Goal: Task Accomplishment & Management: Complete application form

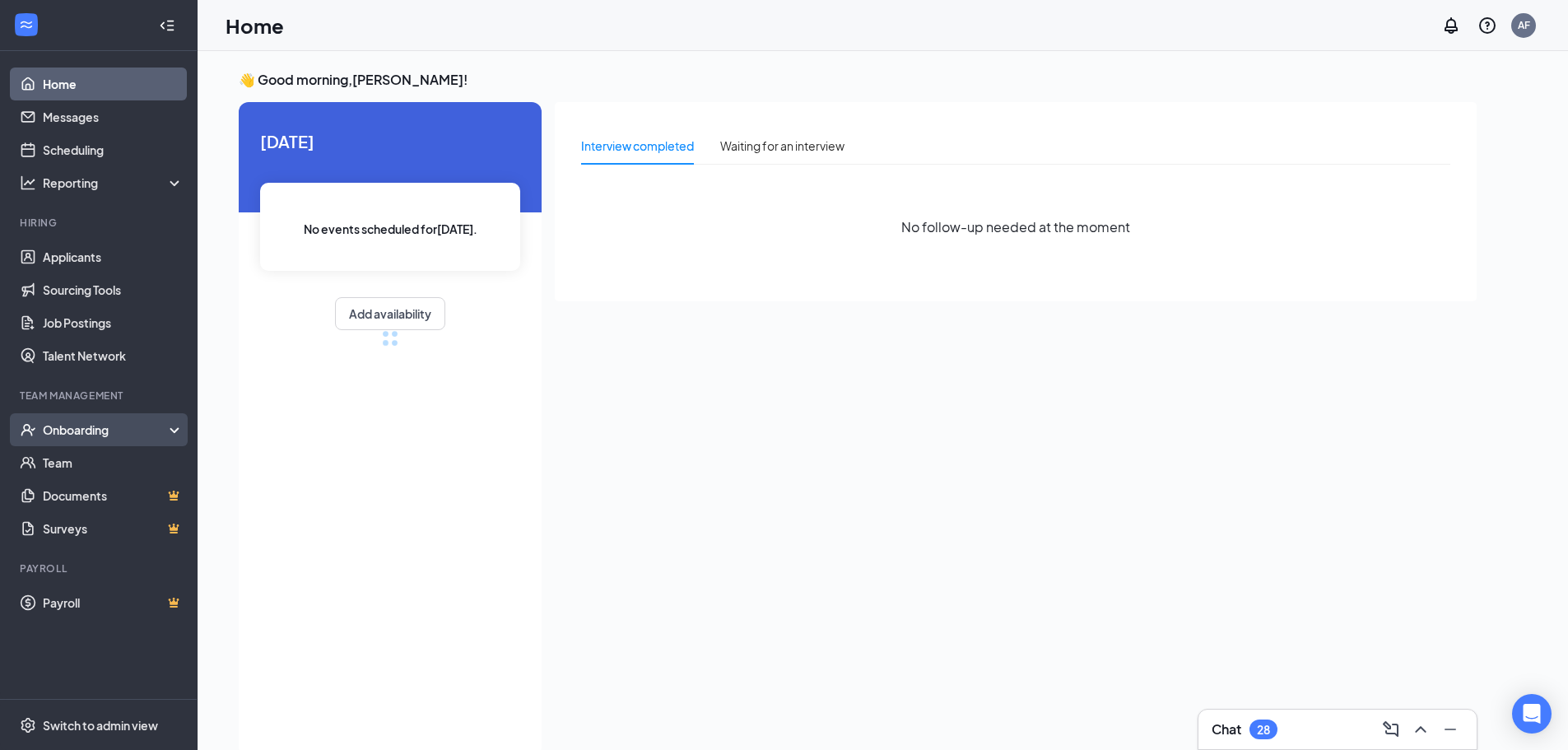
click at [86, 429] on div "Onboarding" at bounding box center [106, 429] width 127 height 16
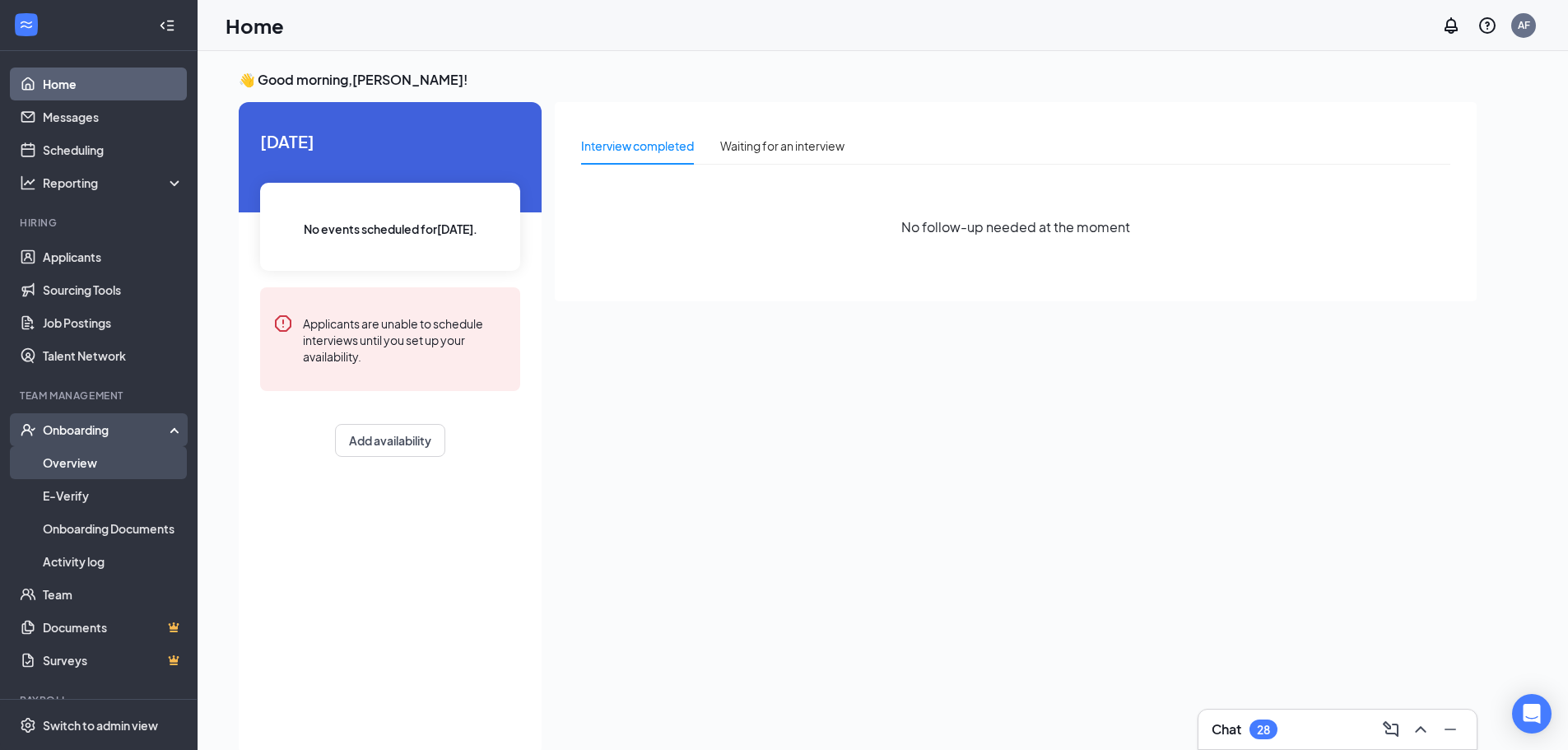
click at [72, 462] on link "Overview" at bounding box center [112, 462] width 141 height 33
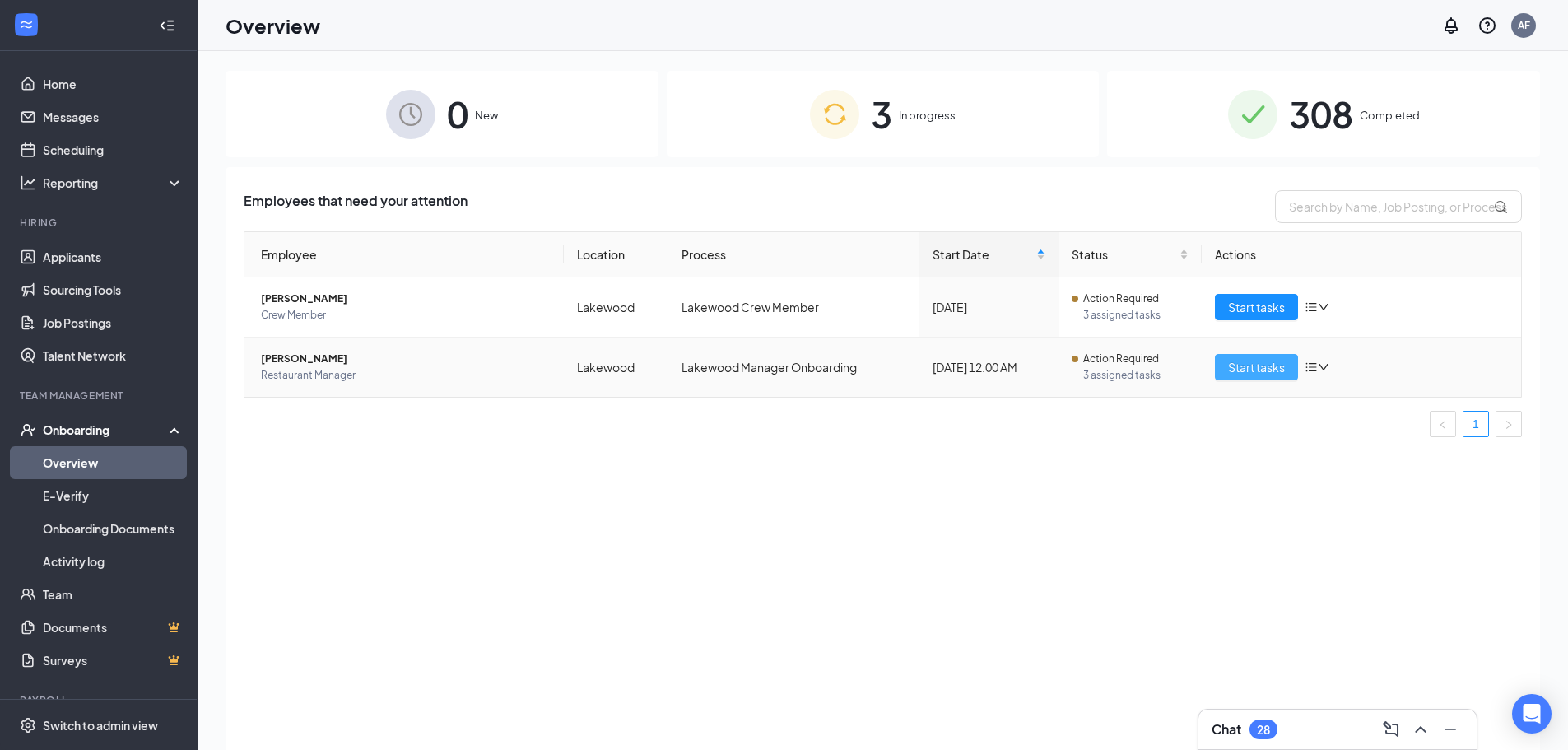
click at [1270, 364] on span "Start tasks" at bounding box center [1256, 367] width 57 height 18
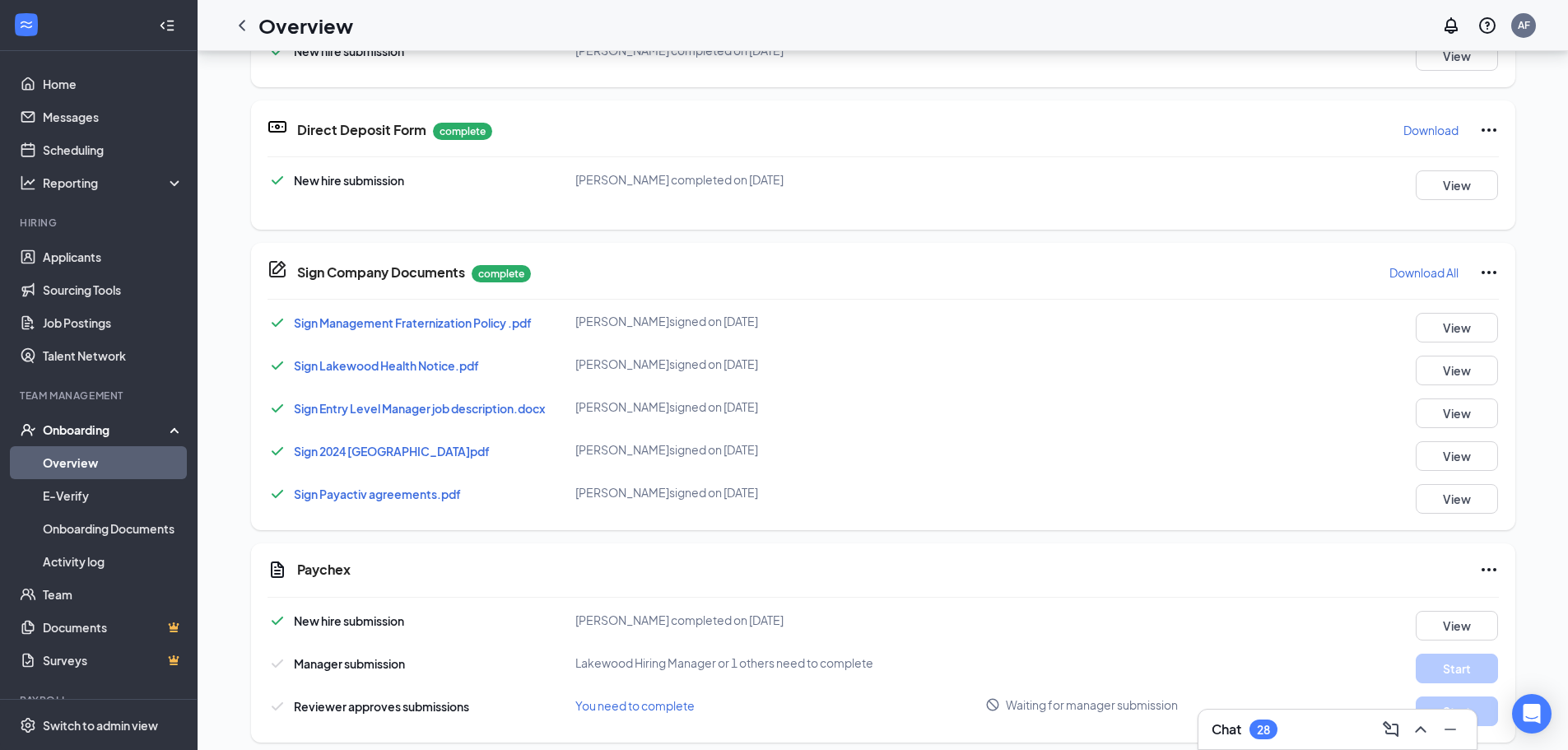
scroll to position [801, 0]
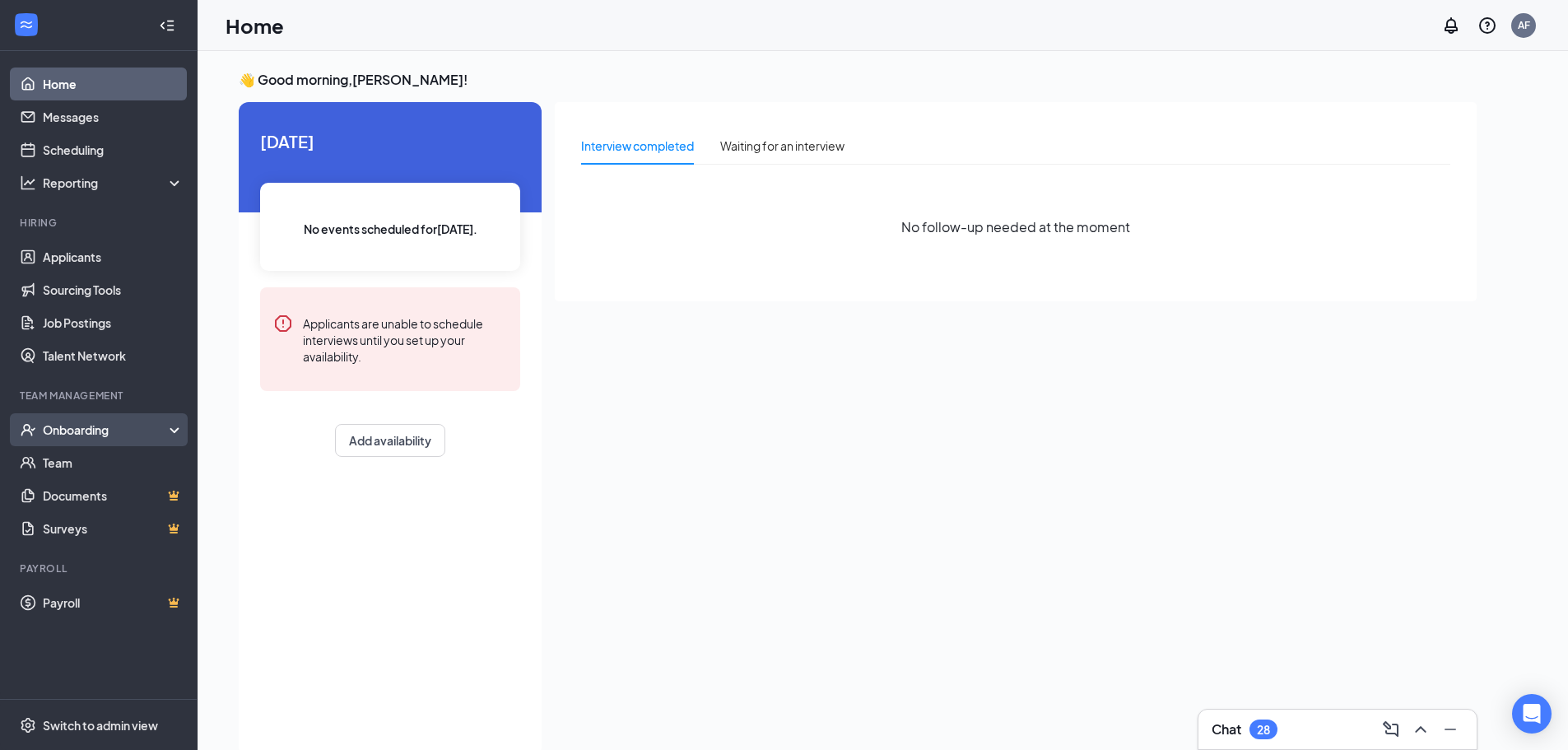
click at [90, 428] on div "Onboarding" at bounding box center [106, 429] width 127 height 16
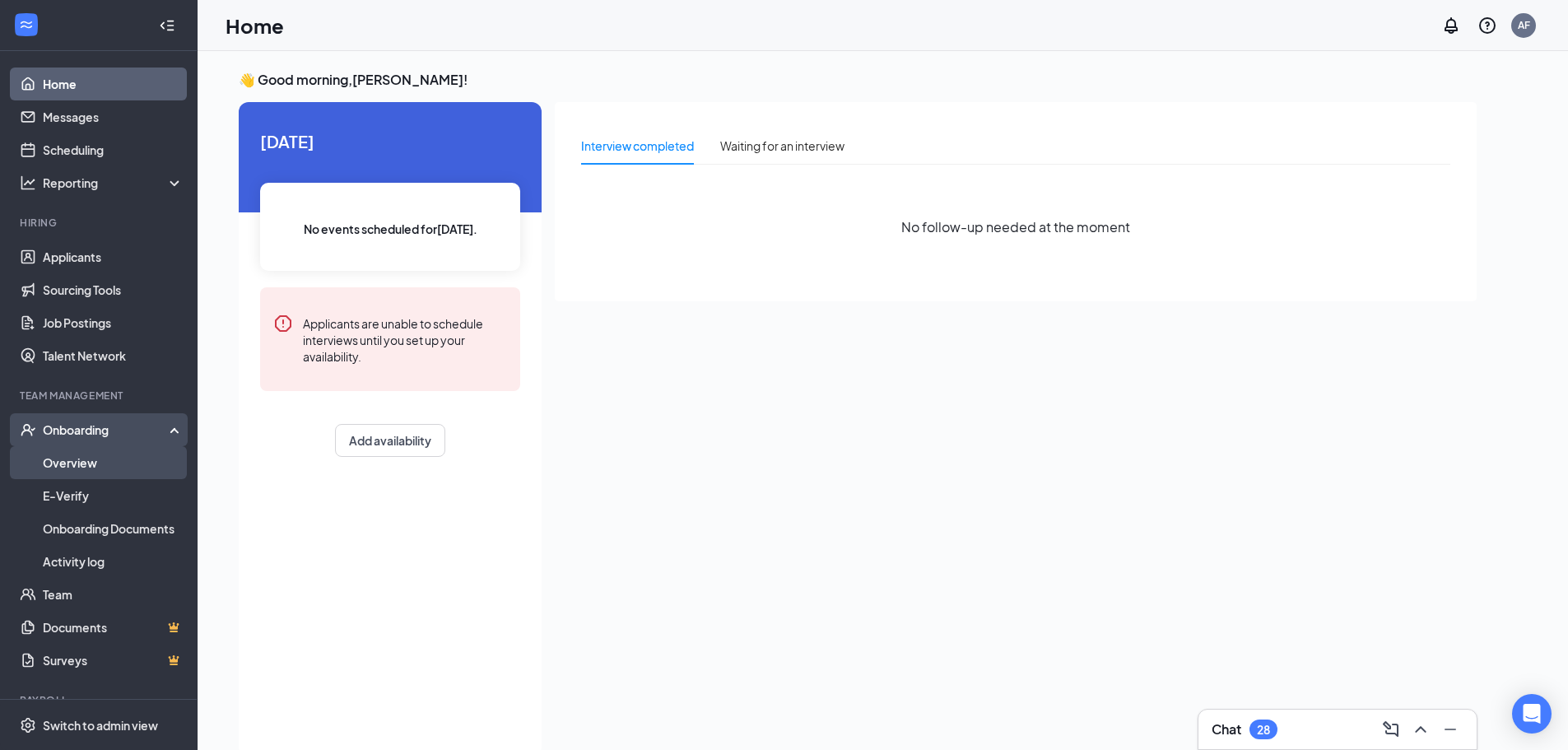
click at [77, 464] on link "Overview" at bounding box center [112, 462] width 141 height 33
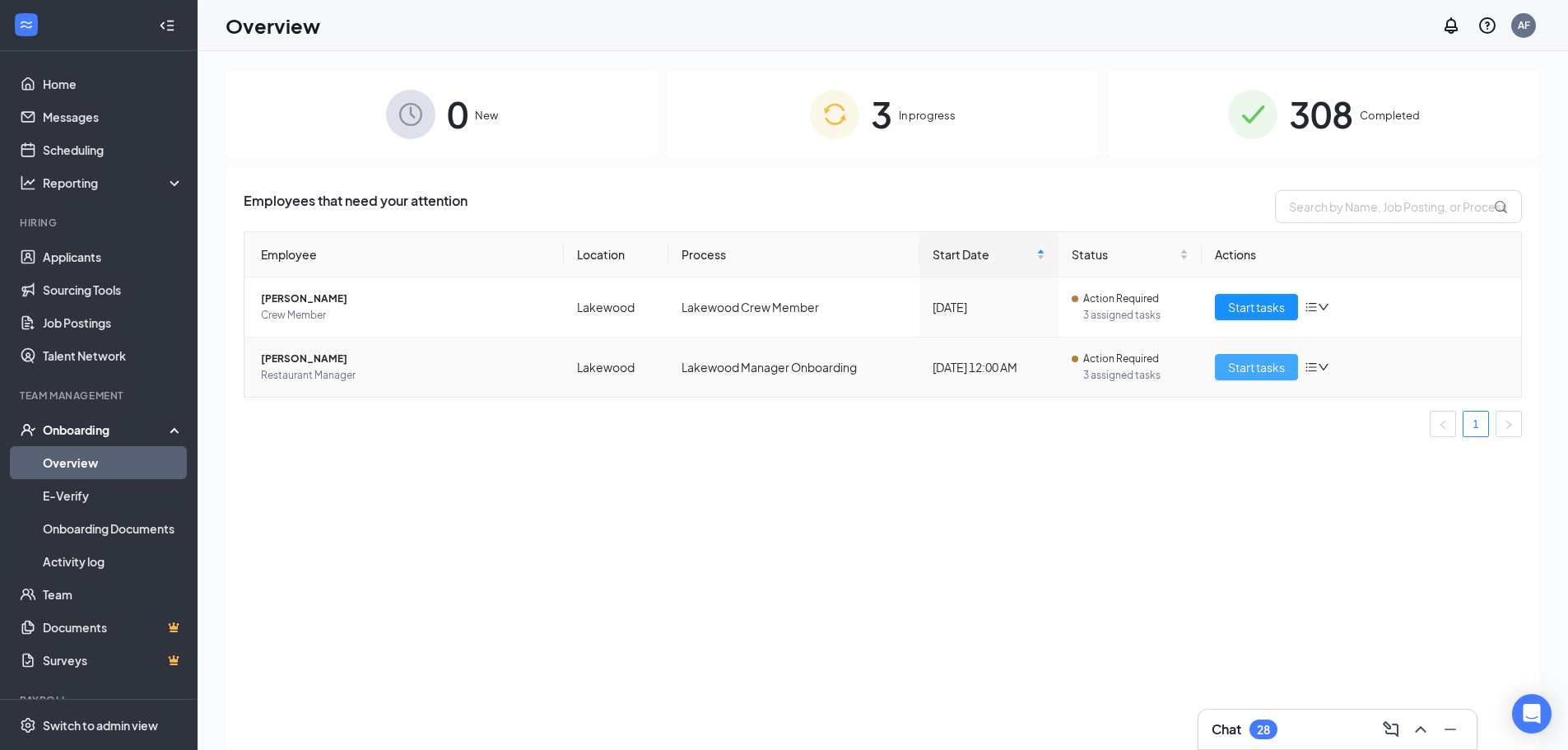
click at [1285, 369] on span "Start tasks" at bounding box center [1256, 367] width 57 height 18
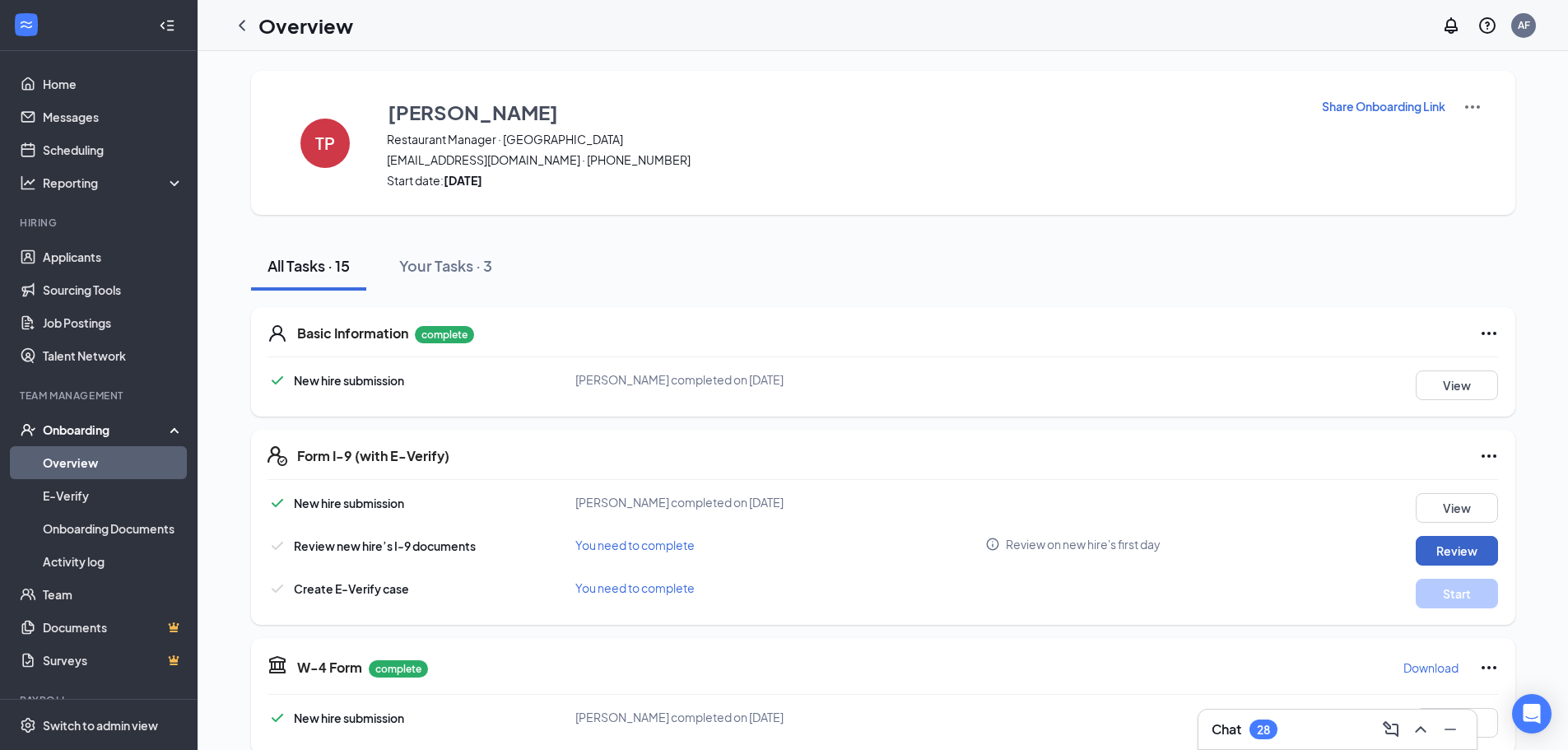
click at [1488, 554] on button "Review" at bounding box center [1457, 550] width 82 height 30
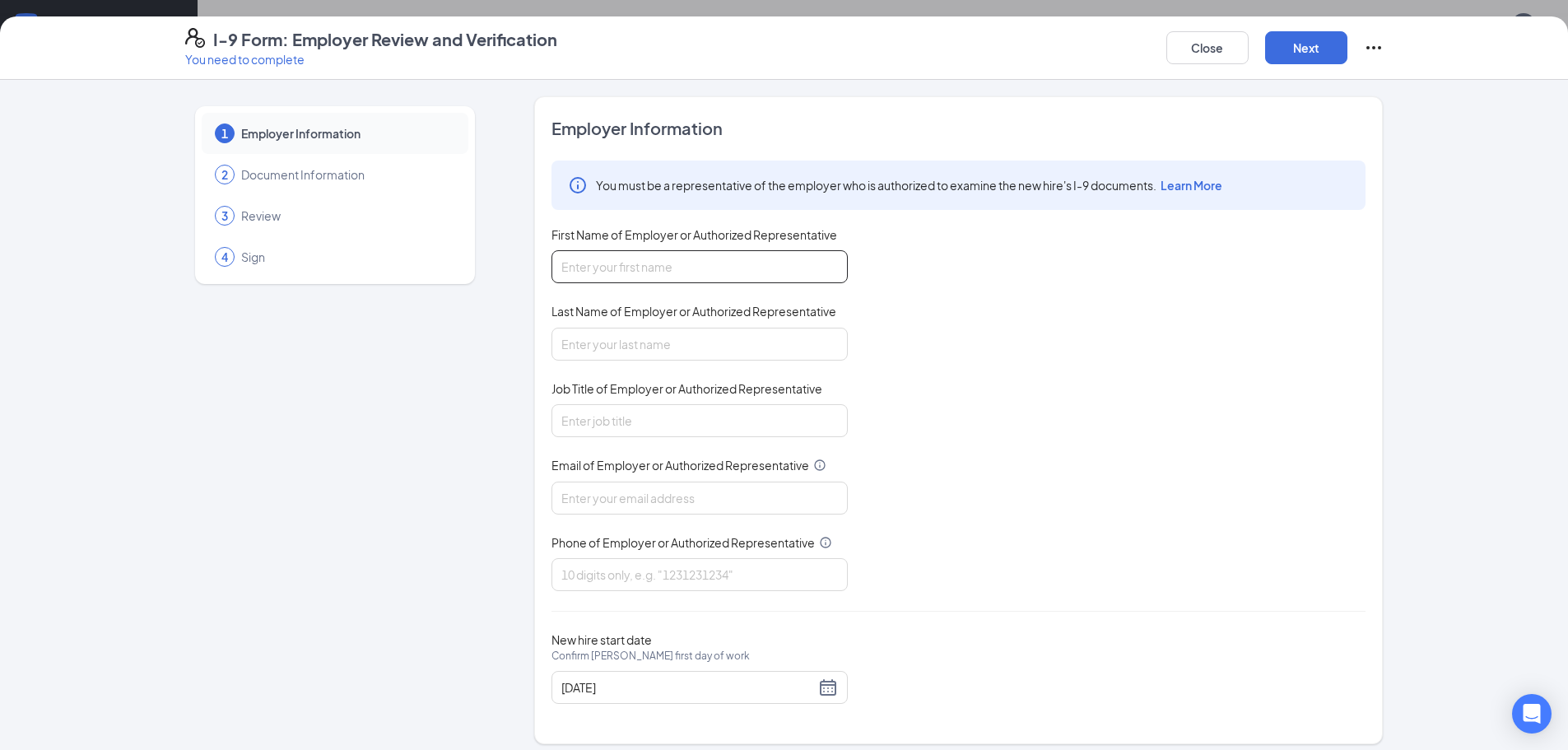
click at [623, 266] on input "First Name of Employer or Authorized Representative" at bounding box center [700, 266] width 297 height 33
type input "Culvers"
type input "Lakewood"
drag, startPoint x: 675, startPoint y: 275, endPoint x: 412, endPoint y: 276, distance: 263.0
click at [412, 276] on div "1 Employer Information 2 Document Information 3 Review 4 Sign Employer Informat…" at bounding box center [784, 420] width 1199 height 648
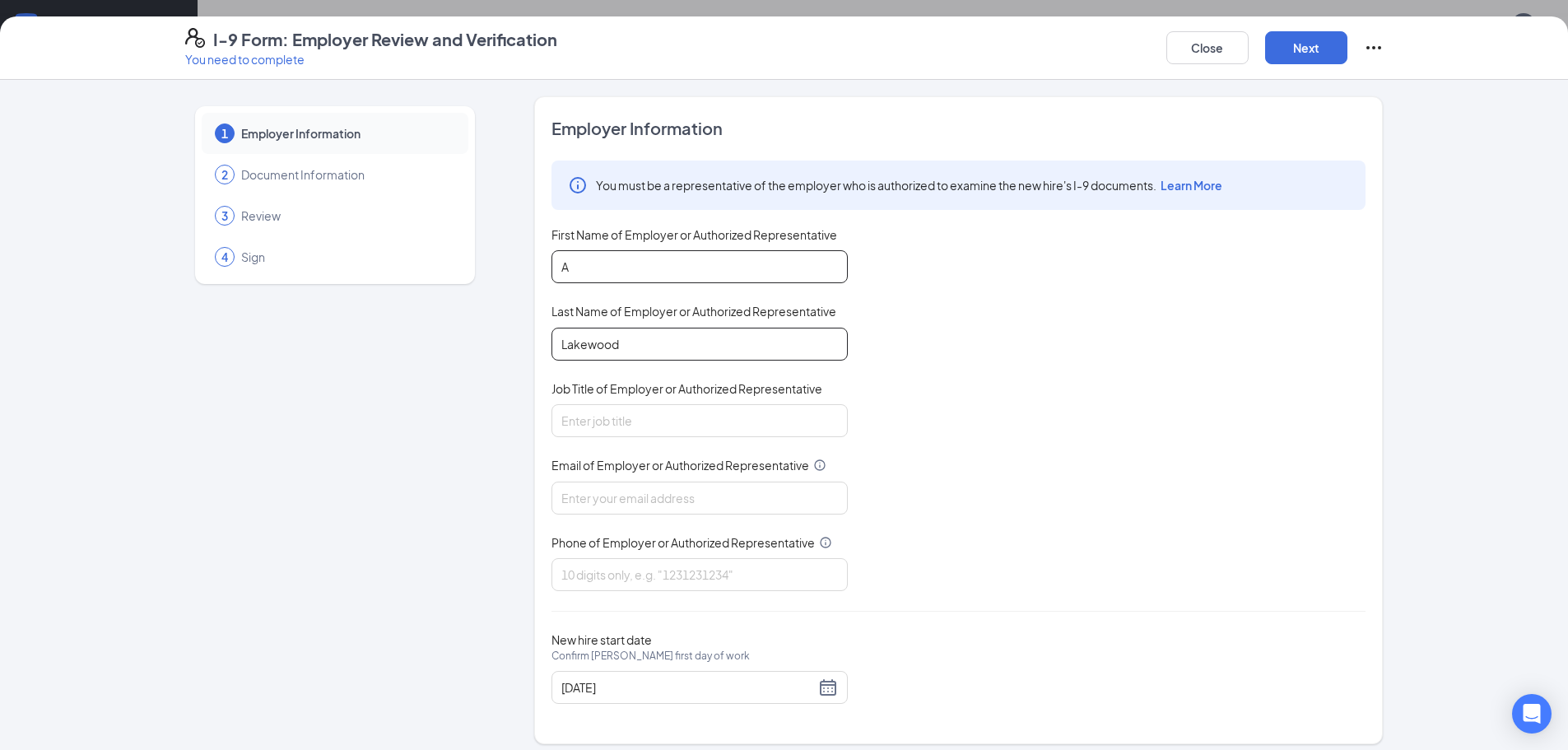
type input "Anita"
drag, startPoint x: 637, startPoint y: 348, endPoint x: 463, endPoint y: 361, distance: 174.5
click at [463, 361] on div "1 Employer Information 2 Document Information 3 Review 4 Sign Employer Informat…" at bounding box center [784, 420] width 1199 height 648
type input "Flowers"
click at [659, 422] on input "Job Title of Employer or Authorized Representative" at bounding box center [700, 421] width 297 height 33
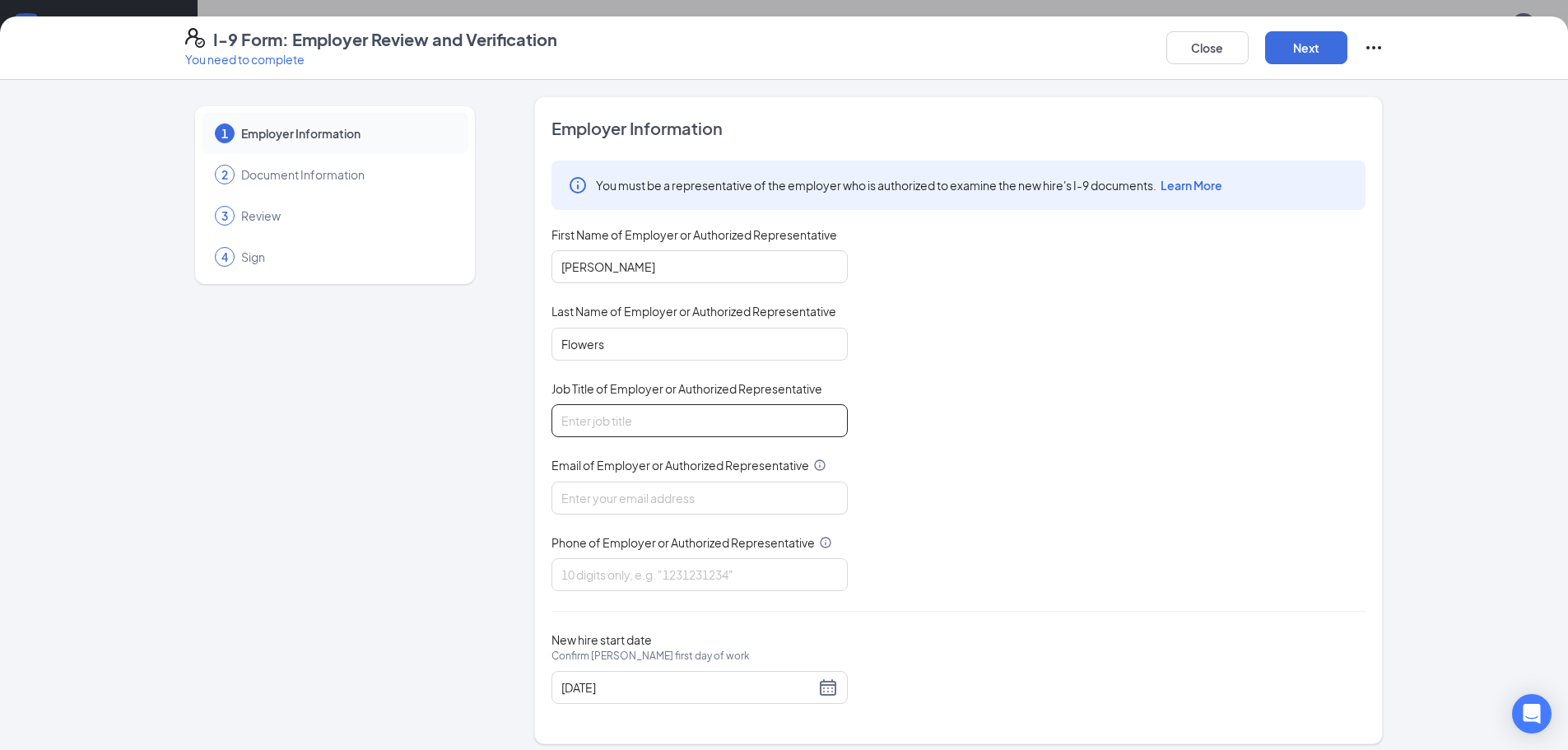
type input "agm"
click at [667, 505] on input "Email of Employer or Authorized Representative" at bounding box center [700, 498] width 297 height 33
type input "lakewood.culvers@gmail.com"
click at [670, 577] on input "Phone of Employer or Authorized Representative" at bounding box center [700, 575] width 297 height 33
type input "7203601640"
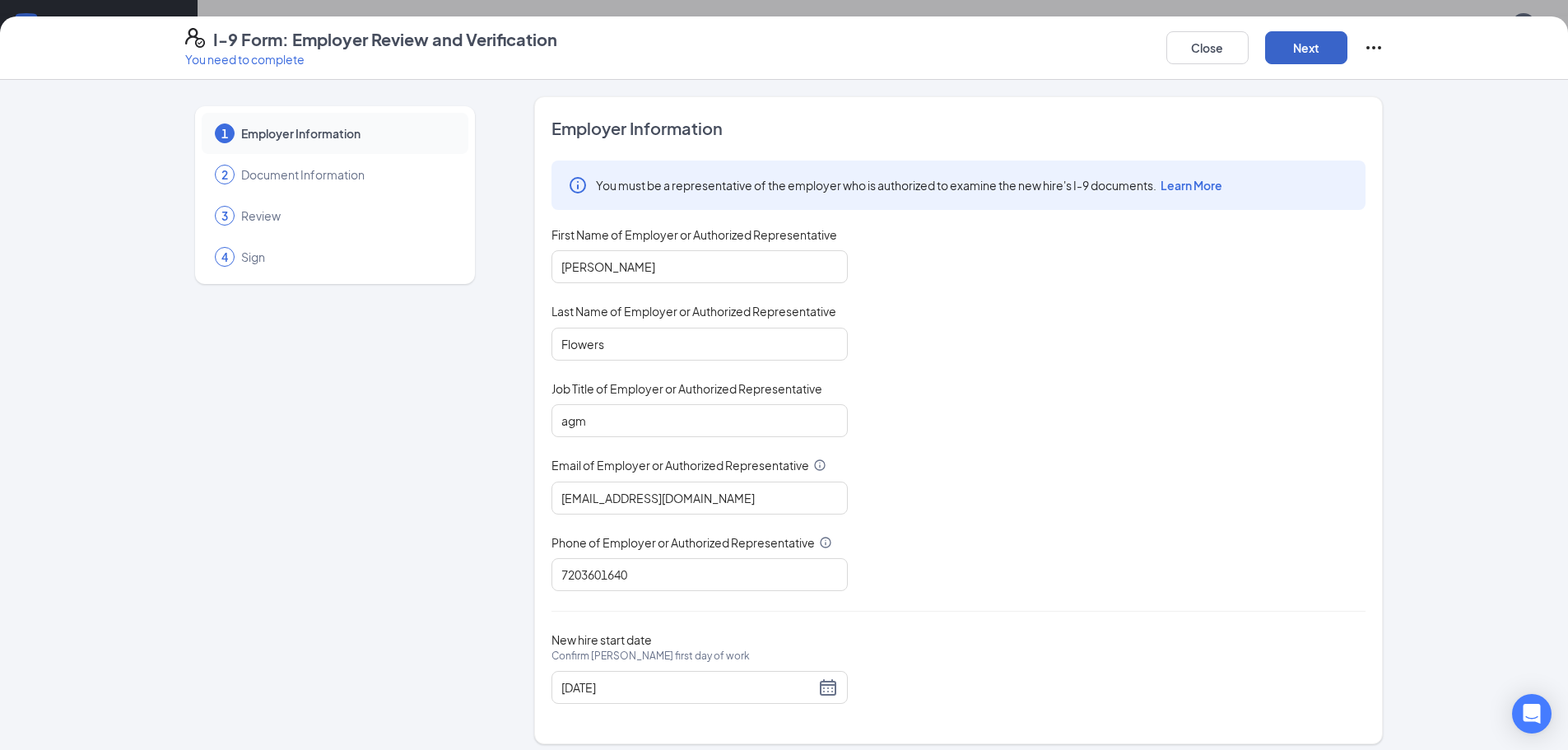
click at [1316, 52] on button "Next" at bounding box center [1306, 47] width 82 height 33
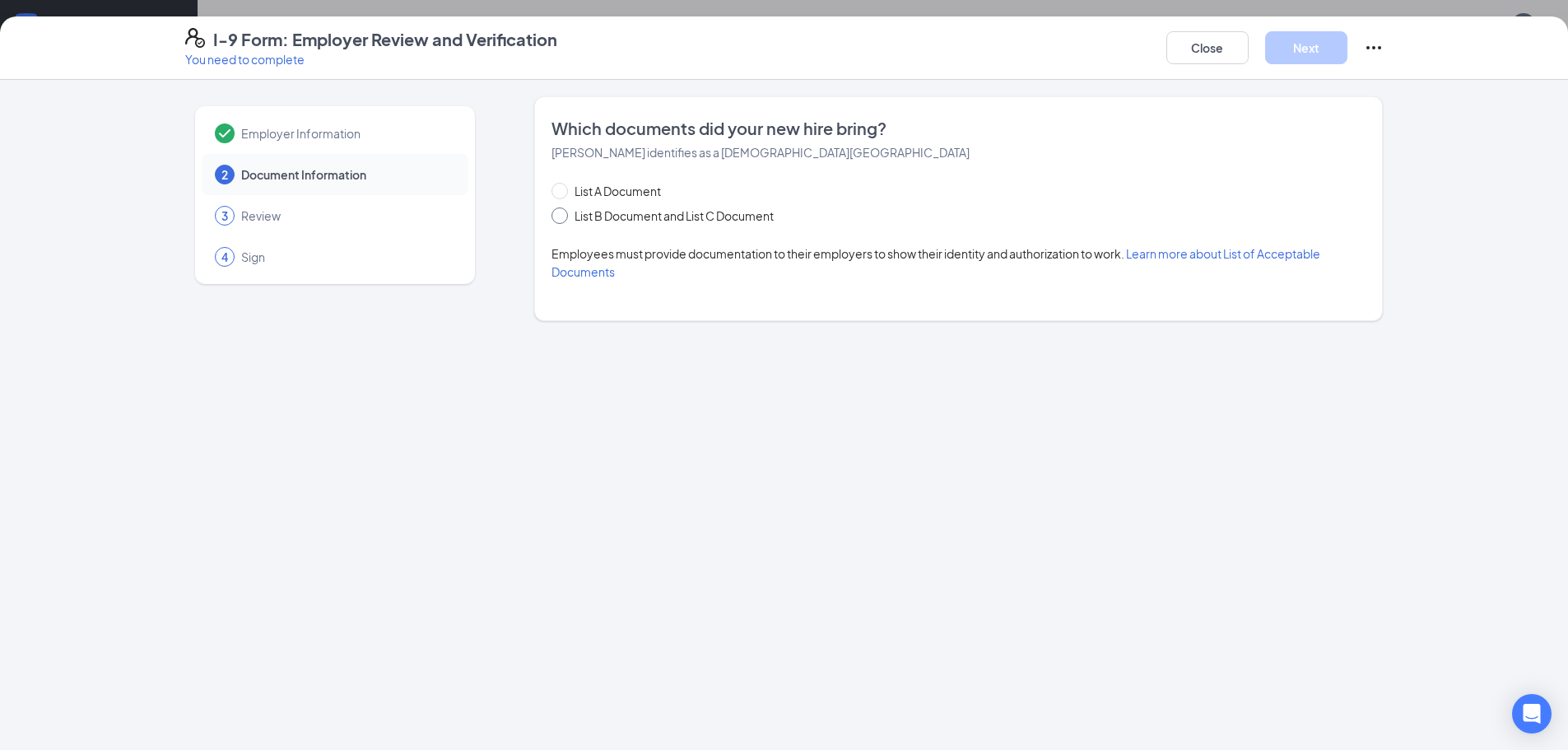
click at [564, 222] on span at bounding box center [559, 215] width 16 height 16
click at [563, 219] on input "List B Document and List C Document" at bounding box center [557, 213] width 12 height 12
radio input "true"
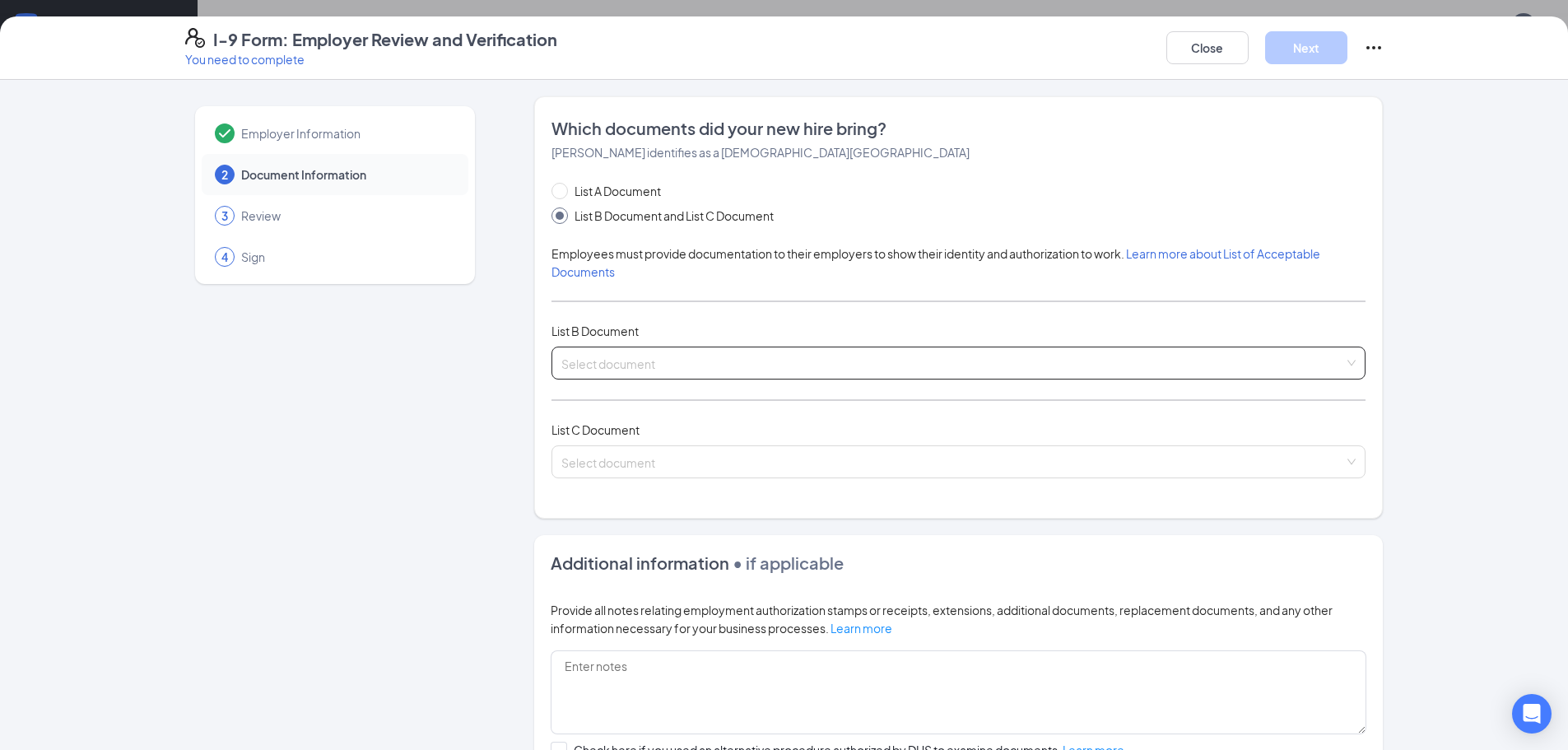
click at [786, 362] on input "search" at bounding box center [953, 359] width 783 height 24
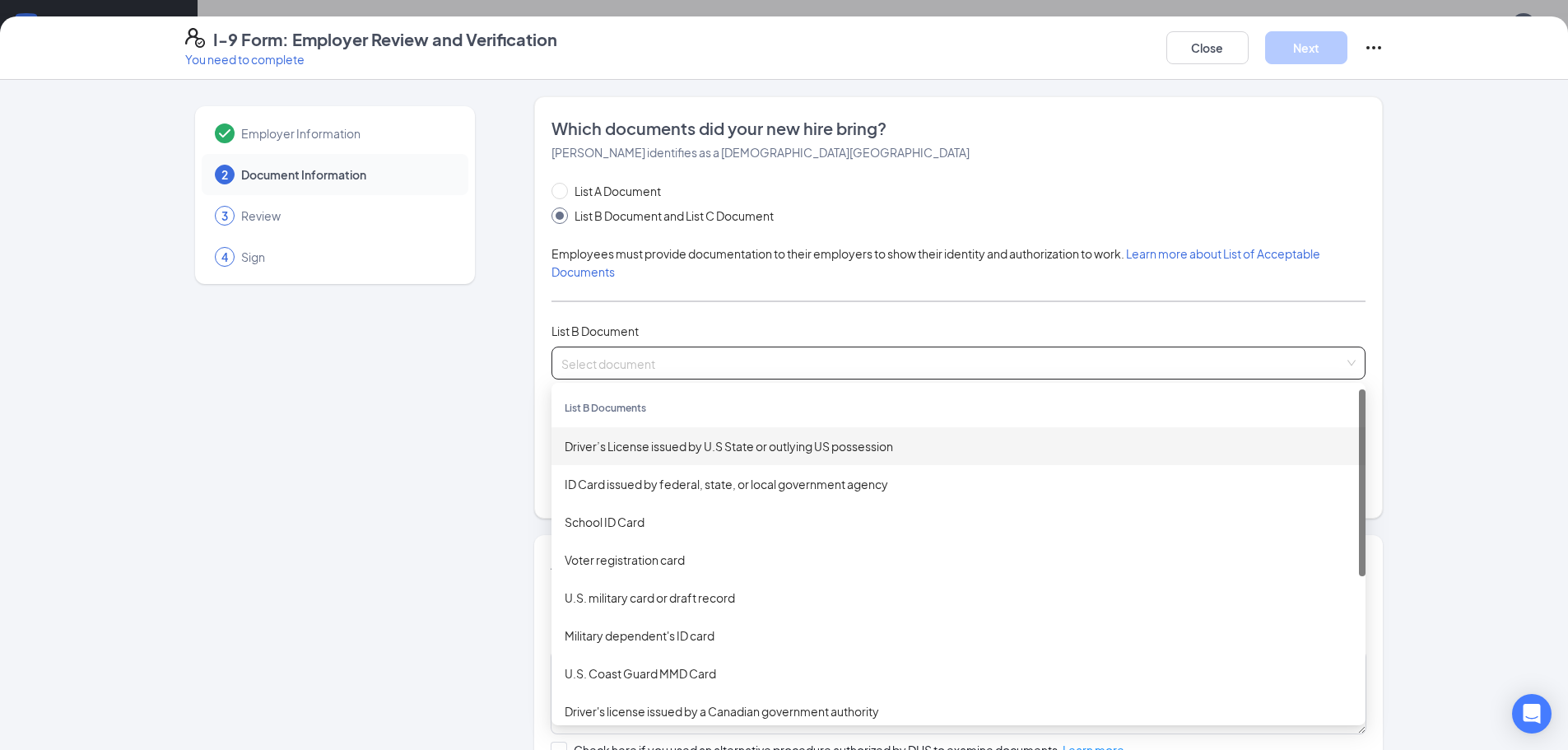
click at [681, 449] on div "Driver’s License issued by U.S State or outlying US possession" at bounding box center [958, 446] width 788 height 18
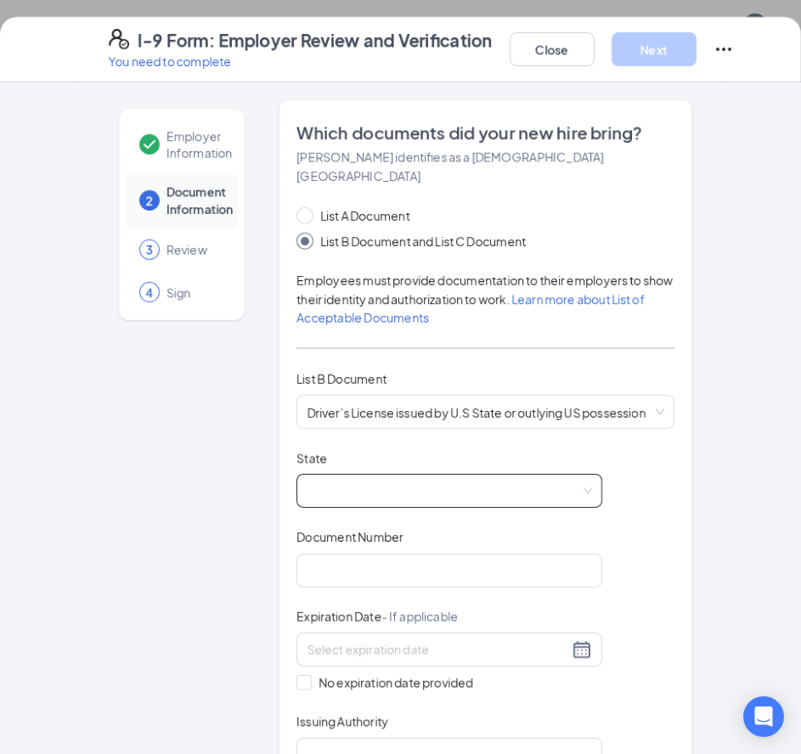
click at [575, 475] on span at bounding box center [449, 491] width 285 height 32
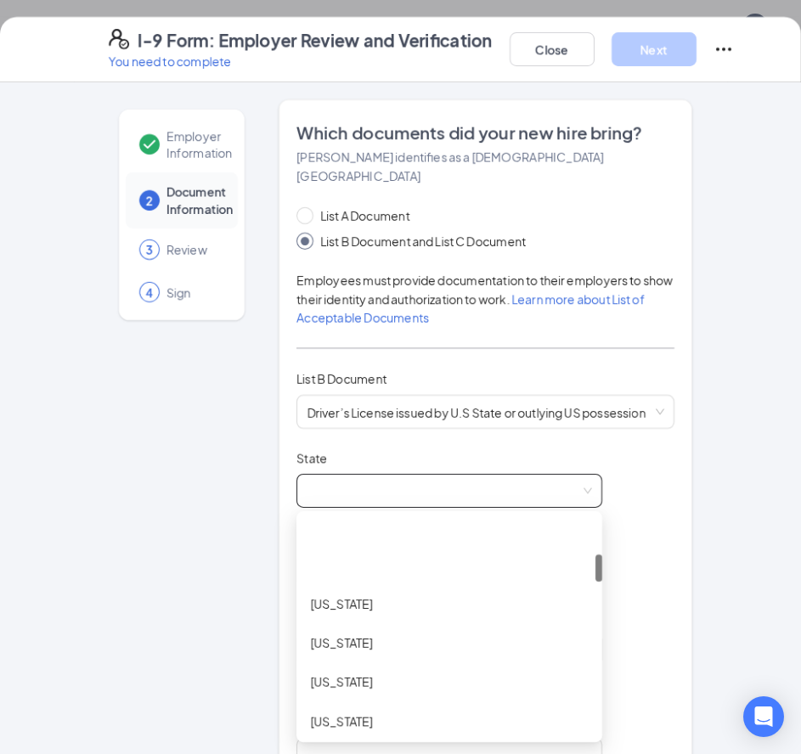
scroll to position [194, 0]
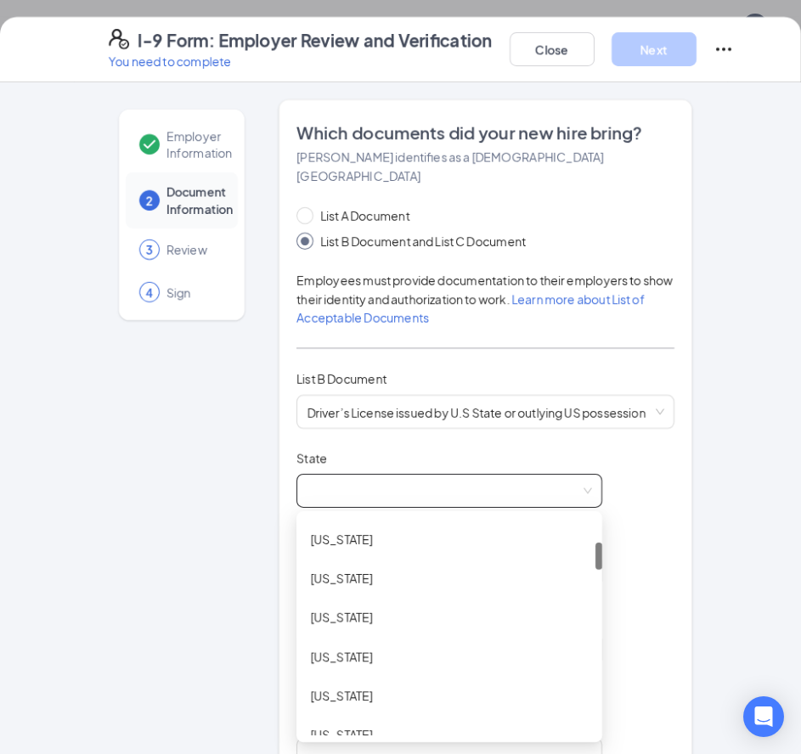
drag, startPoint x: 594, startPoint y: 511, endPoint x: 595, endPoint y: 535, distance: 24.7
click at [595, 543] on div at bounding box center [598, 556] width 7 height 27
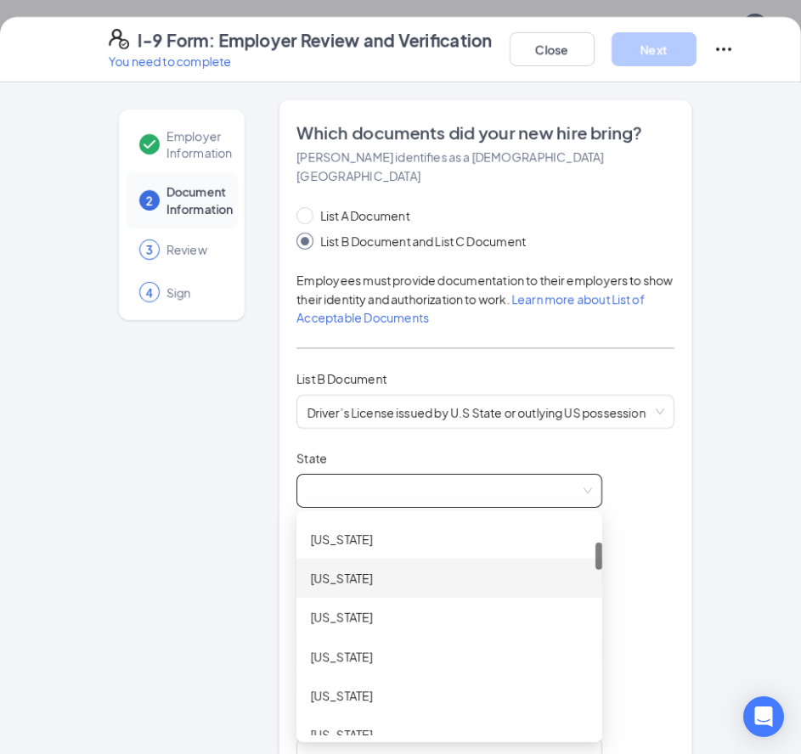
click at [332, 569] on div "[US_STATE]" at bounding box center [449, 578] width 279 height 19
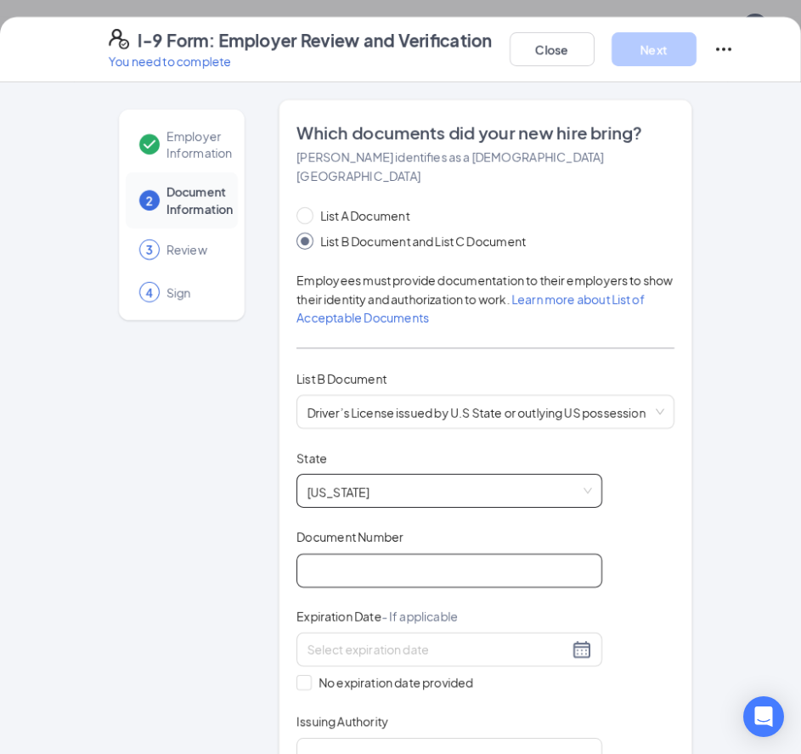
click at [382, 554] on input "Document Number" at bounding box center [449, 571] width 306 height 34
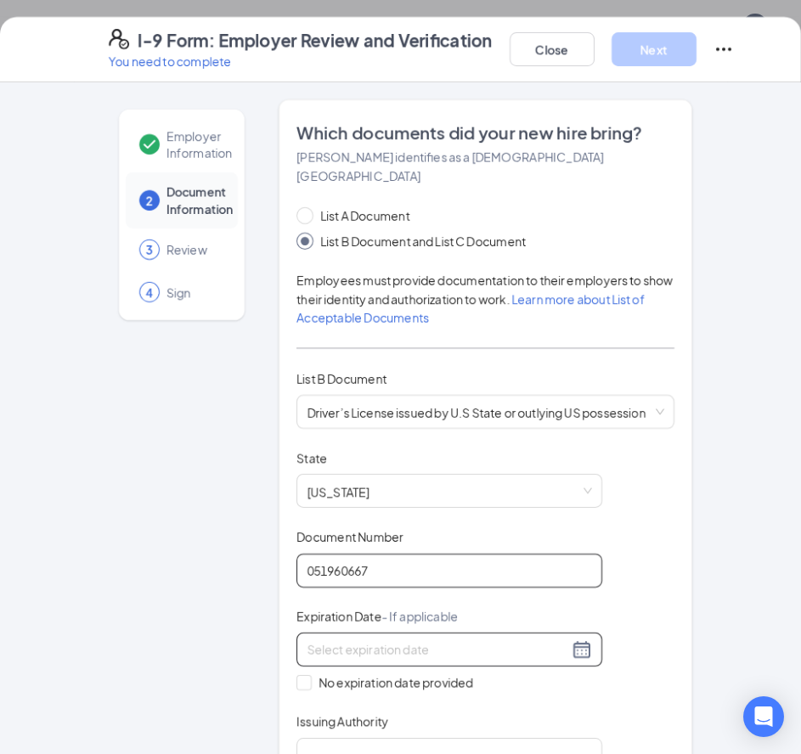
type input "051960667"
click at [322, 641] on input at bounding box center [438, 650] width 262 height 19
type input "05/02/2029"
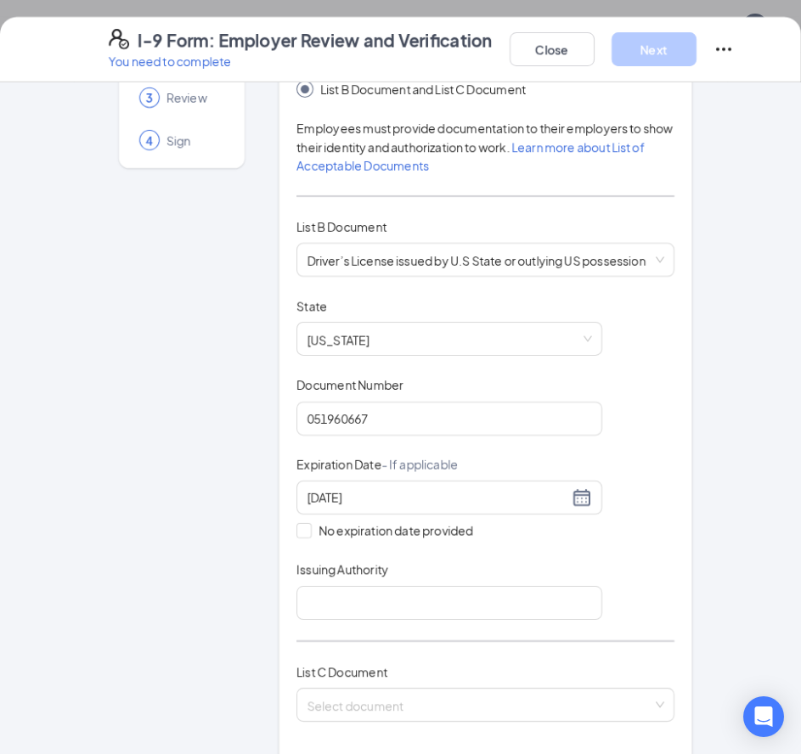
scroll to position [161, 0]
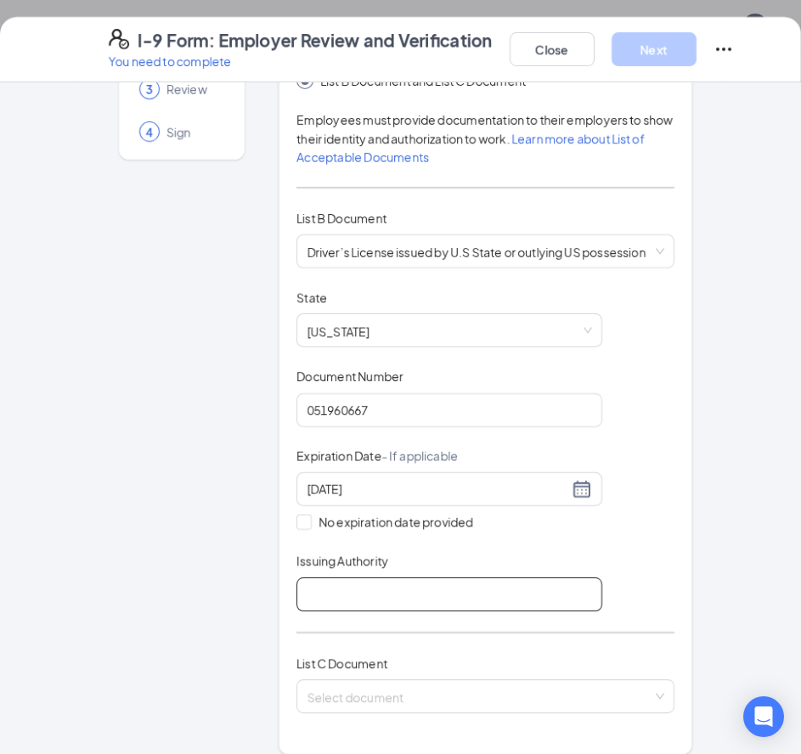
click at [429, 578] on input "Issuing Authority" at bounding box center [449, 595] width 306 height 34
type input "[US_STATE]"
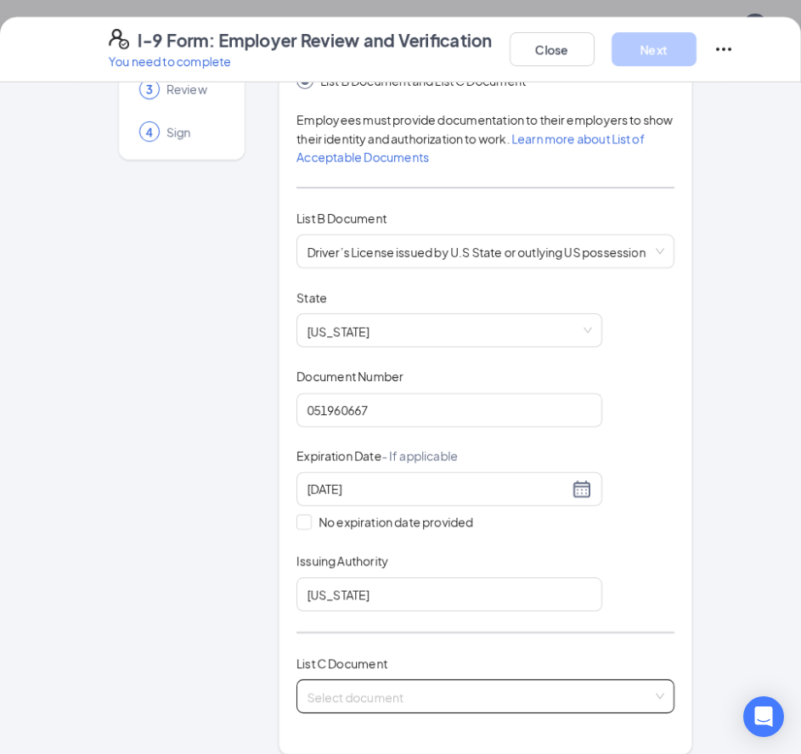
click at [413, 680] on input "search" at bounding box center [480, 692] width 346 height 25
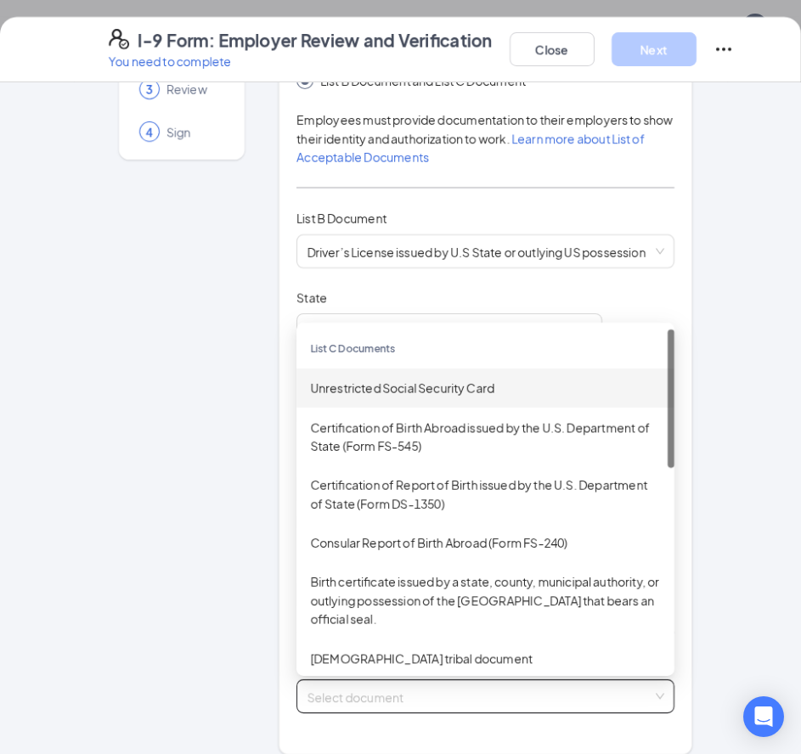
click at [424, 379] on div "Unrestricted Social Security Card" at bounding box center [485, 388] width 351 height 19
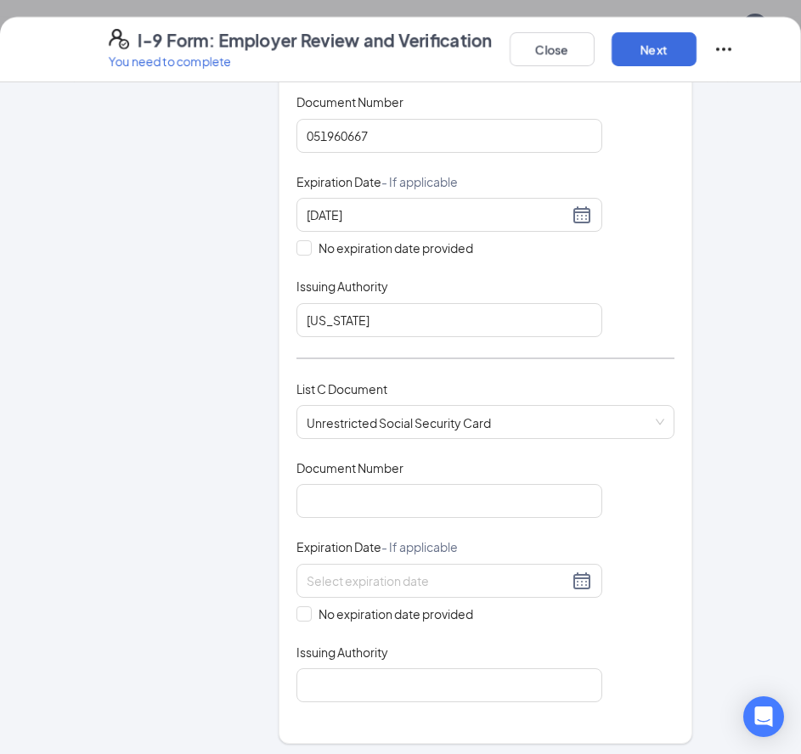
scroll to position [536, 0]
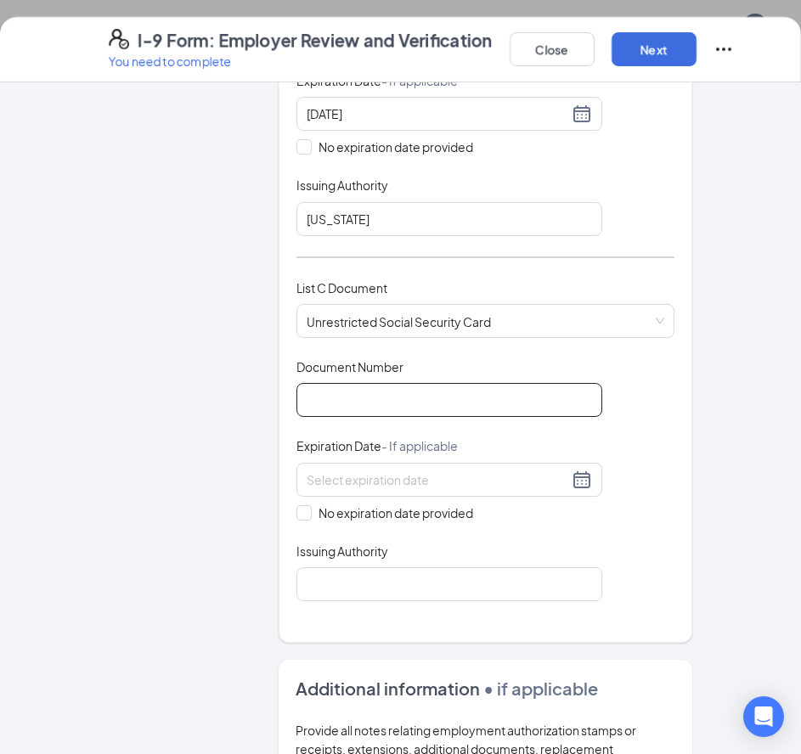
click at [511, 386] on input "Document Number" at bounding box center [449, 400] width 306 height 34
type input "524910183"
drag, startPoint x: 302, startPoint y: 483, endPoint x: 295, endPoint y: 492, distance: 10.9
click at [301, 487] on div "No expiration date provided" at bounding box center [449, 492] width 306 height 59
click at [296, 505] on input "No expiration date provided" at bounding box center [302, 511] width 12 height 12
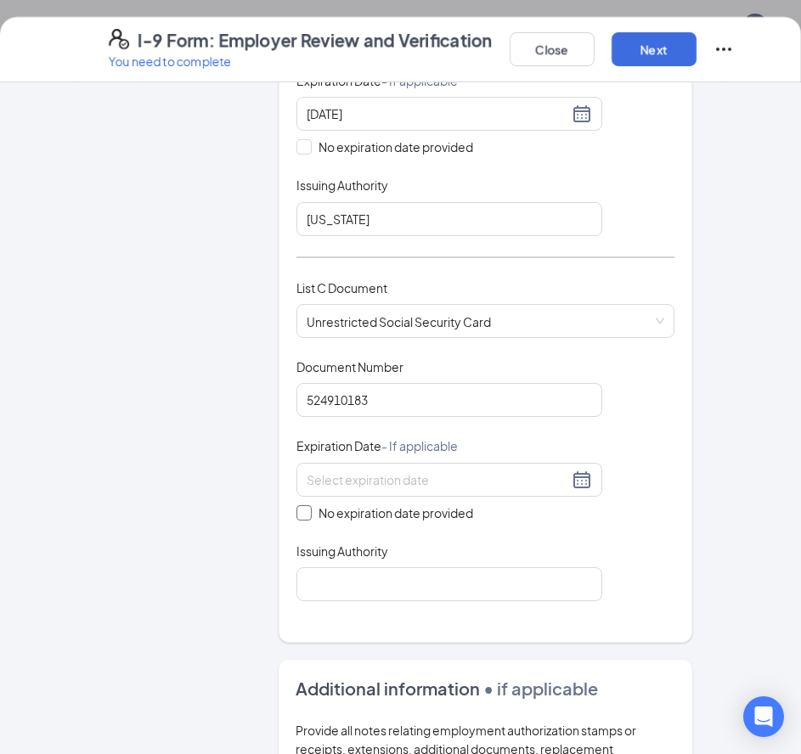
checkbox input "true"
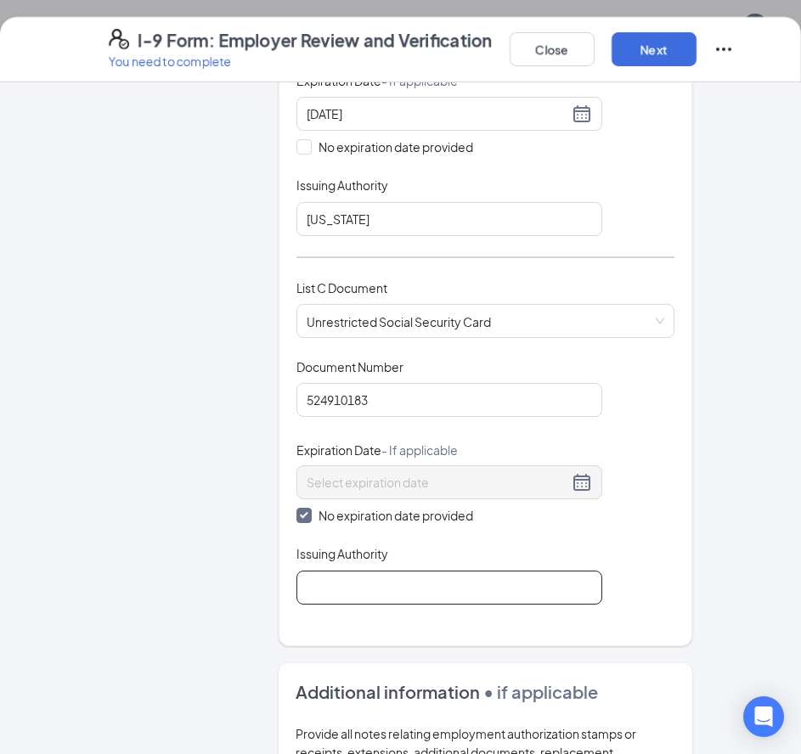
click at [360, 571] on input "Issuing Authority" at bounding box center [449, 588] width 306 height 34
type input "Social Security Administration"
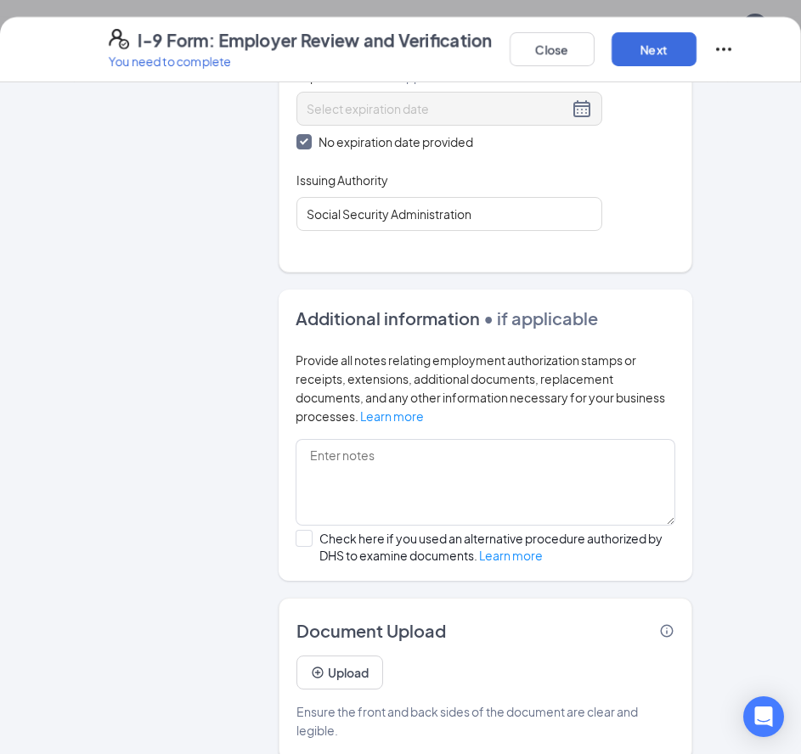
scroll to position [915, 0]
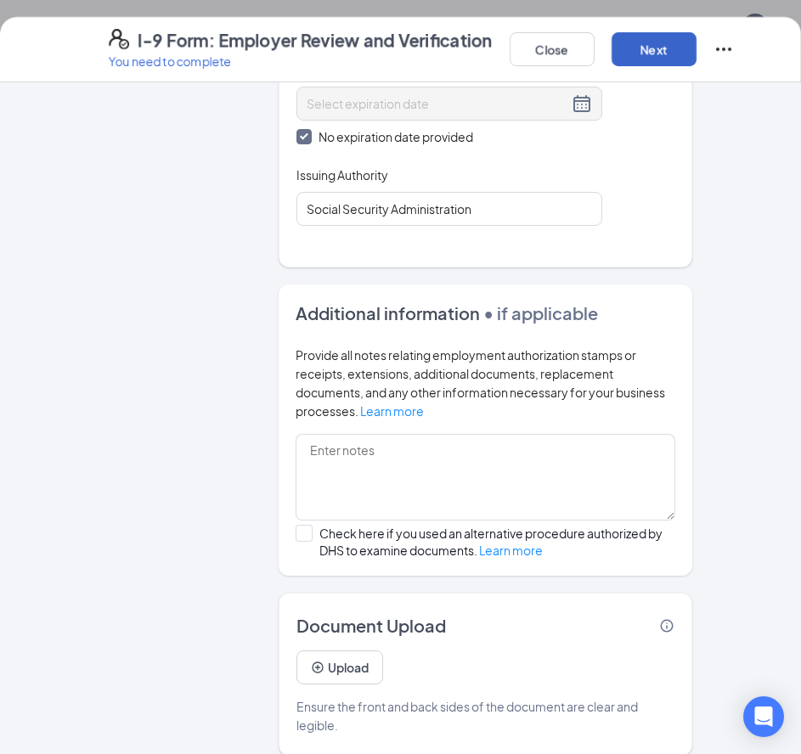
click at [664, 42] on button "Next" at bounding box center [654, 49] width 85 height 34
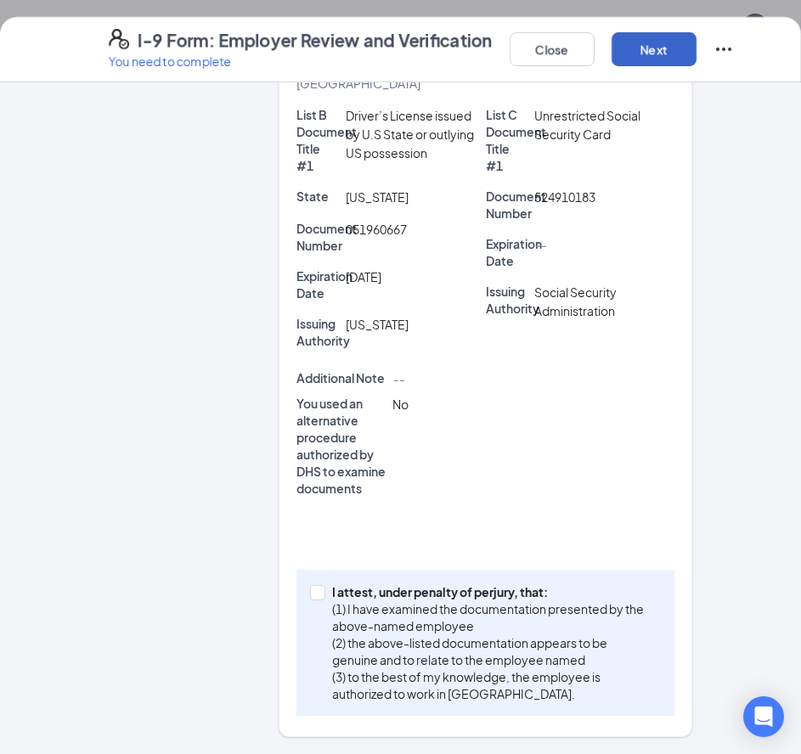
scroll to position [486, 0]
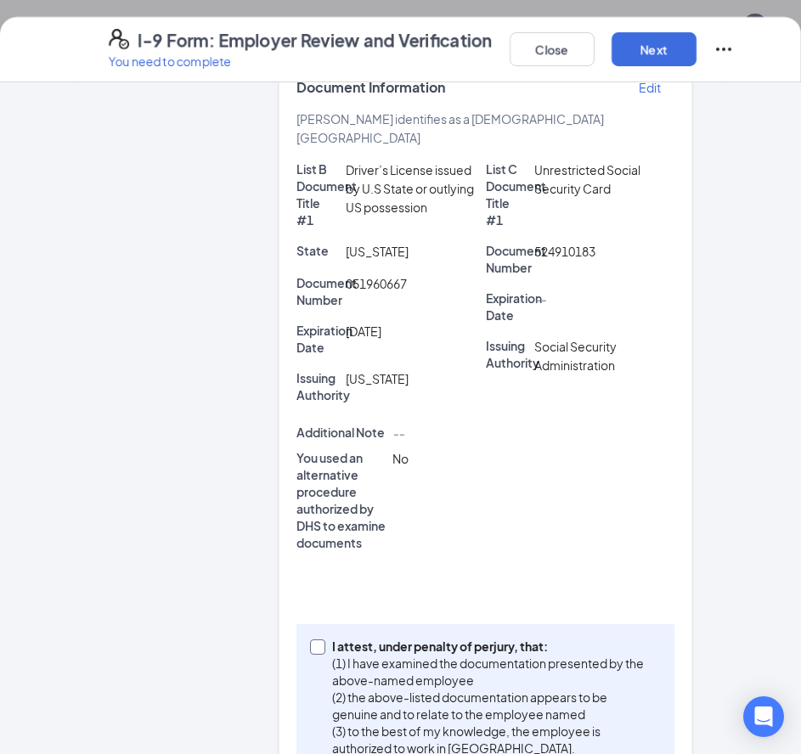
click at [313, 640] on input "I attest, under penalty of perjury, that: (1) I have examined the documentation…" at bounding box center [316, 646] width 12 height 12
checkbox input "true"
click at [658, 55] on button "Next" at bounding box center [654, 49] width 85 height 34
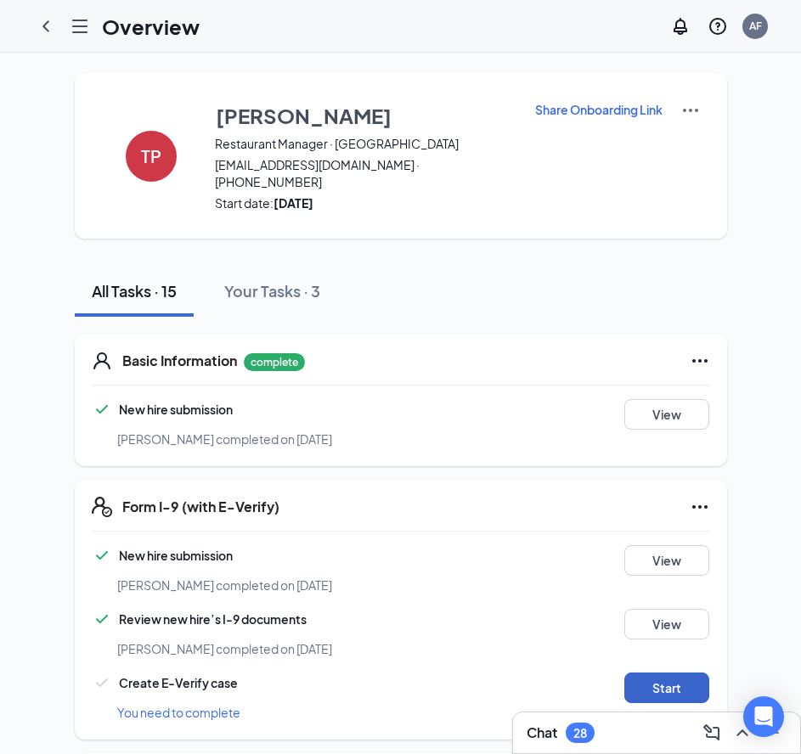
click at [663, 673] on button "Start" at bounding box center [666, 688] width 85 height 31
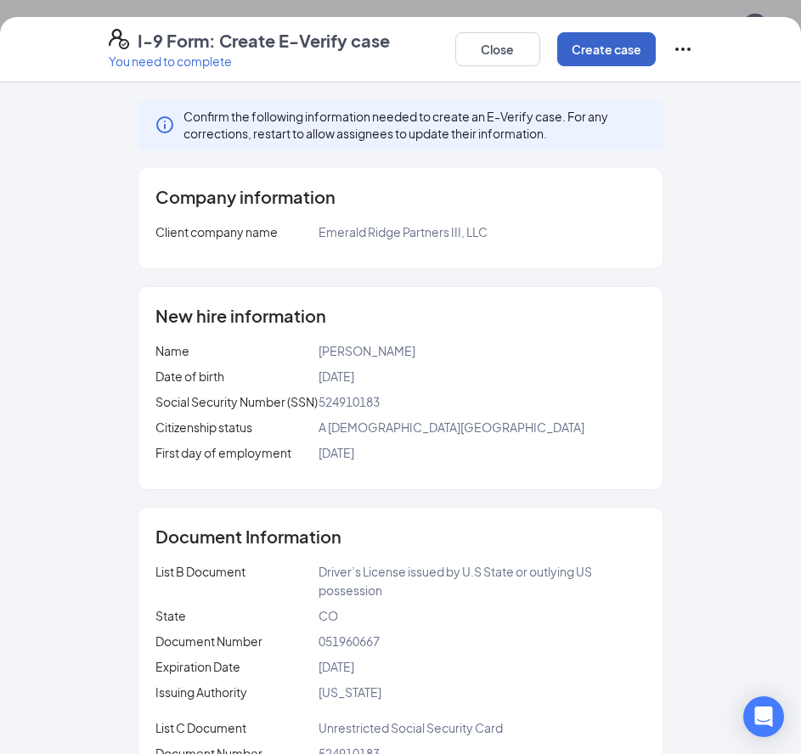
click at [604, 48] on button "Create case" at bounding box center [606, 49] width 99 height 34
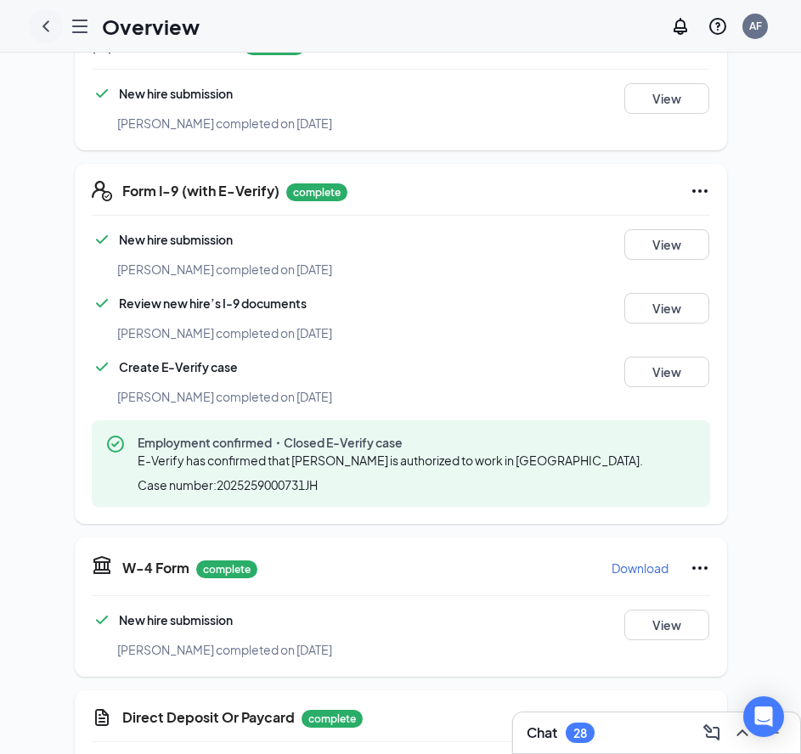
click at [47, 26] on icon "ChevronLeft" at bounding box center [46, 26] width 20 height 20
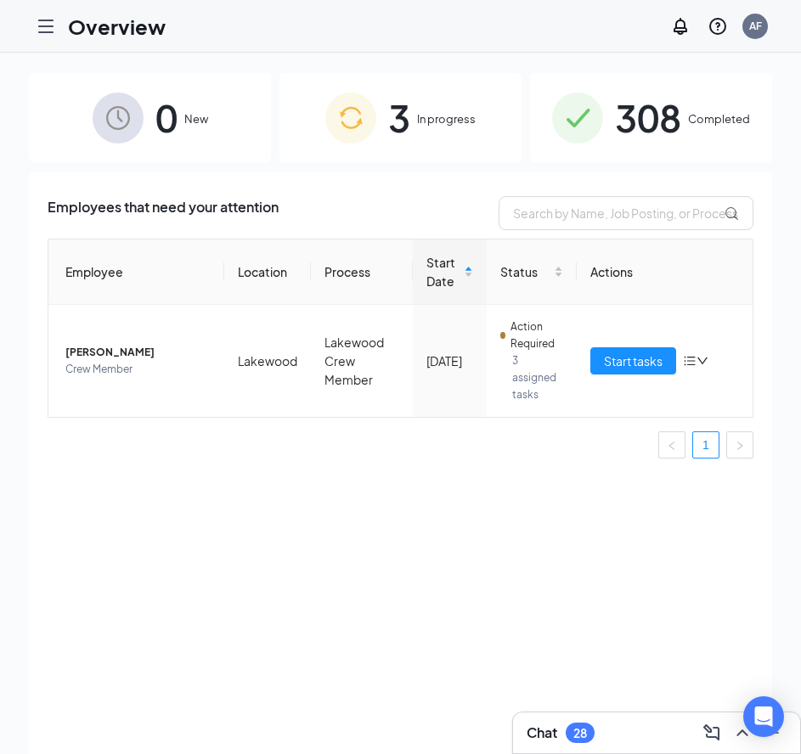
click at [52, 27] on icon "Hamburger" at bounding box center [46, 26] width 20 height 20
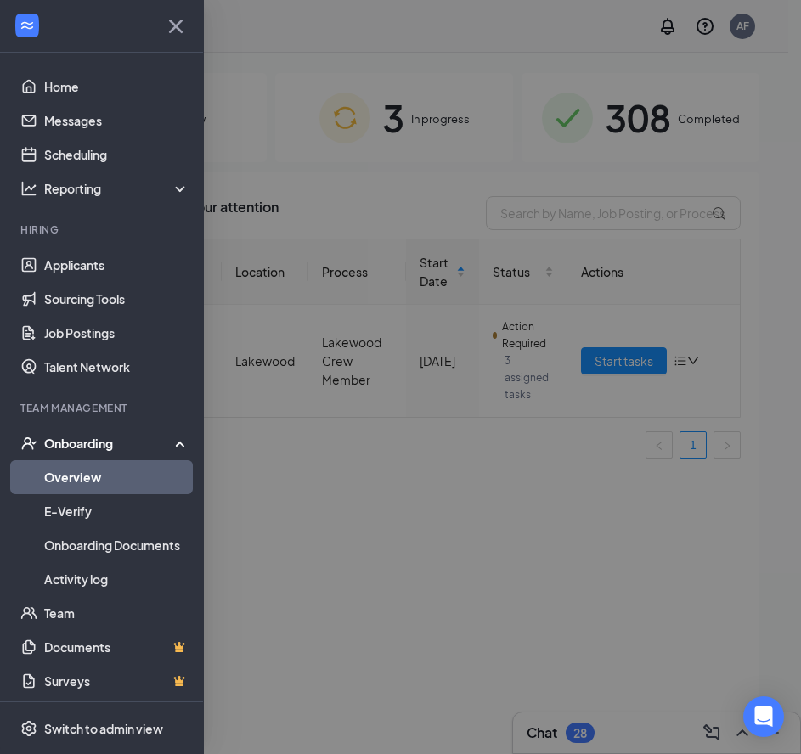
click at [321, 564] on div at bounding box center [400, 377] width 801 height 754
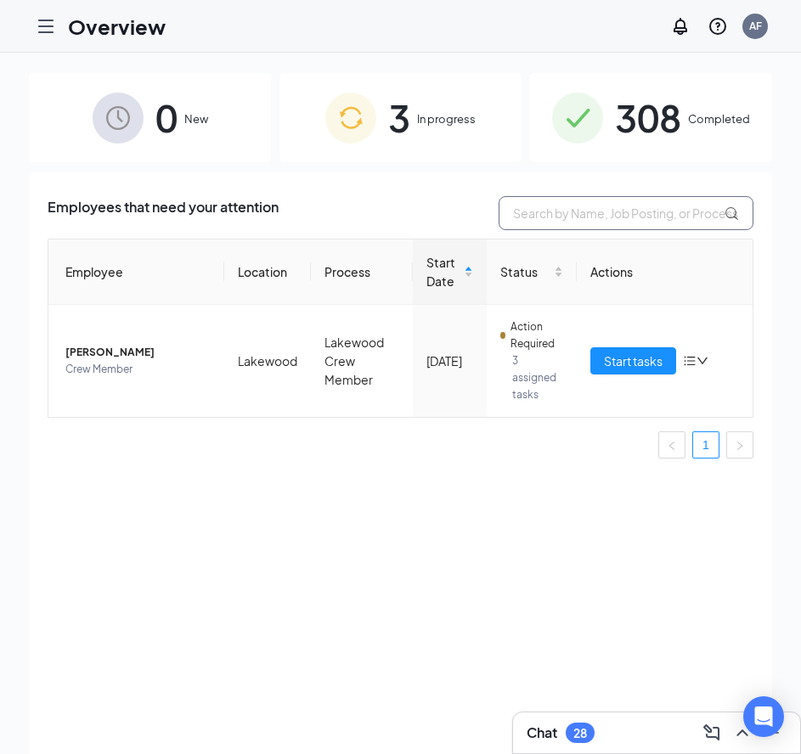
click at [669, 206] on input "text" at bounding box center [626, 213] width 255 height 34
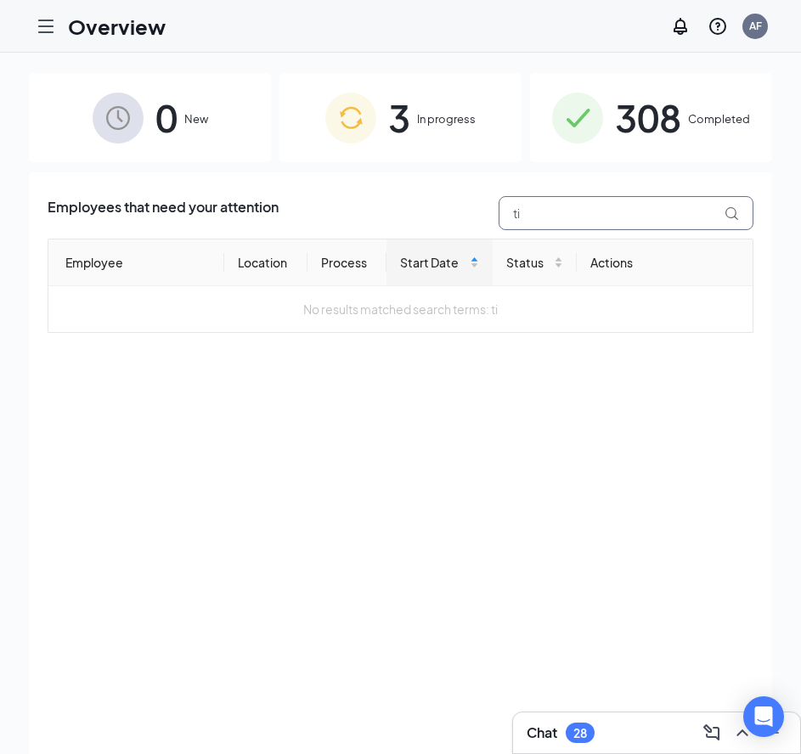
type input "t"
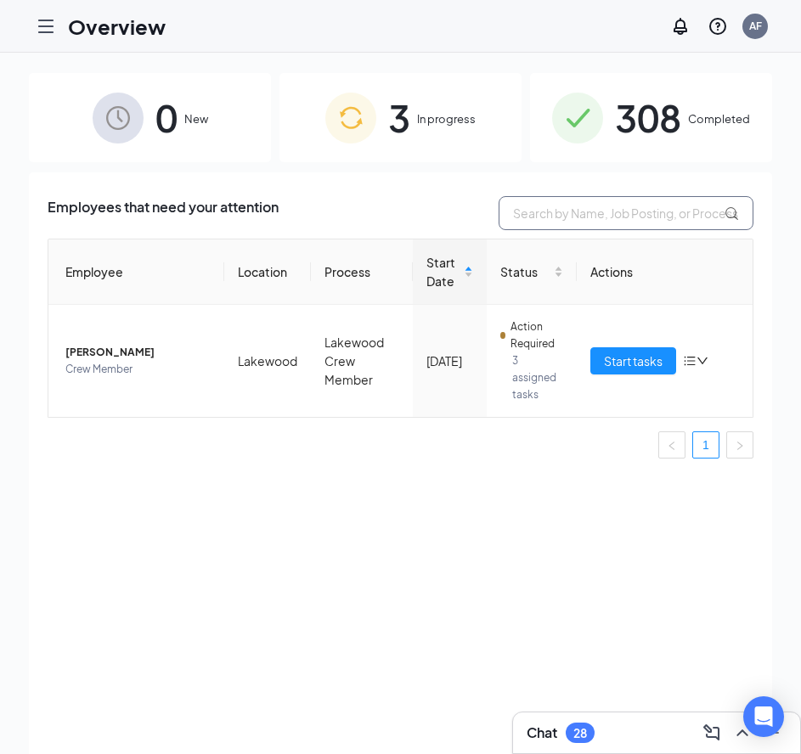
click at [673, 203] on input "text" at bounding box center [626, 213] width 255 height 34
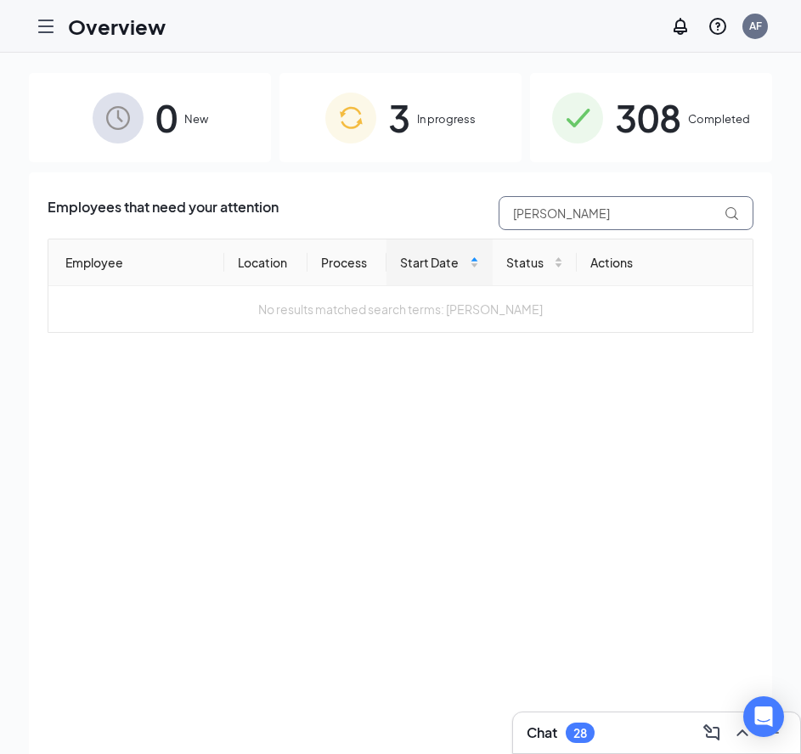
type input "michael"
click at [591, 121] on img at bounding box center [577, 118] width 51 height 51
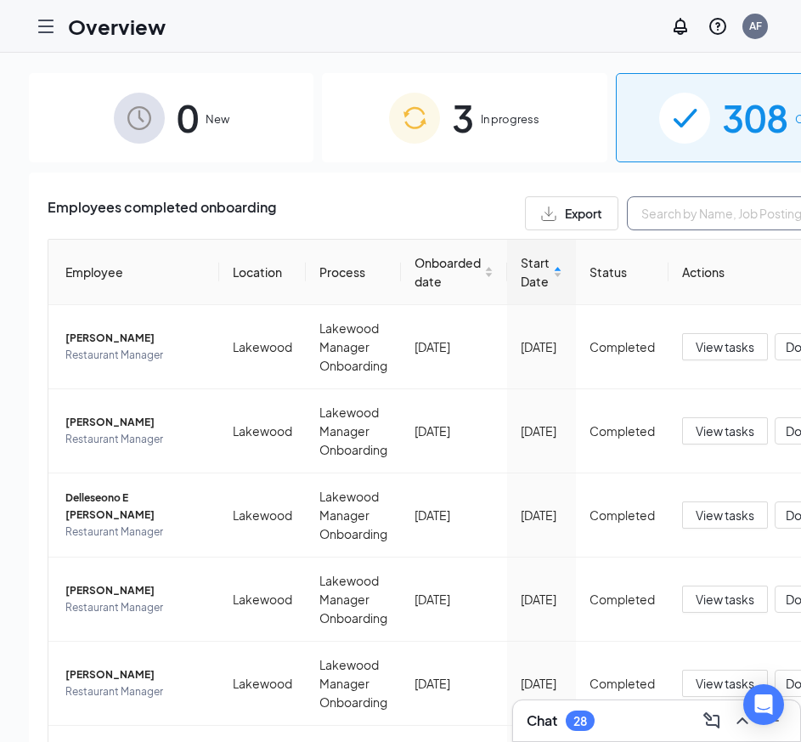
click at [627, 211] on input "text" at bounding box center [754, 213] width 255 height 34
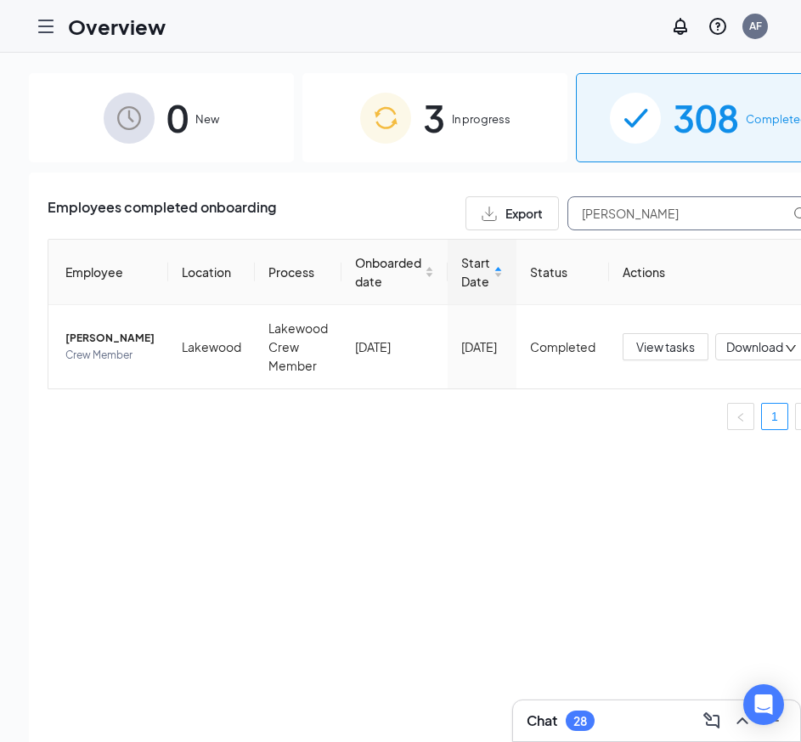
type input "michael"
click at [466, 132] on div "3 In progress" at bounding box center [434, 117] width 265 height 89
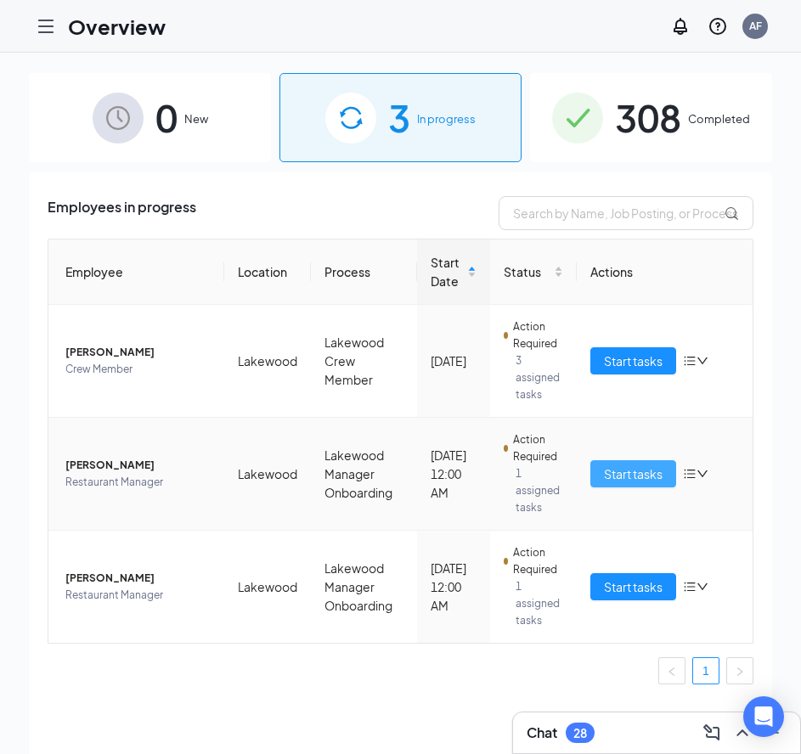
click at [635, 471] on span "Start tasks" at bounding box center [633, 474] width 59 height 19
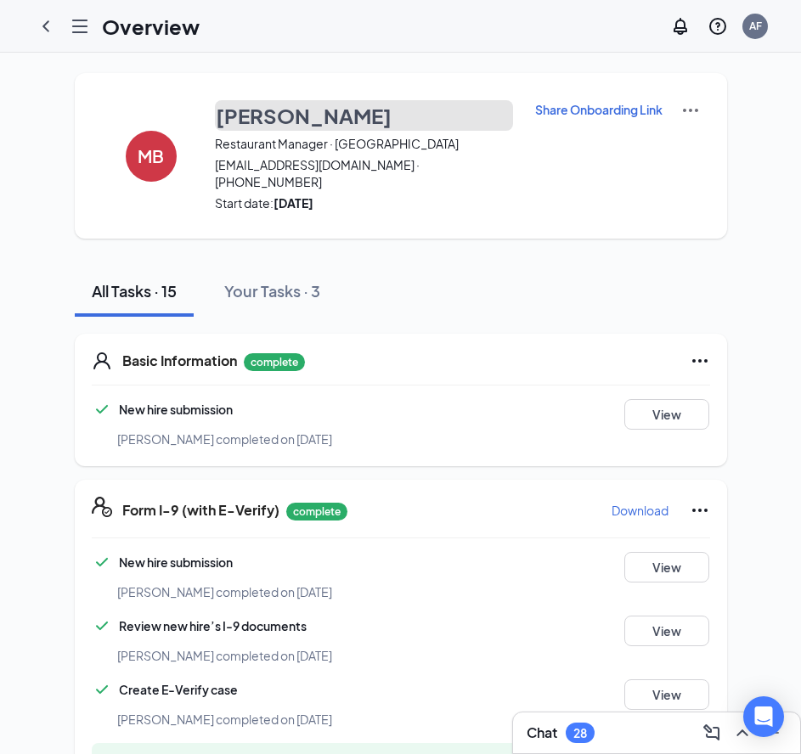
click at [274, 109] on h3 "[PERSON_NAME]" at bounding box center [304, 115] width 176 height 29
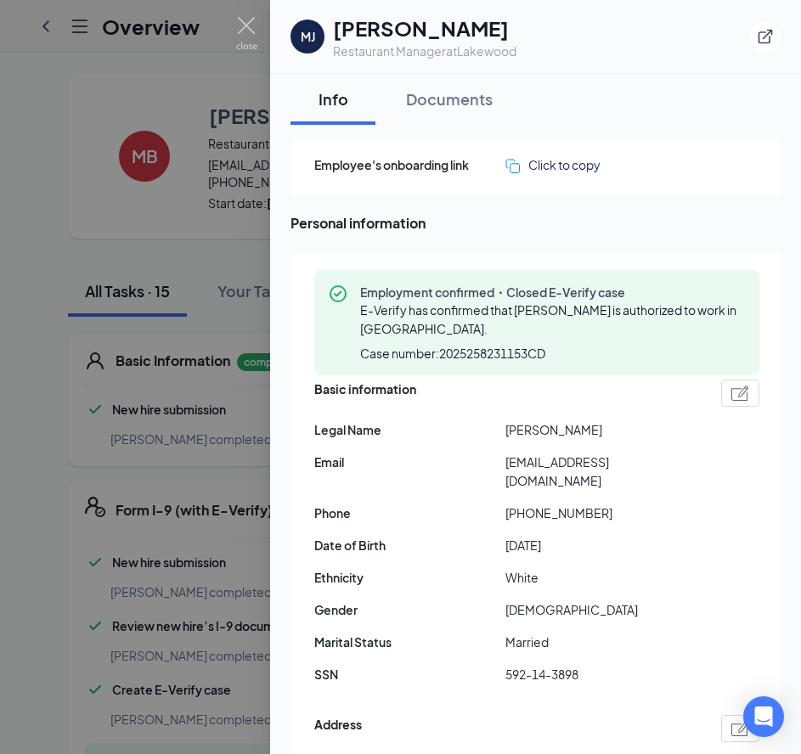
drag, startPoint x: 507, startPoint y: 431, endPoint x: 596, endPoint y: 431, distance: 89.2
click at [596, 431] on span "Michael J Borden" at bounding box center [600, 430] width 191 height 19
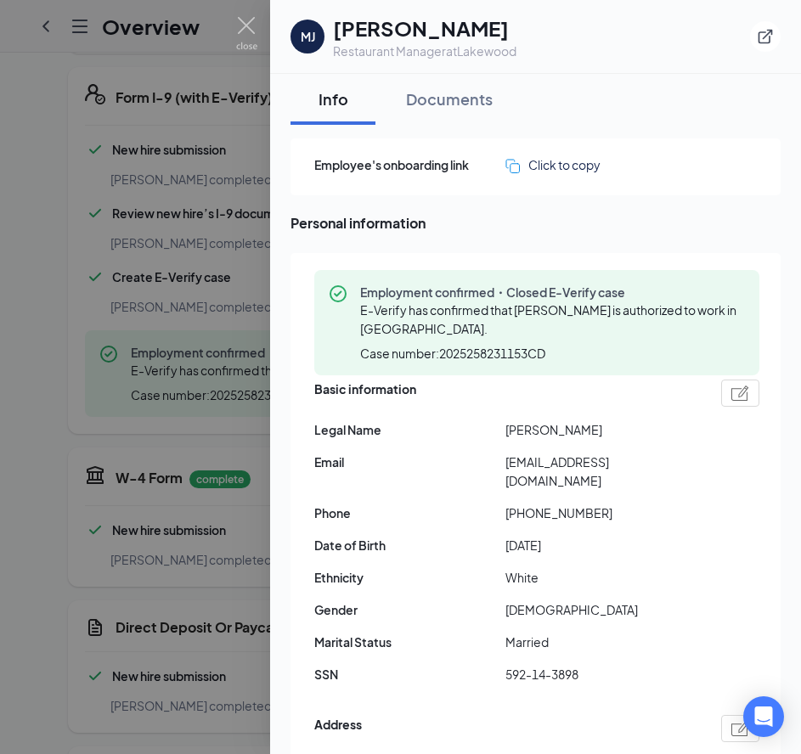
scroll to position [660, 0]
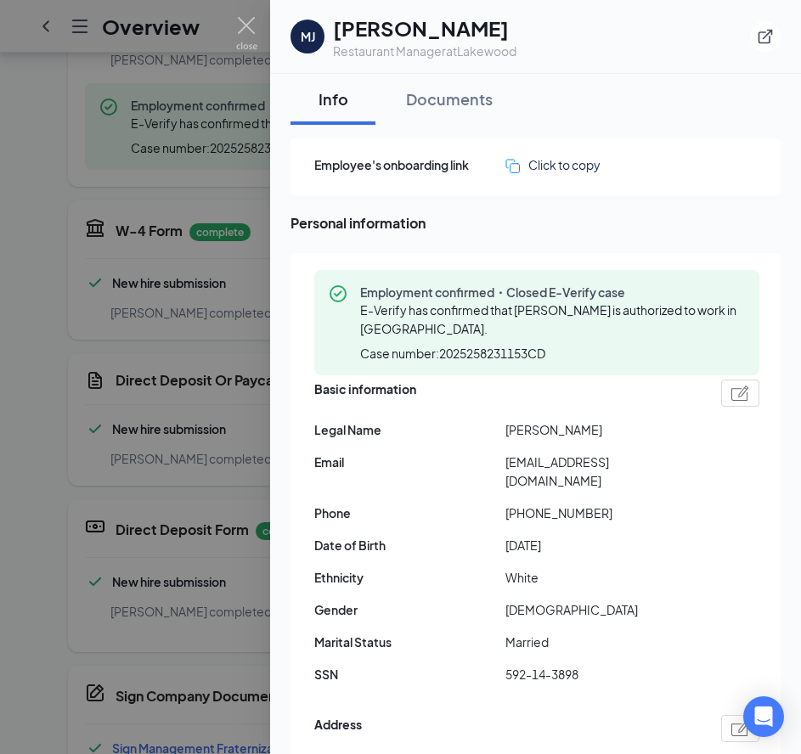
click at [687, 451] on div "Basic information Legal Name Michael J Borden Email mborden67@icloud.com Phone …" at bounding box center [536, 536] width 445 height 322
drag, startPoint x: 546, startPoint y: 429, endPoint x: 485, endPoint y: 430, distance: 61.2
click at [485, 430] on div "Legal Name Michael J Borden" at bounding box center [536, 430] width 445 height 19
click at [547, 421] on span "Michael J Borden" at bounding box center [600, 430] width 191 height 19
drag, startPoint x: 550, startPoint y: 431, endPoint x: 486, endPoint y: 438, distance: 64.2
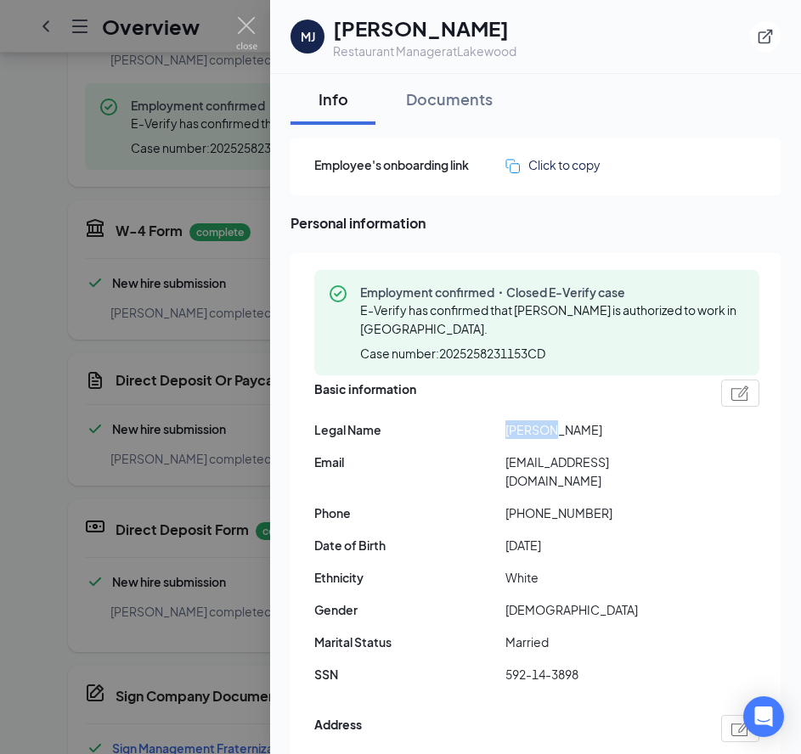
click at [486, 438] on div "Legal Name Michael J Borden" at bounding box center [536, 430] width 445 height 19
drag, startPoint x: 521, startPoint y: 492, endPoint x: 607, endPoint y: 488, distance: 85.9
click at [607, 504] on span "+17203666293" at bounding box center [600, 513] width 191 height 19
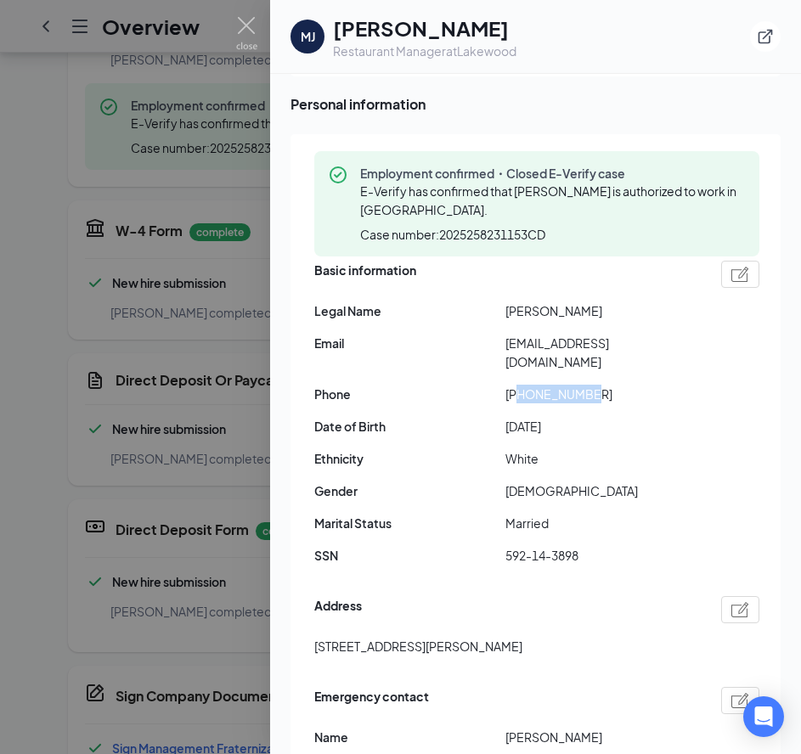
scroll to position [174, 0]
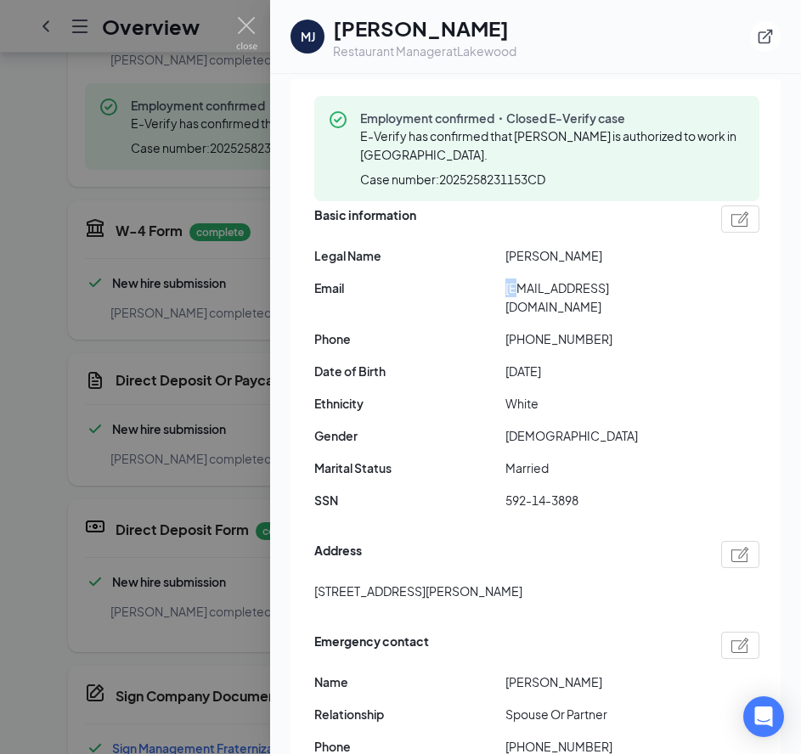
drag, startPoint x: 505, startPoint y: 286, endPoint x: 522, endPoint y: 289, distance: 18.0
click at [522, 289] on div "Email mborden67@icloud.com" at bounding box center [536, 297] width 445 height 37
click at [499, 294] on span "Email" at bounding box center [409, 288] width 191 height 19
drag, startPoint x: 504, startPoint y: 285, endPoint x: 660, endPoint y: 290, distance: 156.4
click at [660, 290] on div "Email mborden67@icloud.com" at bounding box center [536, 297] width 445 height 37
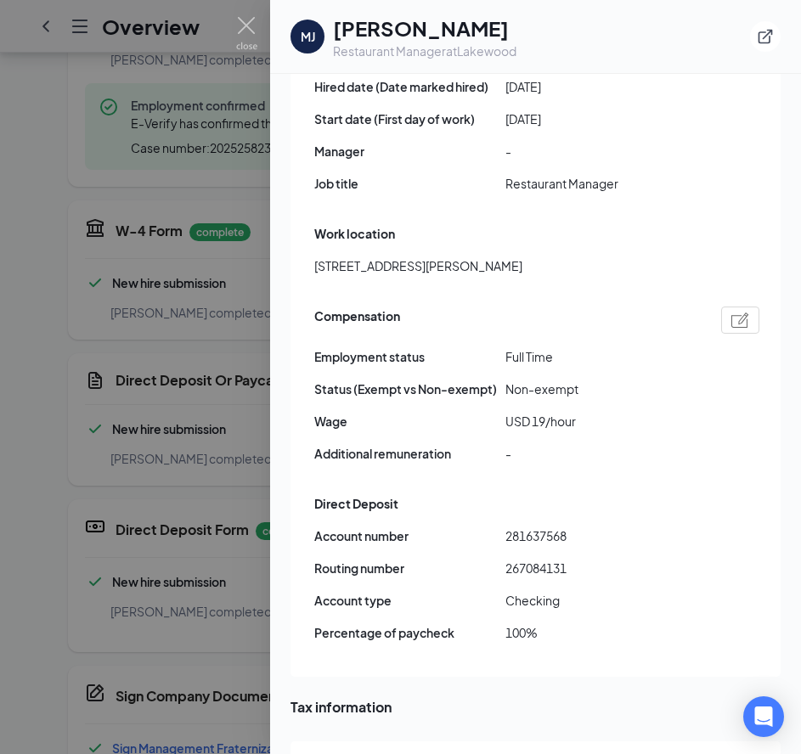
scroll to position [1110, 0]
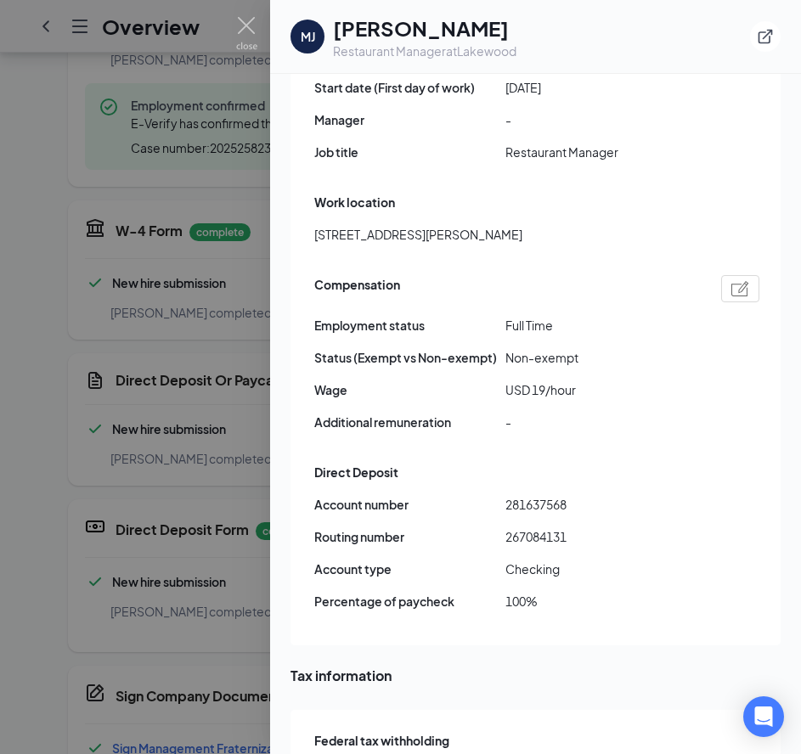
click at [27, 248] on div at bounding box center [400, 377] width 801 height 754
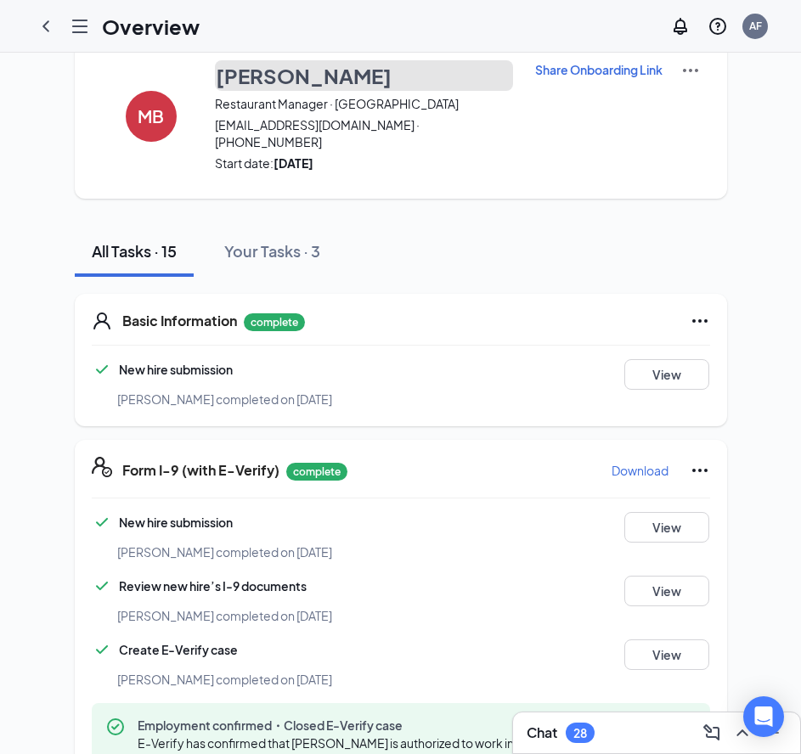
scroll to position [0, 0]
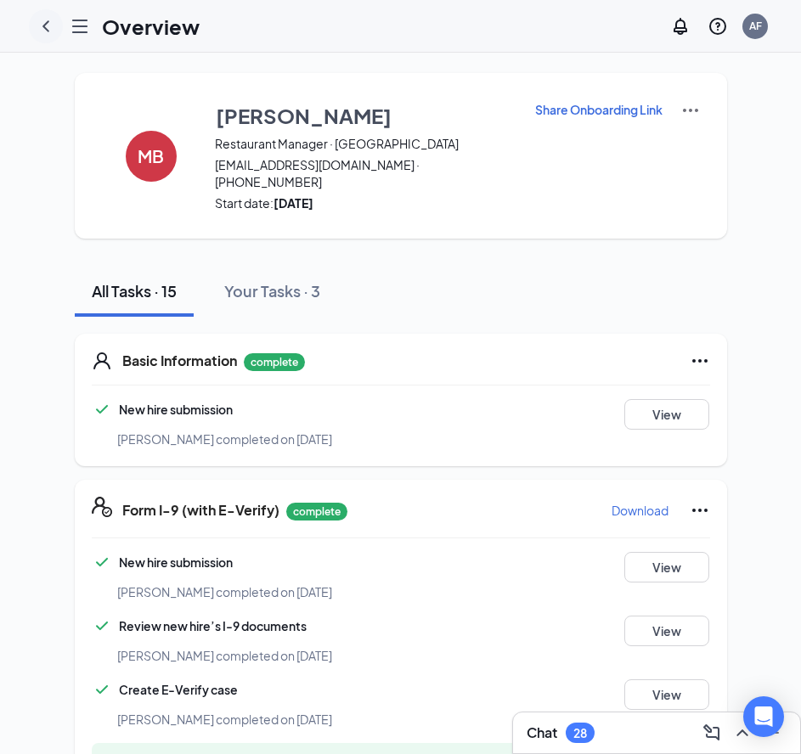
click at [50, 30] on icon "ChevronLeft" at bounding box center [46, 26] width 20 height 20
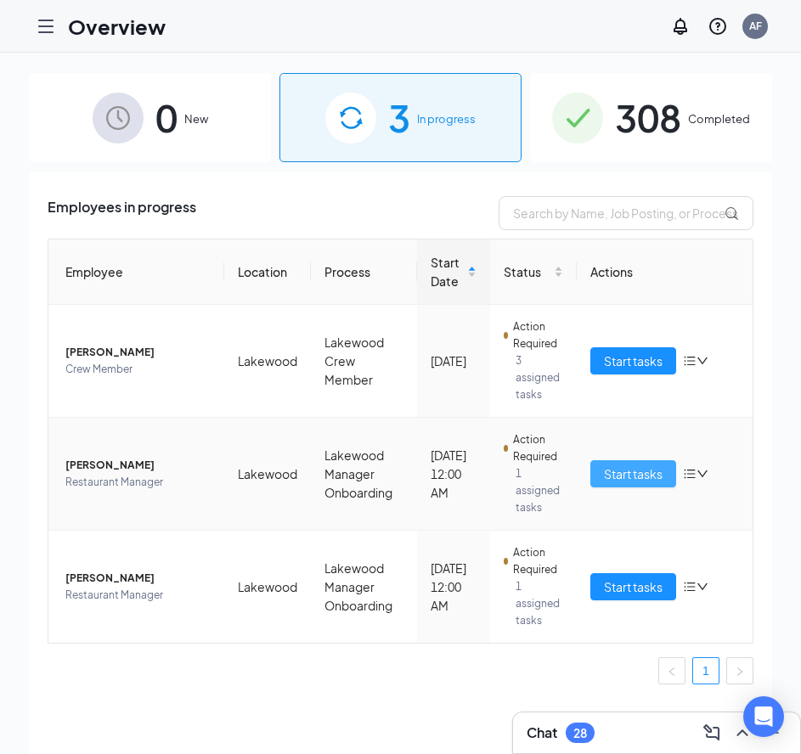
click at [612, 471] on span "Start tasks" at bounding box center [633, 474] width 59 height 19
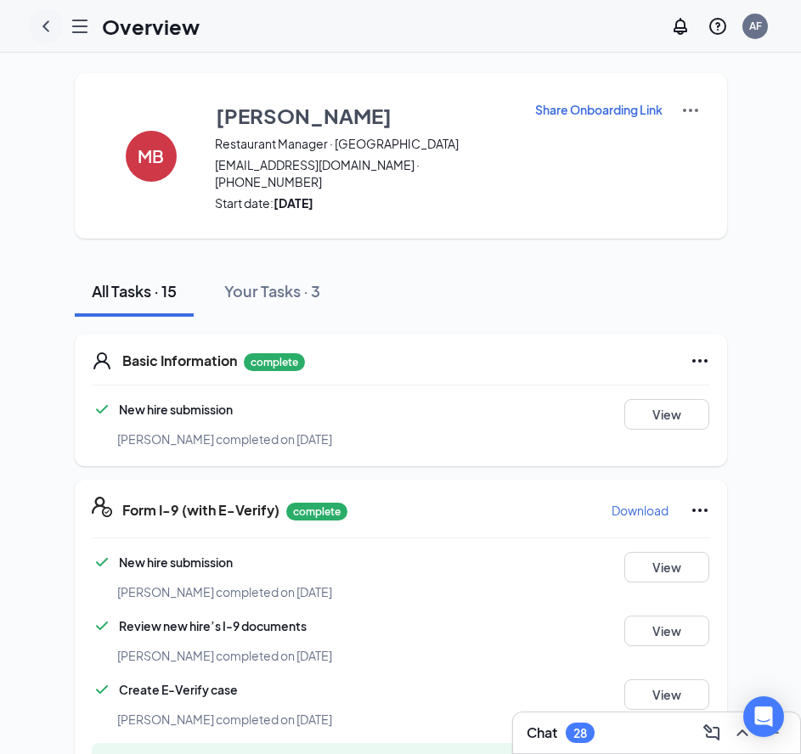
click at [45, 24] on icon "ChevronLeft" at bounding box center [45, 25] width 7 height 11
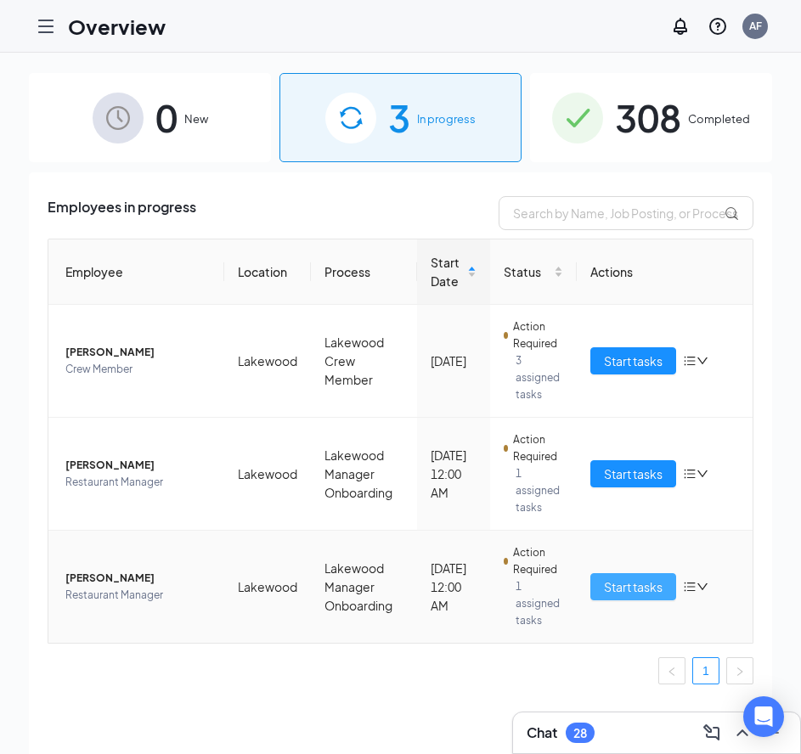
click at [617, 591] on span "Start tasks" at bounding box center [633, 587] width 59 height 19
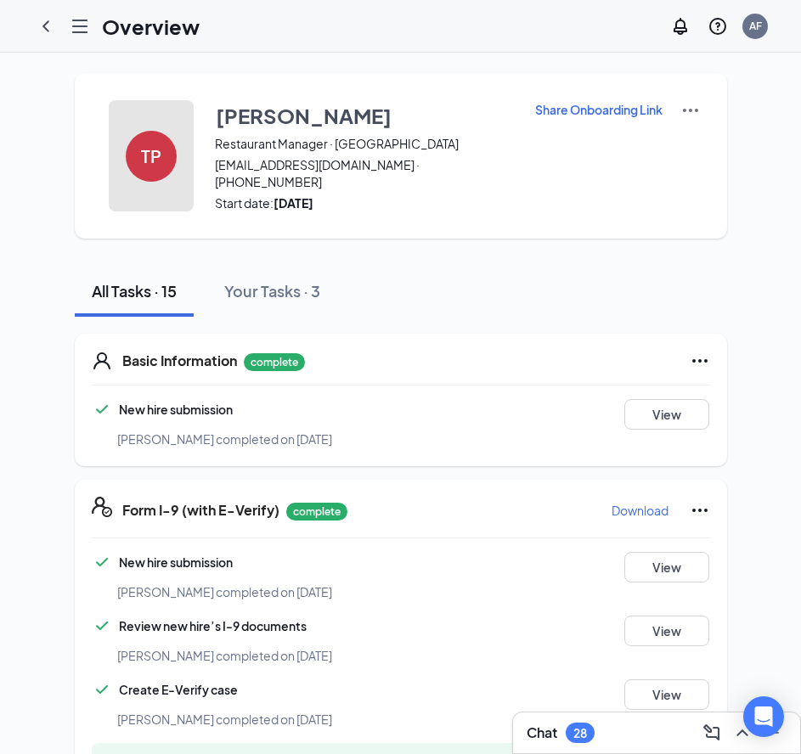
click at [158, 161] on div "TP" at bounding box center [151, 156] width 51 height 51
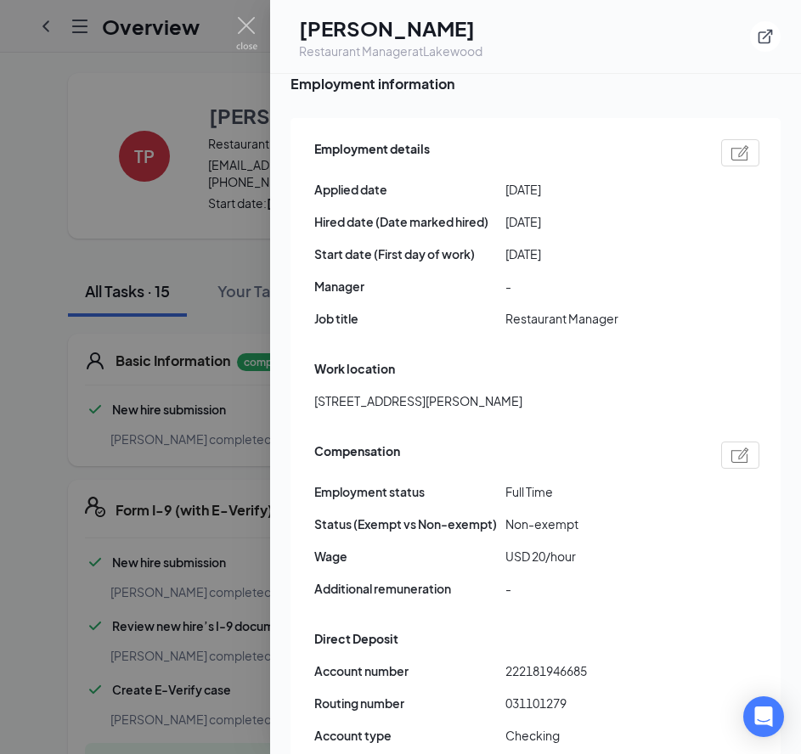
scroll to position [983, 0]
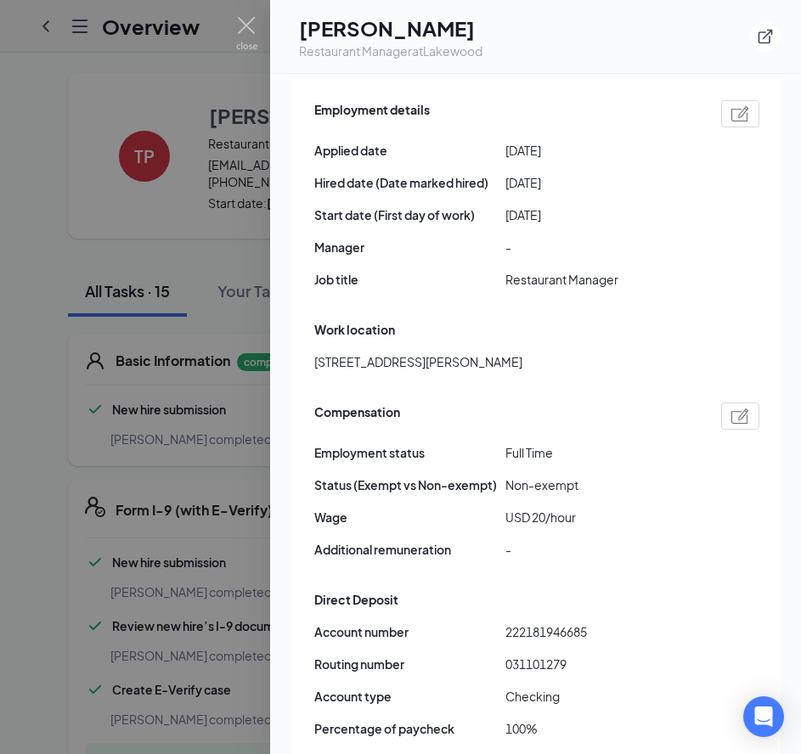
click at [182, 82] on div at bounding box center [400, 377] width 801 height 754
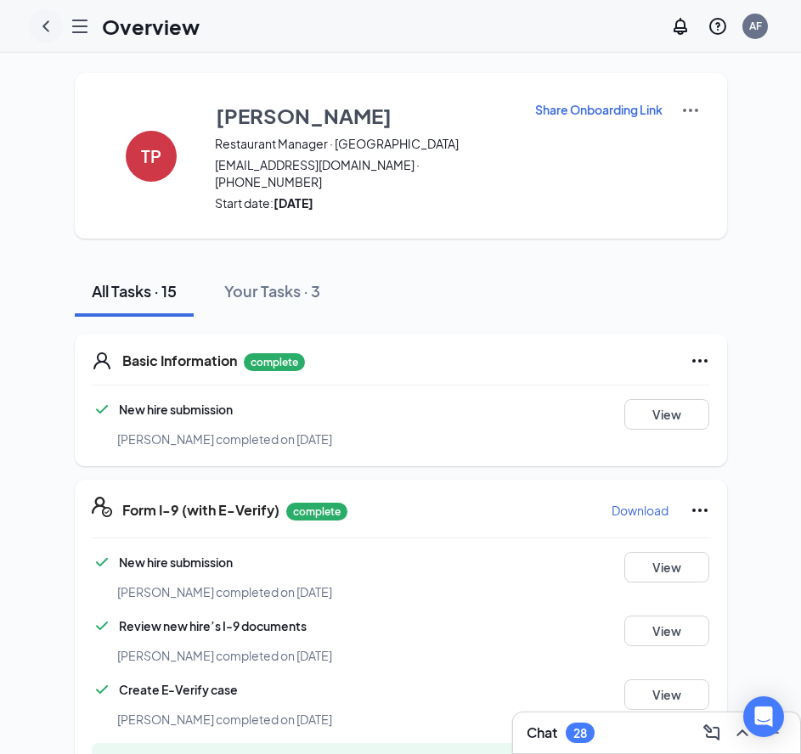
click at [48, 31] on icon "ChevronLeft" at bounding box center [45, 25] width 7 height 11
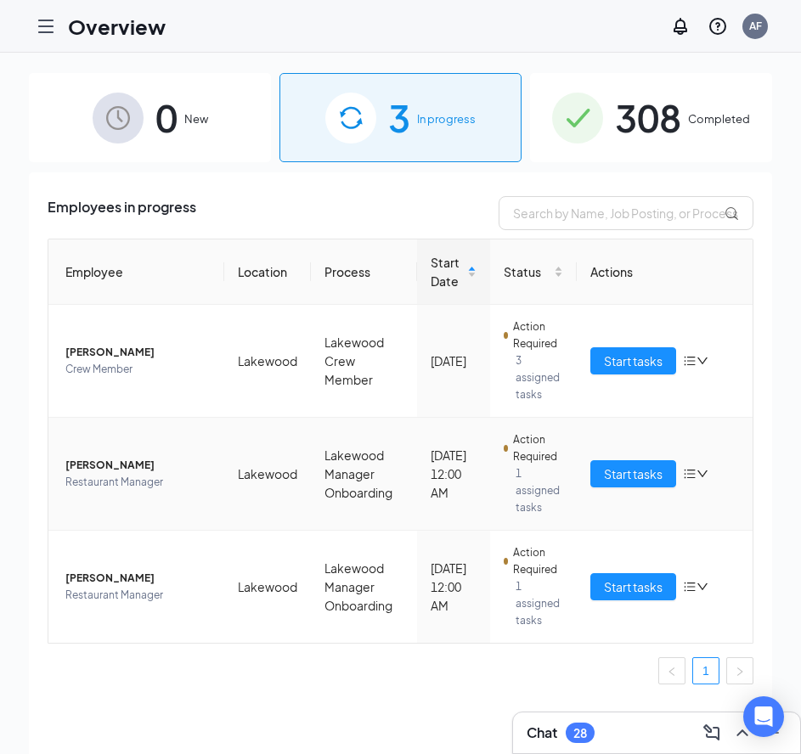
click at [98, 471] on span "Michael J Borden" at bounding box center [137, 465] width 145 height 17
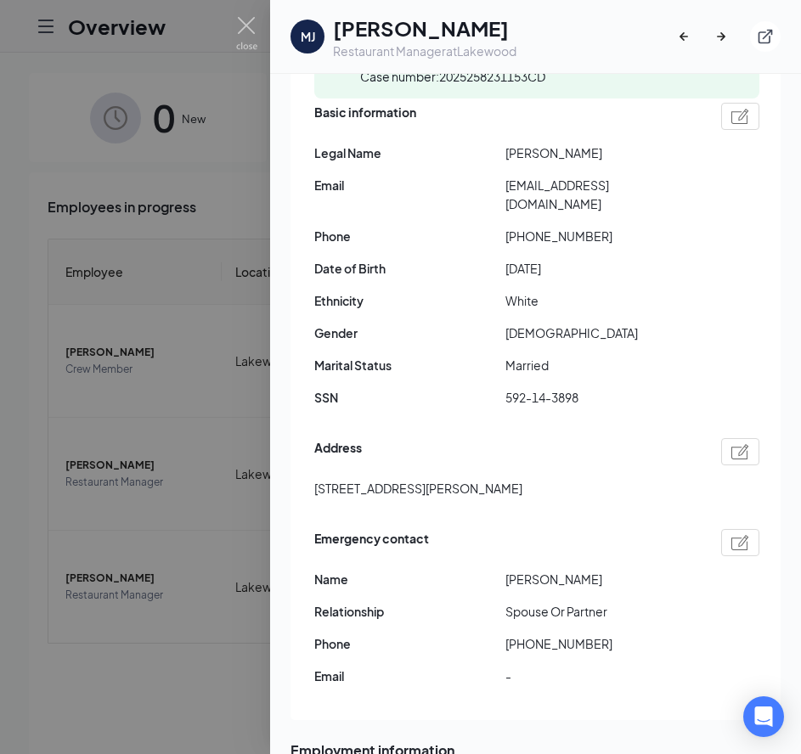
scroll to position [265, 0]
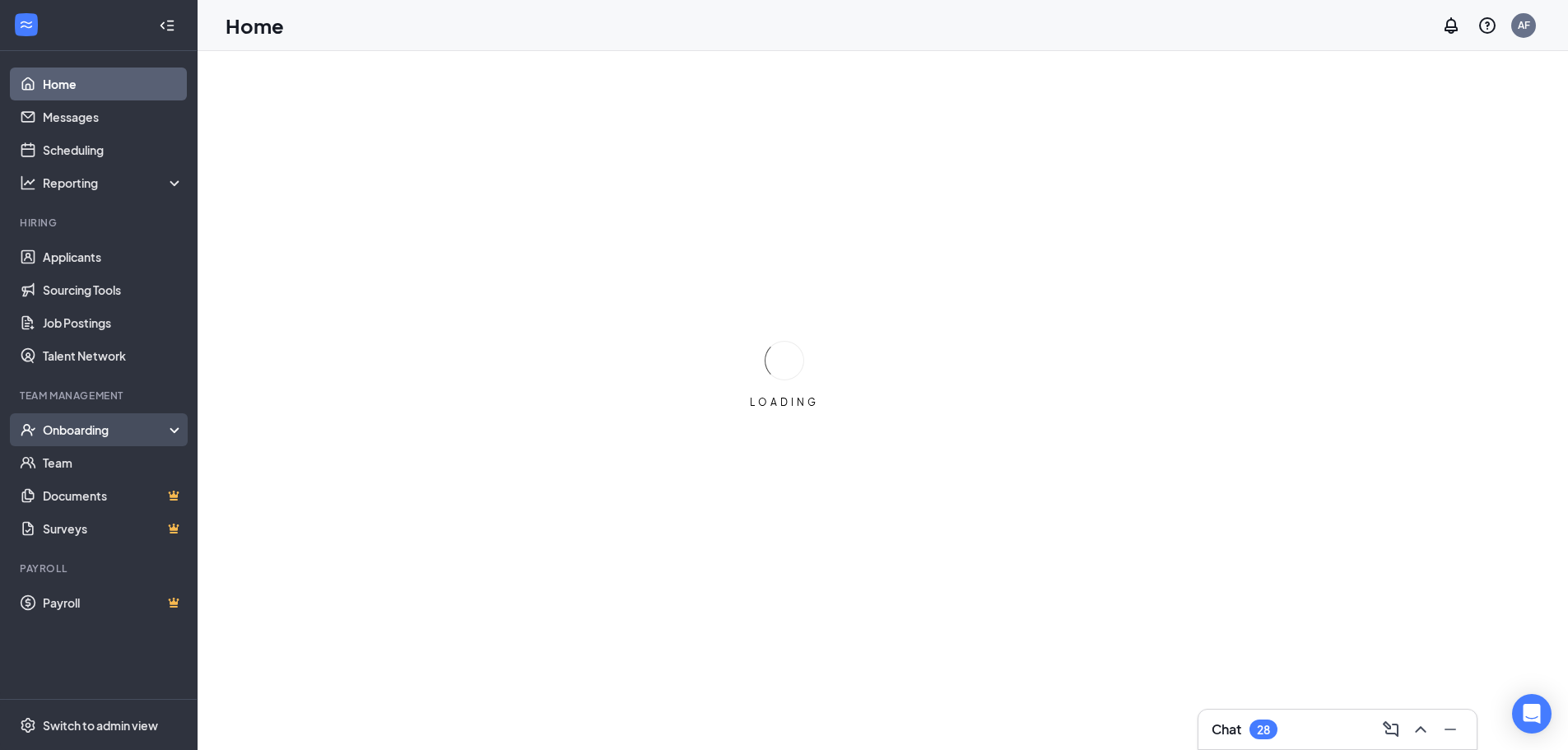
click at [77, 435] on div "Onboarding" at bounding box center [106, 429] width 127 height 16
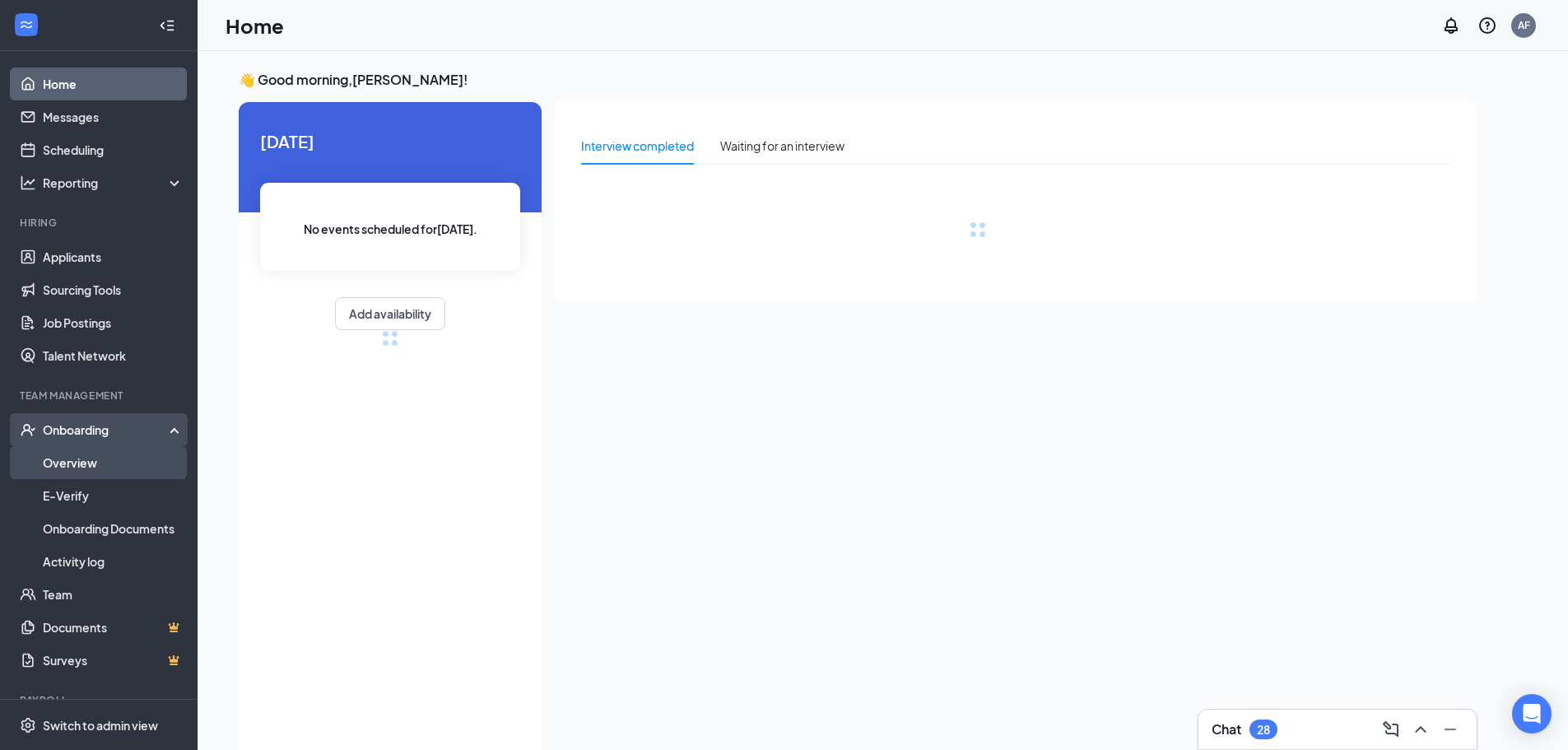
click at [75, 467] on link "Overview" at bounding box center [112, 462] width 141 height 33
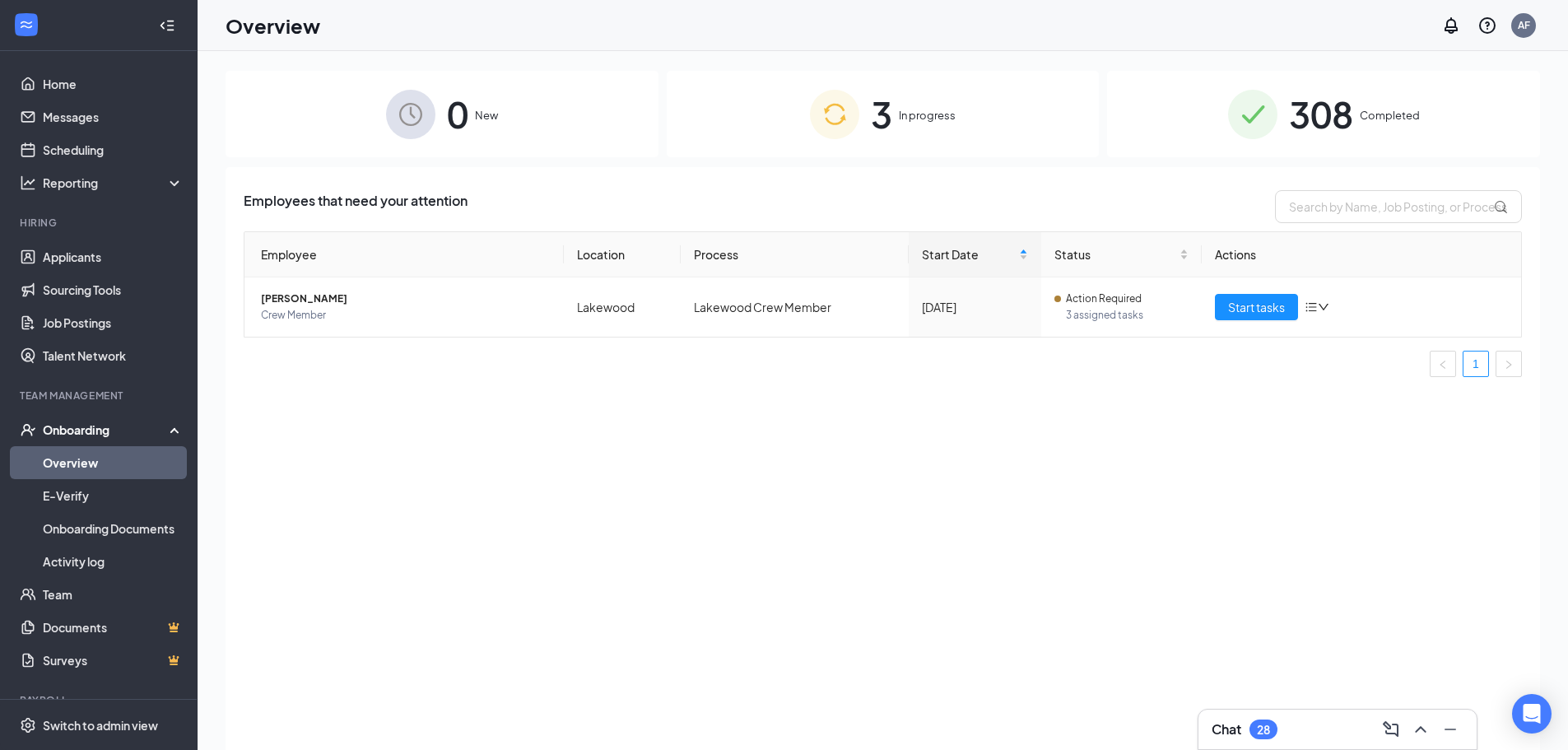
click at [994, 145] on div "3 In progress" at bounding box center [883, 113] width 433 height 86
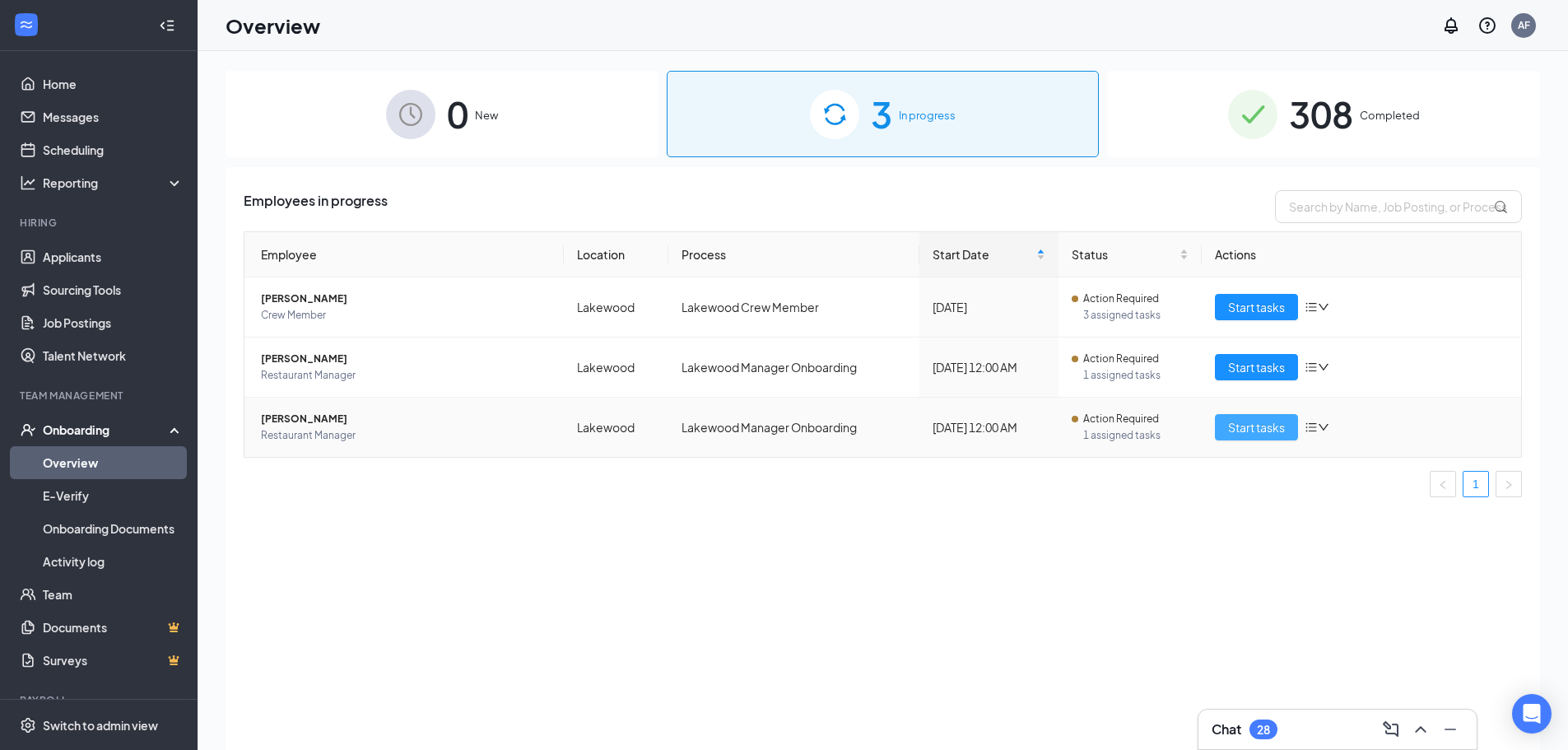
click at [1253, 423] on span "Start tasks" at bounding box center [1256, 427] width 57 height 18
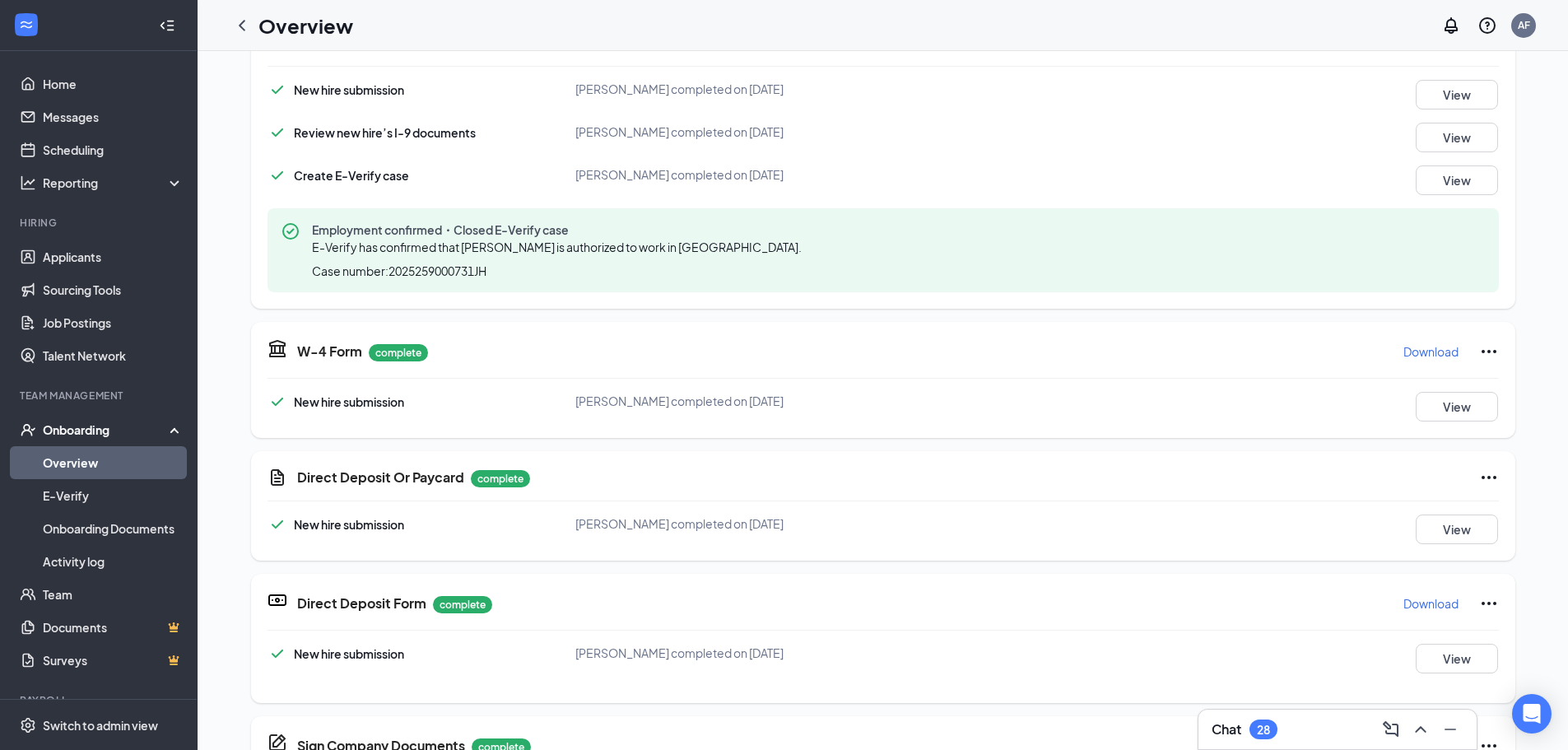
scroll to position [465, 0]
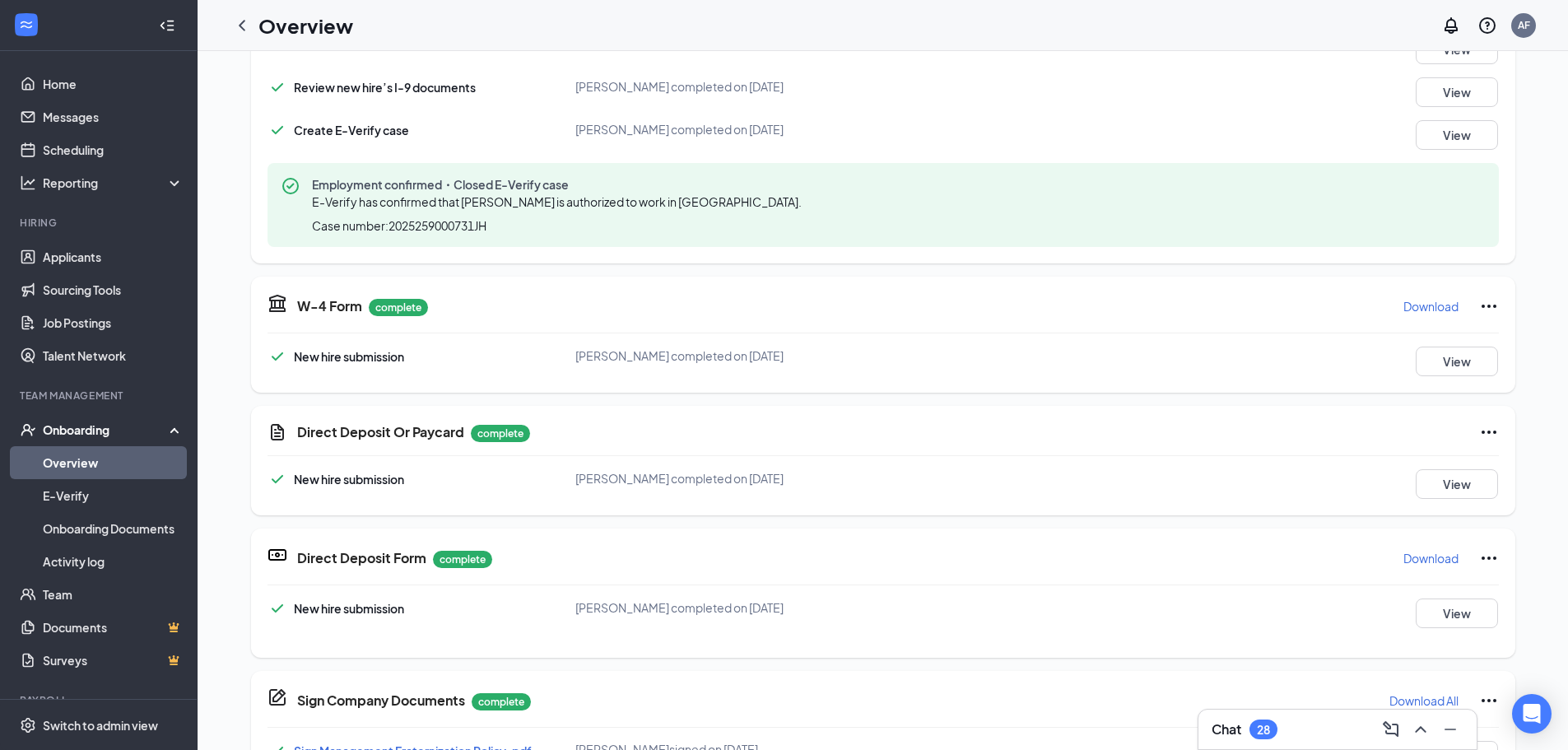
click at [1554, 571] on div "TP Timothy Poole Restaurant Manager · Lakewood crimsonexile999@yahoo.com · (303…" at bounding box center [883, 389] width 1370 height 1605
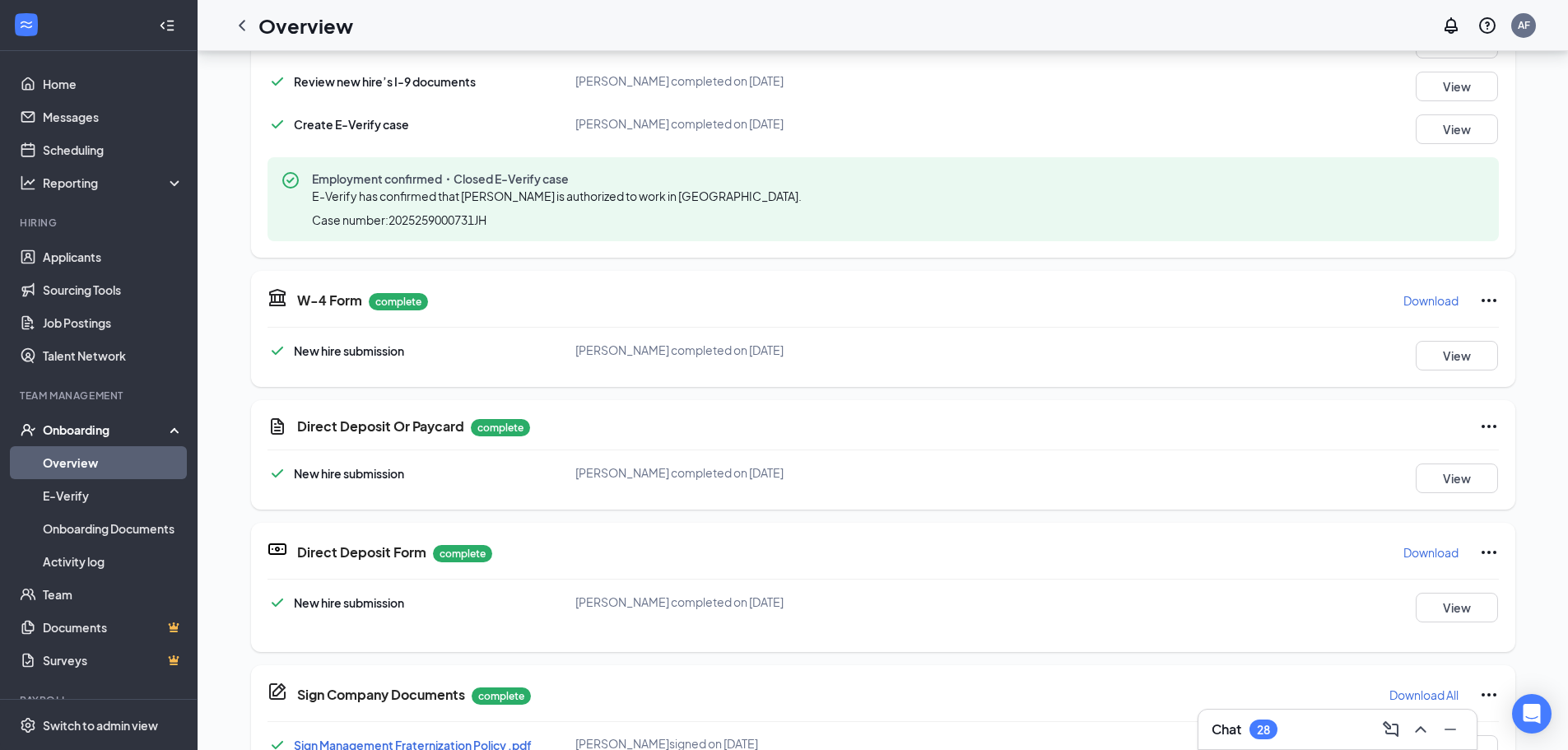
scroll to position [0, 0]
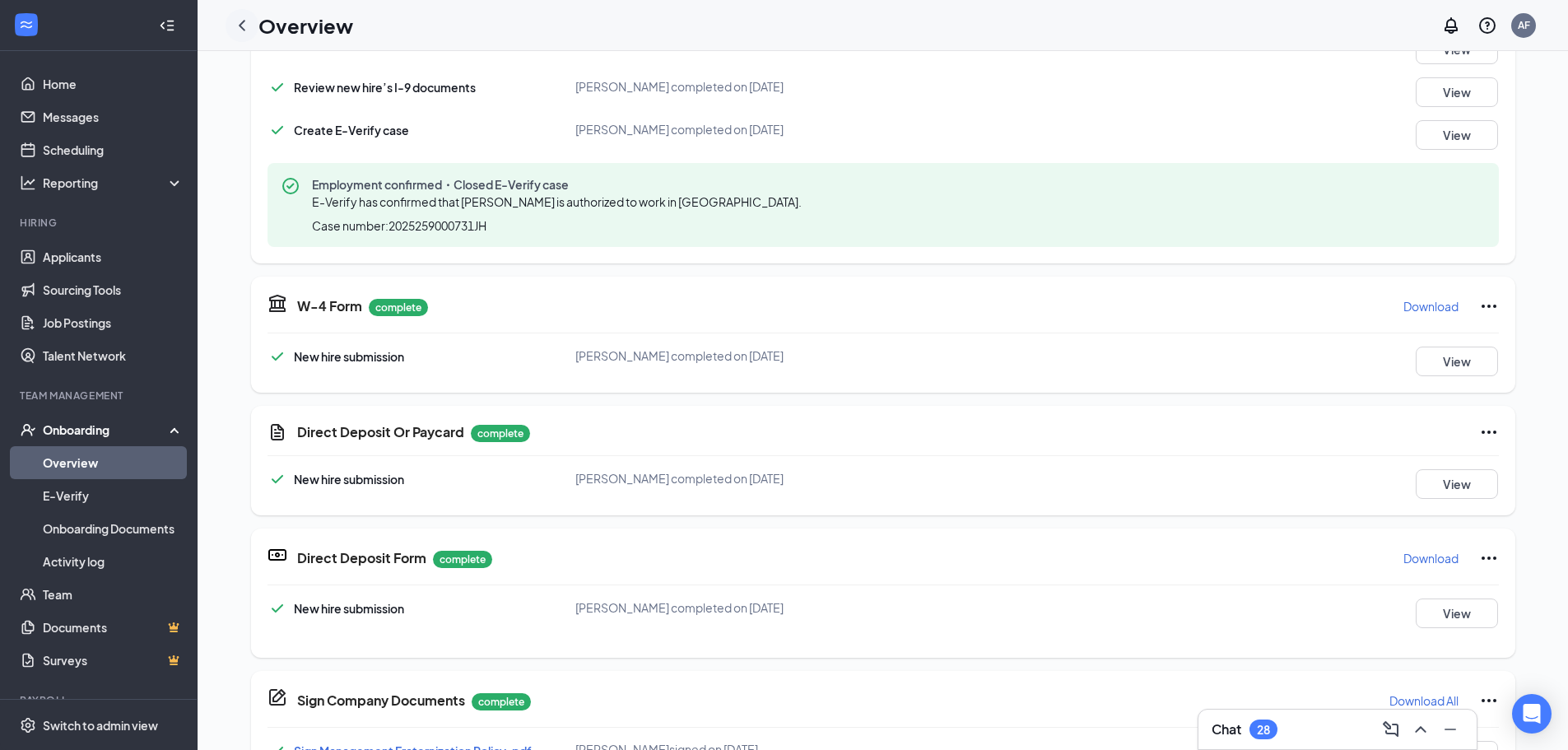
click at [244, 28] on icon "ChevronLeft" at bounding box center [242, 25] width 19 height 19
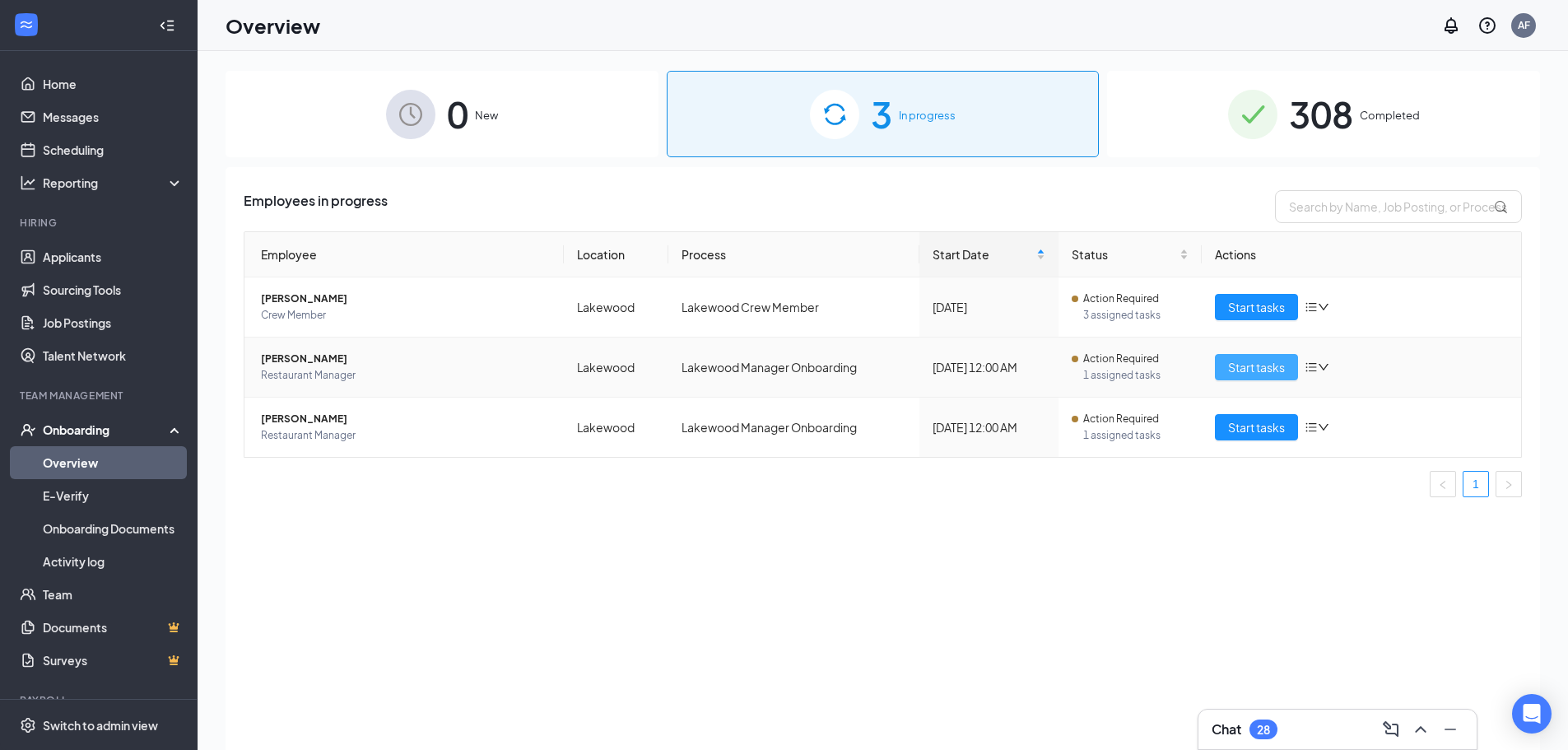
click at [1254, 370] on span "Start tasks" at bounding box center [1256, 367] width 57 height 18
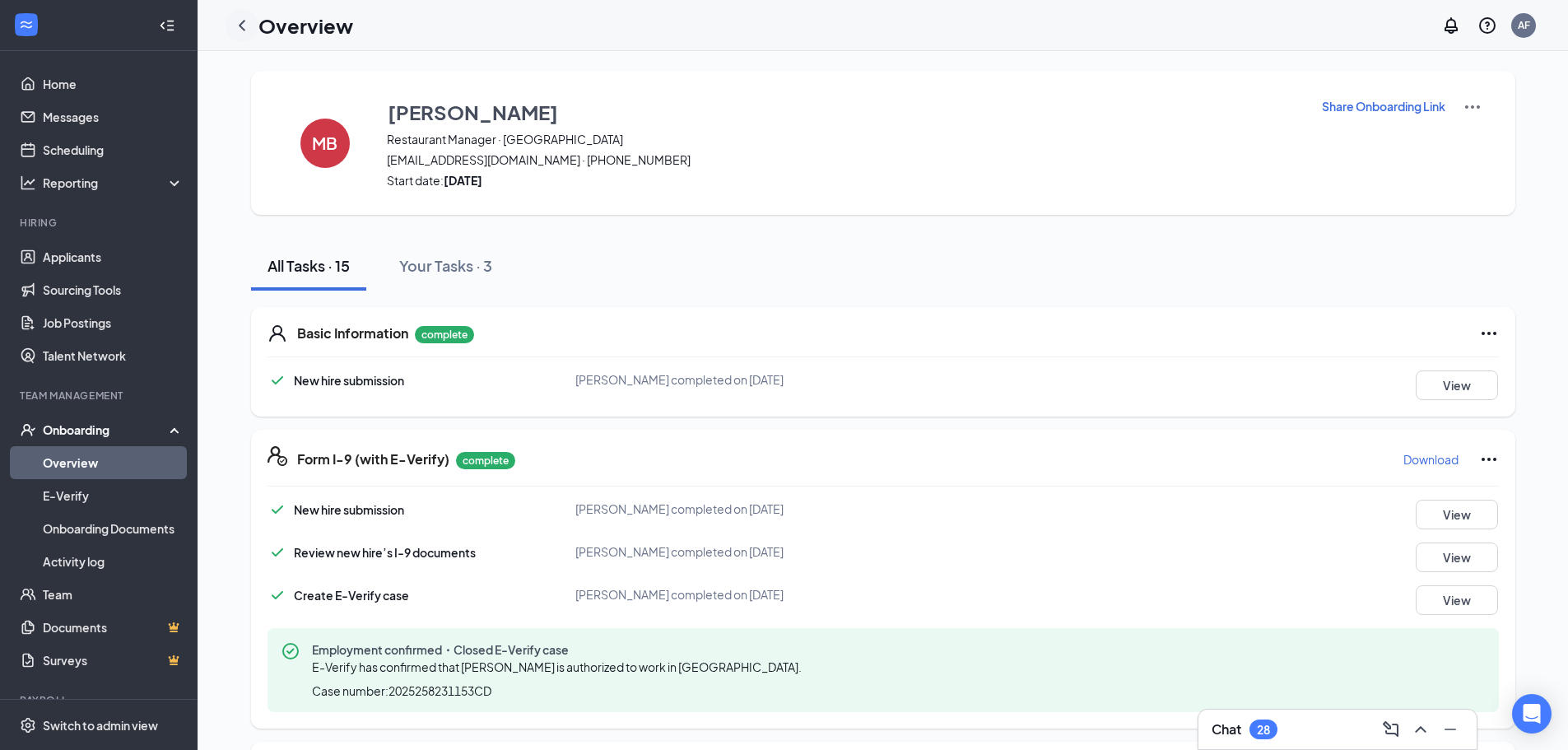
click at [248, 25] on icon "ChevronLeft" at bounding box center [242, 25] width 19 height 19
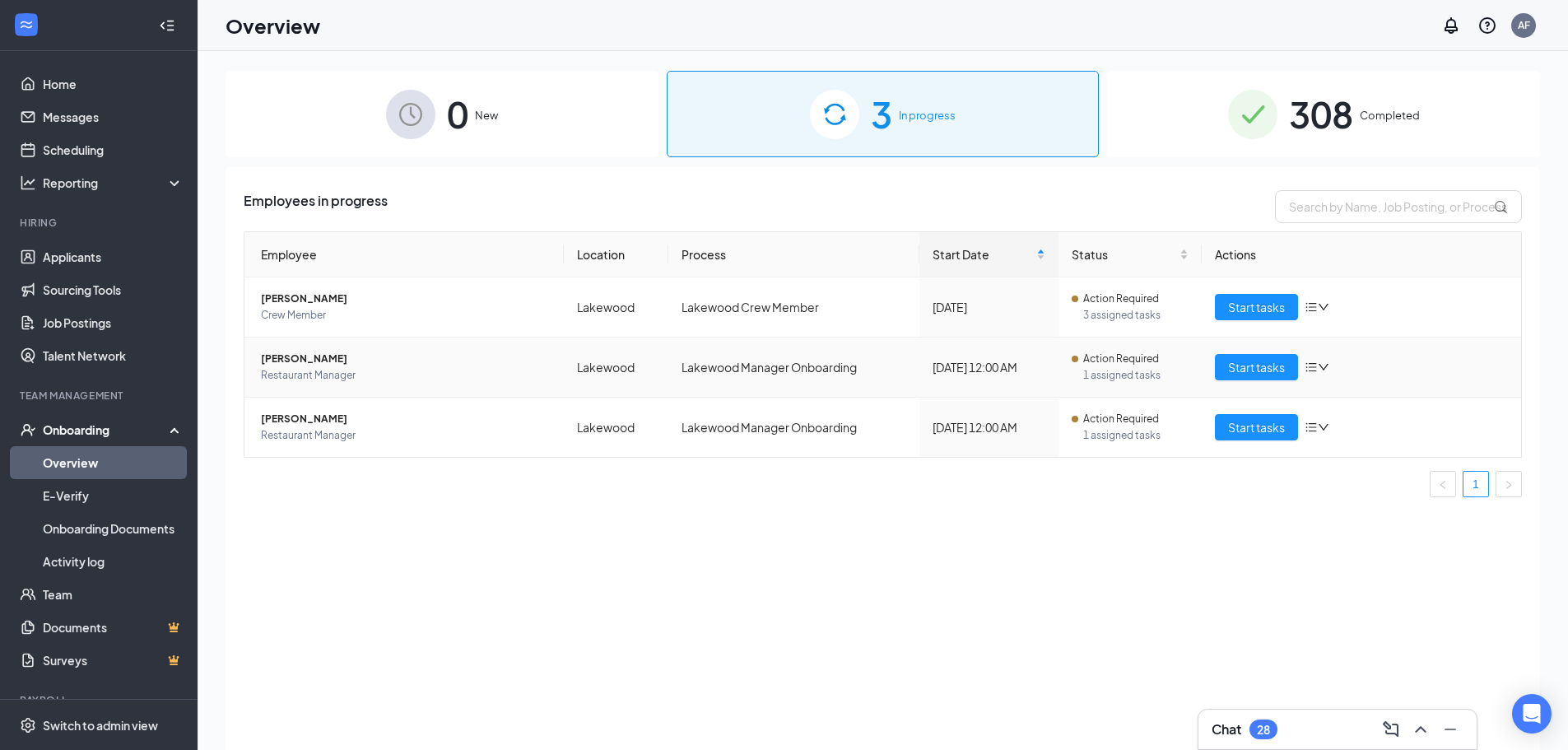
click at [298, 366] on span "Michael J Borden" at bounding box center [405, 359] width 290 height 16
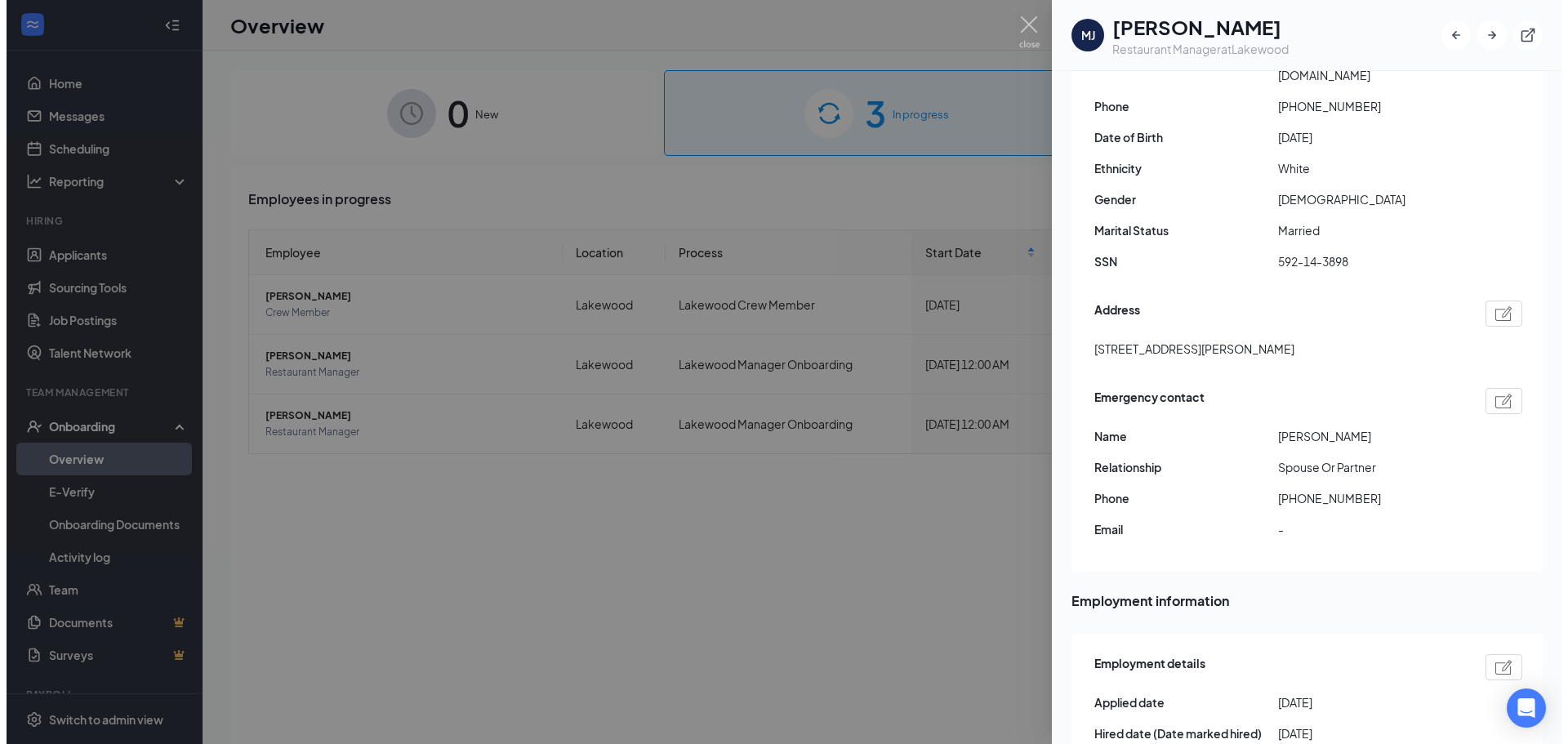
scroll to position [458, 0]
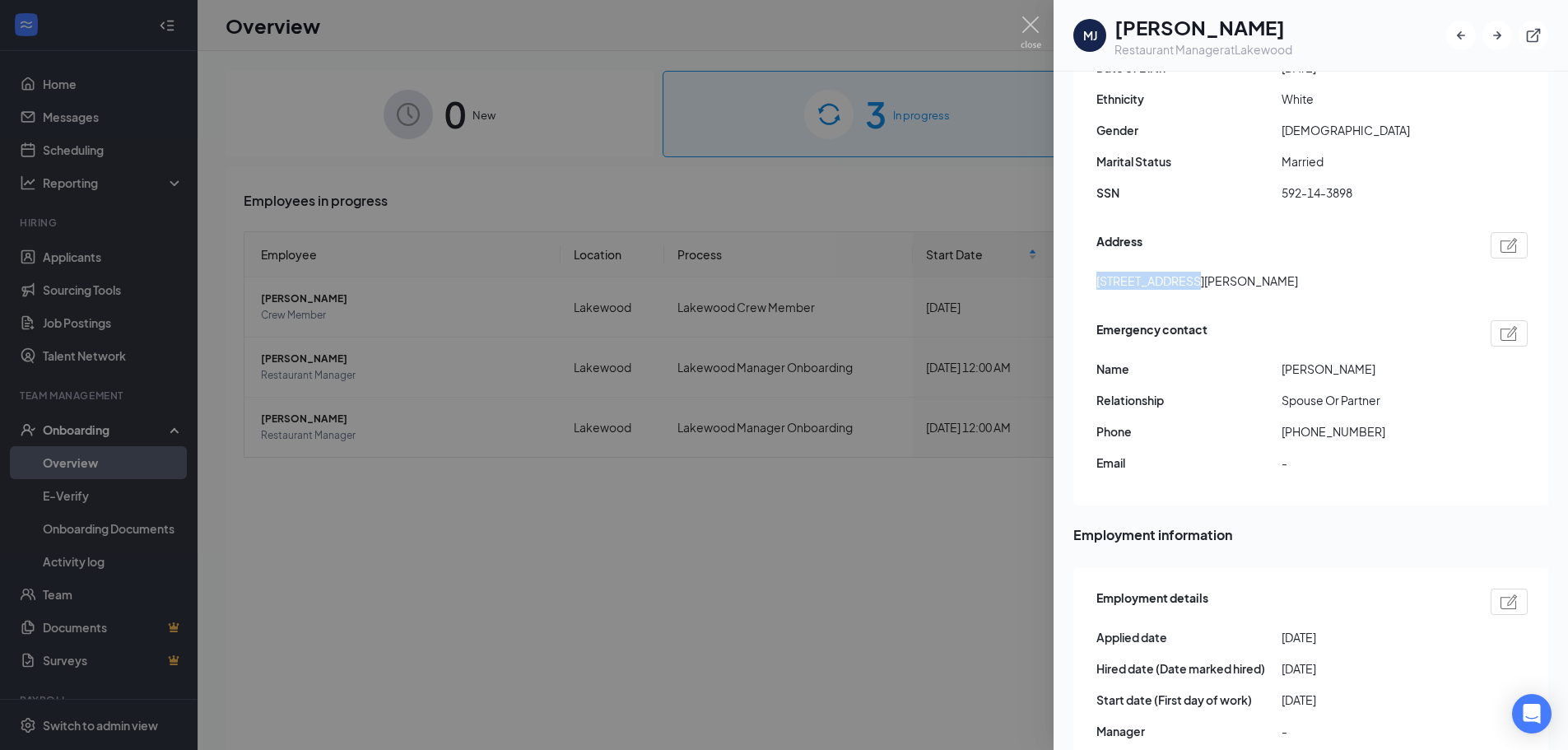
drag, startPoint x: 1174, startPoint y: 261, endPoint x: 1070, endPoint y: 269, distance: 104.3
copy span "[STREET_ADDRESS][PERSON_NAME]"
click at [1037, 29] on img at bounding box center [1030, 32] width 20 height 32
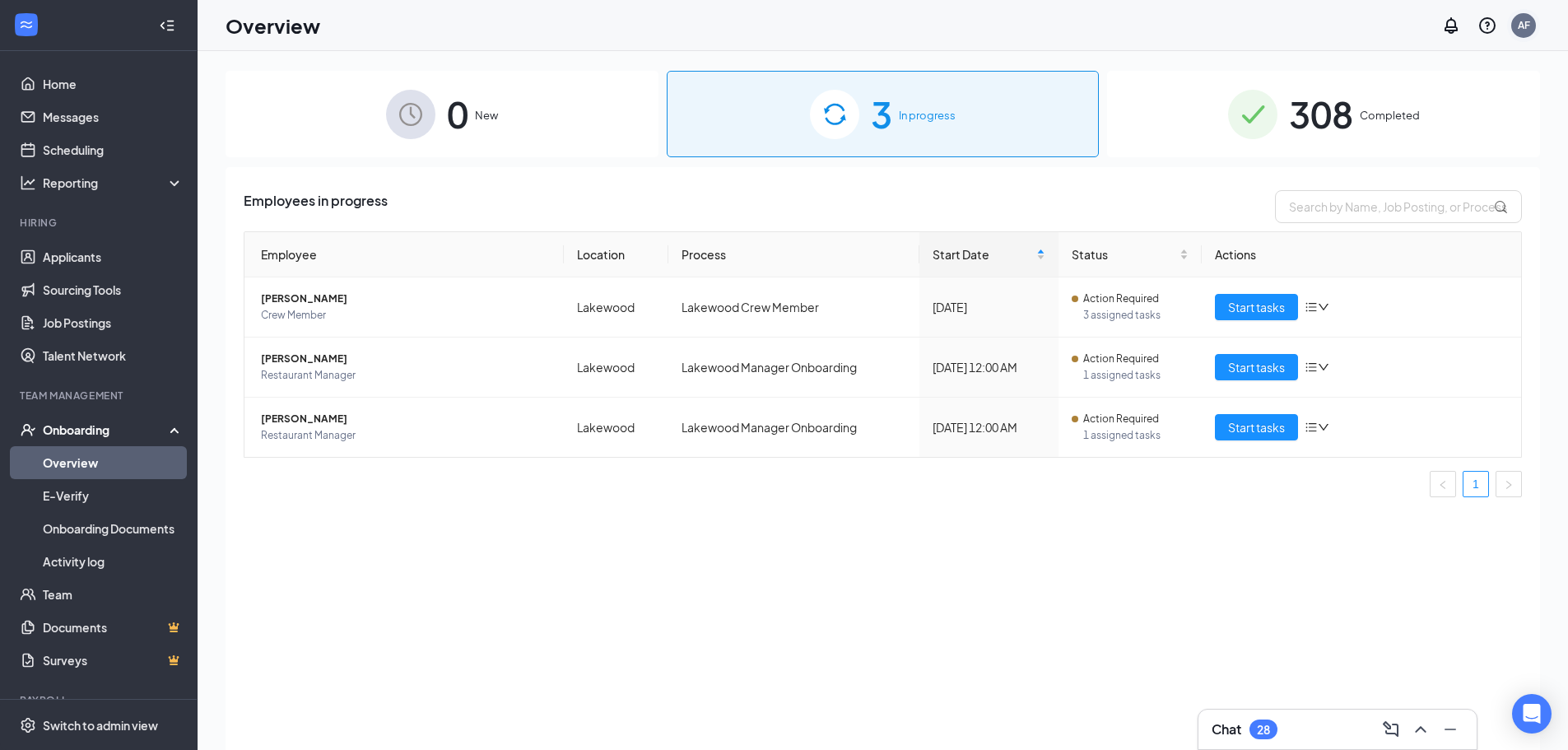
click at [1515, 19] on div "AF" at bounding box center [1523, 25] width 24 height 24
click at [1422, 246] on div "Log out" at bounding box center [1441, 251] width 177 height 16
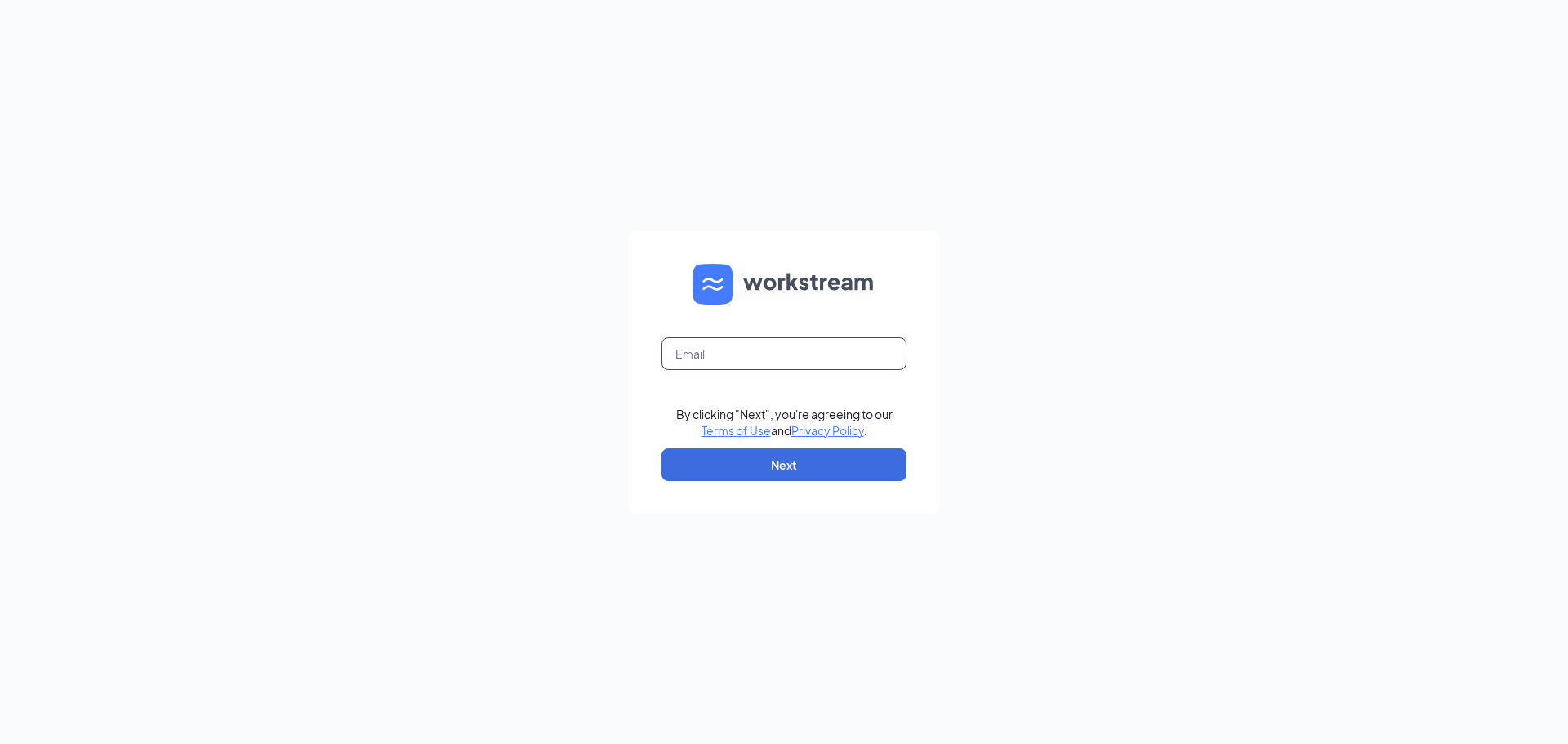
click at [831, 358] on input "text" at bounding box center [784, 354] width 245 height 33
type input "[EMAIL_ADDRESS][PERSON_NAME][DOMAIN_NAME]"
click at [774, 460] on button "Next" at bounding box center [784, 464] width 245 height 33
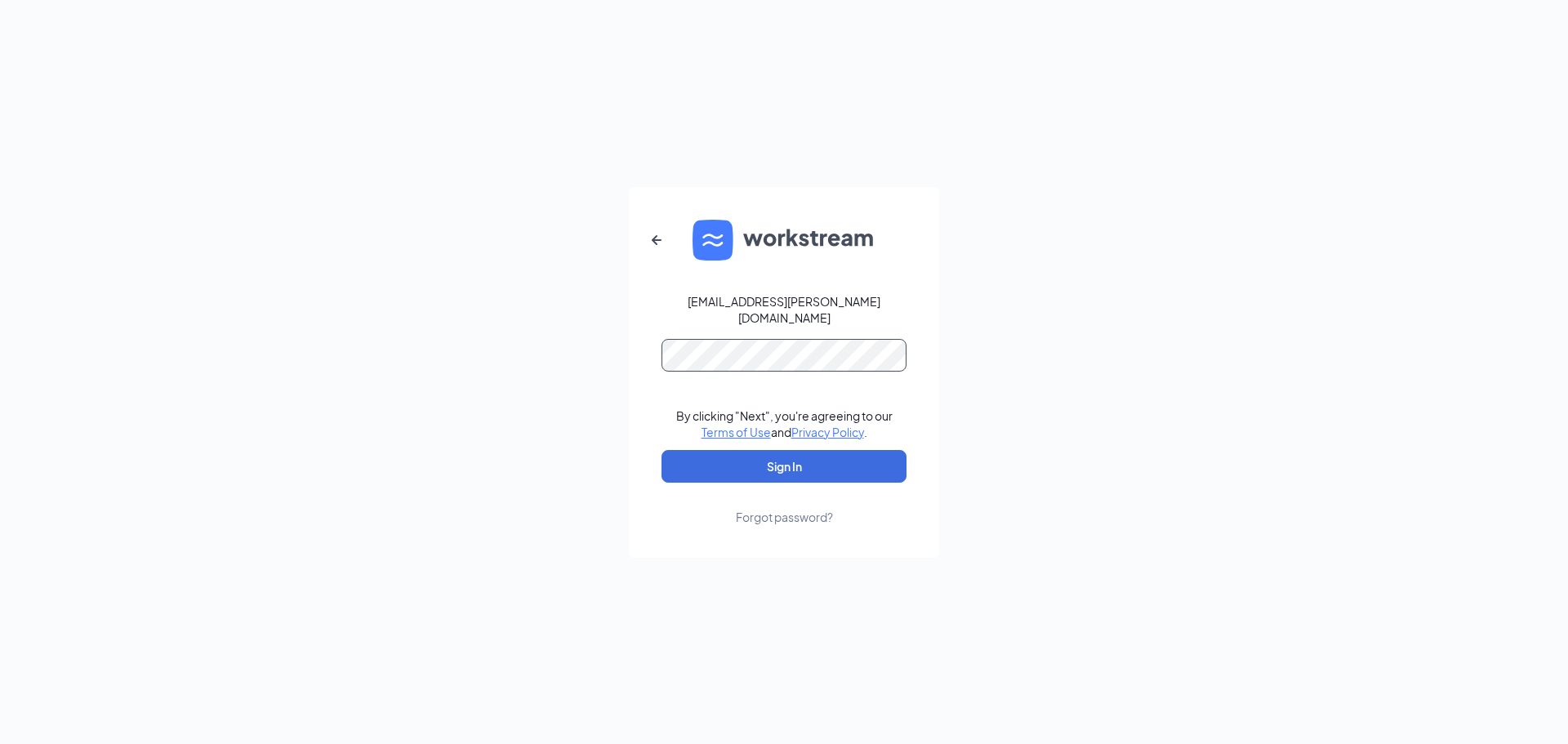
click at [661, 450] on button "Sign In" at bounding box center [784, 466] width 245 height 33
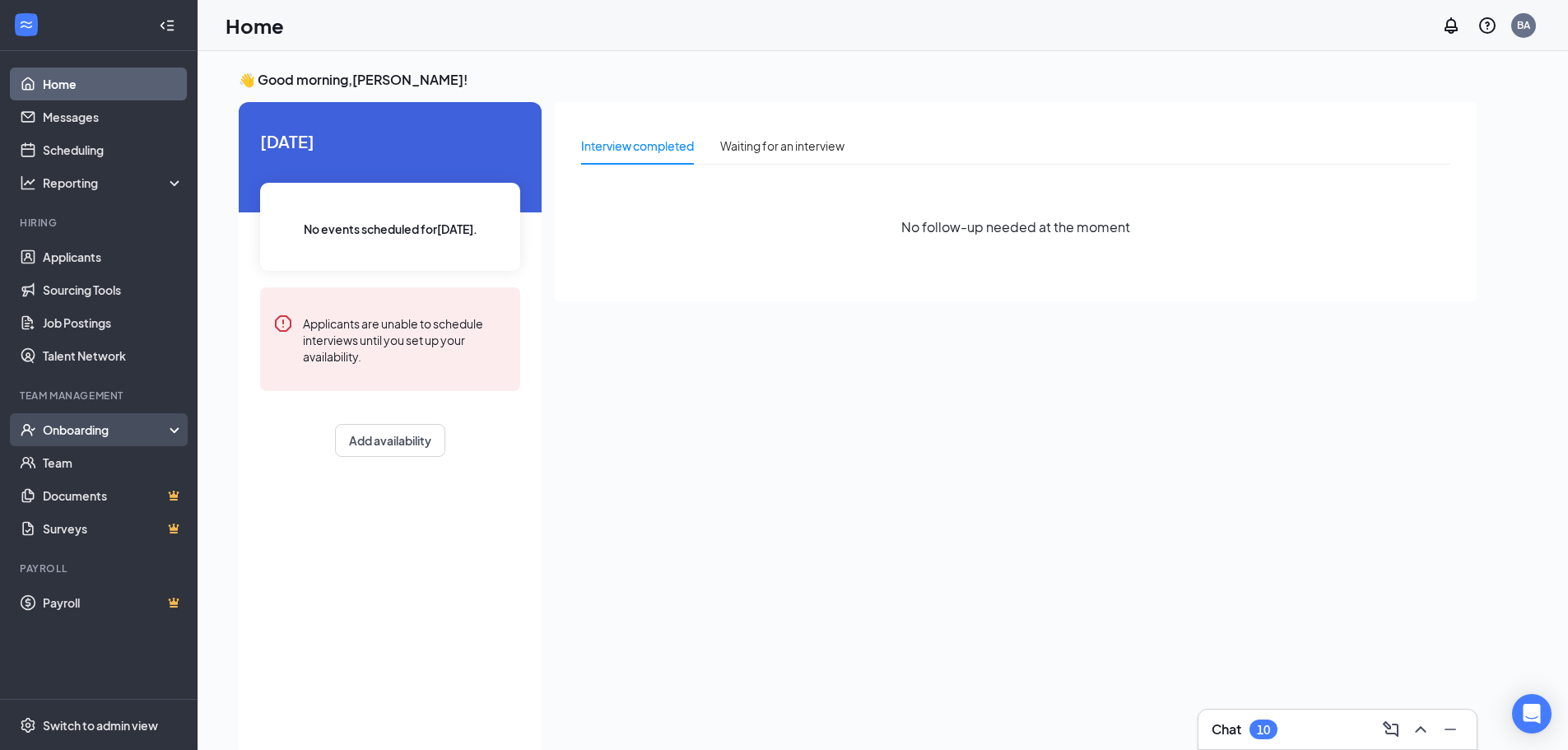
click at [112, 427] on div "Onboarding" at bounding box center [106, 429] width 127 height 16
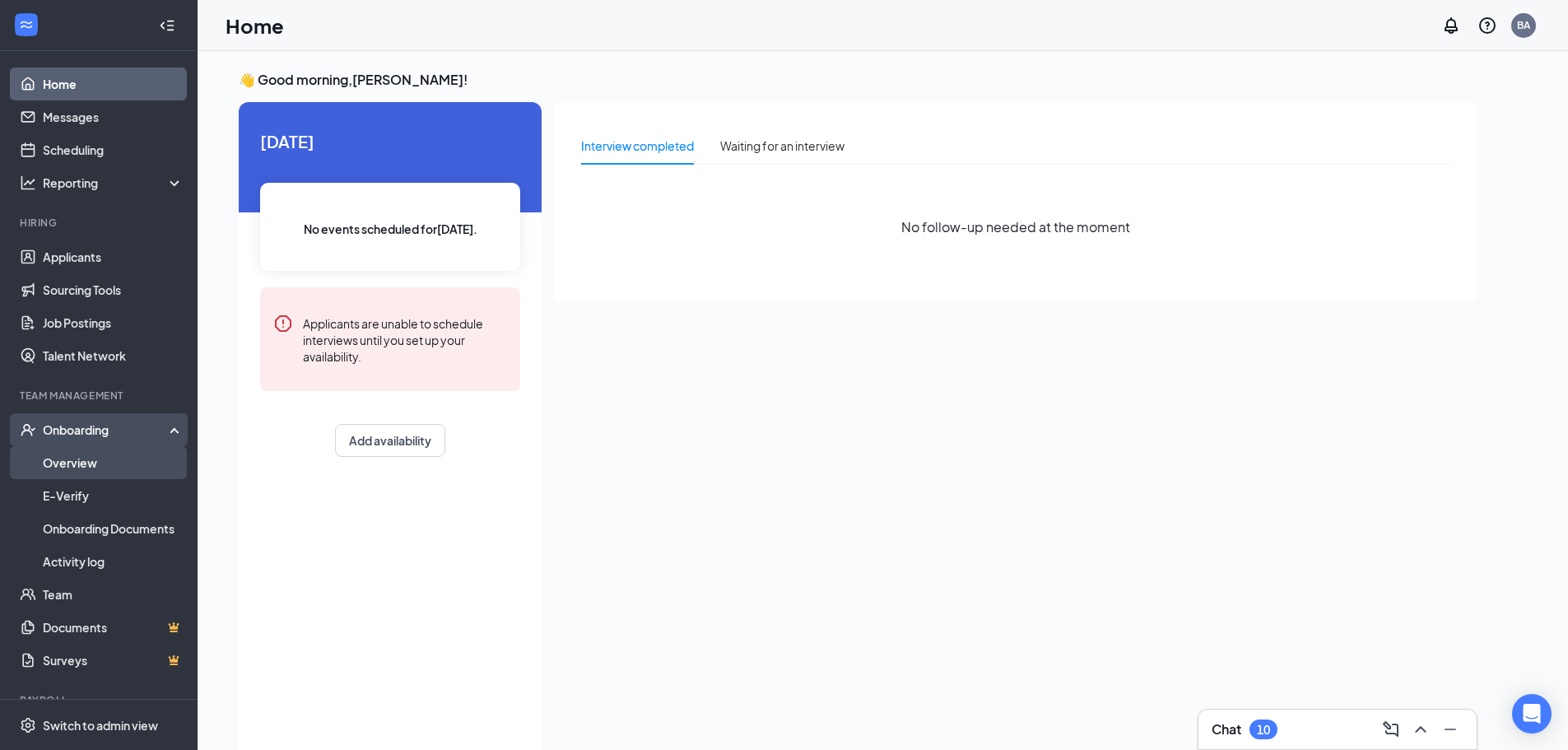
click at [76, 459] on link "Overview" at bounding box center [112, 462] width 141 height 33
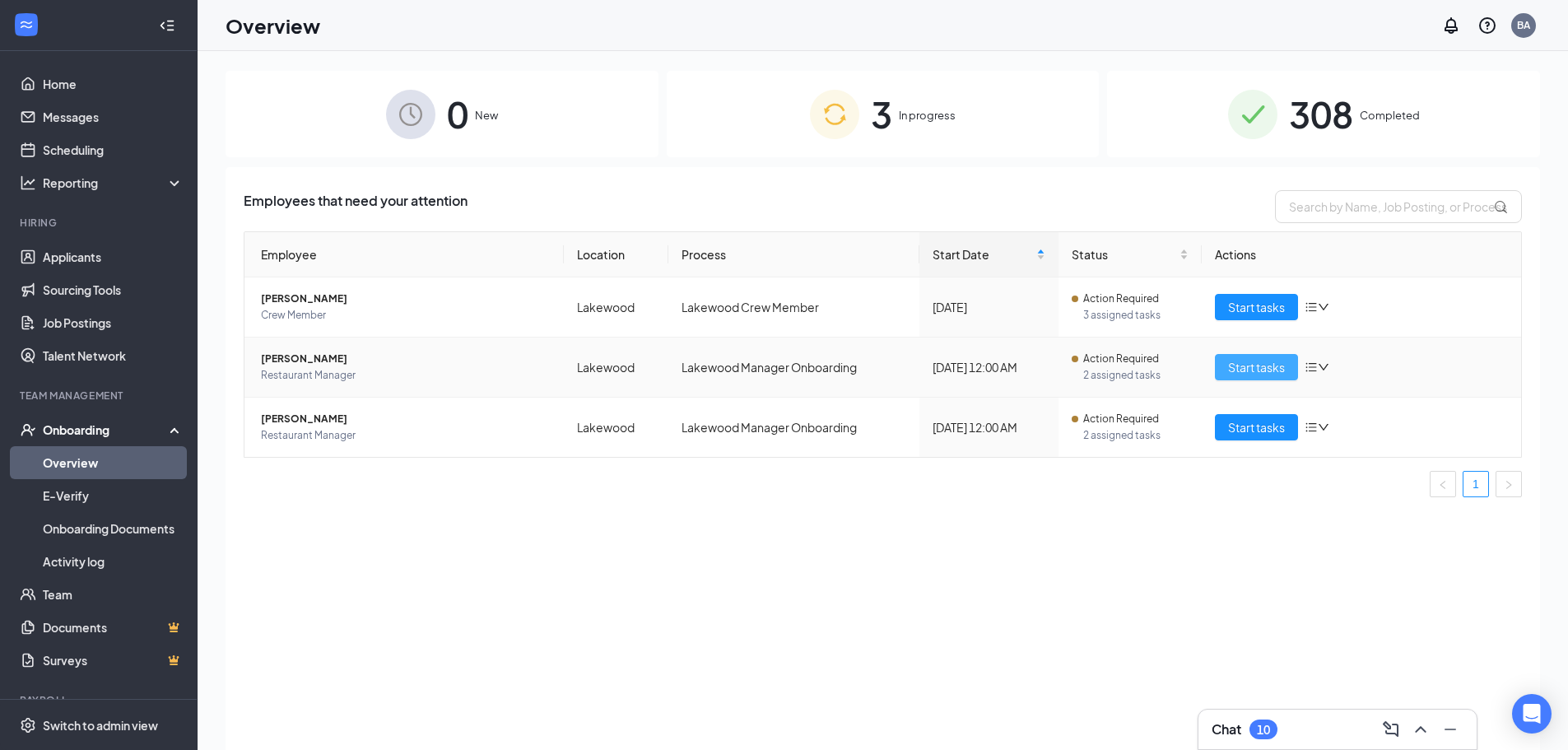
click at [1256, 369] on span "Start tasks" at bounding box center [1256, 367] width 57 height 18
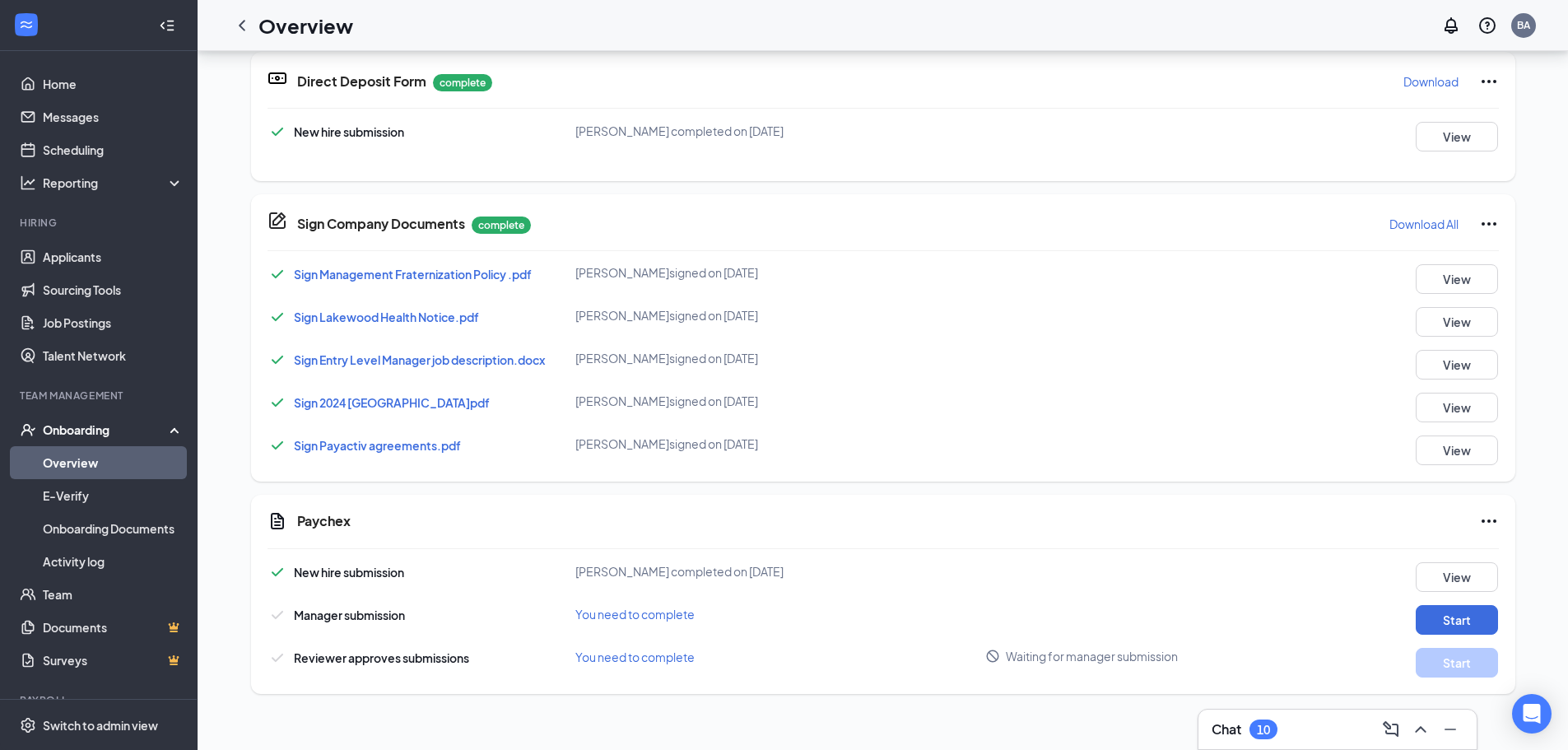
scroll to position [465, 0]
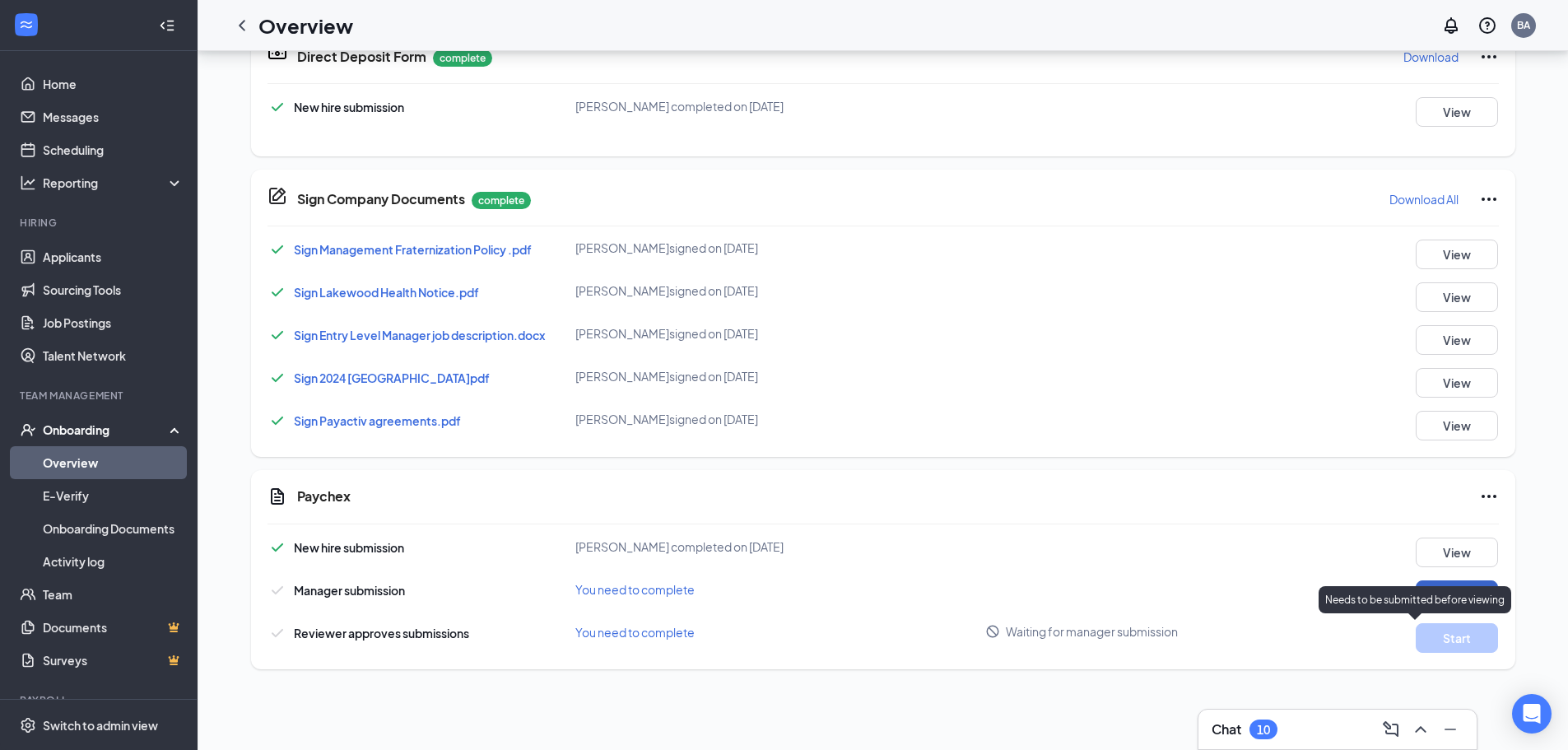
click at [1462, 585] on button "Start" at bounding box center [1457, 595] width 82 height 30
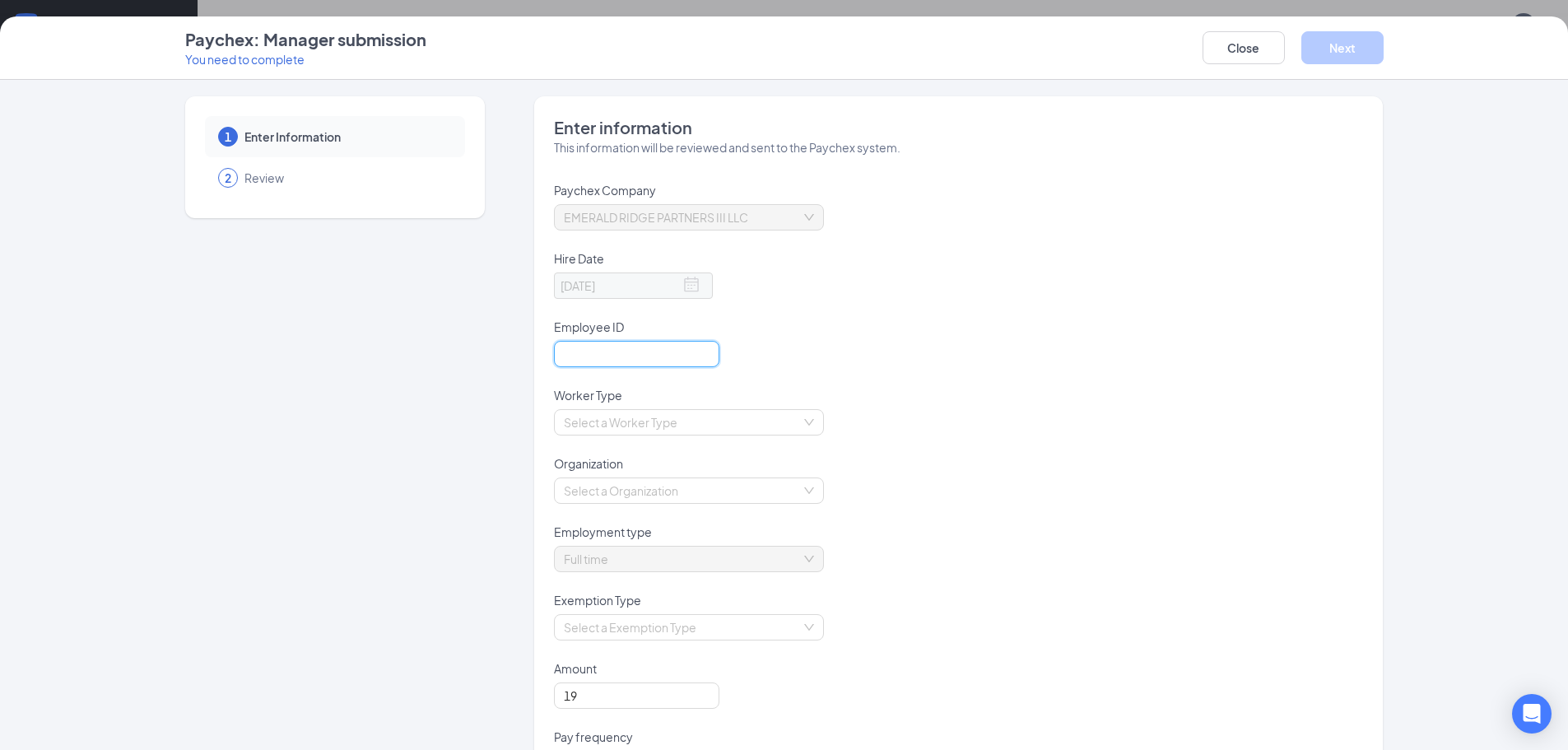
click at [643, 347] on input "text" at bounding box center [637, 354] width 166 height 26
type input "8339"
click at [703, 413] on input "search" at bounding box center [683, 422] width 238 height 24
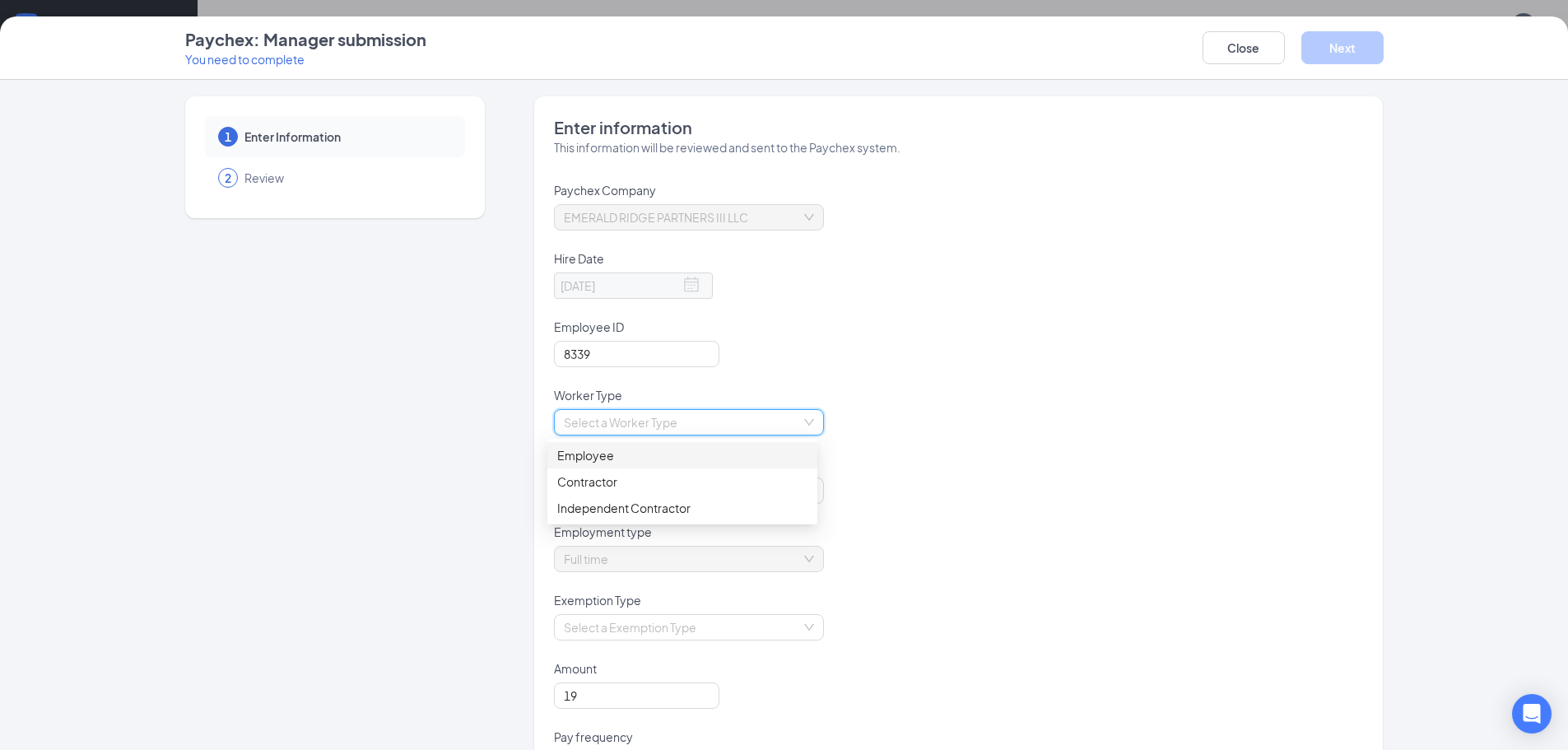
click at [620, 458] on div "Employee" at bounding box center [682, 454] width 250 height 18
click at [706, 486] on input "search" at bounding box center [683, 490] width 238 height 24
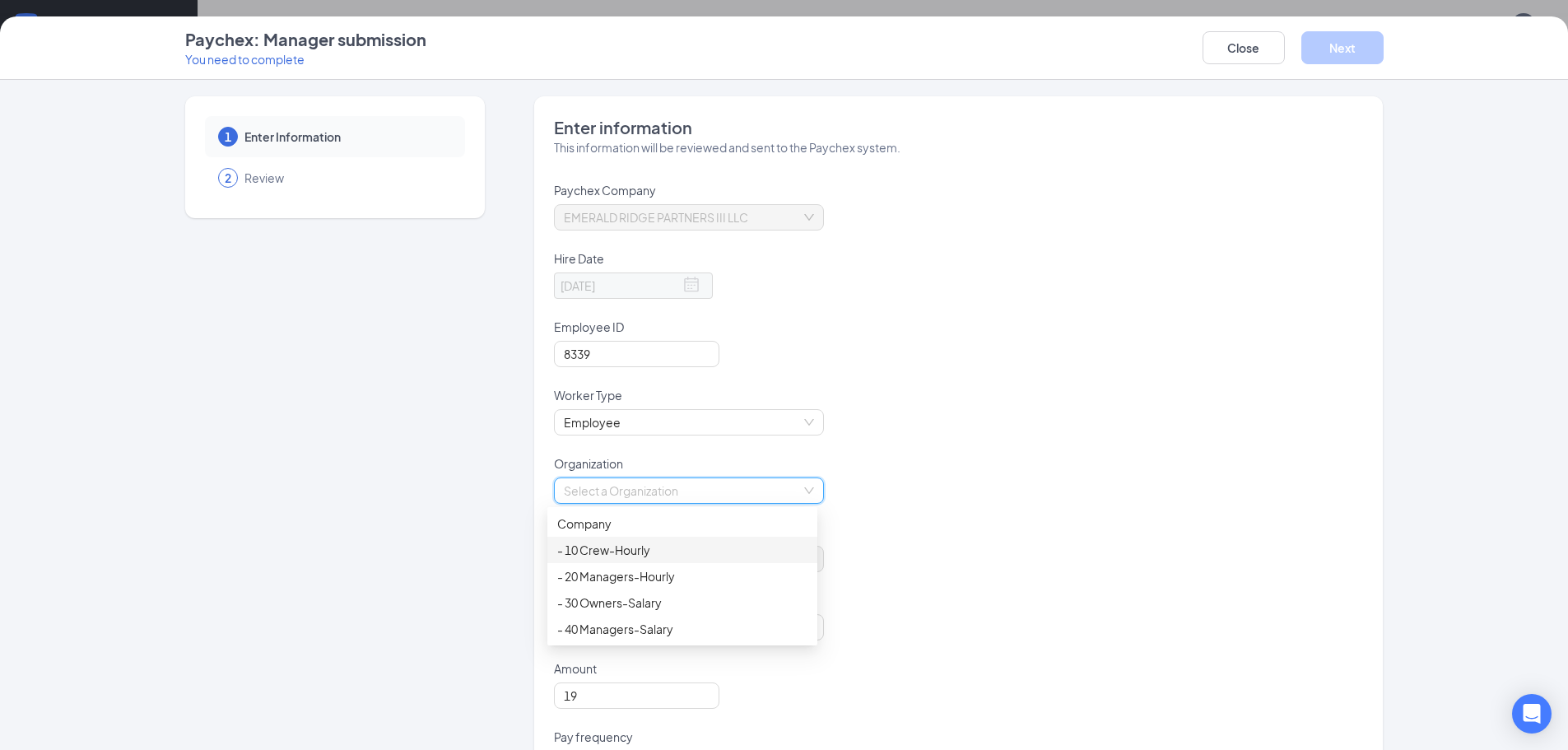
click at [664, 547] on div "- 10 Crew-Hourly" at bounding box center [682, 549] width 250 height 18
click at [656, 484] on span "- 10 Crew-Hourly" at bounding box center [689, 490] width 250 height 24
click at [638, 574] on div "- 20 Managers-Hourly" at bounding box center [682, 576] width 250 height 18
click at [765, 628] on input "search" at bounding box center [683, 627] width 238 height 24
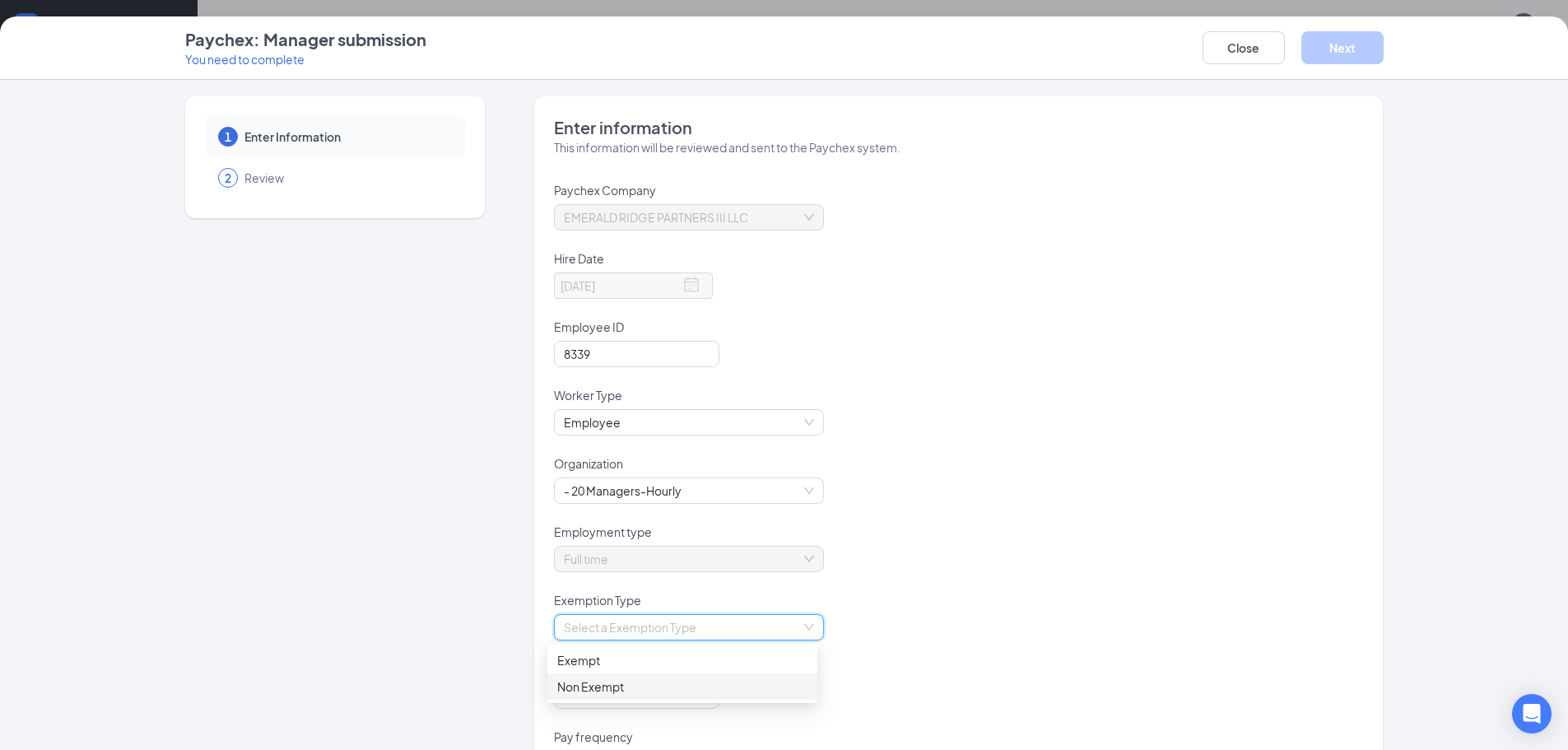
click at [600, 685] on div "Non Exempt" at bounding box center [682, 686] width 250 height 18
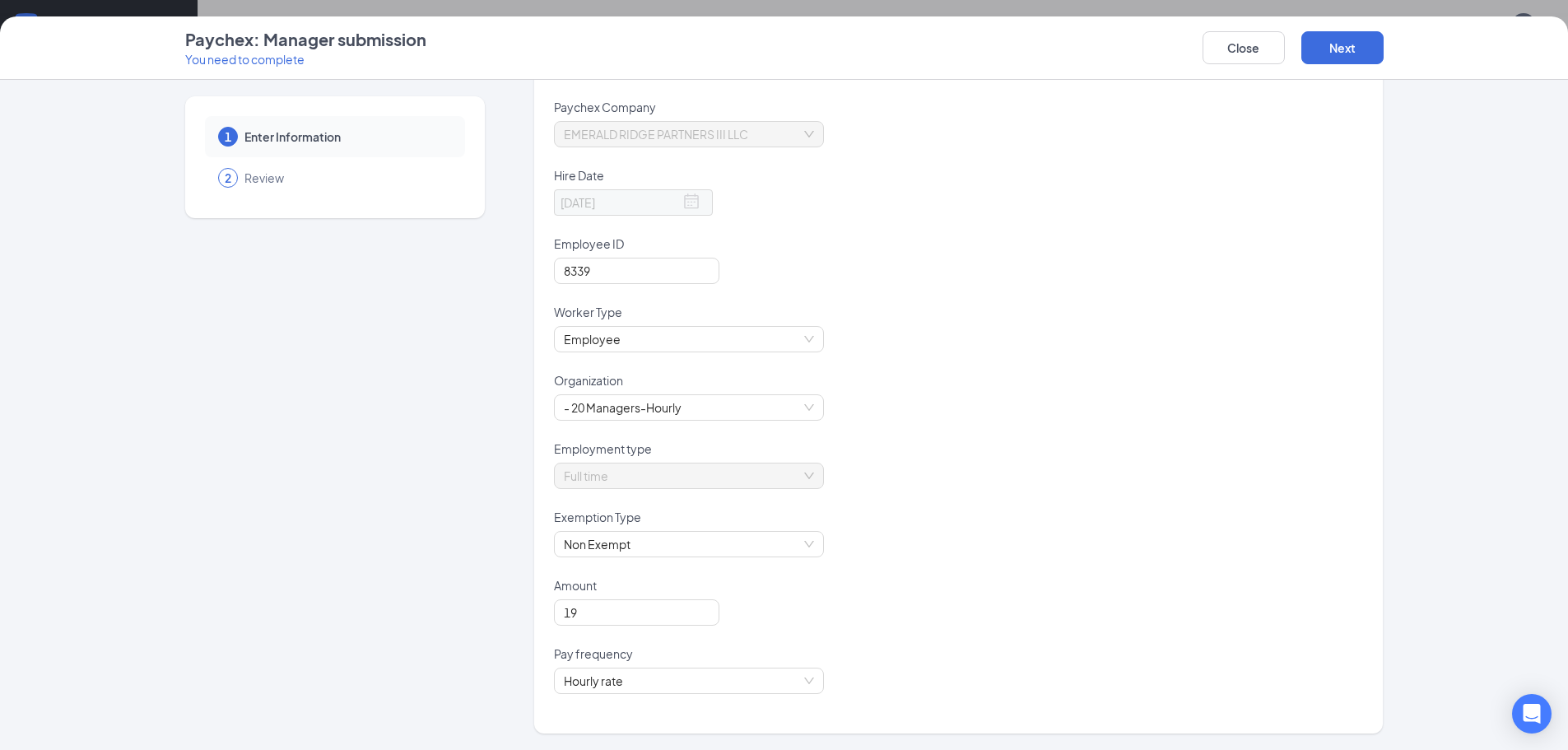
scroll to position [0, 0]
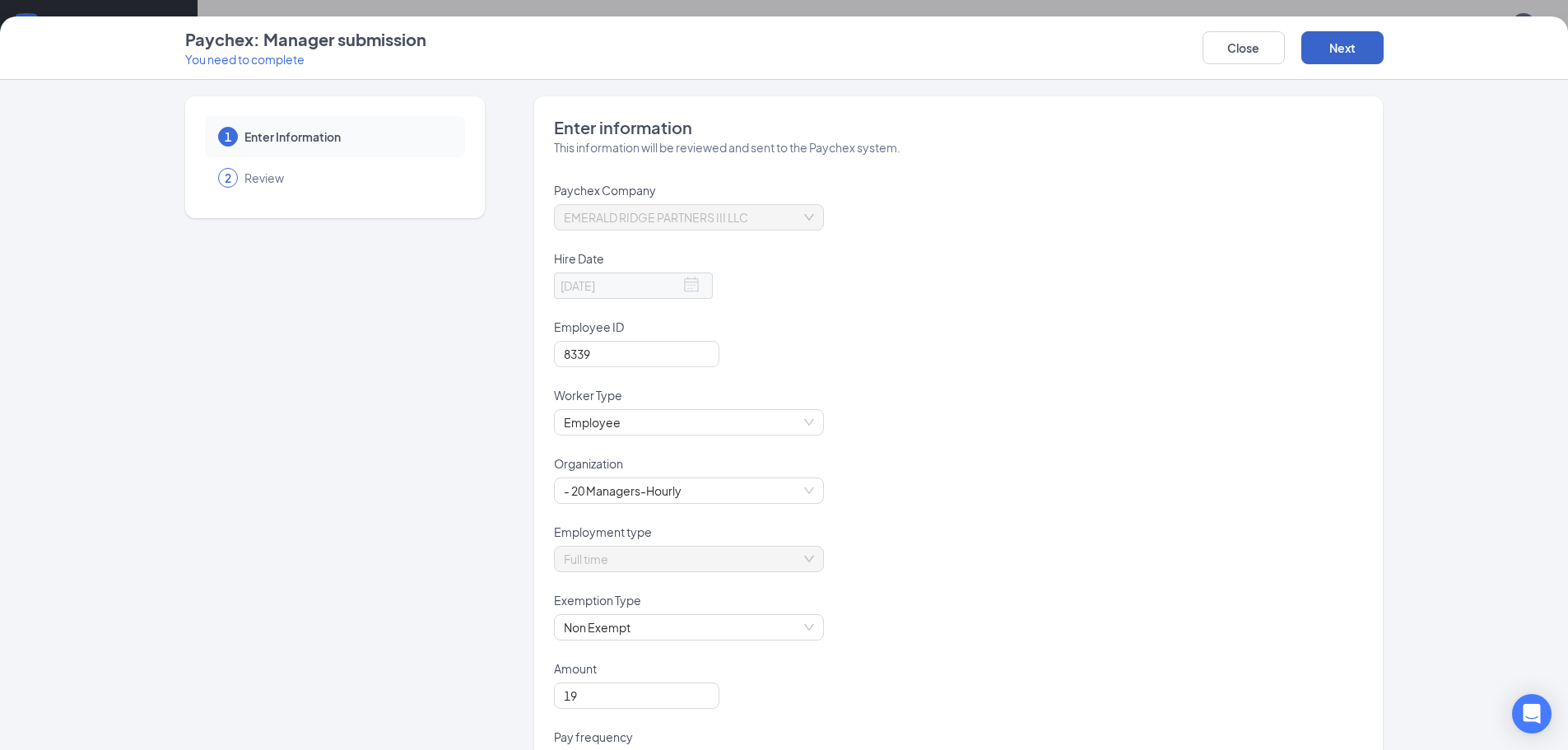
click at [1340, 49] on button "Next" at bounding box center [1342, 47] width 82 height 33
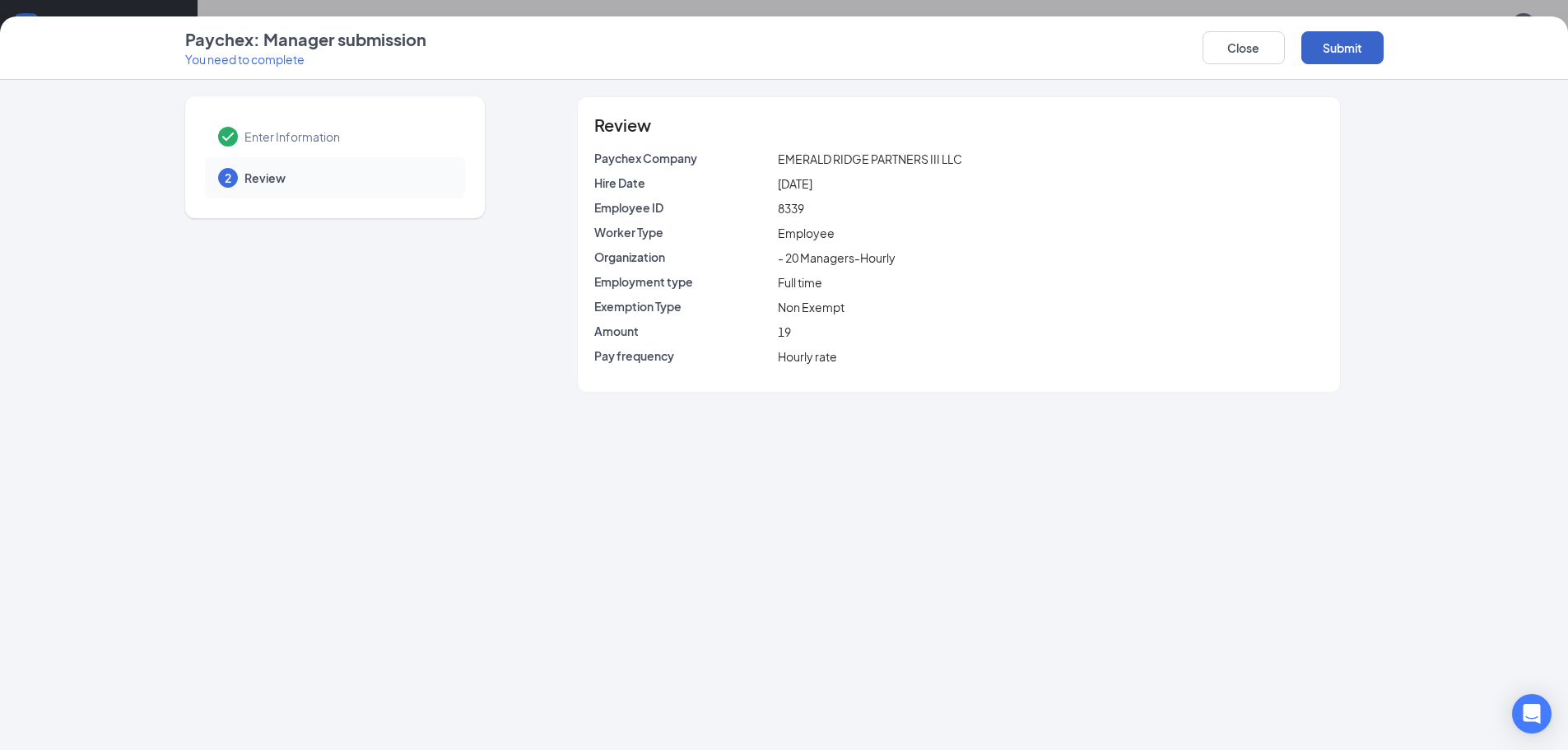
click at [1337, 41] on button "Submit" at bounding box center [1342, 47] width 82 height 33
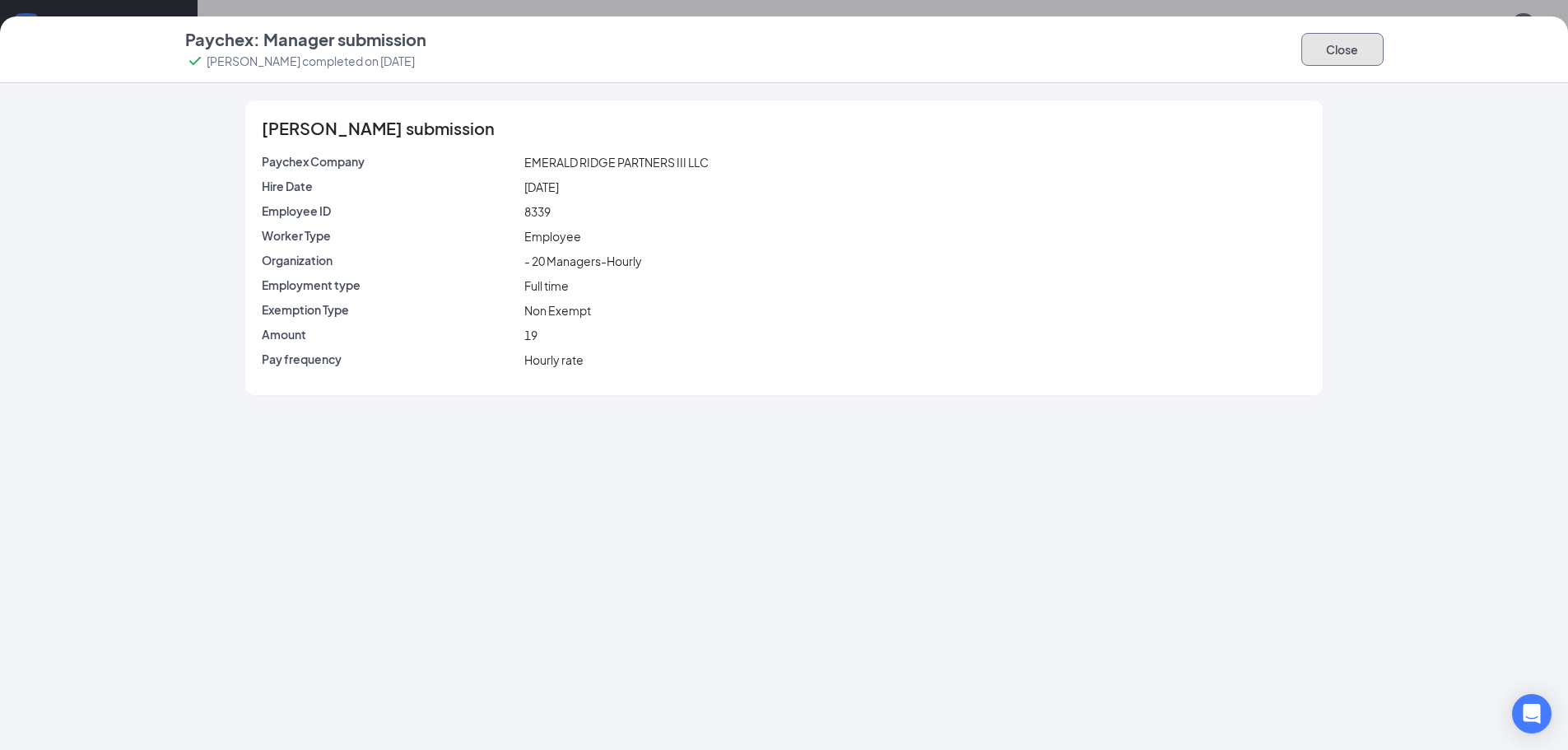
click at [1348, 52] on button "Close" at bounding box center [1342, 49] width 82 height 33
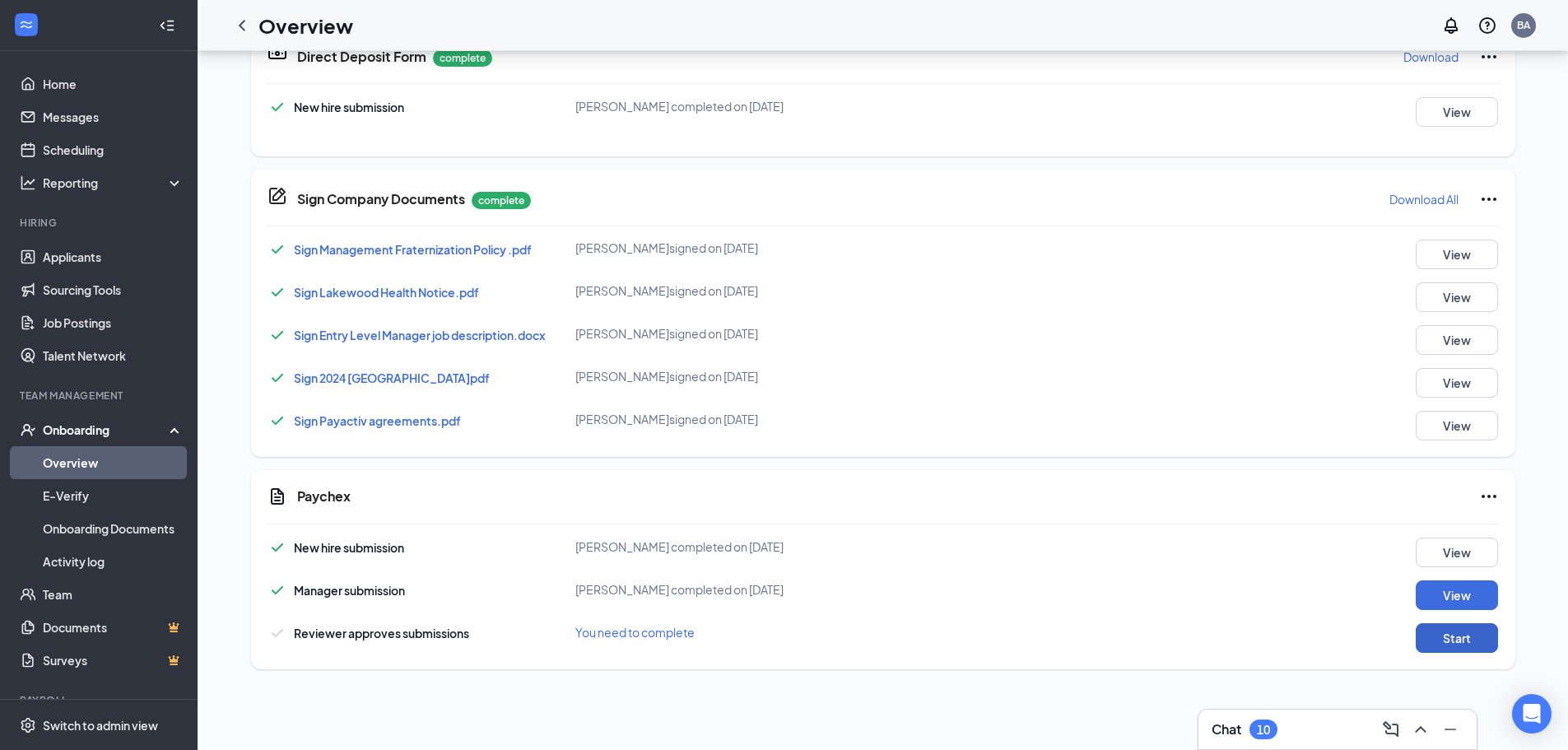
click at [1463, 645] on button "Start" at bounding box center [1457, 638] width 82 height 30
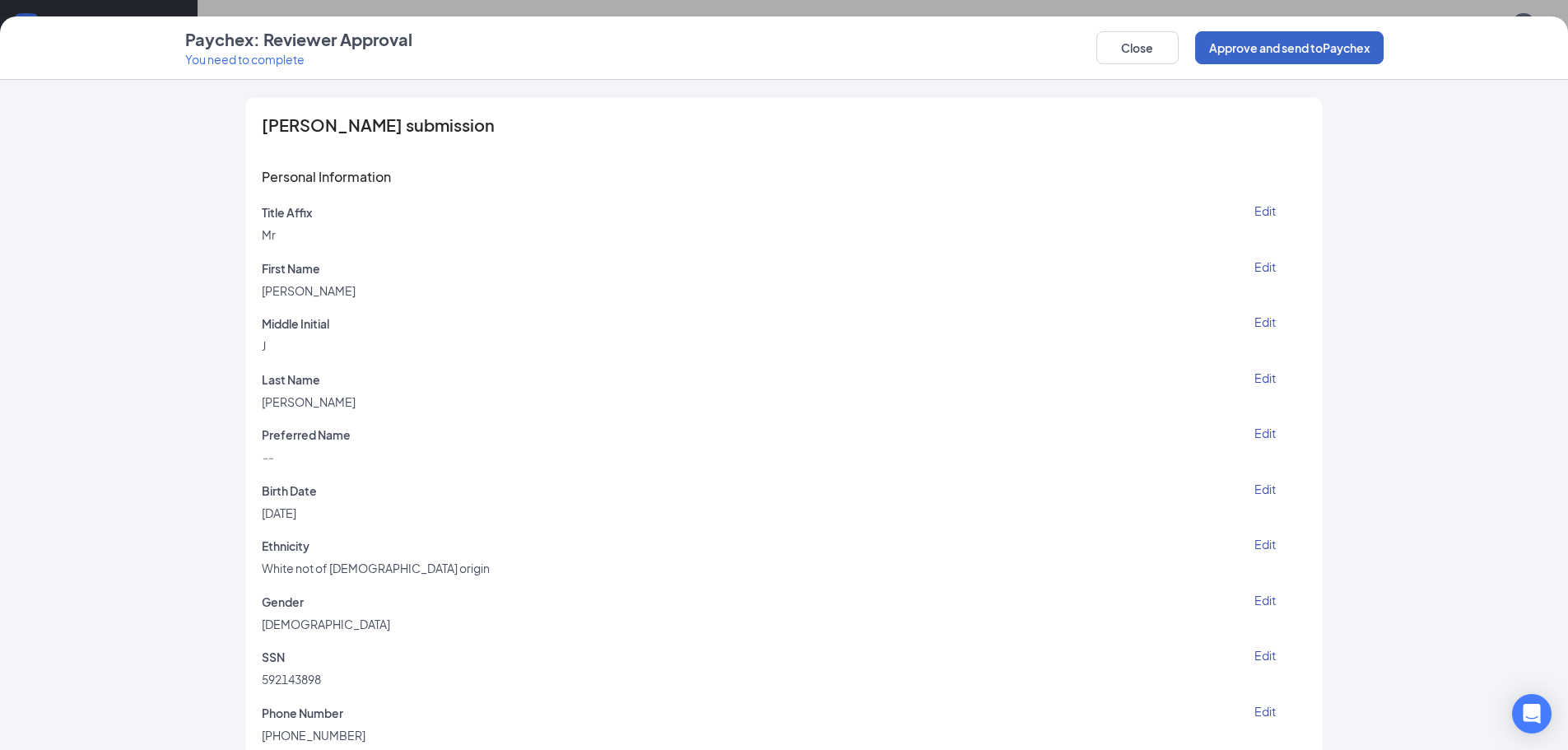
click at [1261, 46] on button "Approve and send to Paychex" at bounding box center [1289, 47] width 189 height 33
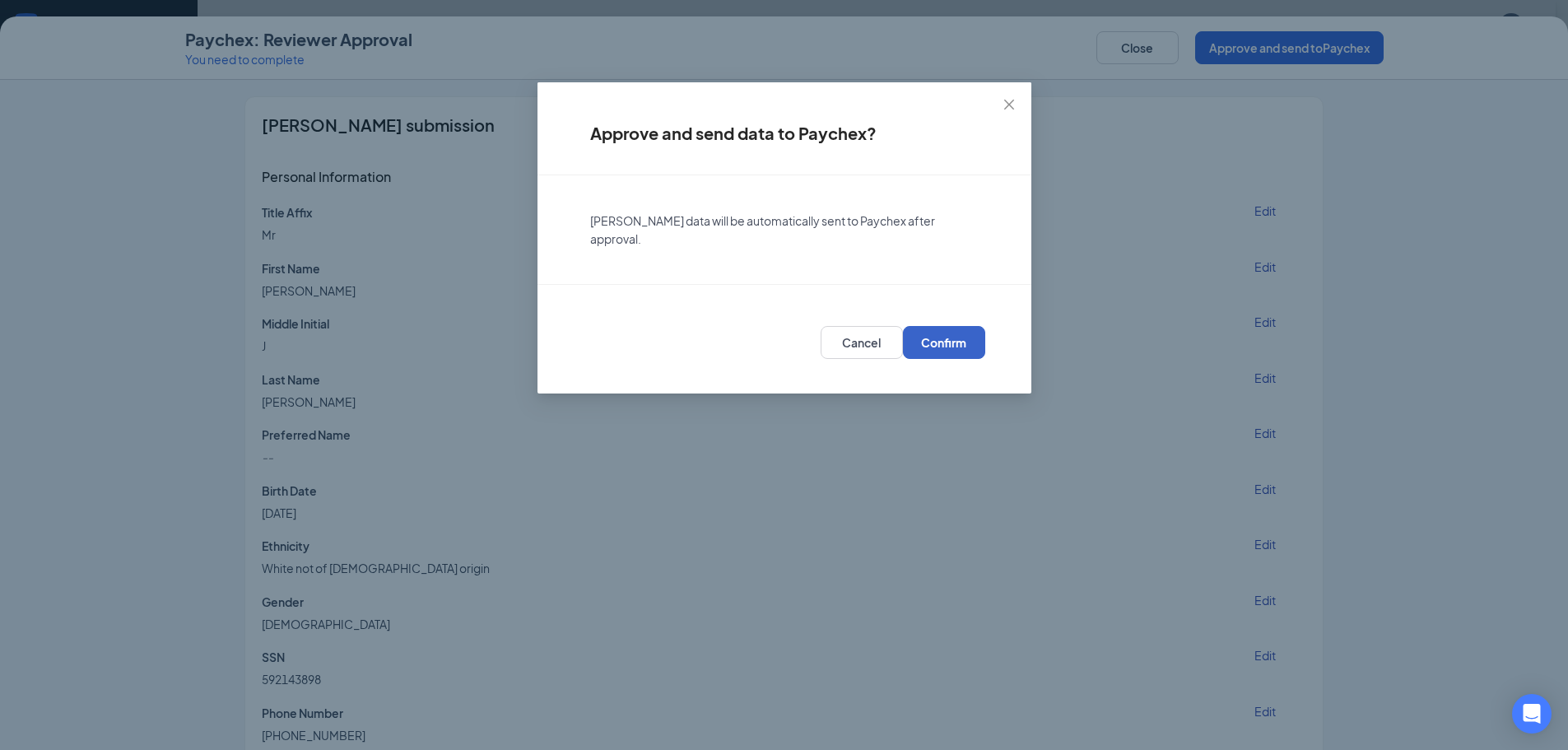
click at [955, 348] on span "Confirm" at bounding box center [944, 342] width 46 height 16
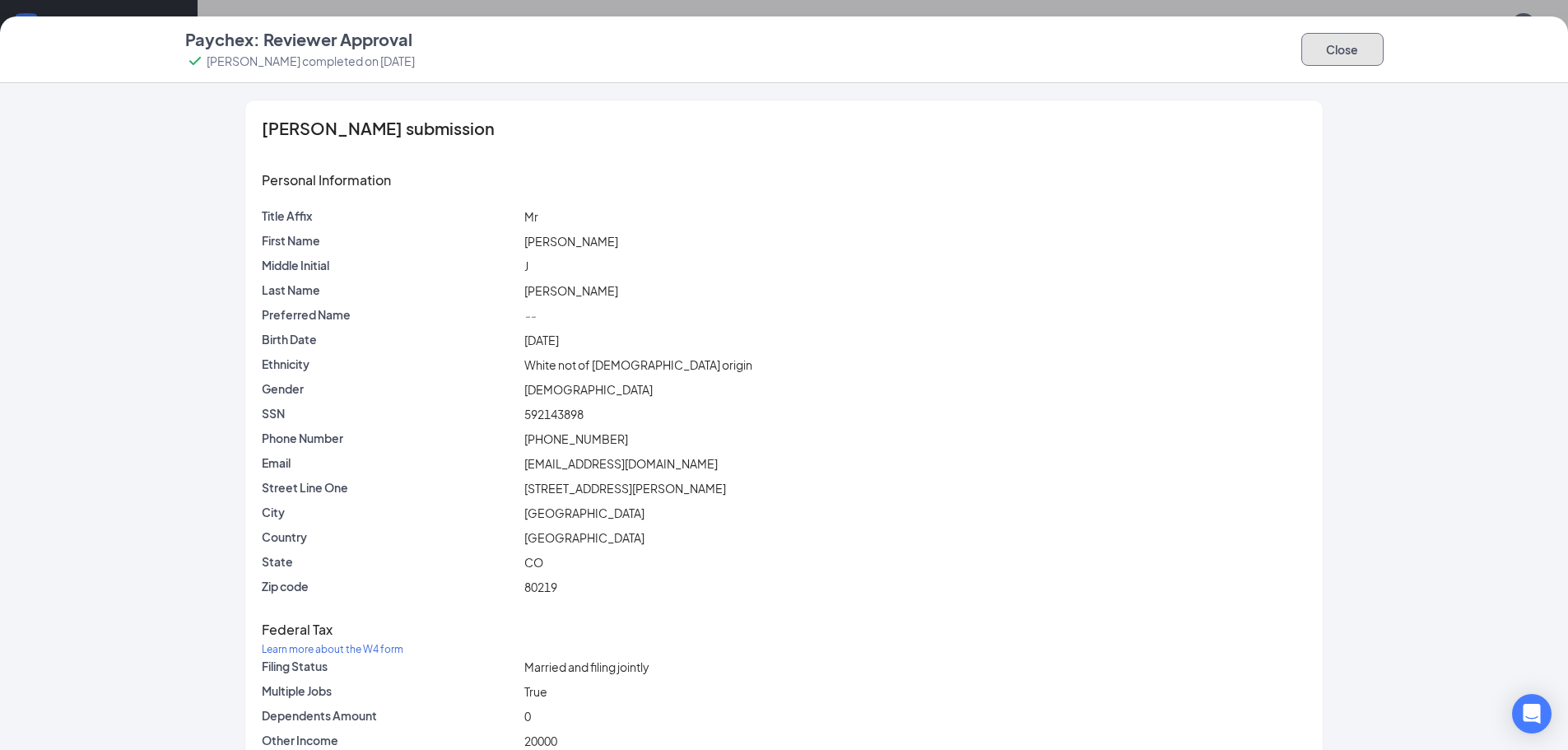
click at [1347, 52] on button "Close" at bounding box center [1342, 49] width 82 height 33
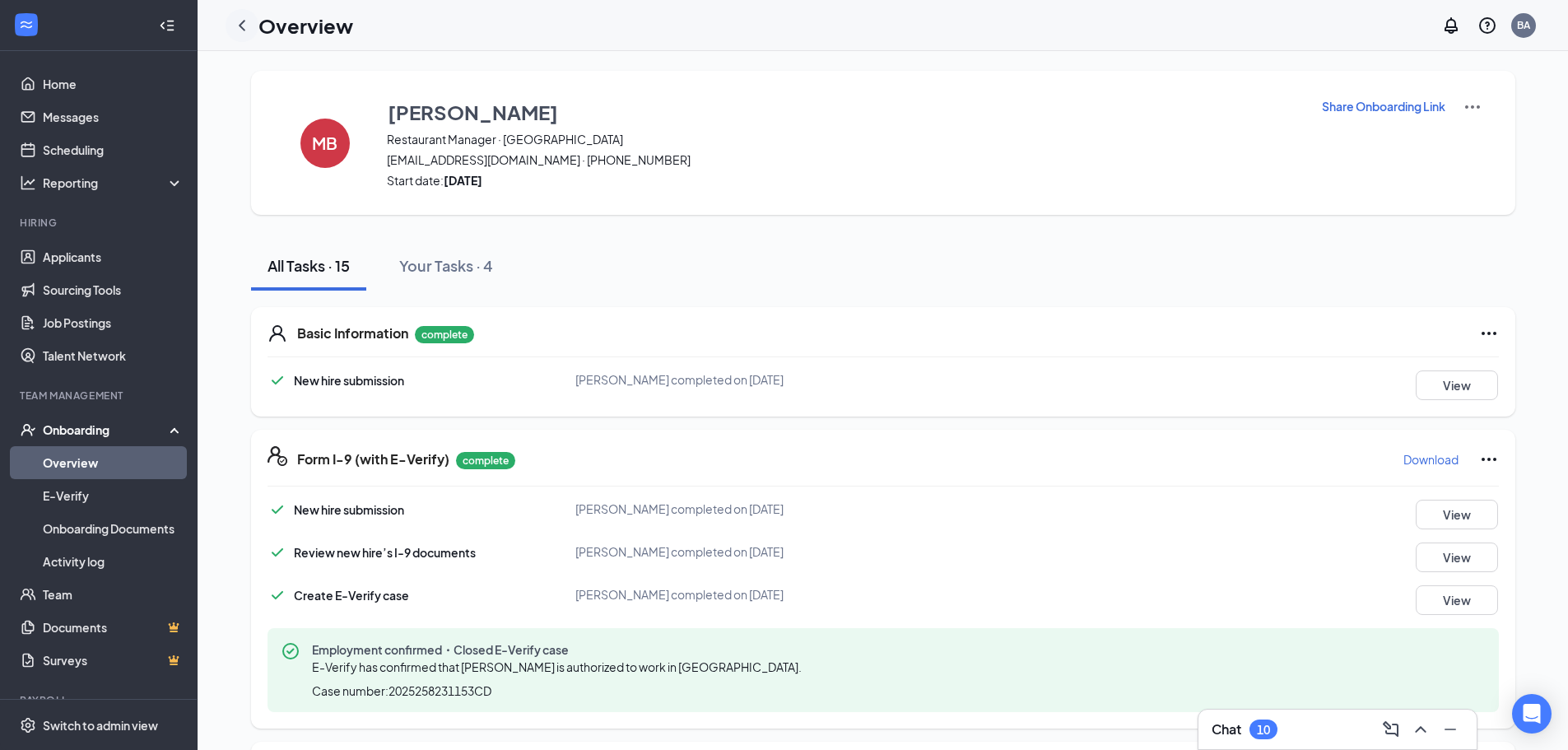
click at [236, 20] on icon "ChevronLeft" at bounding box center [242, 25] width 19 height 19
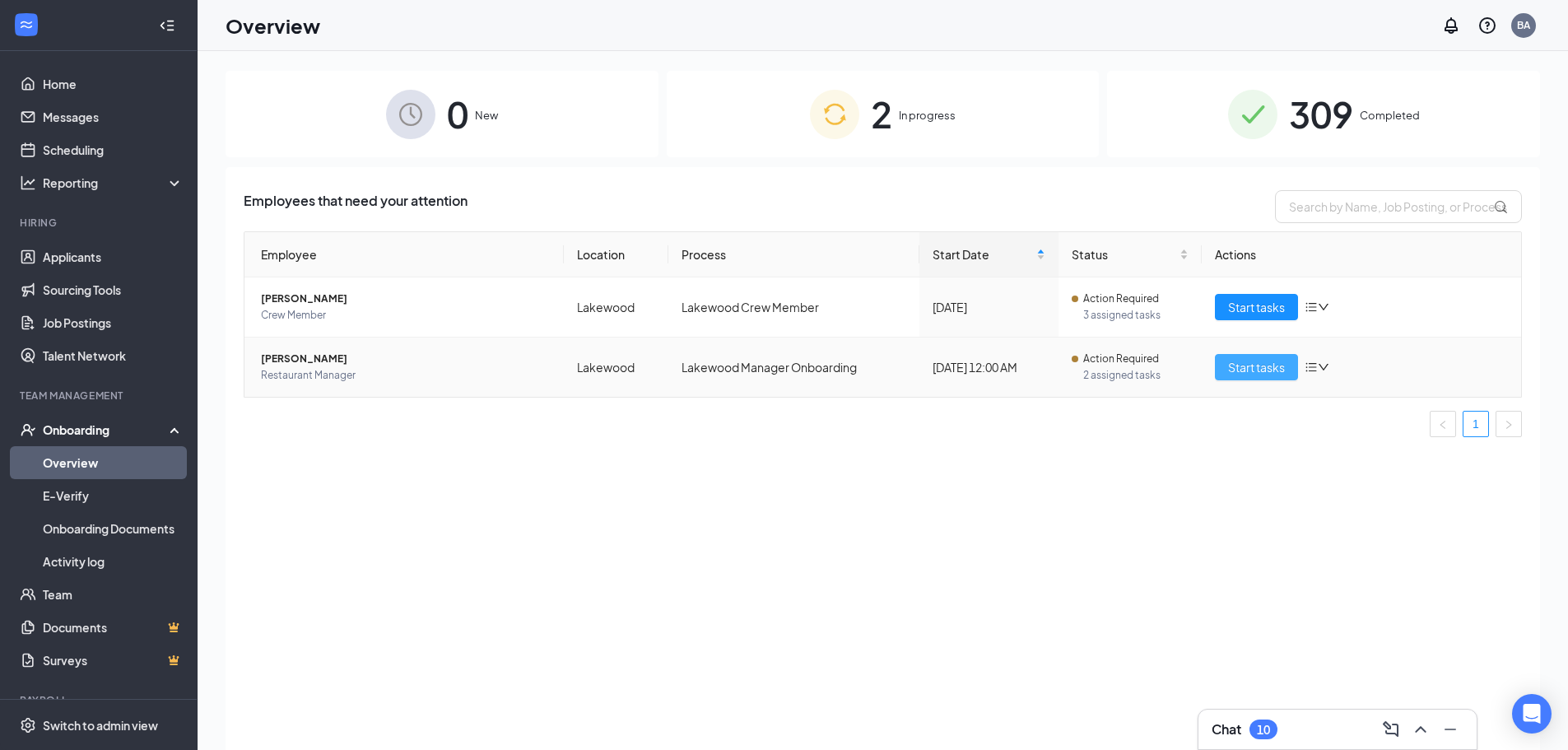
click at [1267, 368] on span "Start tasks" at bounding box center [1256, 367] width 57 height 18
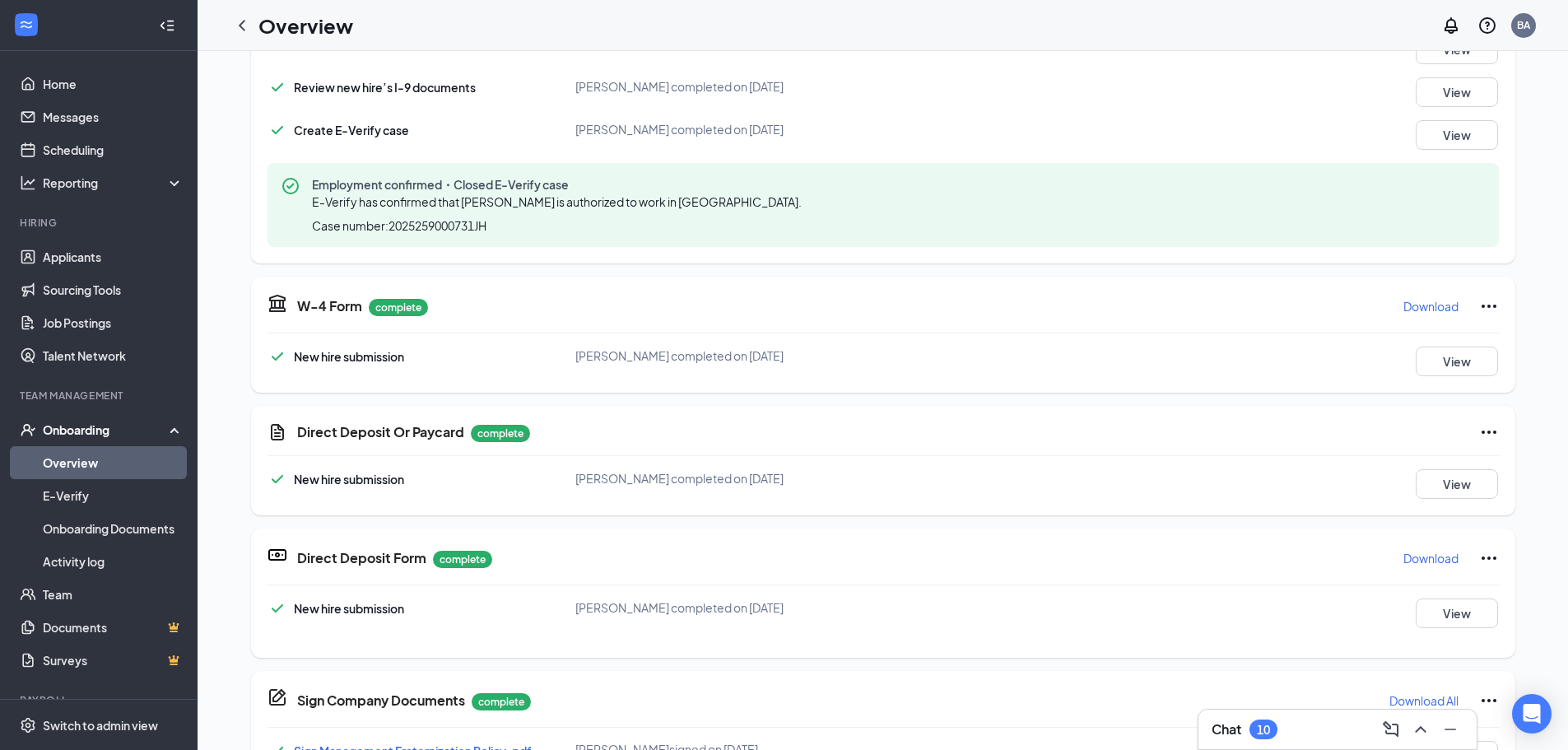
scroll to position [656, 0]
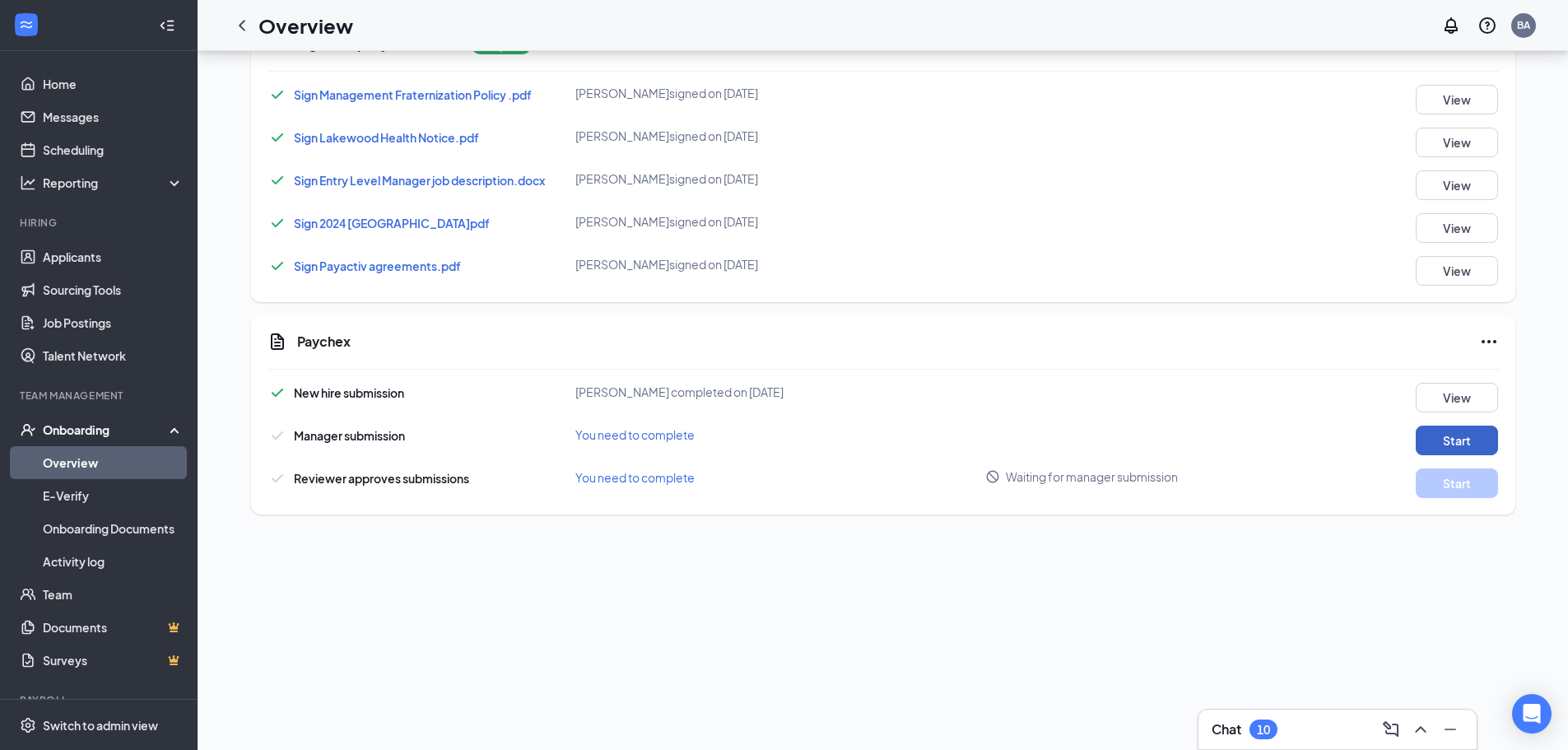
click at [1465, 435] on button "Start" at bounding box center [1457, 440] width 82 height 30
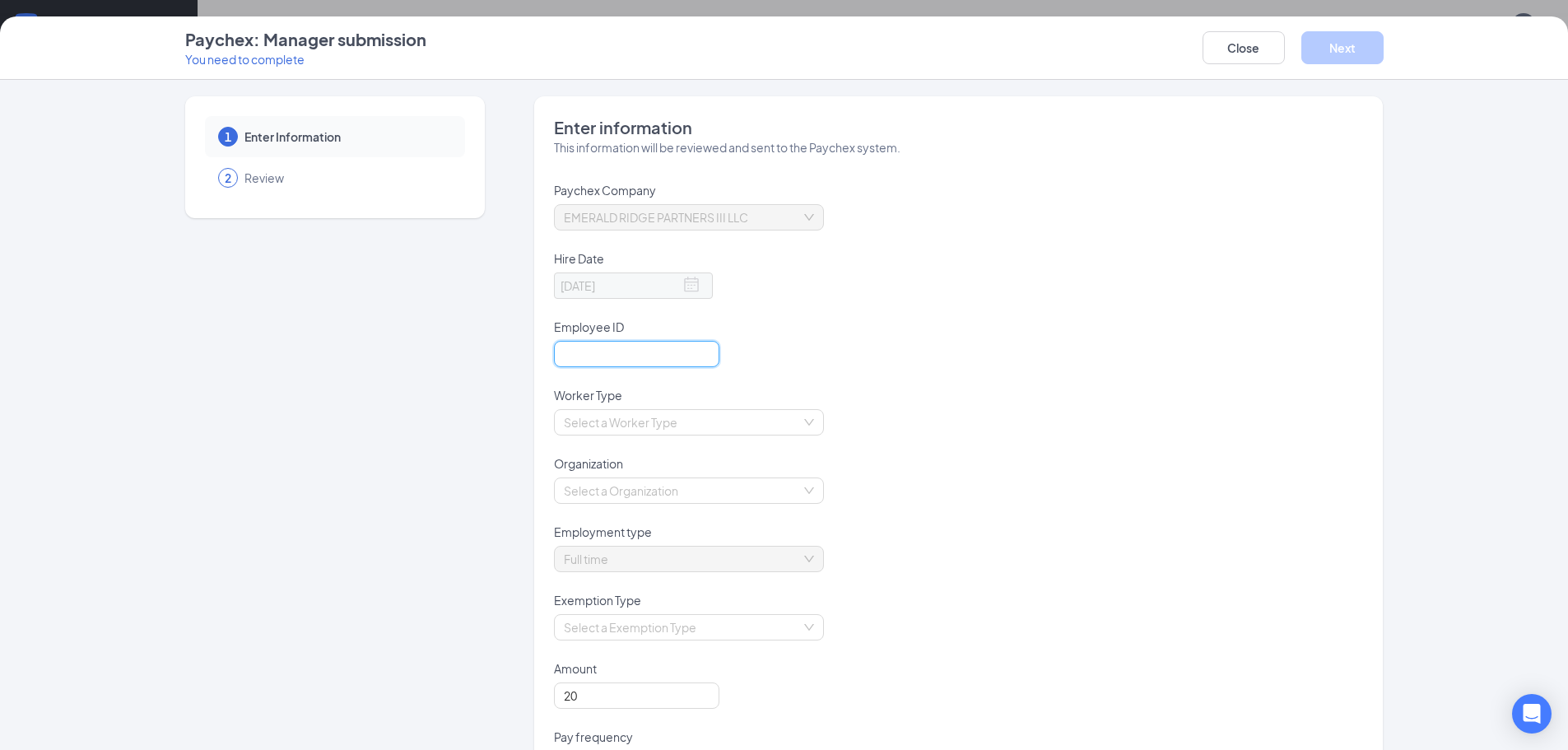
click at [592, 350] on input "text" at bounding box center [637, 354] width 166 height 26
type input "8338"
click at [744, 429] on input "search" at bounding box center [683, 422] width 238 height 24
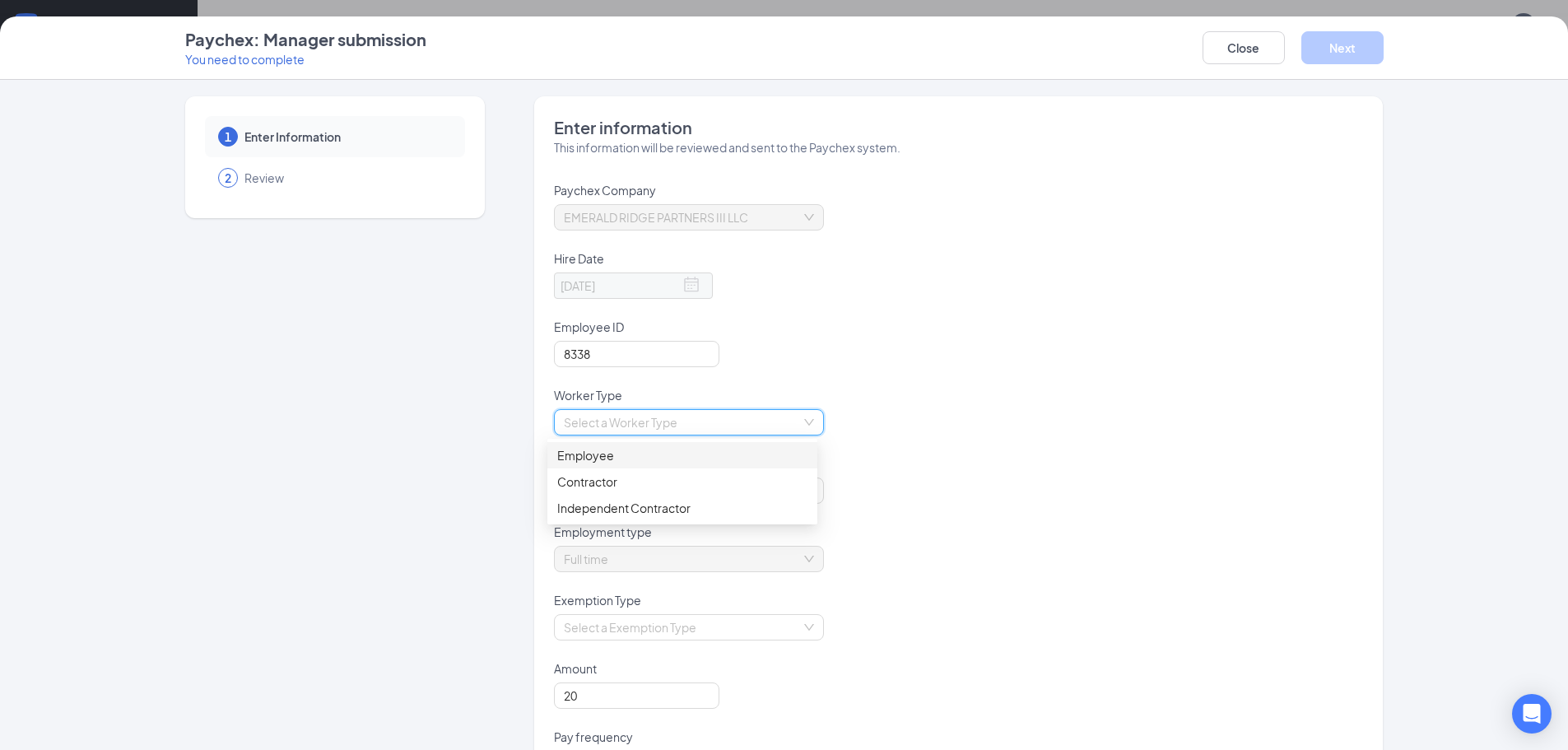
click at [693, 462] on div "Employee" at bounding box center [682, 454] width 250 height 18
click at [670, 483] on input "search" at bounding box center [683, 490] width 238 height 24
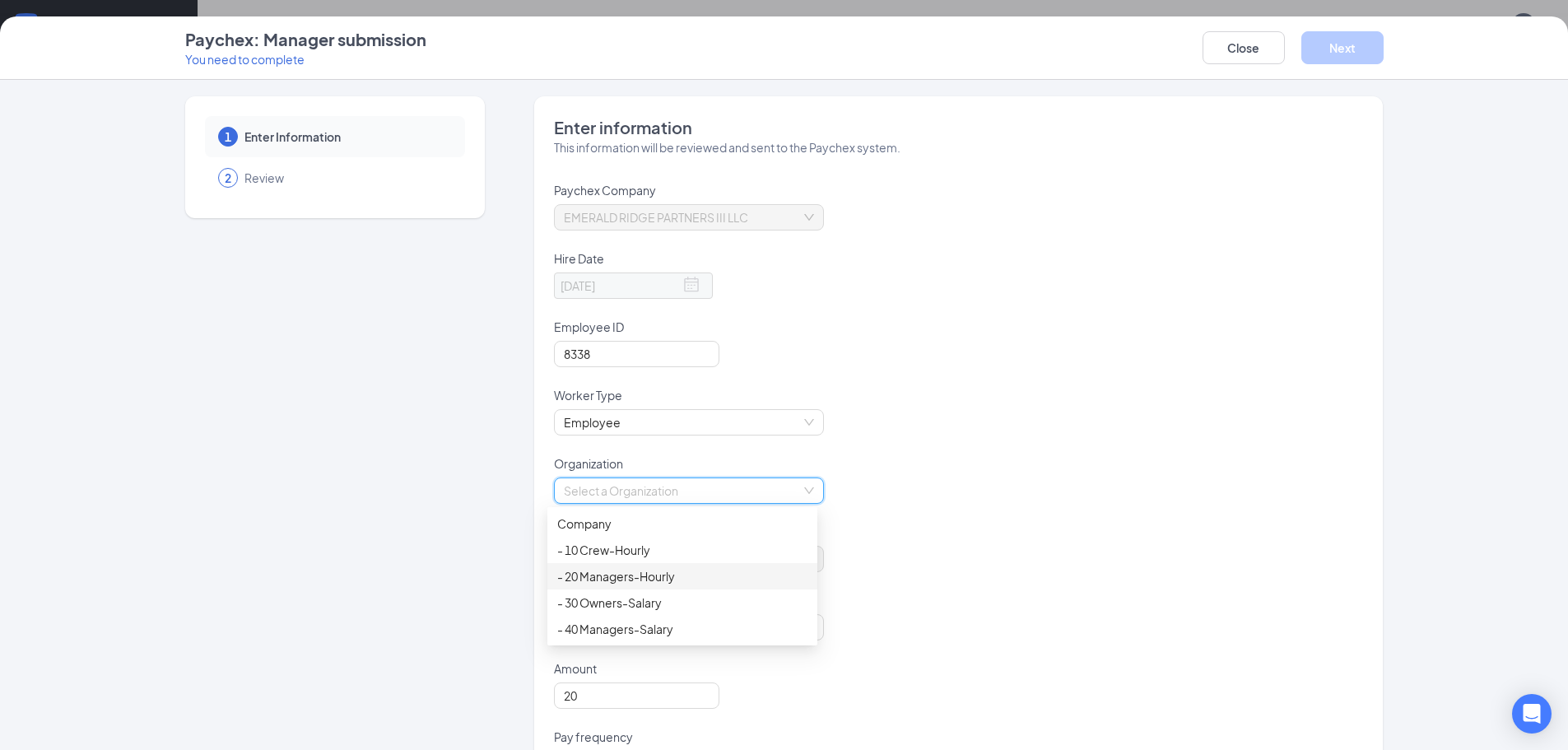
click at [651, 585] on div "- 20 Managers-Hourly" at bounding box center [682, 576] width 270 height 26
click at [740, 484] on span "- 20 Managers-Hourly" at bounding box center [689, 490] width 250 height 24
click at [1055, 484] on div "- 20 Managers-Hourly" at bounding box center [958, 501] width 809 height 47
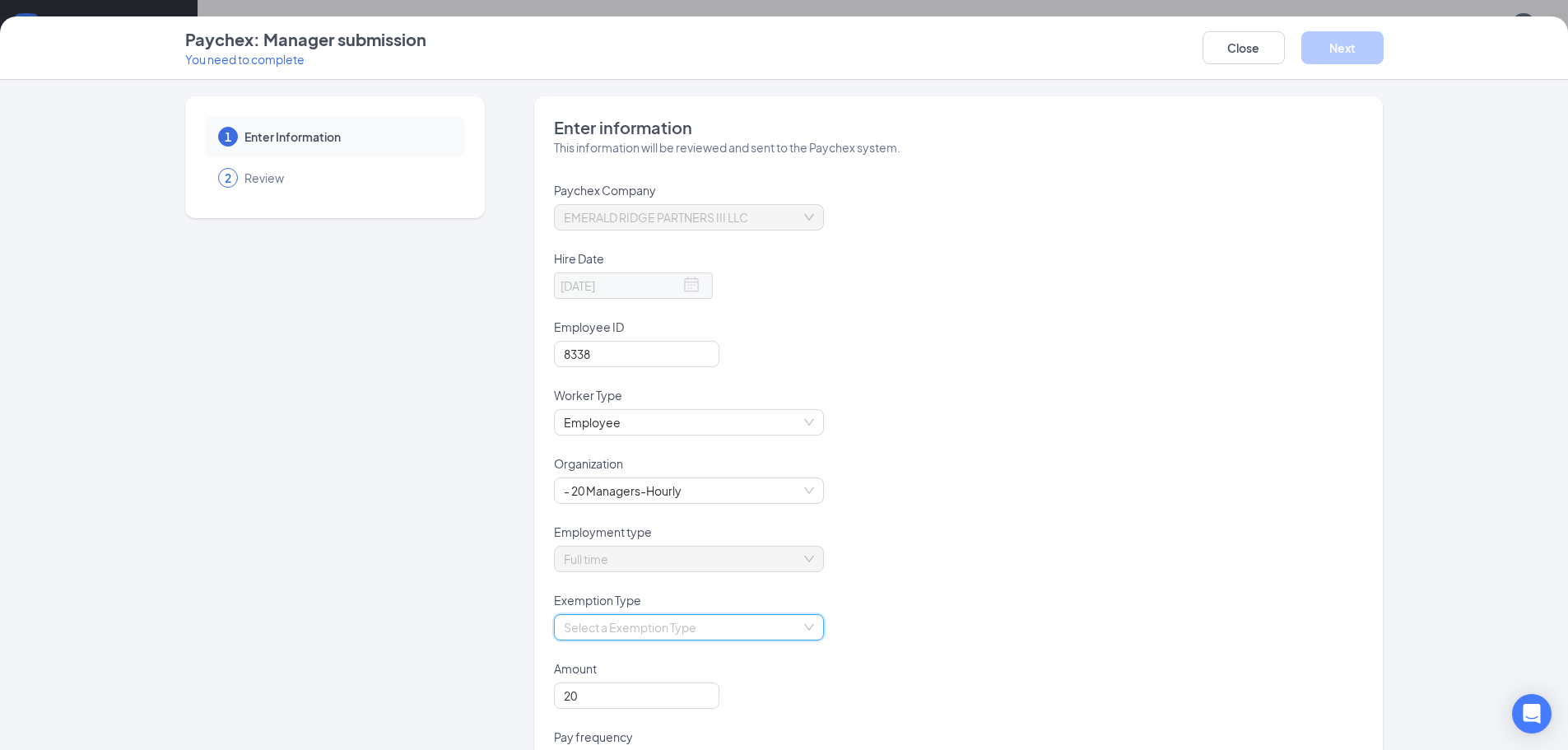
click at [791, 636] on input "search" at bounding box center [683, 627] width 238 height 24
click at [642, 696] on div "Non Exempt" at bounding box center [682, 686] width 270 height 26
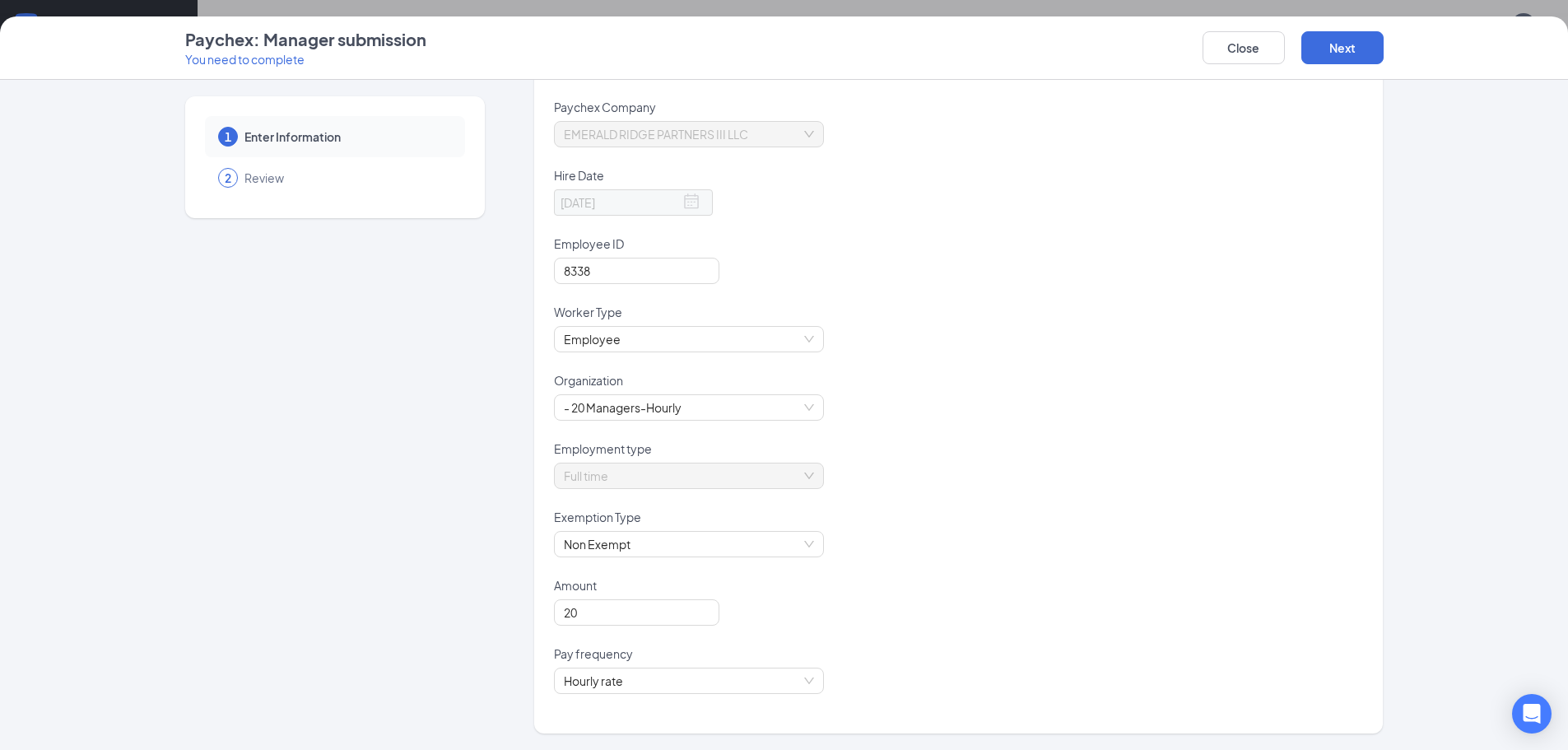
scroll to position [0, 0]
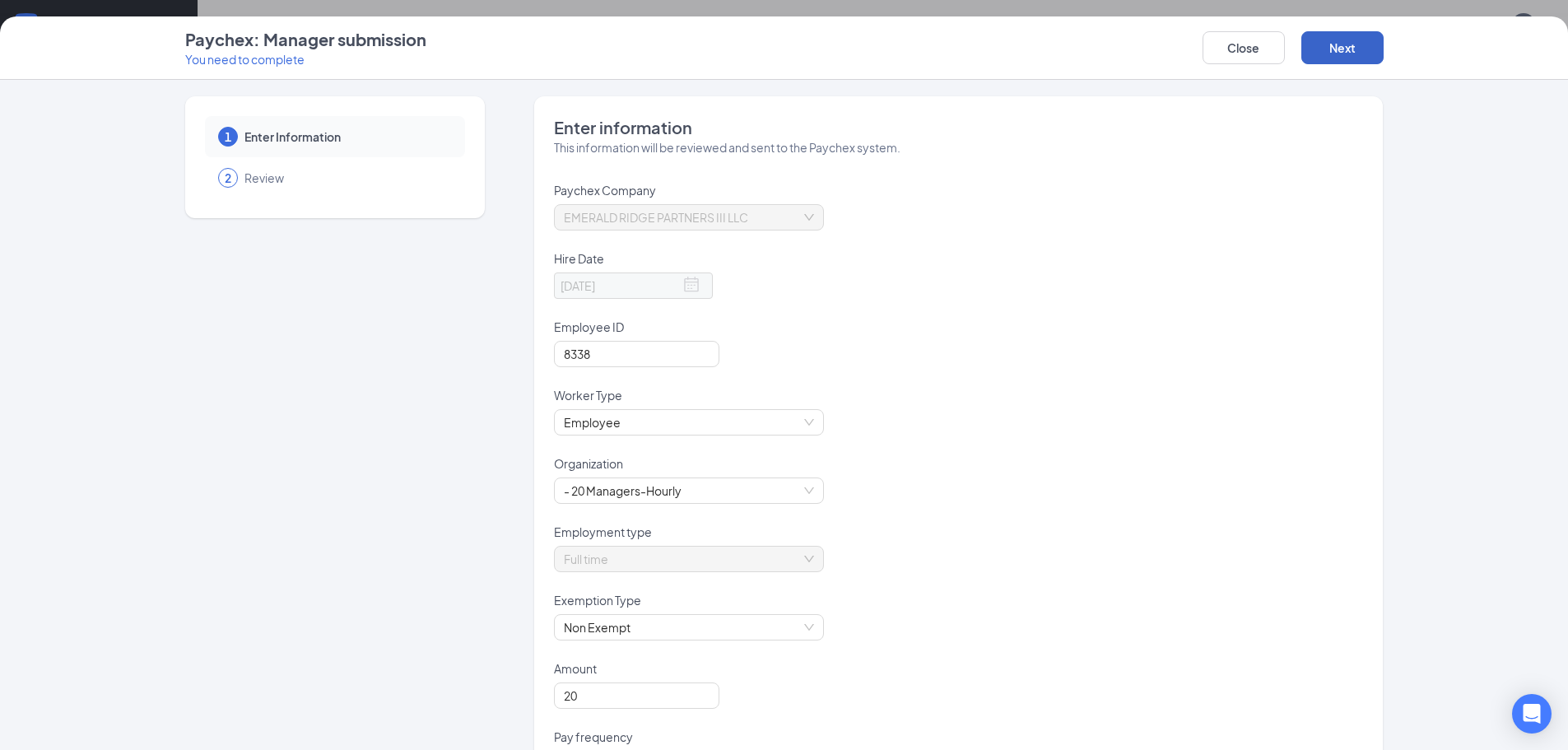
click at [1349, 38] on button "Next" at bounding box center [1342, 47] width 82 height 33
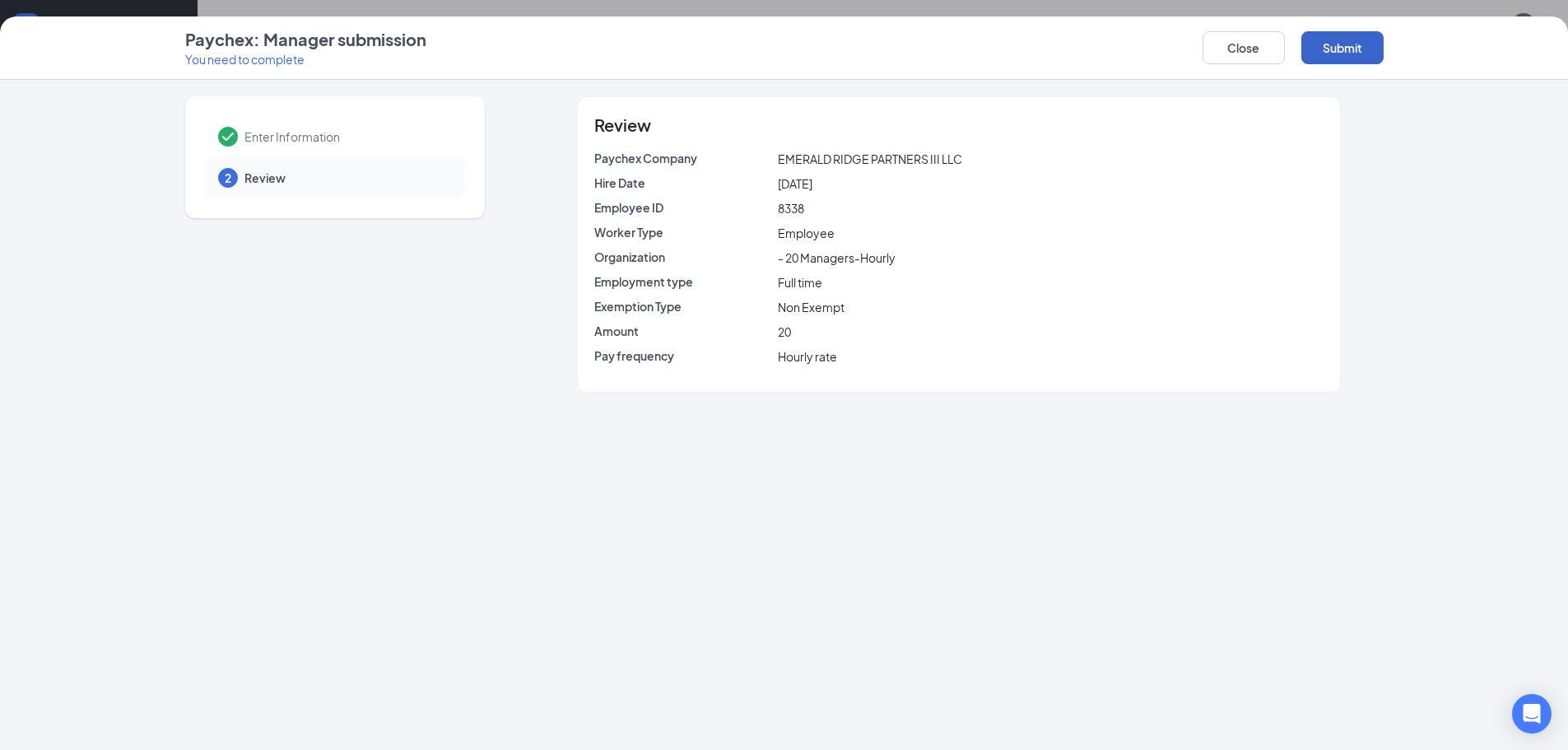
click at [1347, 37] on button "Submit" at bounding box center [1342, 47] width 82 height 33
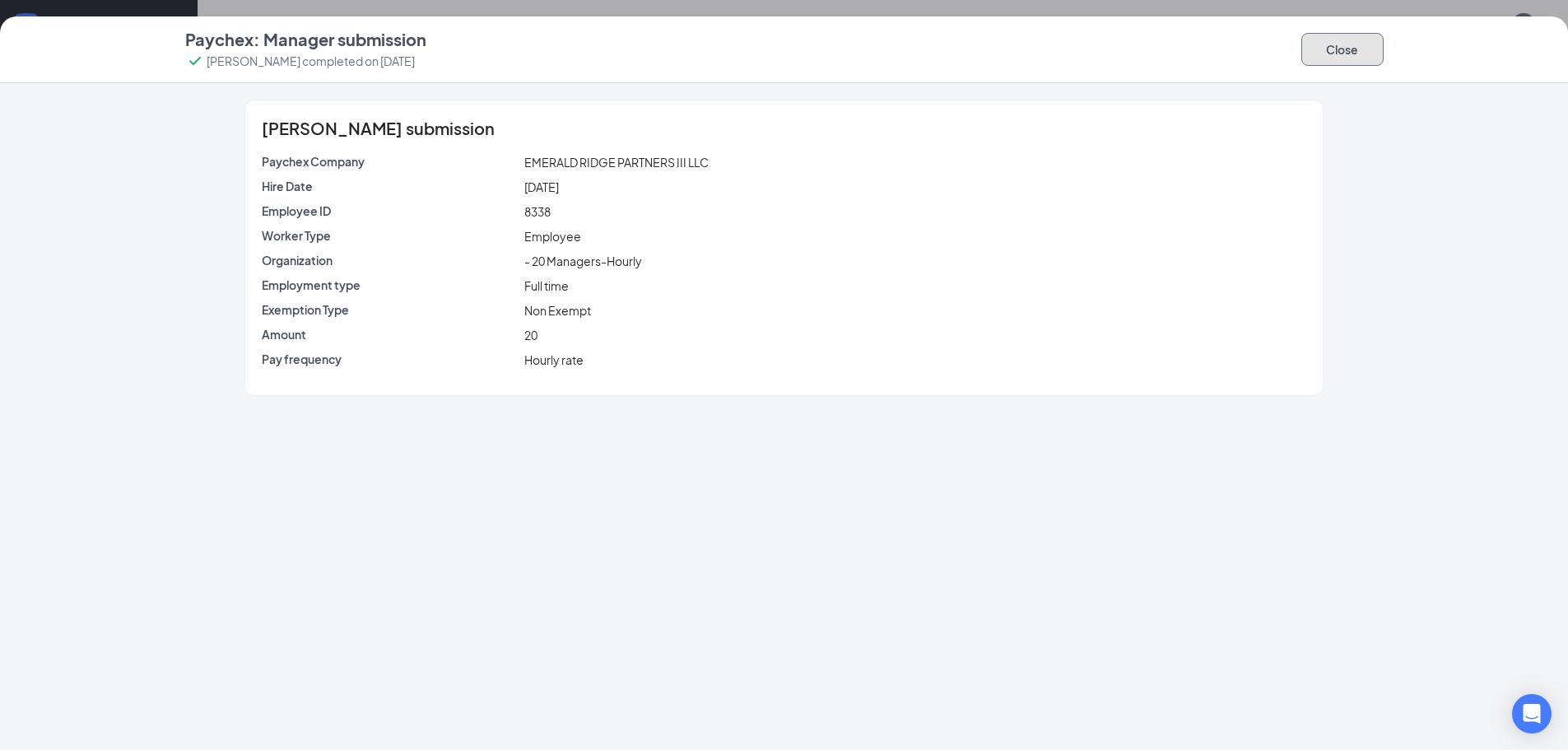
click at [1326, 41] on button "Close" at bounding box center [1342, 49] width 82 height 33
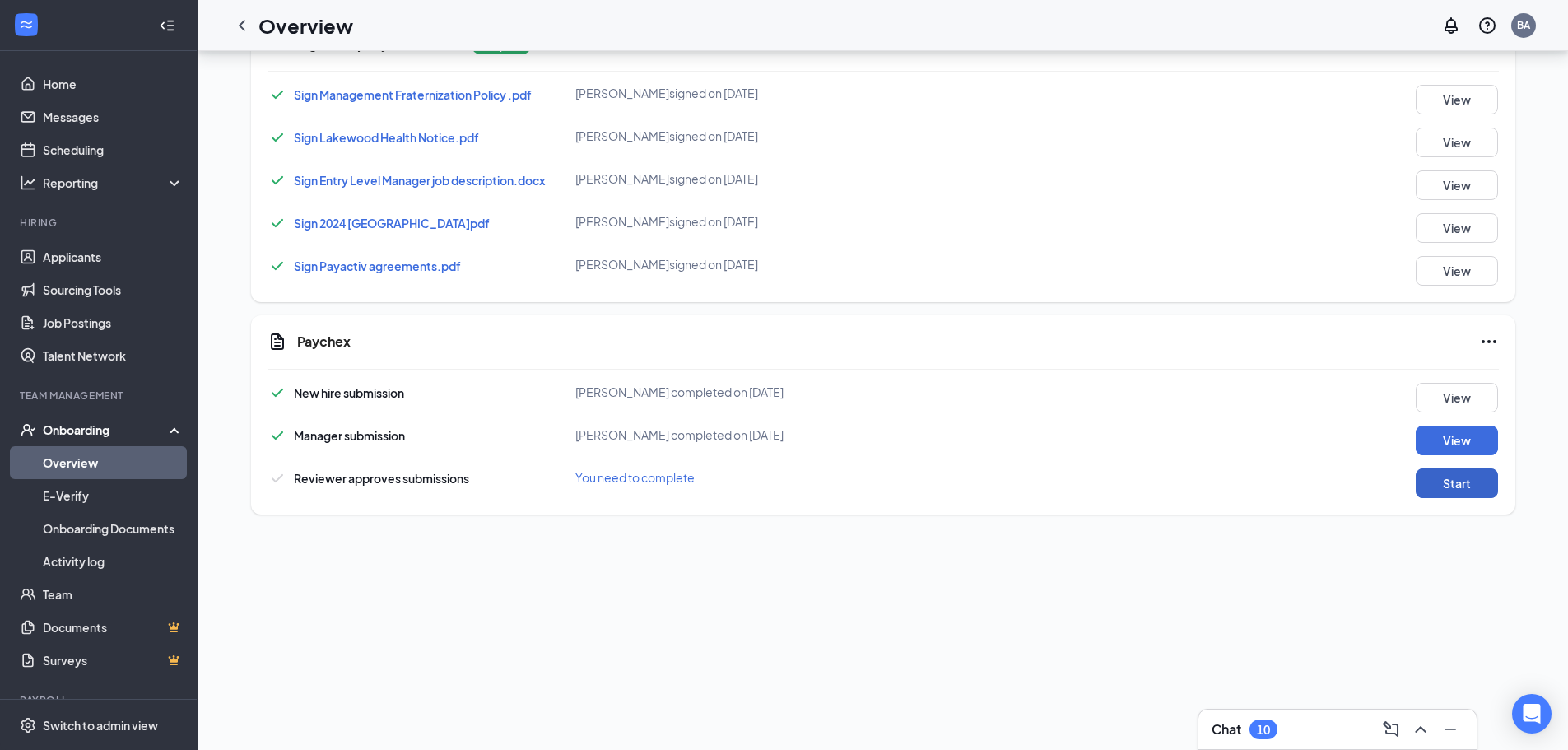
click at [1460, 480] on button "Start" at bounding box center [1457, 483] width 82 height 30
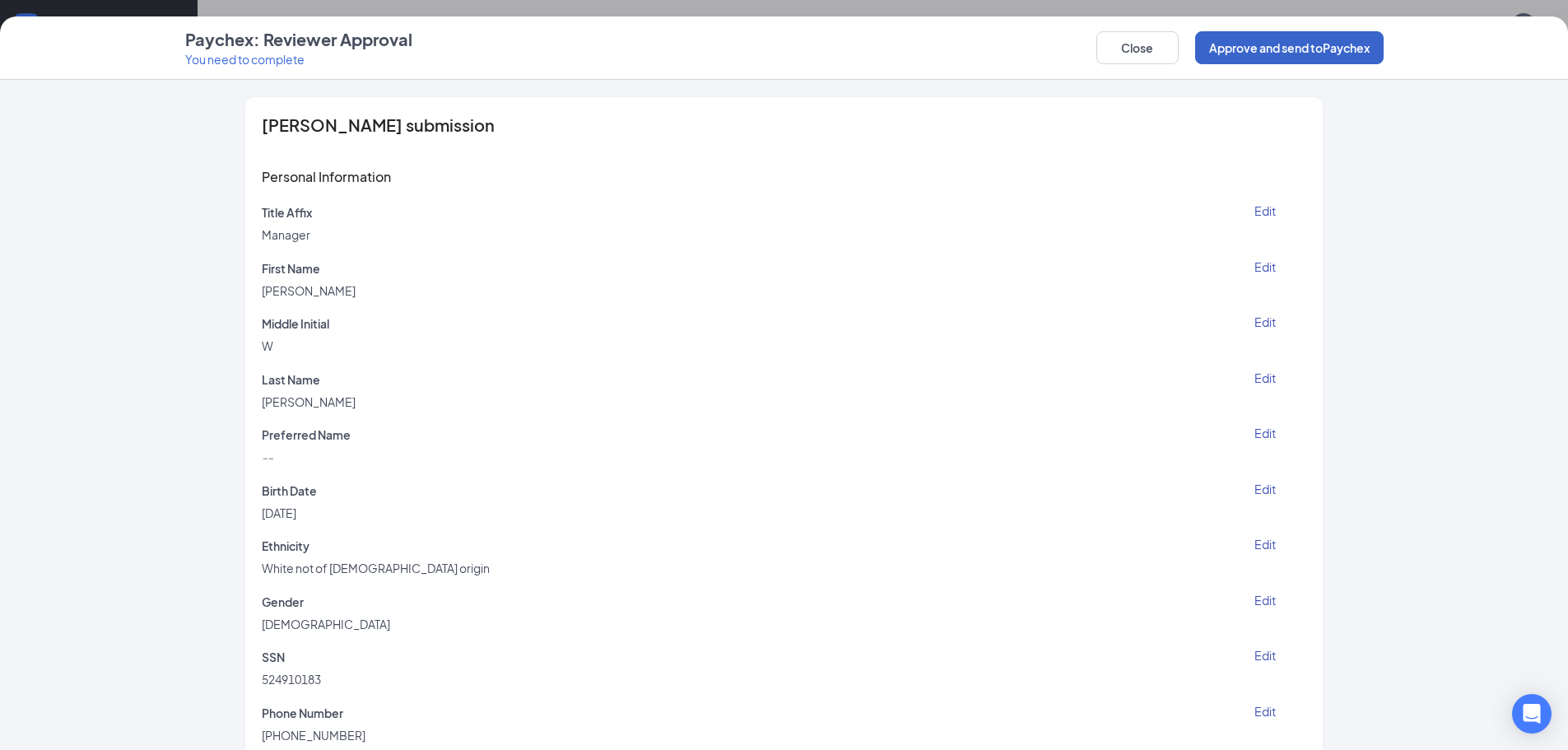
click at [1249, 51] on button "Approve and send to Paychex" at bounding box center [1289, 47] width 189 height 33
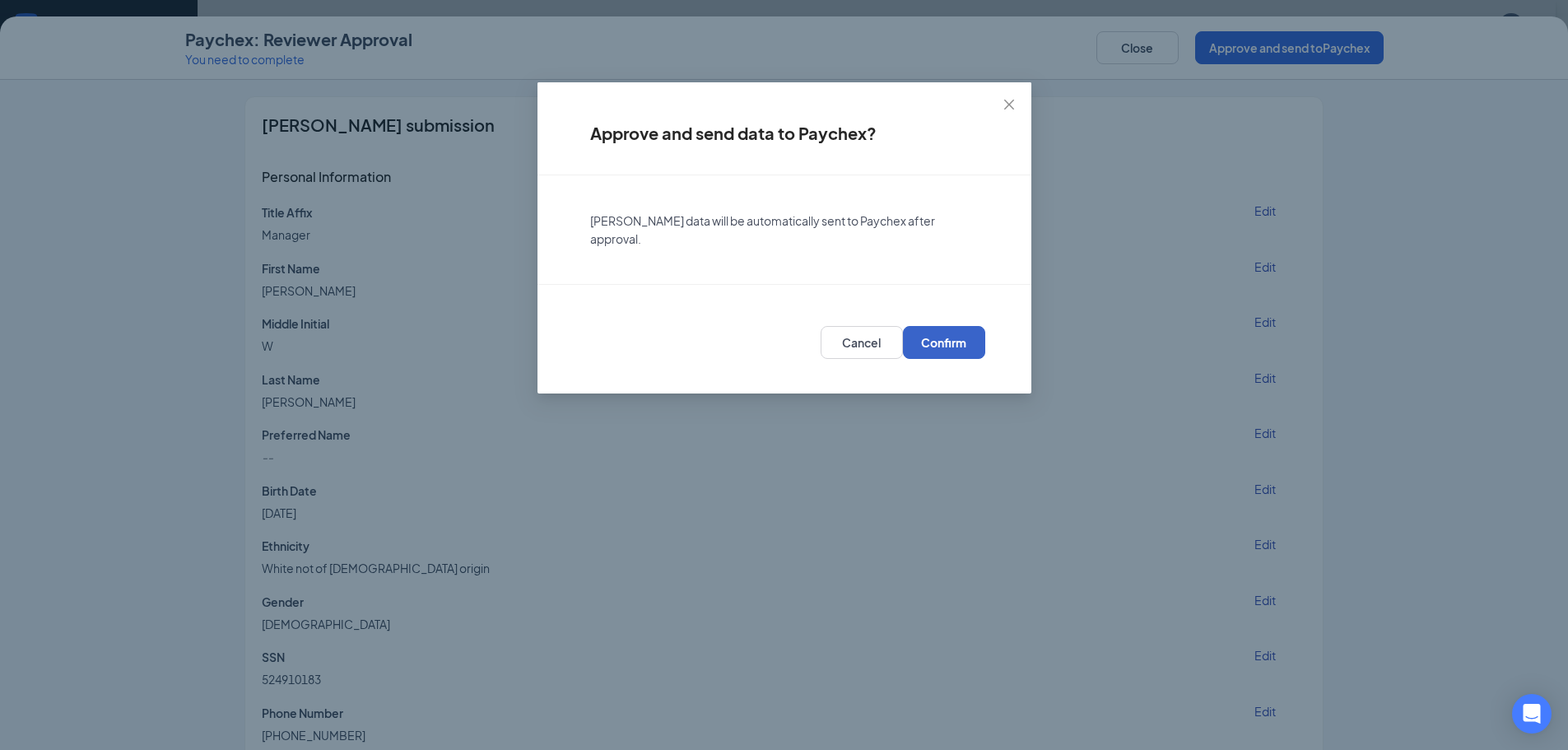
click at [955, 344] on span "Confirm" at bounding box center [944, 342] width 46 height 16
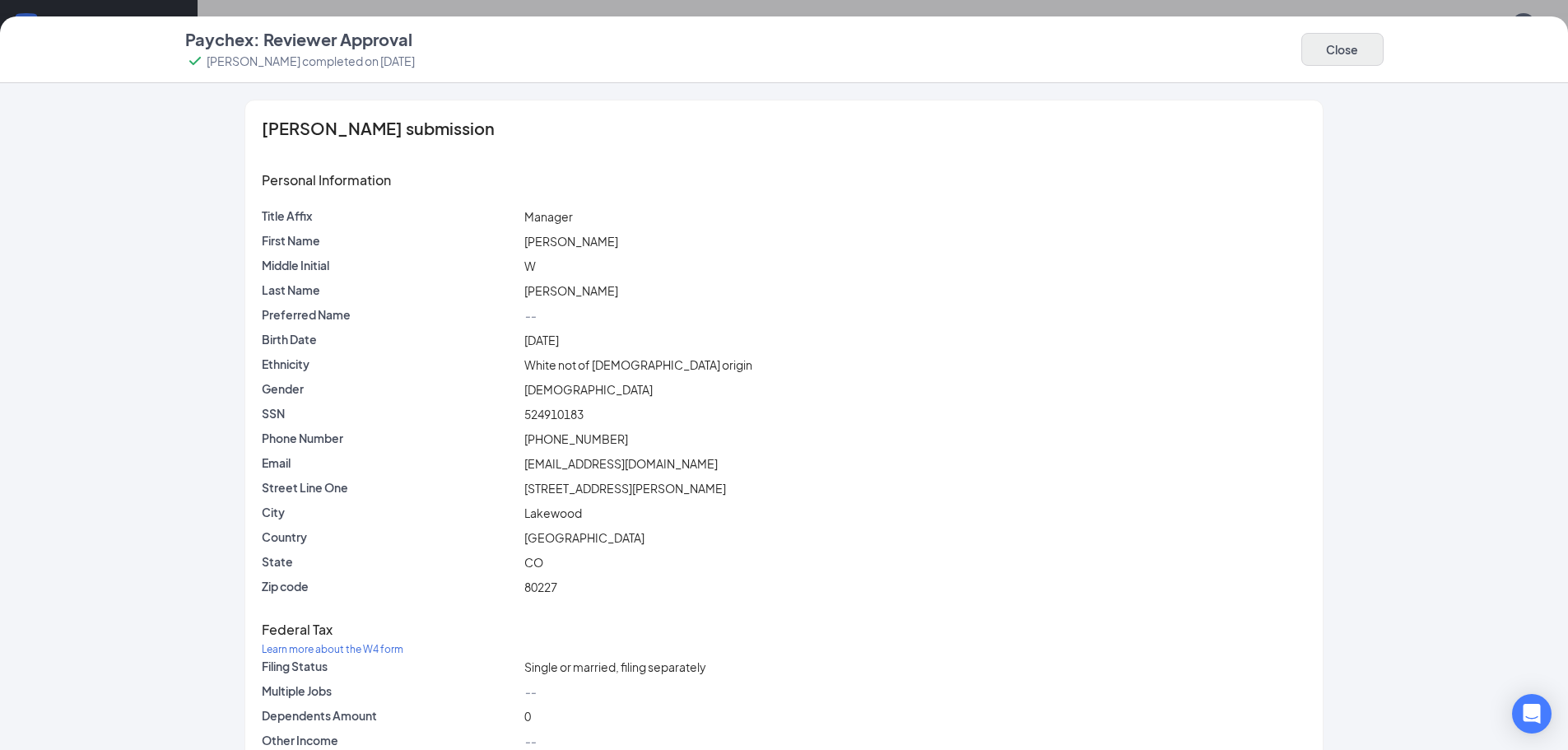
drag, startPoint x: 1338, startPoint y: 31, endPoint x: 1345, endPoint y: 37, distance: 9.2
click at [1339, 32] on div "Close" at bounding box center [1342, 49] width 82 height 43
click at [1345, 43] on button "Close" at bounding box center [1342, 49] width 82 height 33
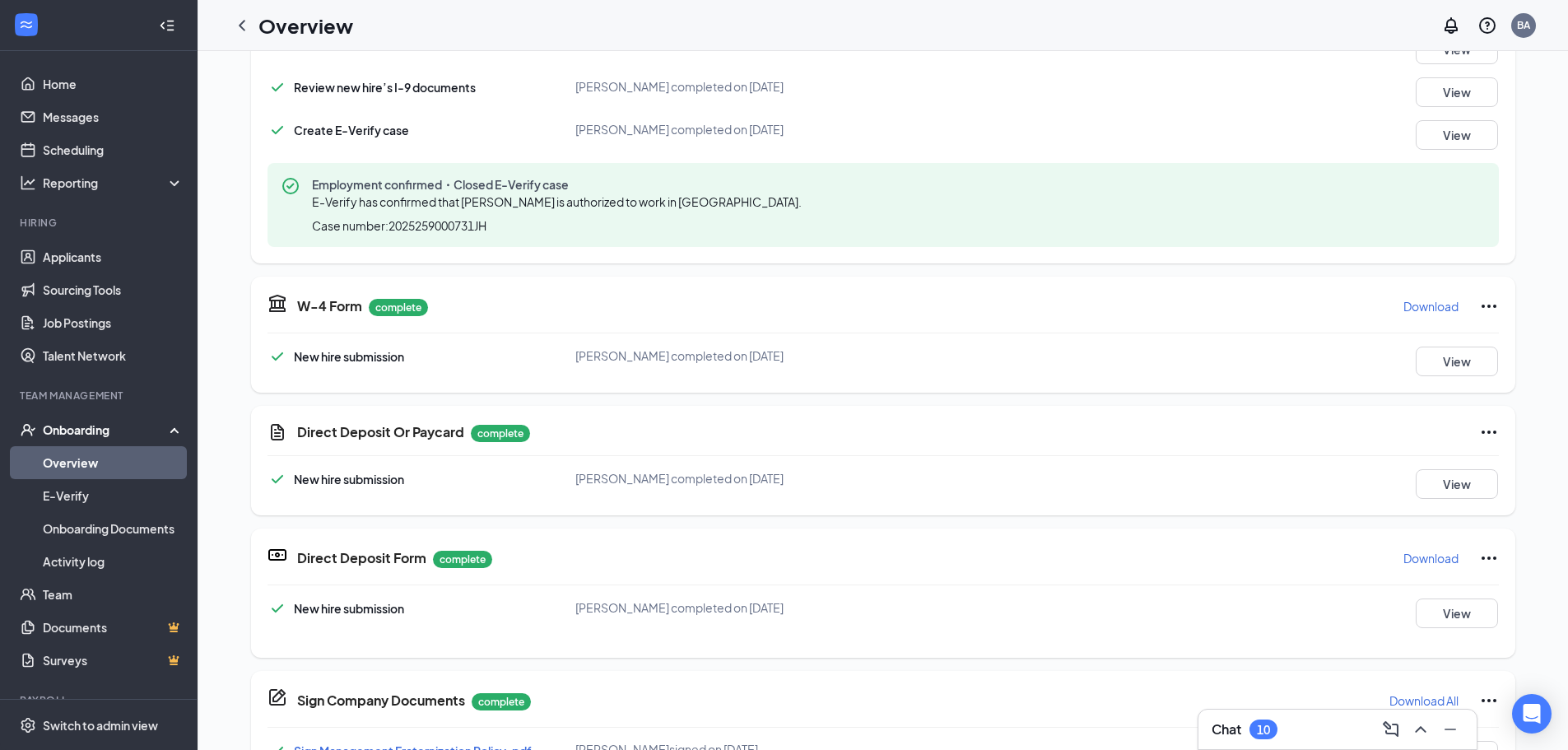
click at [1546, 127] on div "TP Timothy Poole Restaurant Manager · Lakewood crimsonexile999@yahoo.com · (303…" at bounding box center [883, 389] width 1370 height 1605
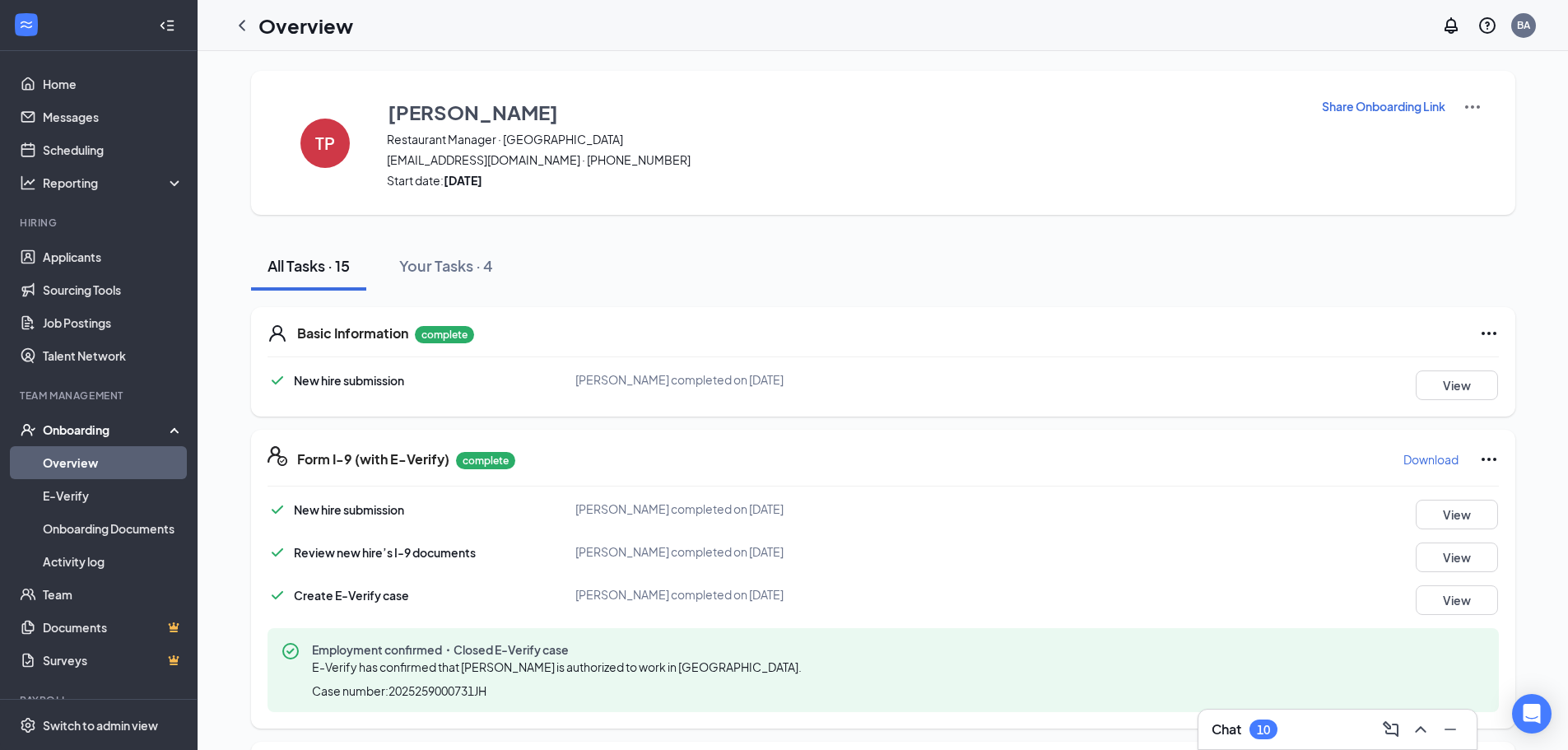
drag, startPoint x: 240, startPoint y: 25, endPoint x: 260, endPoint y: 36, distance: 22.8
click at [241, 25] on icon "ChevronLeft" at bounding box center [241, 24] width 7 height 11
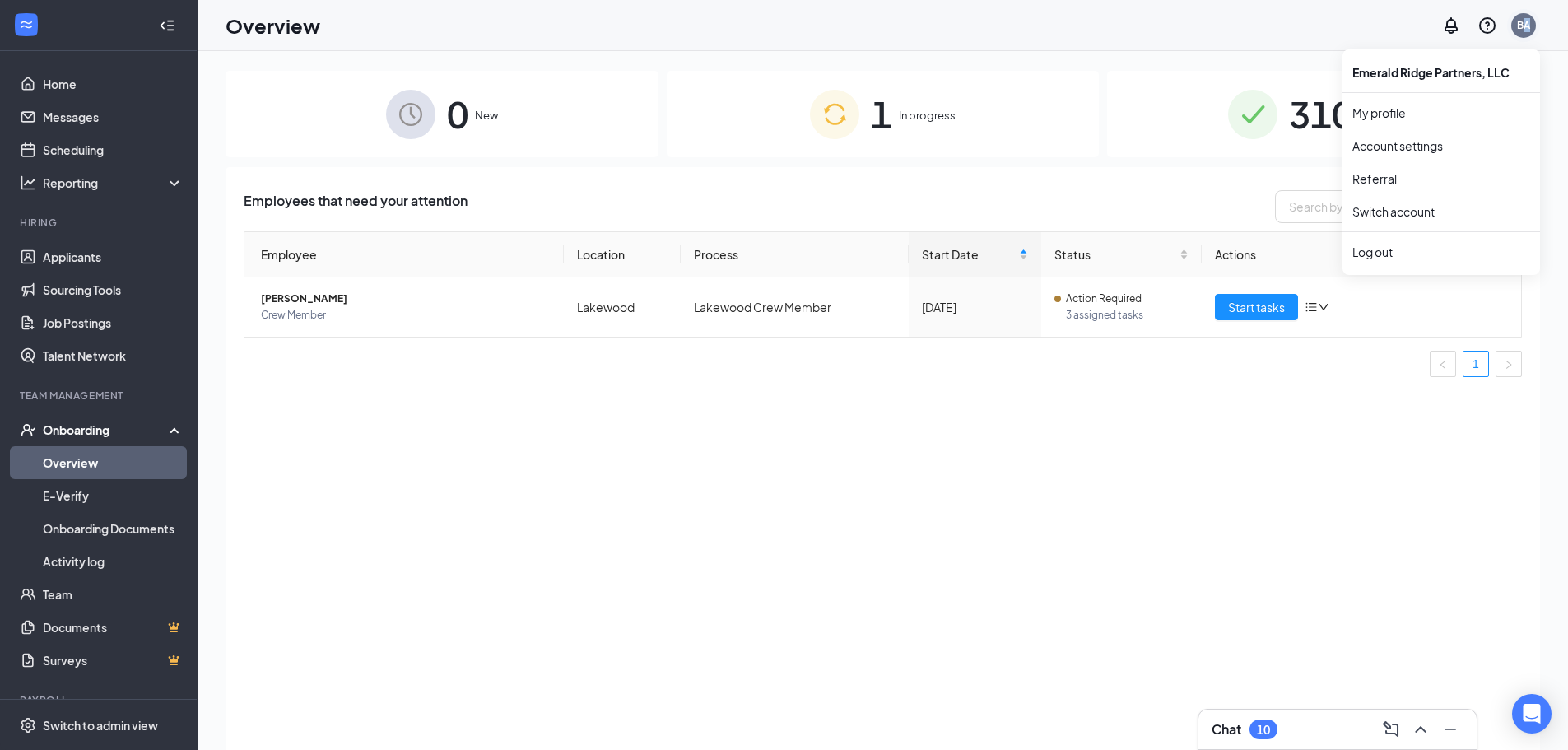
click at [1524, 27] on div "BA" at bounding box center [1524, 25] width 14 height 14
click at [1403, 248] on div "Log out" at bounding box center [1441, 251] width 177 height 16
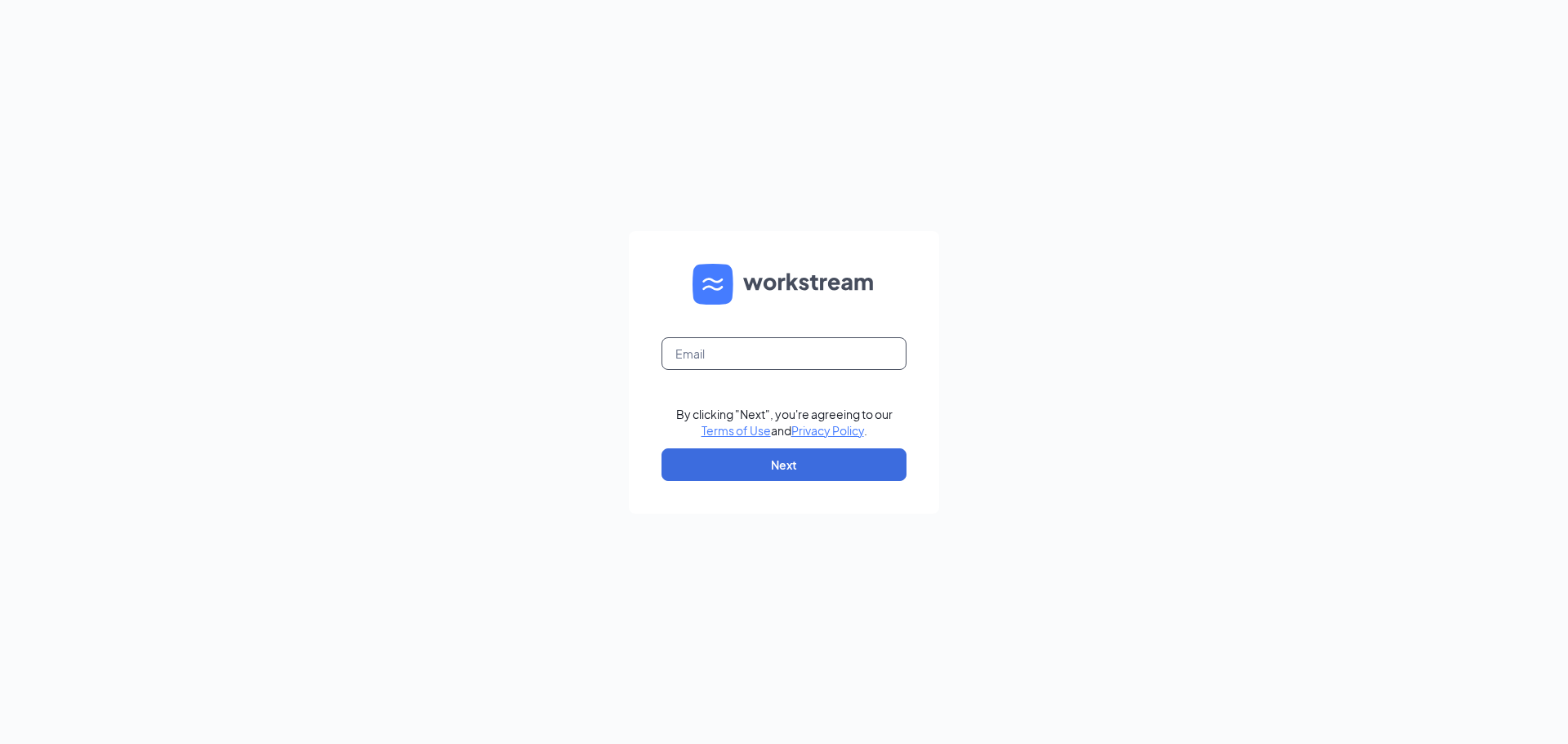
click at [799, 347] on input "text" at bounding box center [784, 354] width 245 height 33
type input "[EMAIL_ADDRESS][DOMAIN_NAME]"
click at [754, 472] on button "Next" at bounding box center [784, 464] width 245 height 33
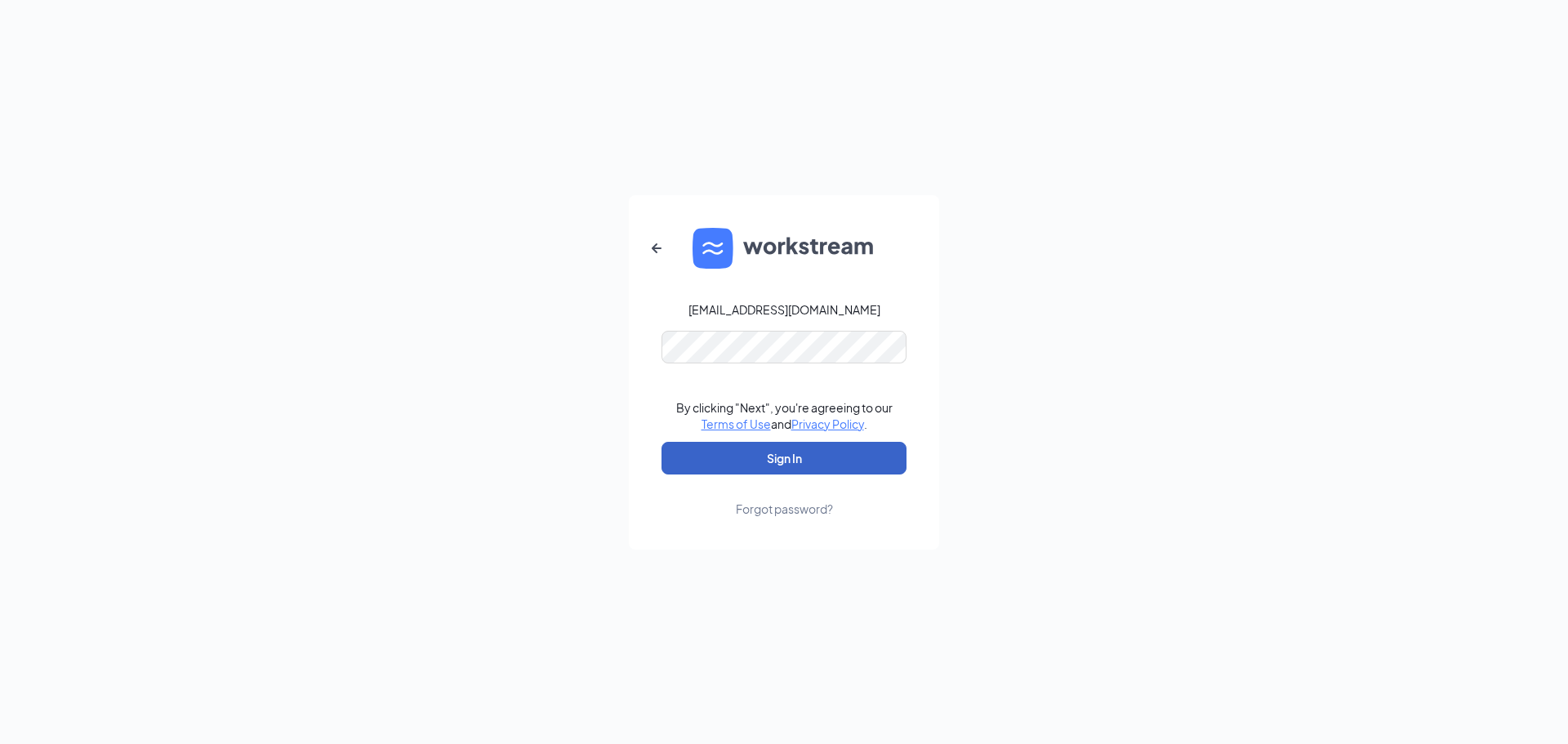
click at [822, 453] on button "Sign In" at bounding box center [784, 459] width 245 height 33
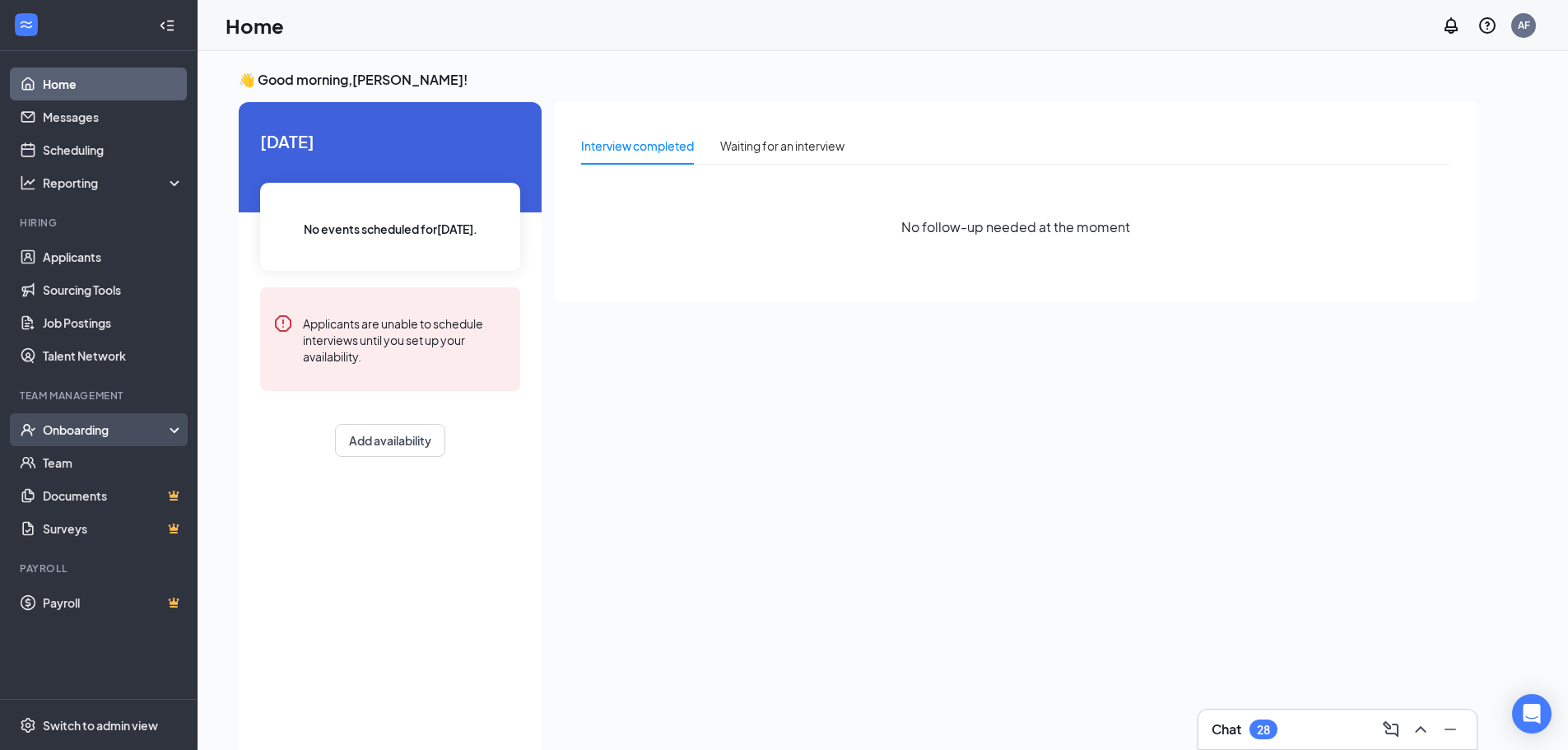
click at [79, 423] on div "Onboarding" at bounding box center [106, 429] width 127 height 16
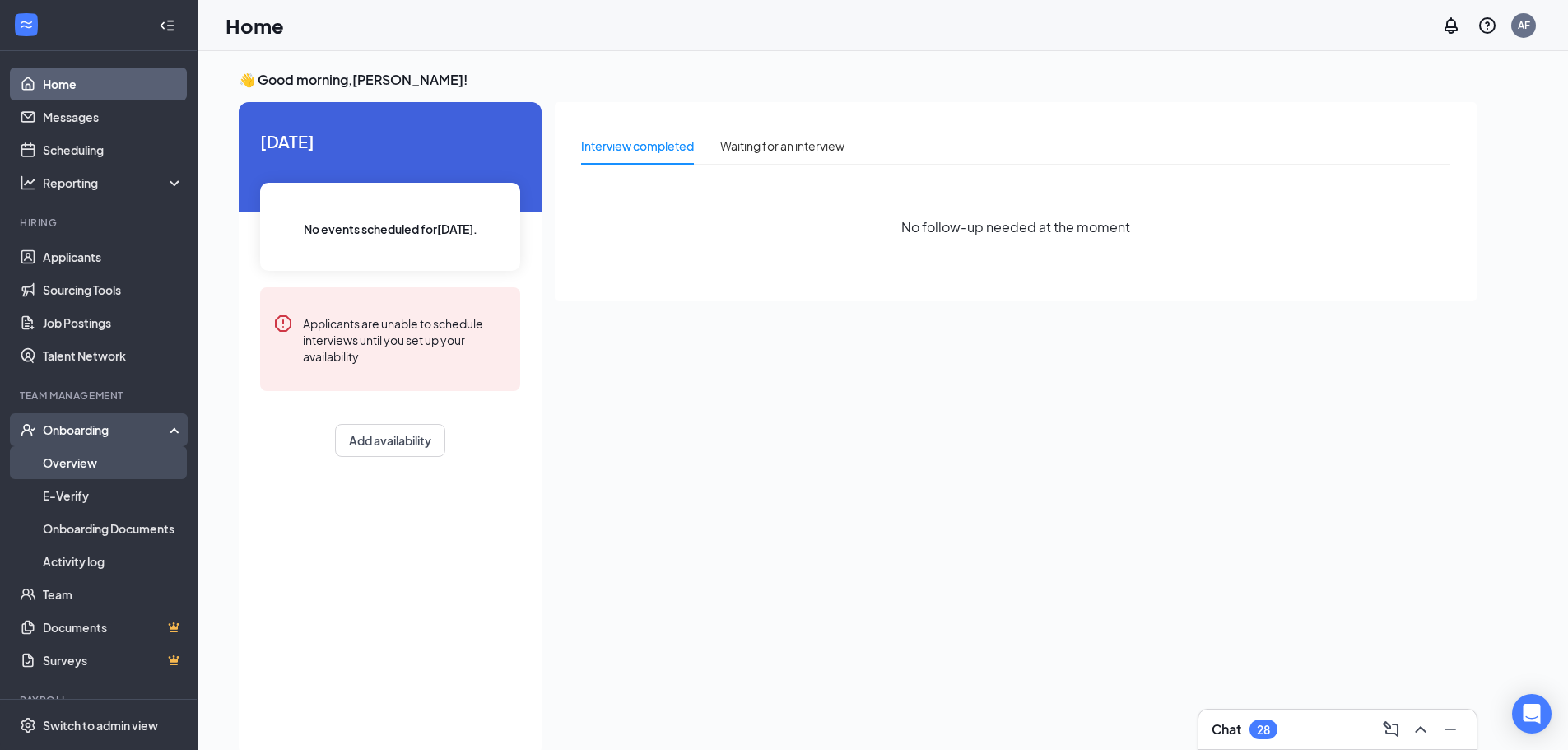
click at [60, 469] on link "Overview" at bounding box center [112, 462] width 141 height 33
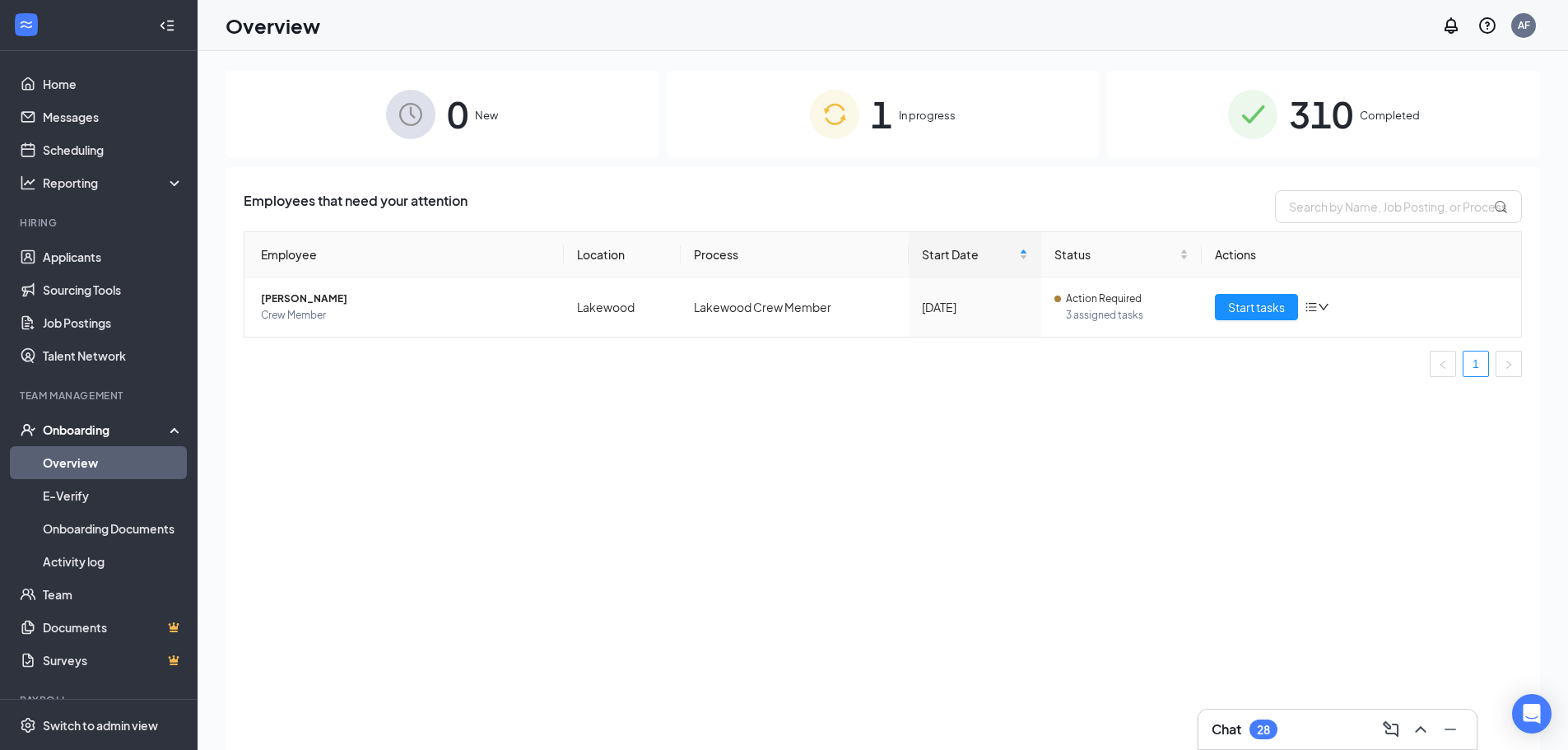
click at [1417, 111] on span "Completed" at bounding box center [1390, 114] width 60 height 16
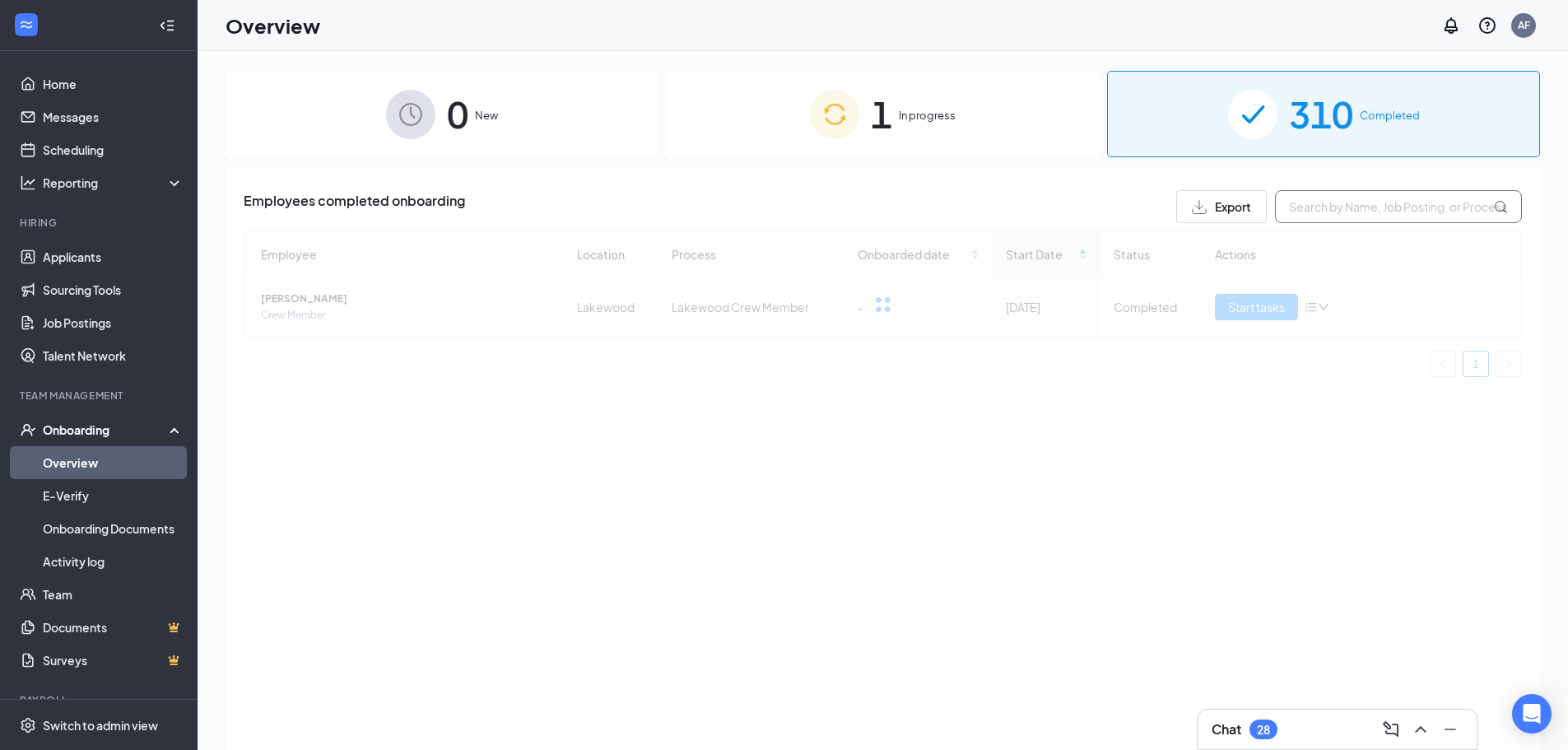
click at [1381, 197] on input "text" at bounding box center [1398, 206] width 247 height 33
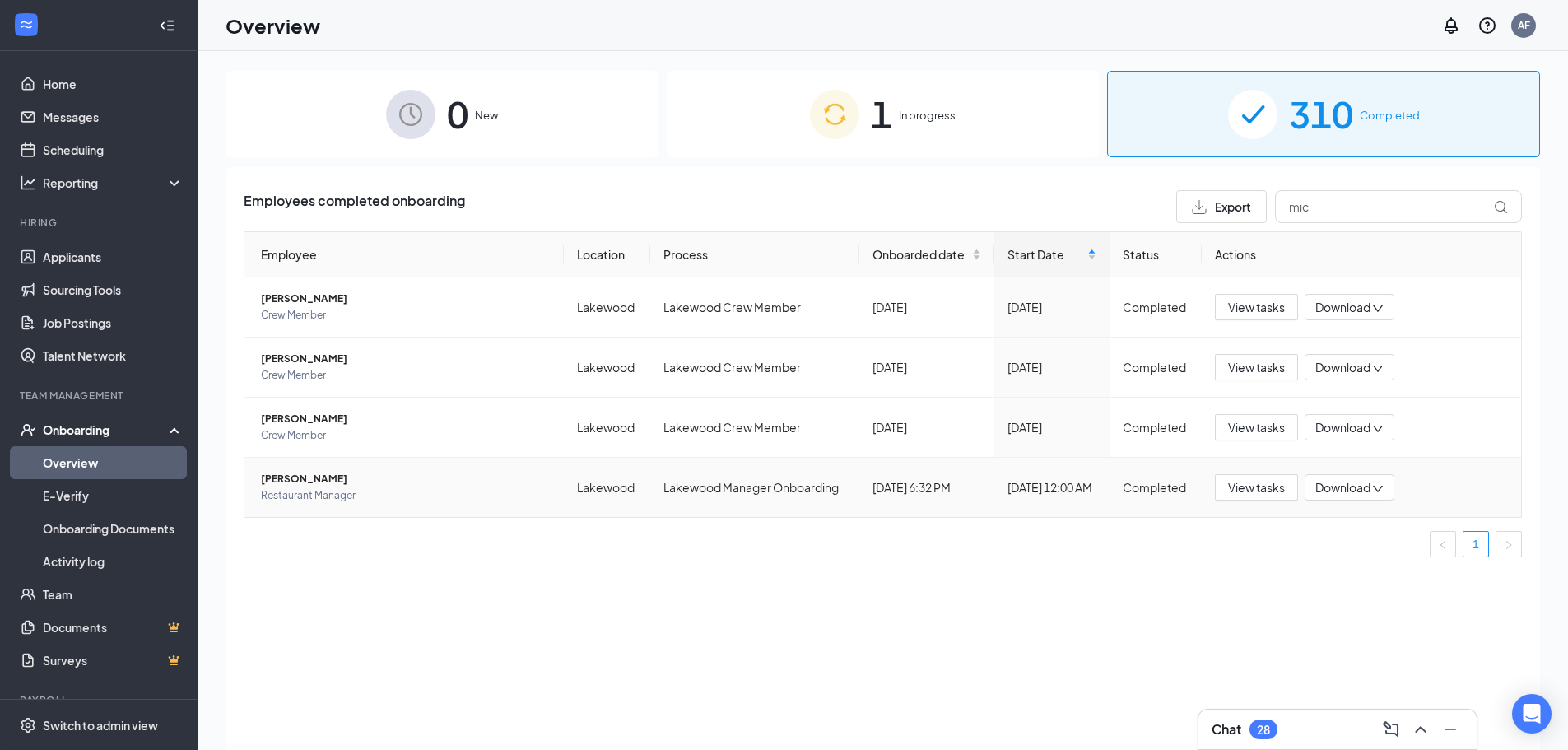
click at [310, 487] on span "Restaurant Manager" at bounding box center [405, 495] width 290 height 16
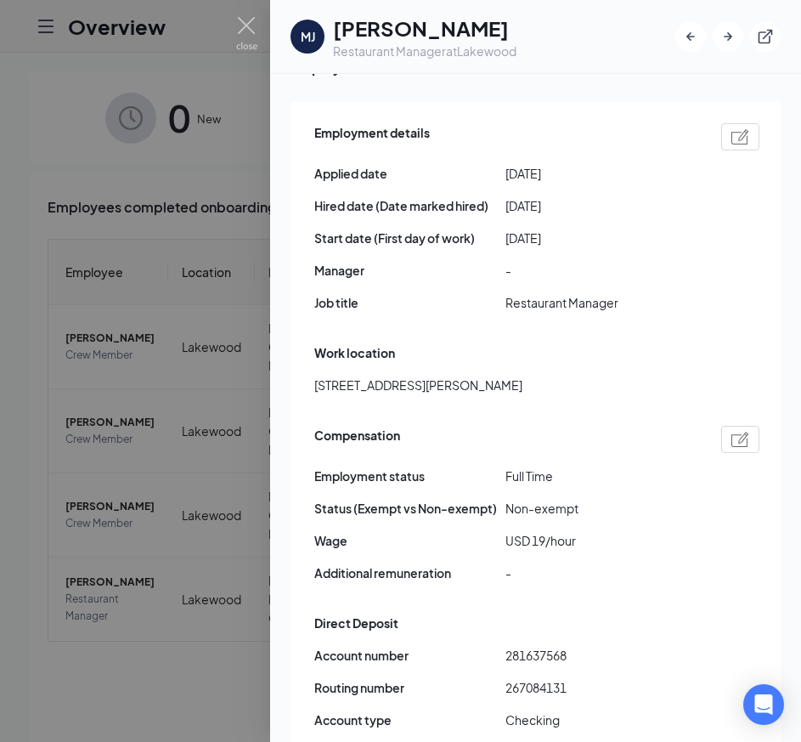
scroll to position [1047, 0]
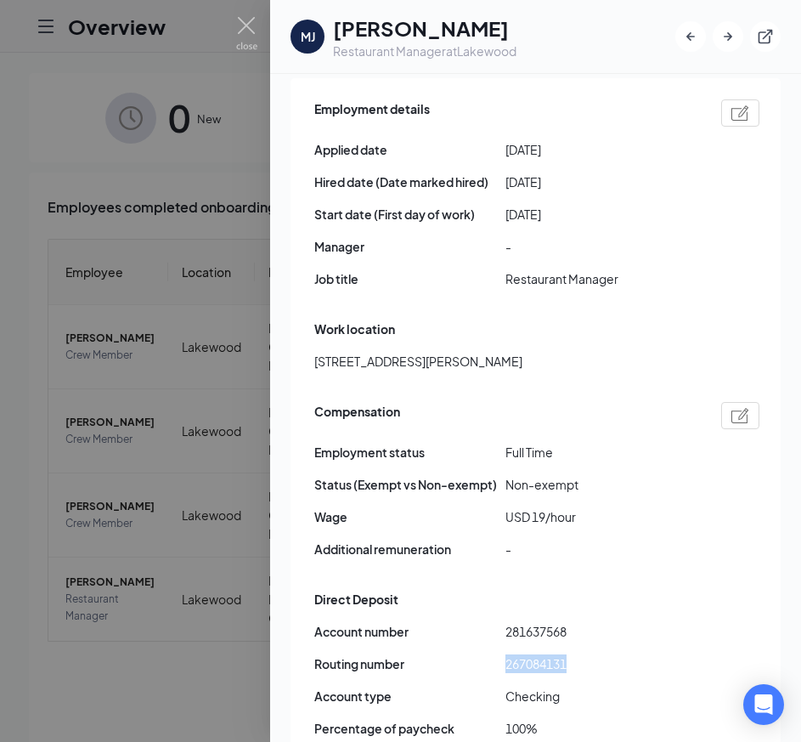
drag, startPoint x: 506, startPoint y: 543, endPoint x: 579, endPoint y: 544, distance: 73.1
click at [579, 654] on span "267084131" at bounding box center [600, 663] width 191 height 19
drag, startPoint x: 507, startPoint y: 510, endPoint x: 580, endPoint y: 506, distance: 73.1
click at [580, 622] on span "281637568" at bounding box center [600, 631] width 191 height 19
copy span "281637568"
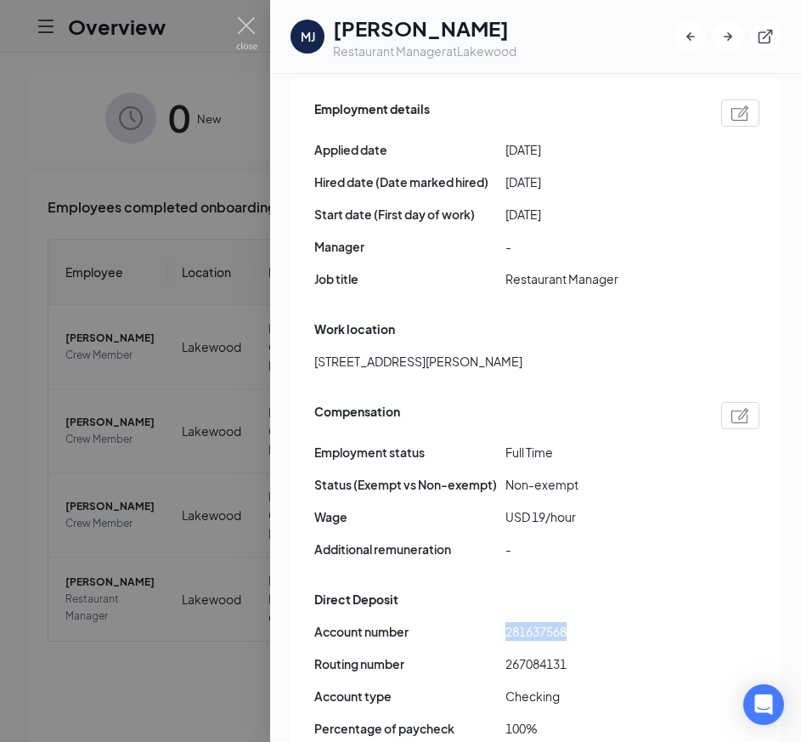
copy span "281637568"
click at [246, 22] on img at bounding box center [246, 33] width 21 height 33
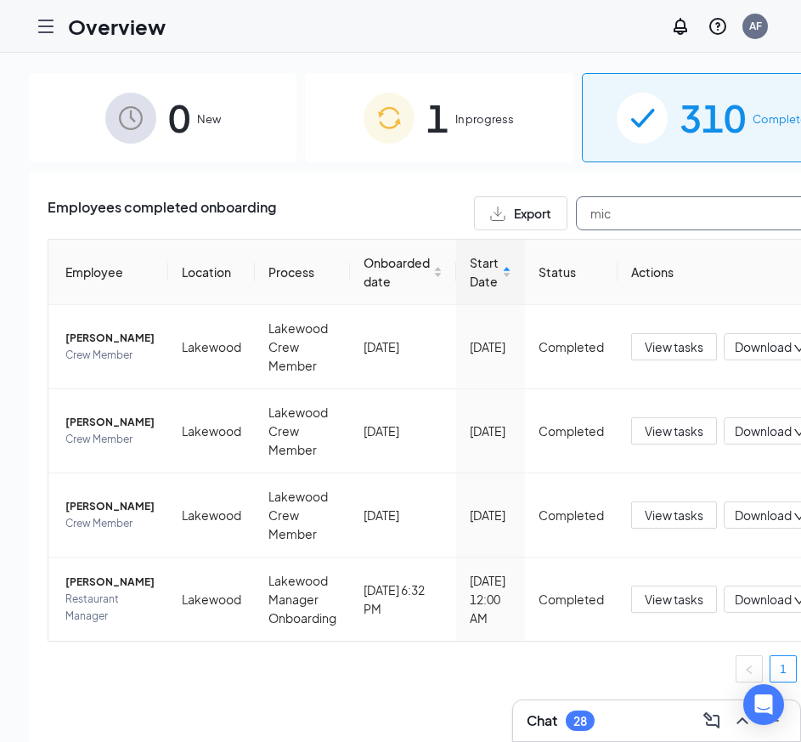
drag, startPoint x: 585, startPoint y: 219, endPoint x: 500, endPoint y: 220, distance: 85.0
click at [500, 220] on div "Export mic" at bounding box center [652, 213] width 357 height 34
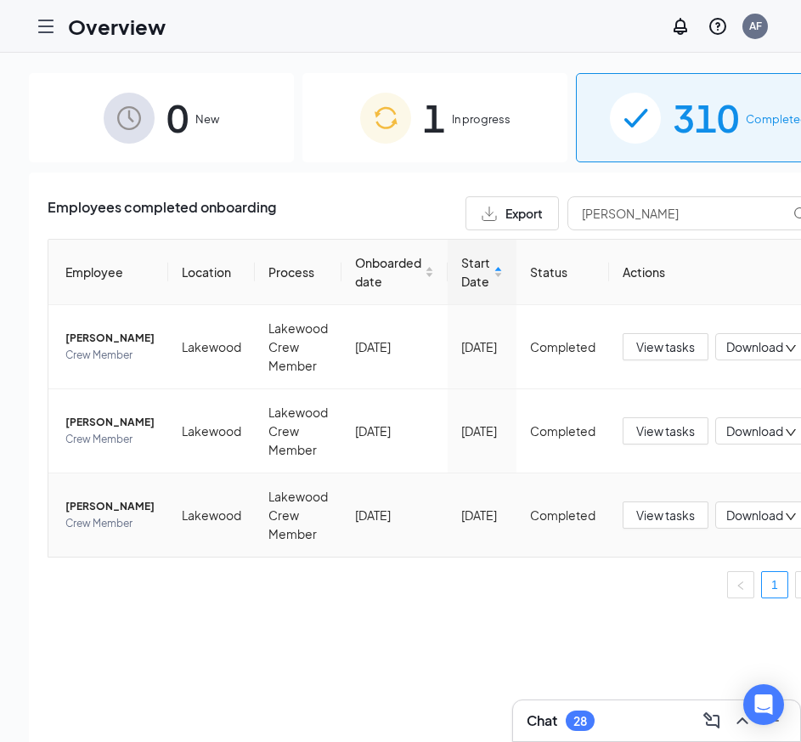
click at [85, 515] on span "Emily Chambers" at bounding box center [109, 506] width 89 height 17
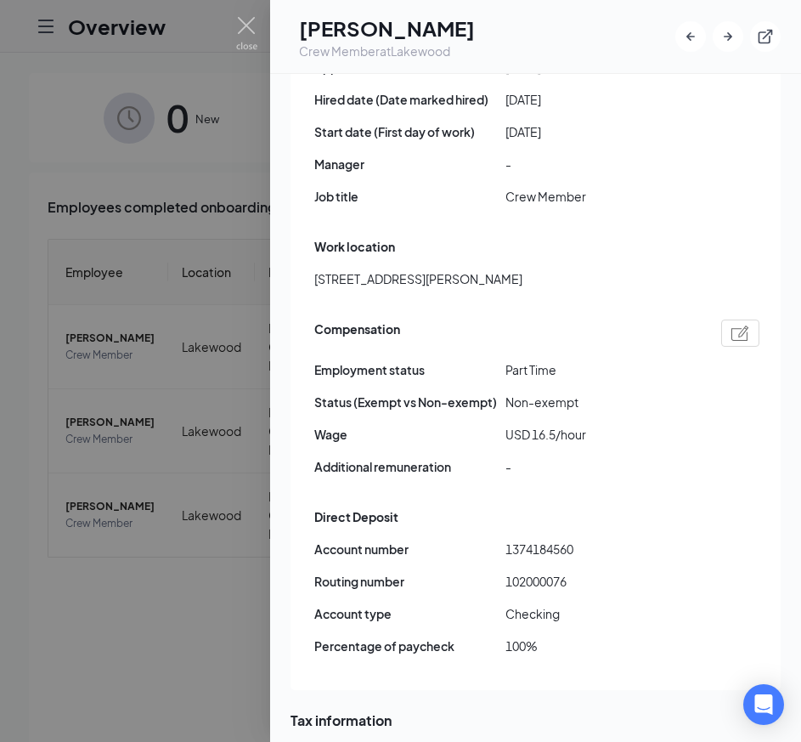
scroll to position [1151, 0]
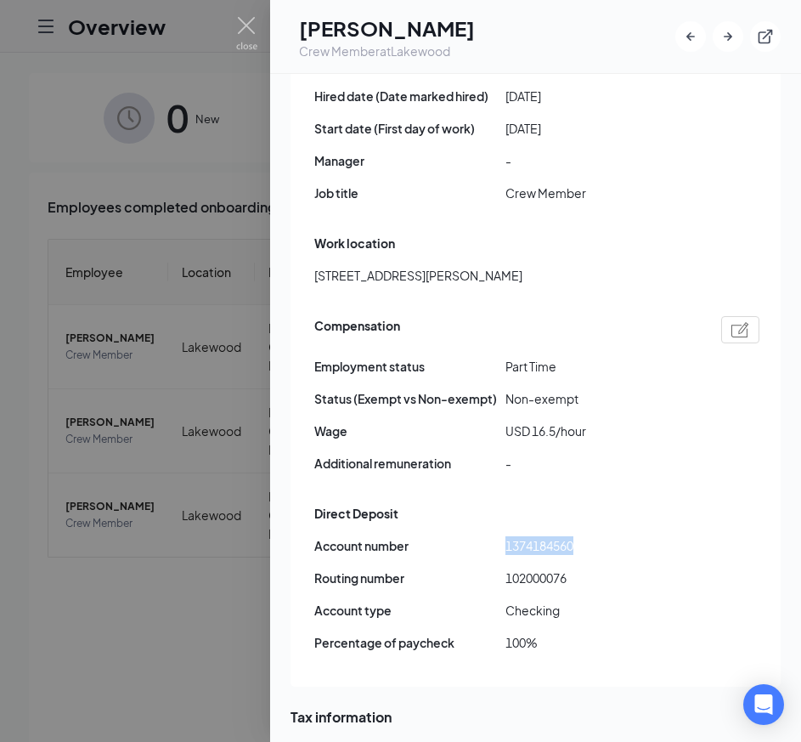
drag, startPoint x: 506, startPoint y: 402, endPoint x: 590, endPoint y: 407, distance: 84.3
click at [590, 536] on span "1374184560" at bounding box center [600, 545] width 191 height 19
copy span "1374184560"
click at [240, 17] on img at bounding box center [246, 33] width 21 height 33
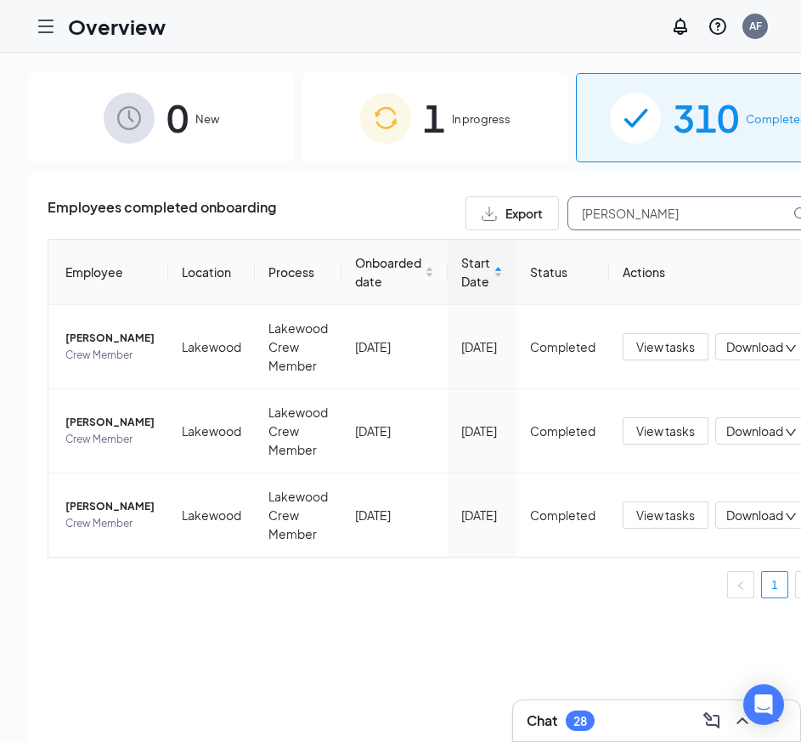
click at [595, 208] on input "emily" at bounding box center [694, 213] width 255 height 34
drag, startPoint x: 538, startPoint y: 217, endPoint x: 492, endPoint y: 217, distance: 45.9
click at [492, 217] on div "Export emily" at bounding box center [644, 213] width 357 height 34
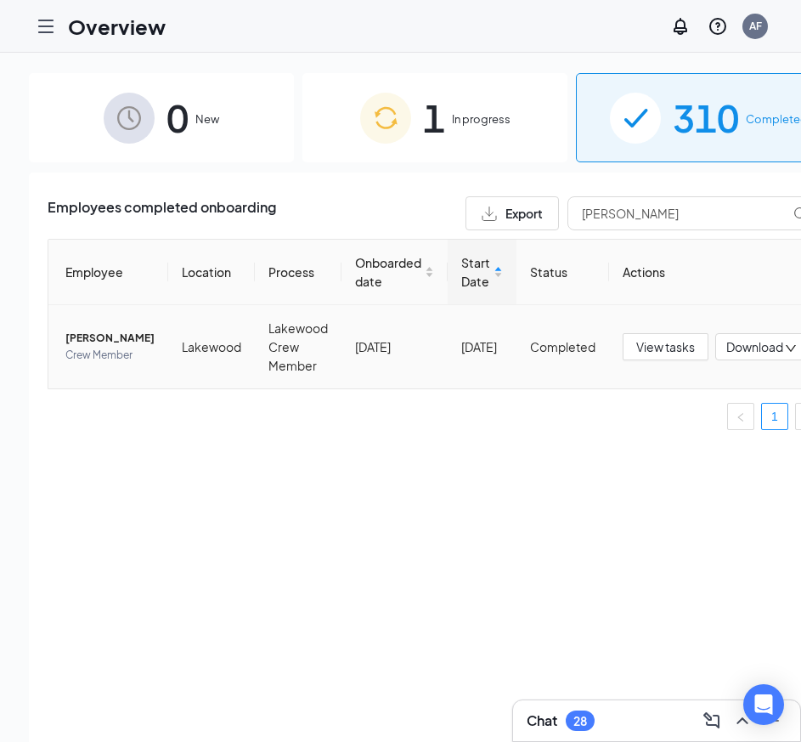
click at [72, 336] on span "[PERSON_NAME]" at bounding box center [109, 338] width 89 height 17
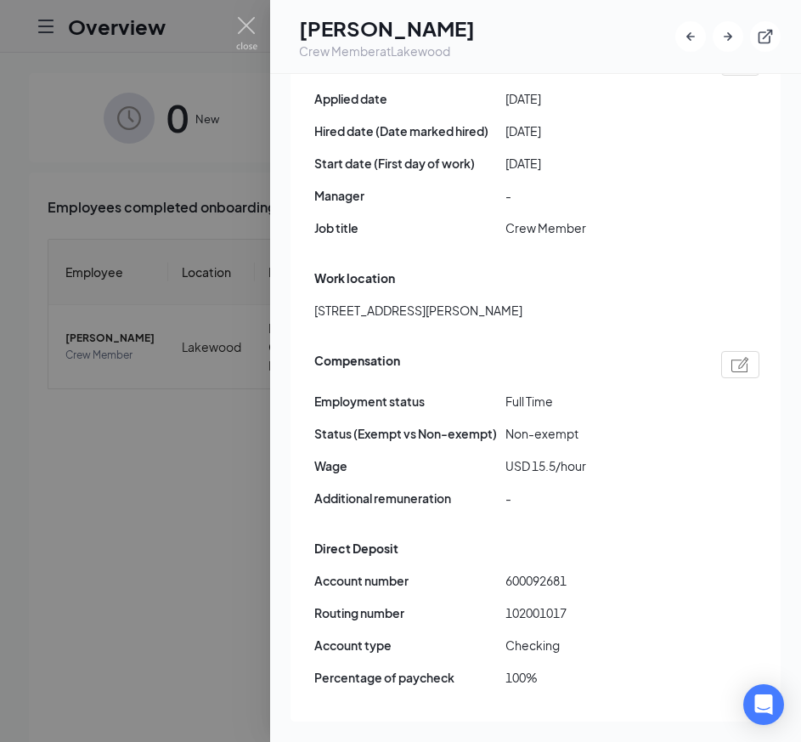
scroll to position [1120, 0]
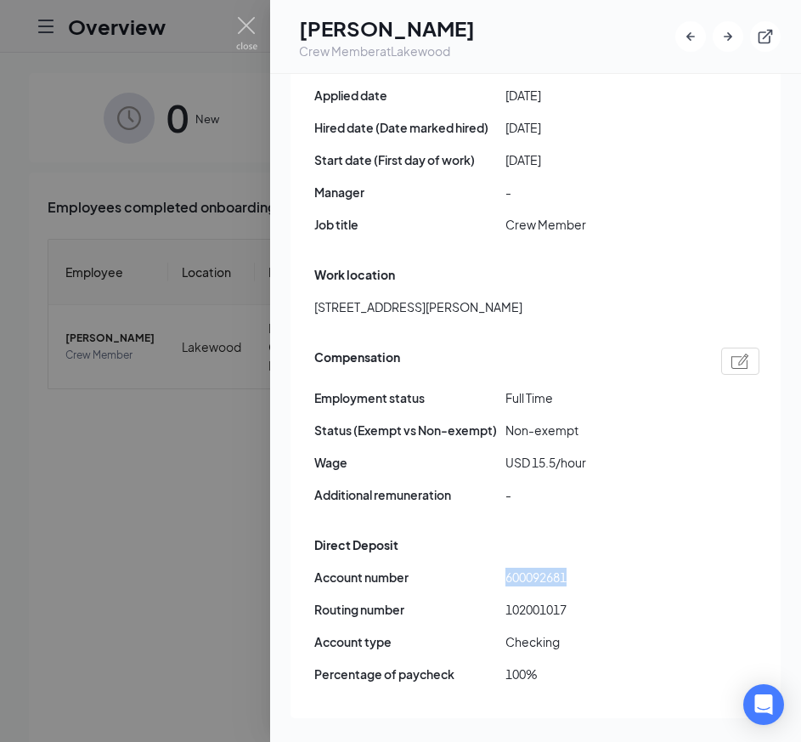
drag, startPoint x: 505, startPoint y: 432, endPoint x: 574, endPoint y: 436, distance: 68.9
click at [574, 567] on span "600092681" at bounding box center [600, 576] width 191 height 19
copy span "600092681"
click at [250, 24] on img at bounding box center [246, 33] width 21 height 33
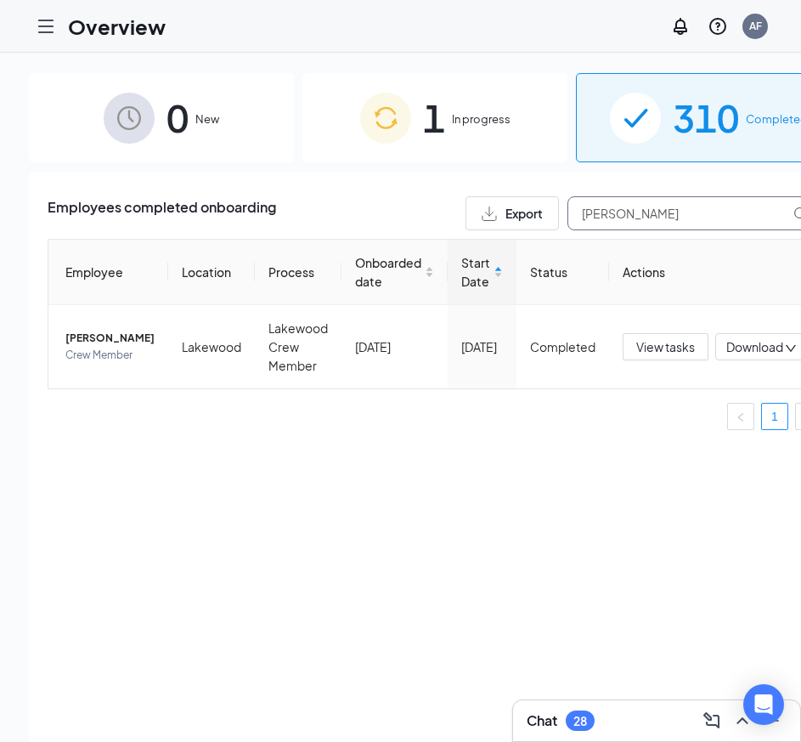
drag, startPoint x: 605, startPoint y: 210, endPoint x: 428, endPoint y: 217, distance: 176.9
click at [428, 217] on div "Employees completed onboarding Export leah" at bounding box center [435, 213] width 775 height 34
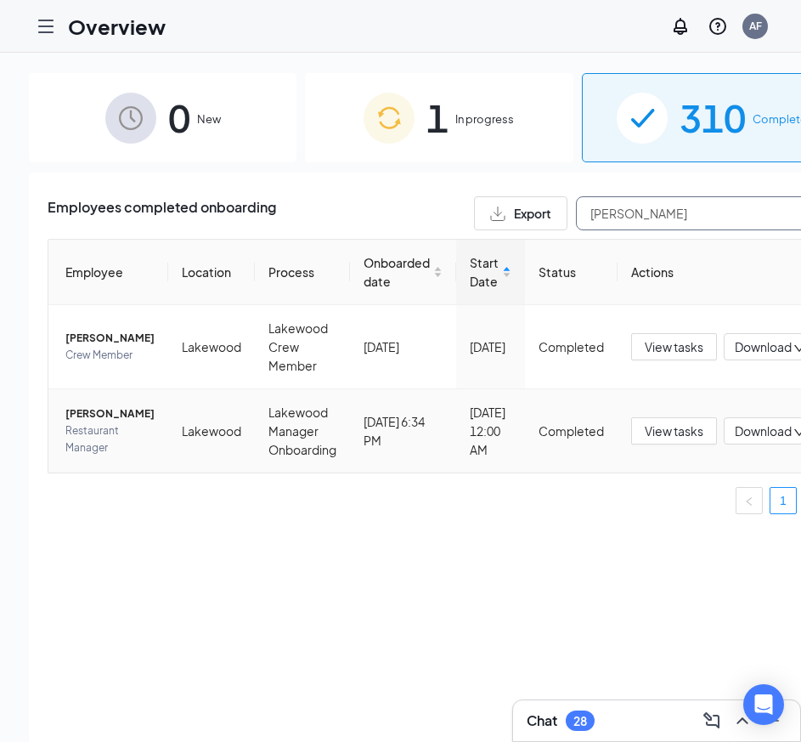
type input "tim"
click at [95, 422] on span "Timothy W Poole" at bounding box center [109, 413] width 89 height 17
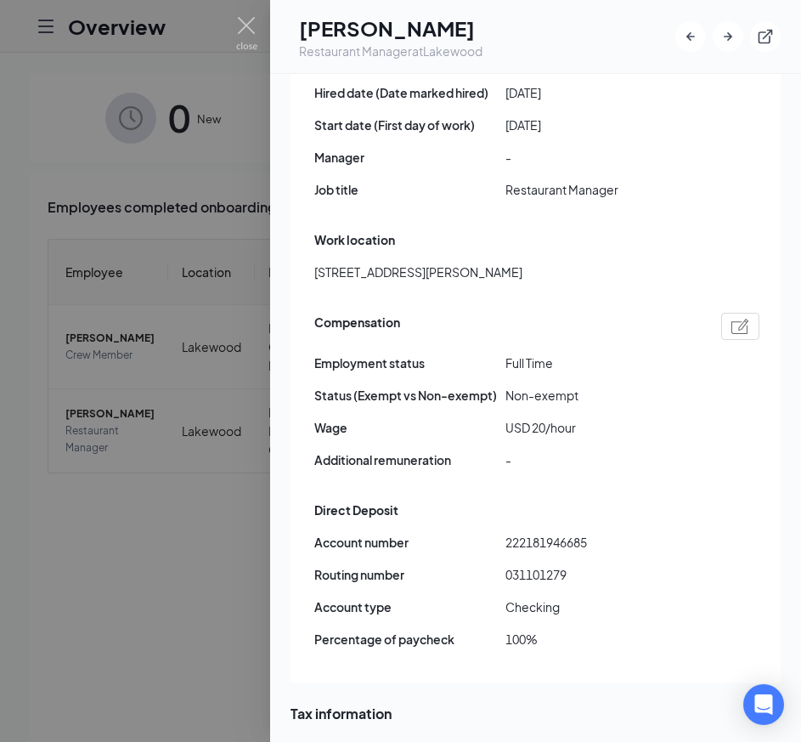
scroll to position [1187, 0]
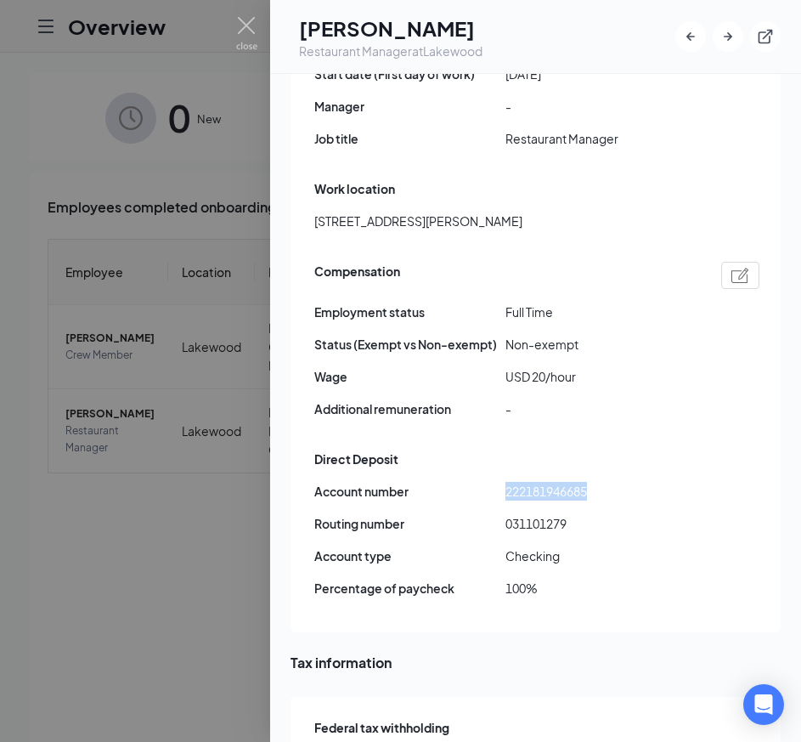
drag, startPoint x: 506, startPoint y: 369, endPoint x: 621, endPoint y: 374, distance: 114.8
click at [621, 482] on span "222181946685" at bounding box center [600, 491] width 191 height 19
copy span "222181946685"
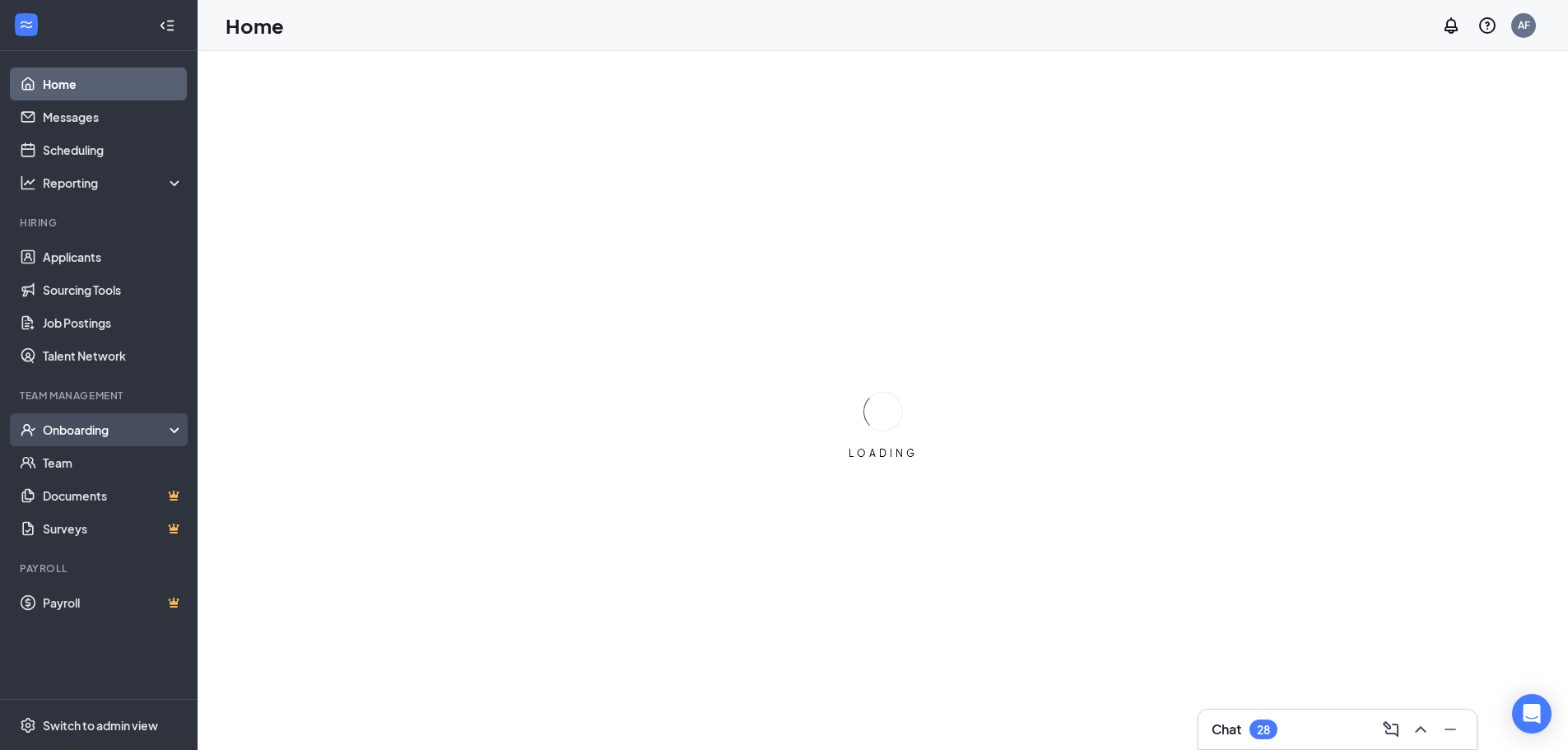
click at [74, 427] on div "Onboarding" at bounding box center [106, 429] width 127 height 16
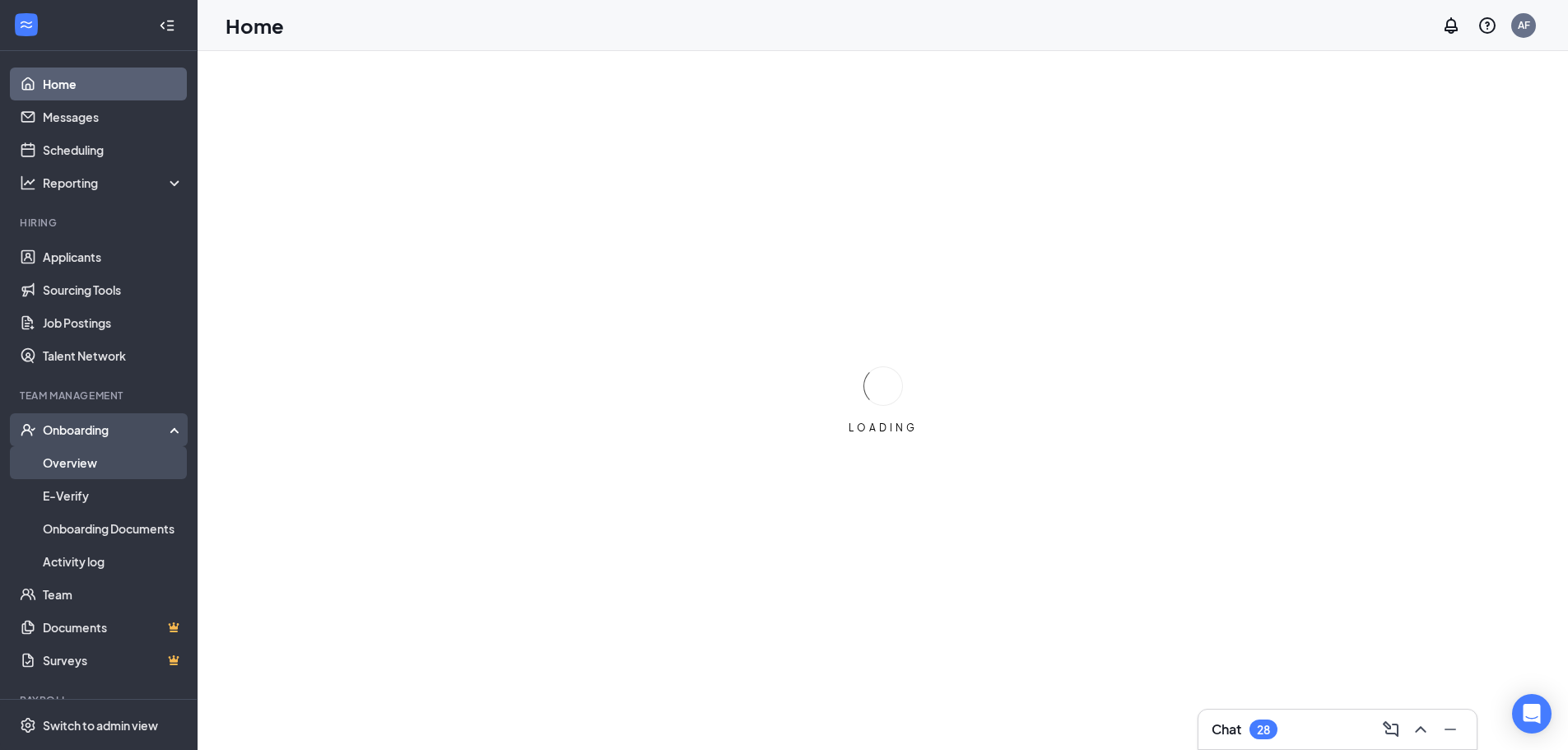
click at [58, 465] on link "Overview" at bounding box center [112, 462] width 141 height 33
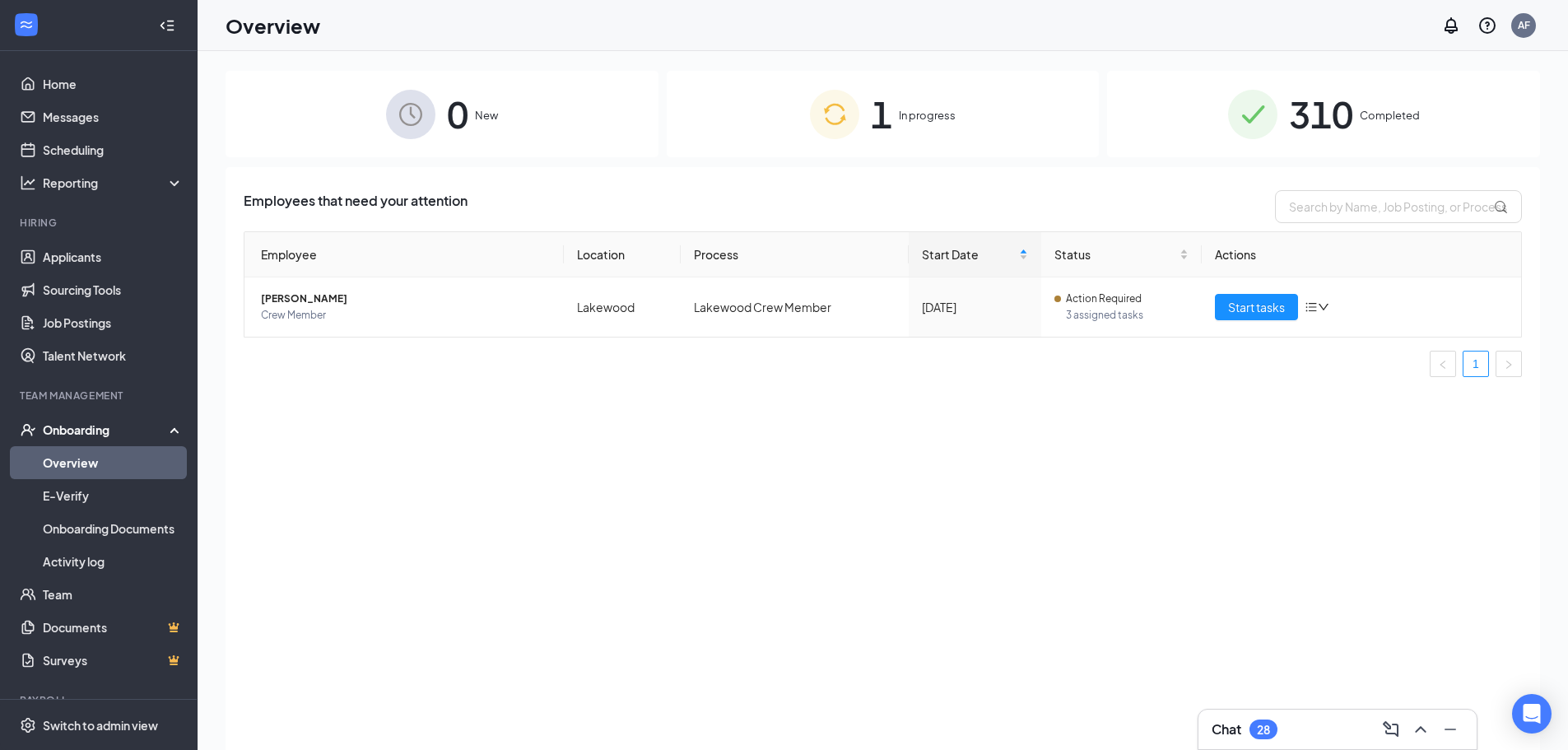
click at [1261, 142] on div "310 Completed" at bounding box center [1324, 113] width 433 height 86
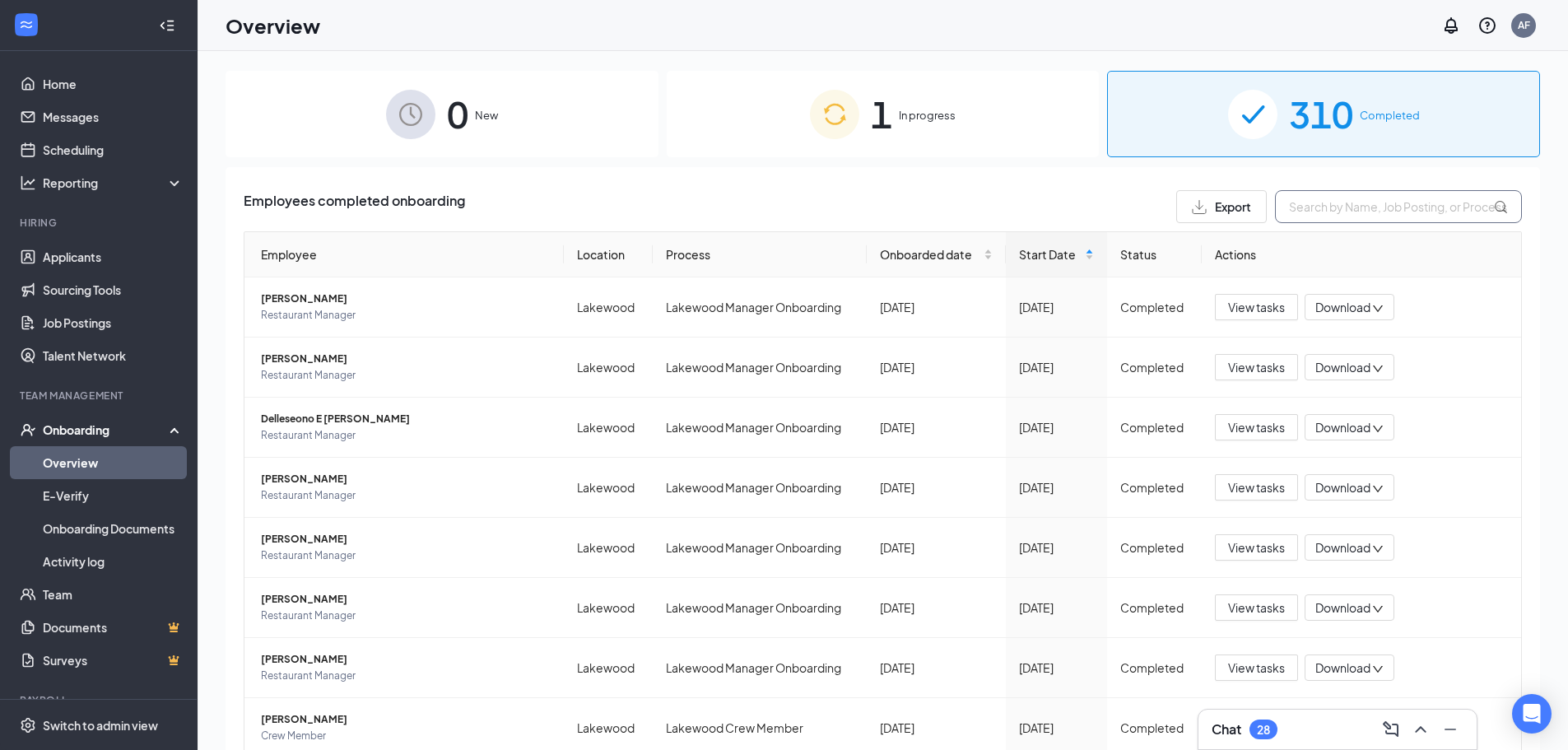
click at [1304, 203] on input "text" at bounding box center [1398, 206] width 247 height 33
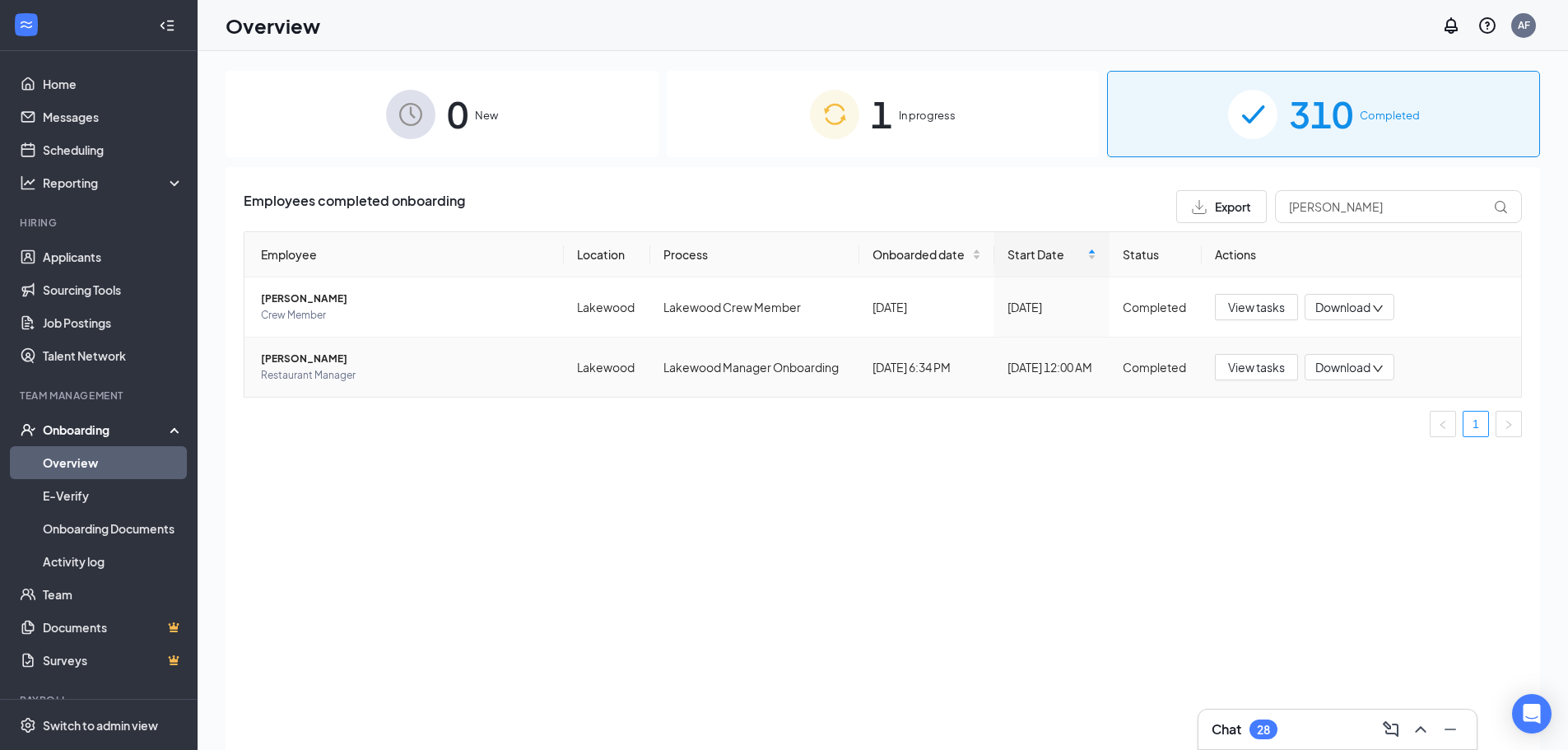
click at [449, 374] on span "Restaurant Manager" at bounding box center [405, 375] width 290 height 16
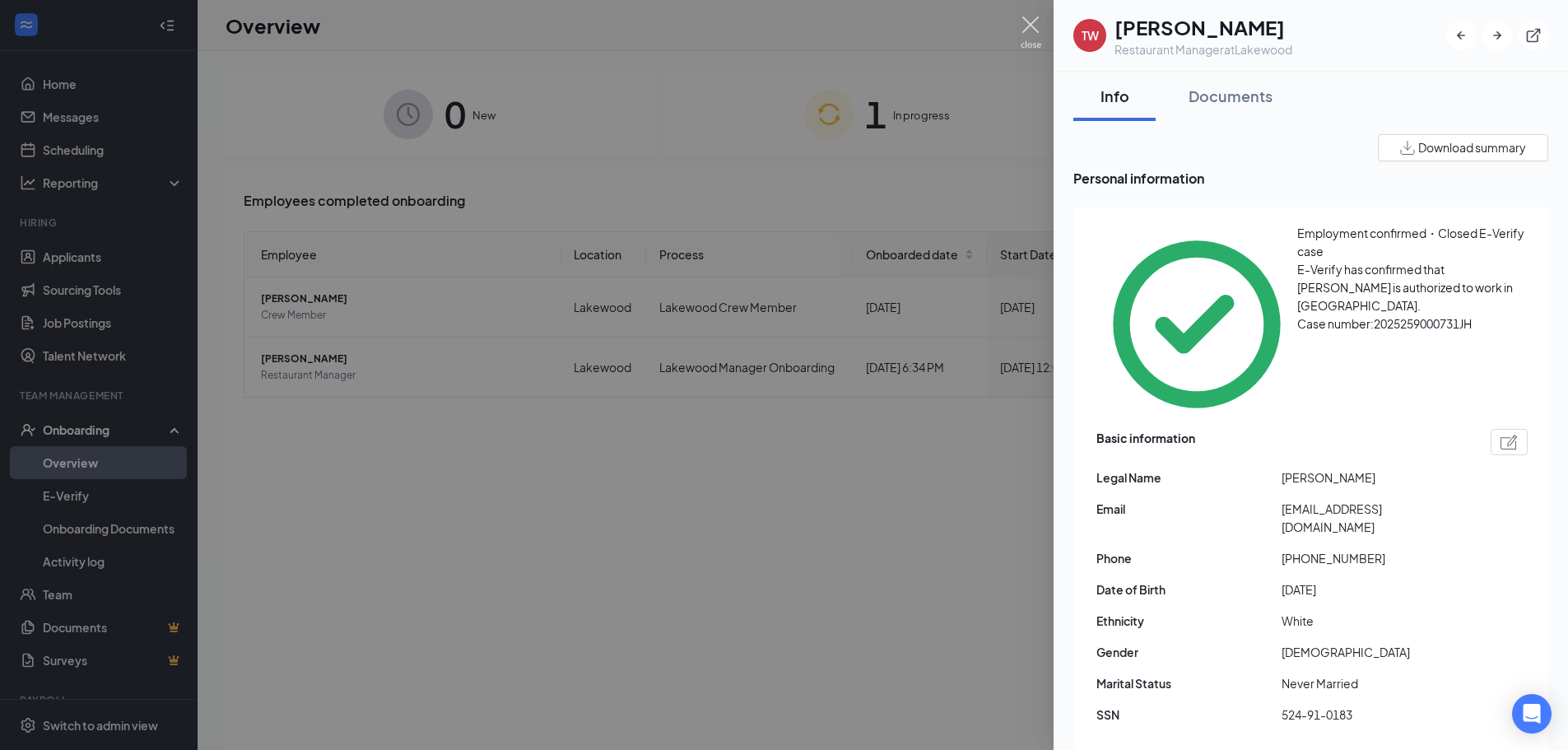
click at [1036, 22] on img at bounding box center [1030, 32] width 20 height 32
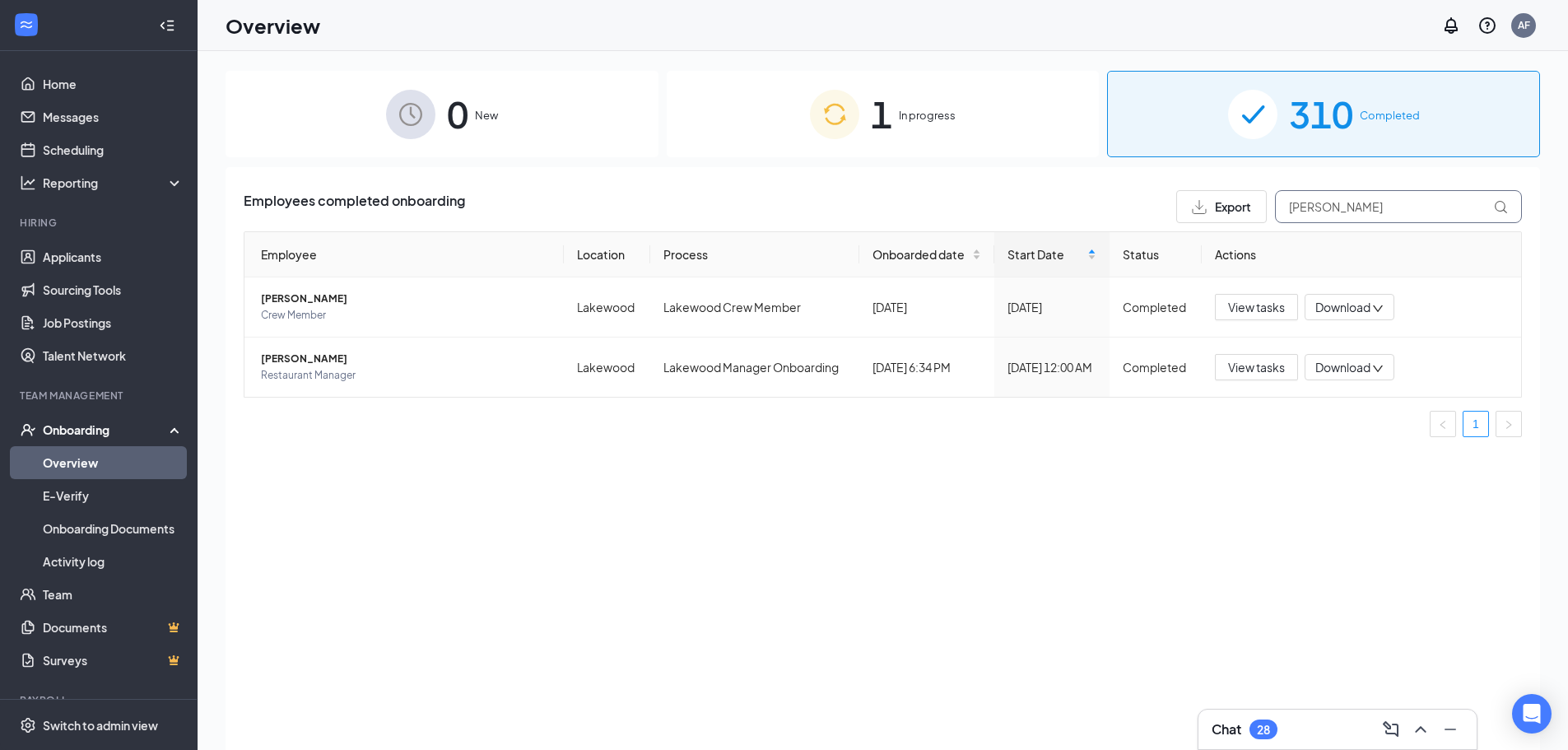
drag, startPoint x: 1349, startPoint y: 217, endPoint x: 1153, endPoint y: 227, distance: 196.3
click at [1153, 227] on div "Employees completed onboarding Export [PERSON_NAME] Employee Location Process O…" at bounding box center [882, 320] width 1278 height 260
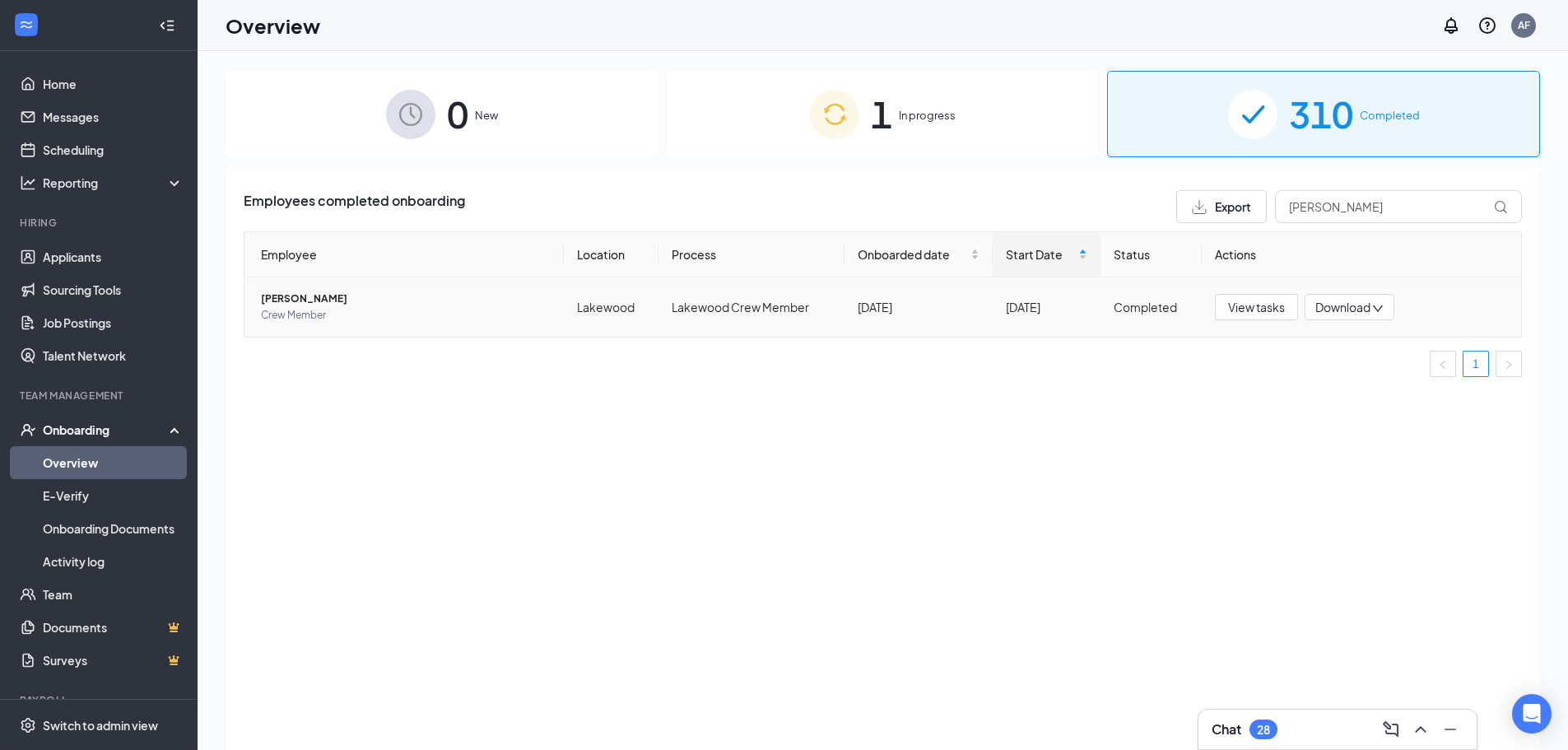
click at [270, 299] on span "[PERSON_NAME]" at bounding box center [405, 298] width 290 height 16
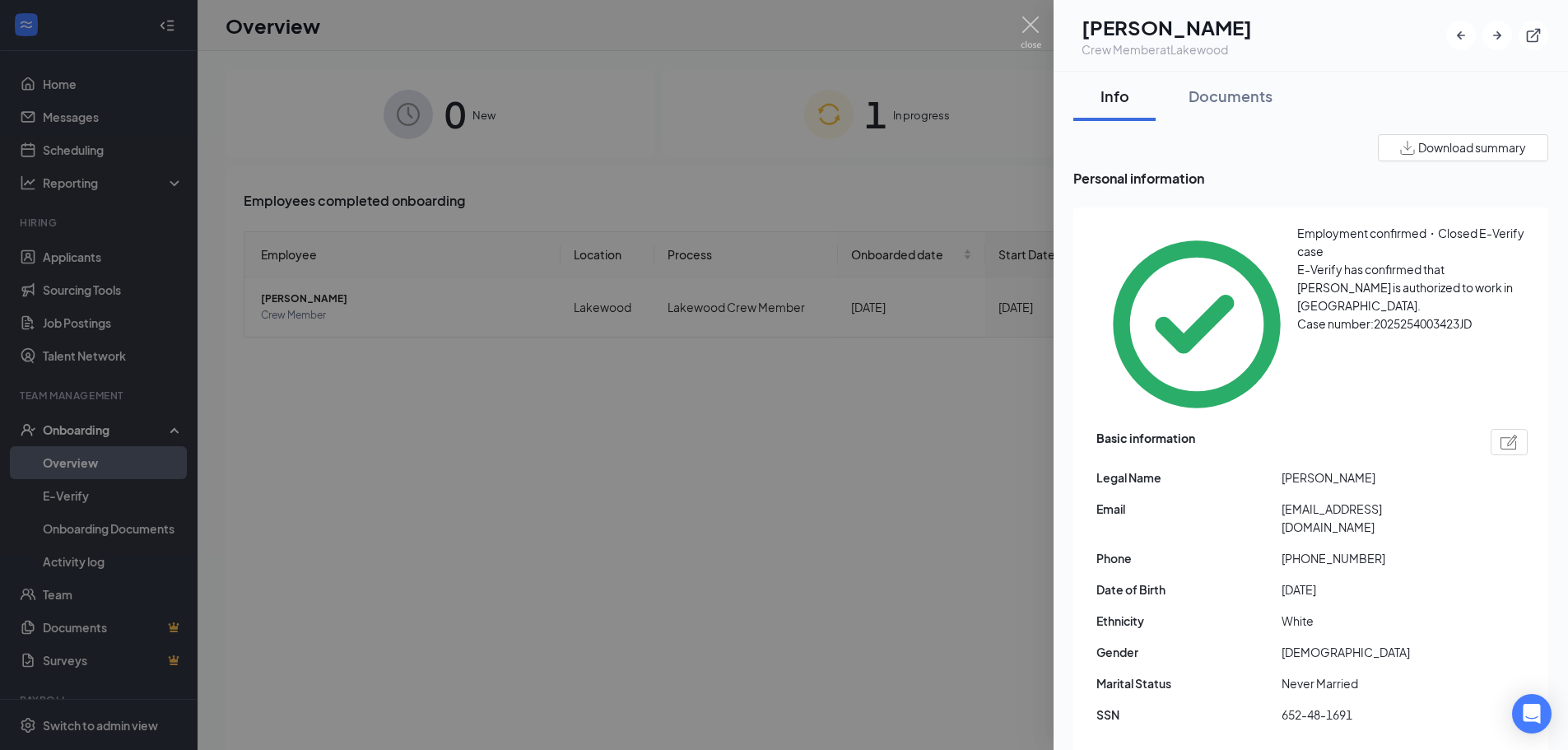
click at [1046, 23] on div at bounding box center [784, 375] width 1568 height 750
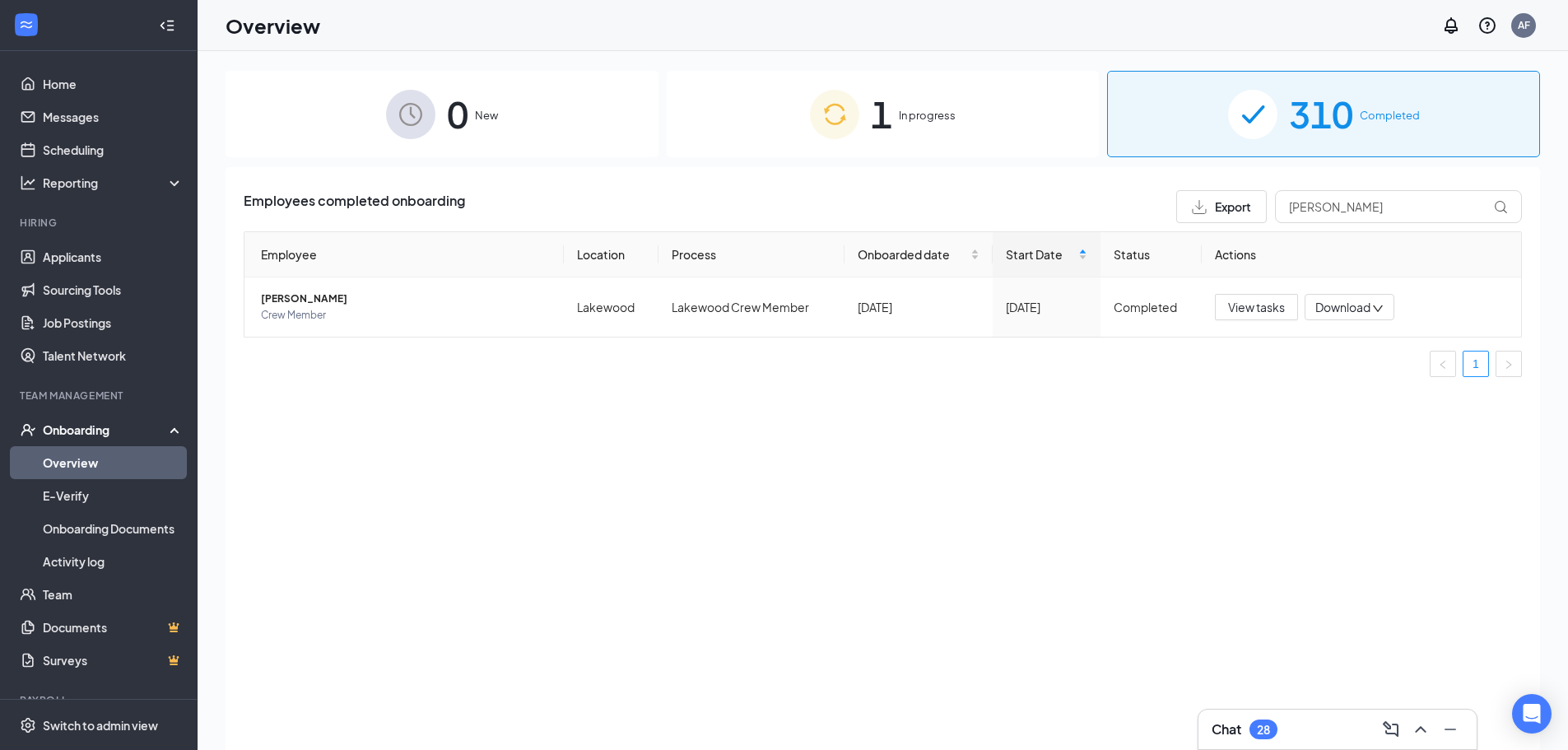
click at [1035, 23] on div "Overview AF" at bounding box center [883, 25] width 1370 height 51
drag, startPoint x: 1296, startPoint y: 210, endPoint x: 1184, endPoint y: 210, distance: 112.0
click at [1184, 210] on div "Export [PERSON_NAME]" at bounding box center [1349, 206] width 346 height 33
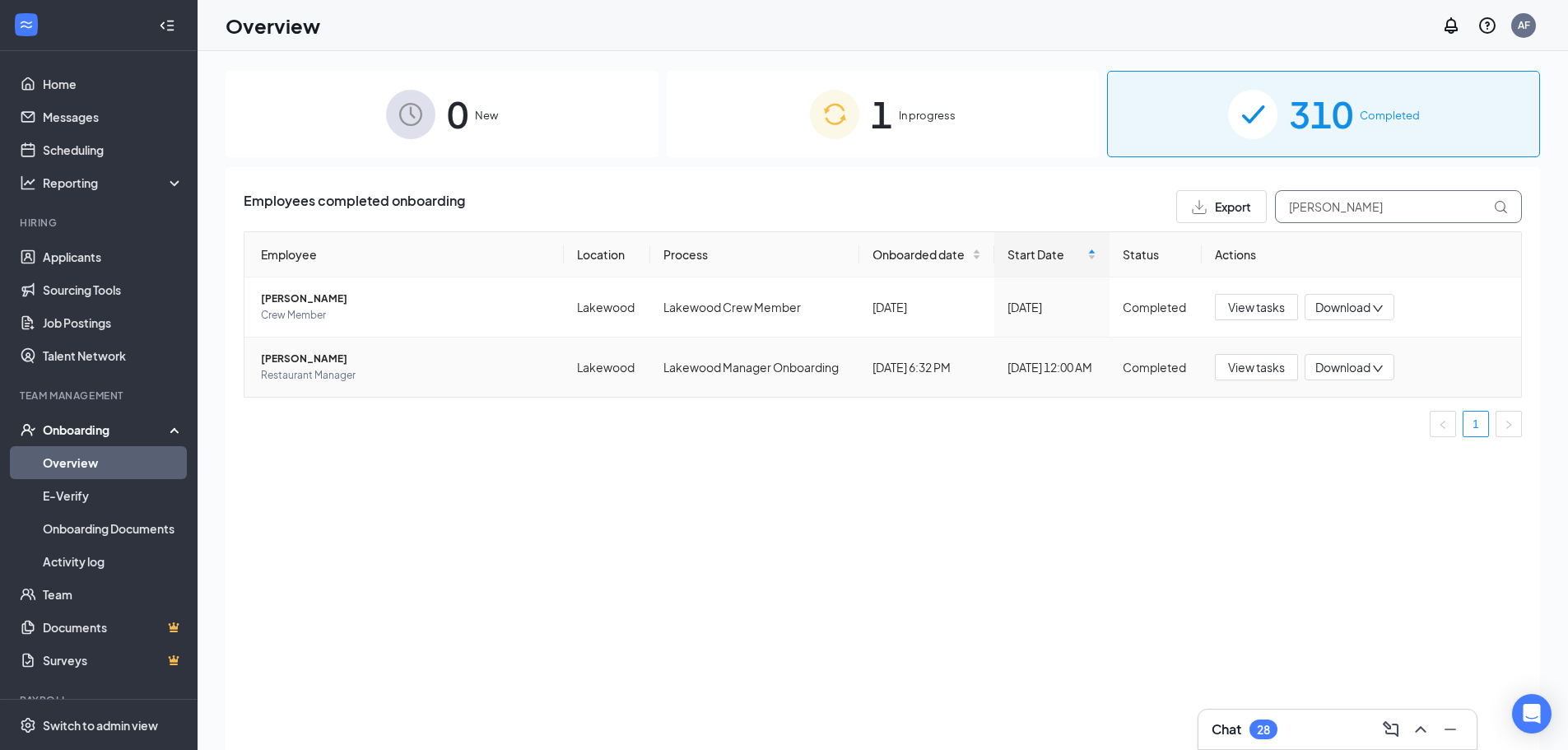
type input "[PERSON_NAME]"
click at [286, 360] on span "[PERSON_NAME]" at bounding box center [405, 359] width 290 height 16
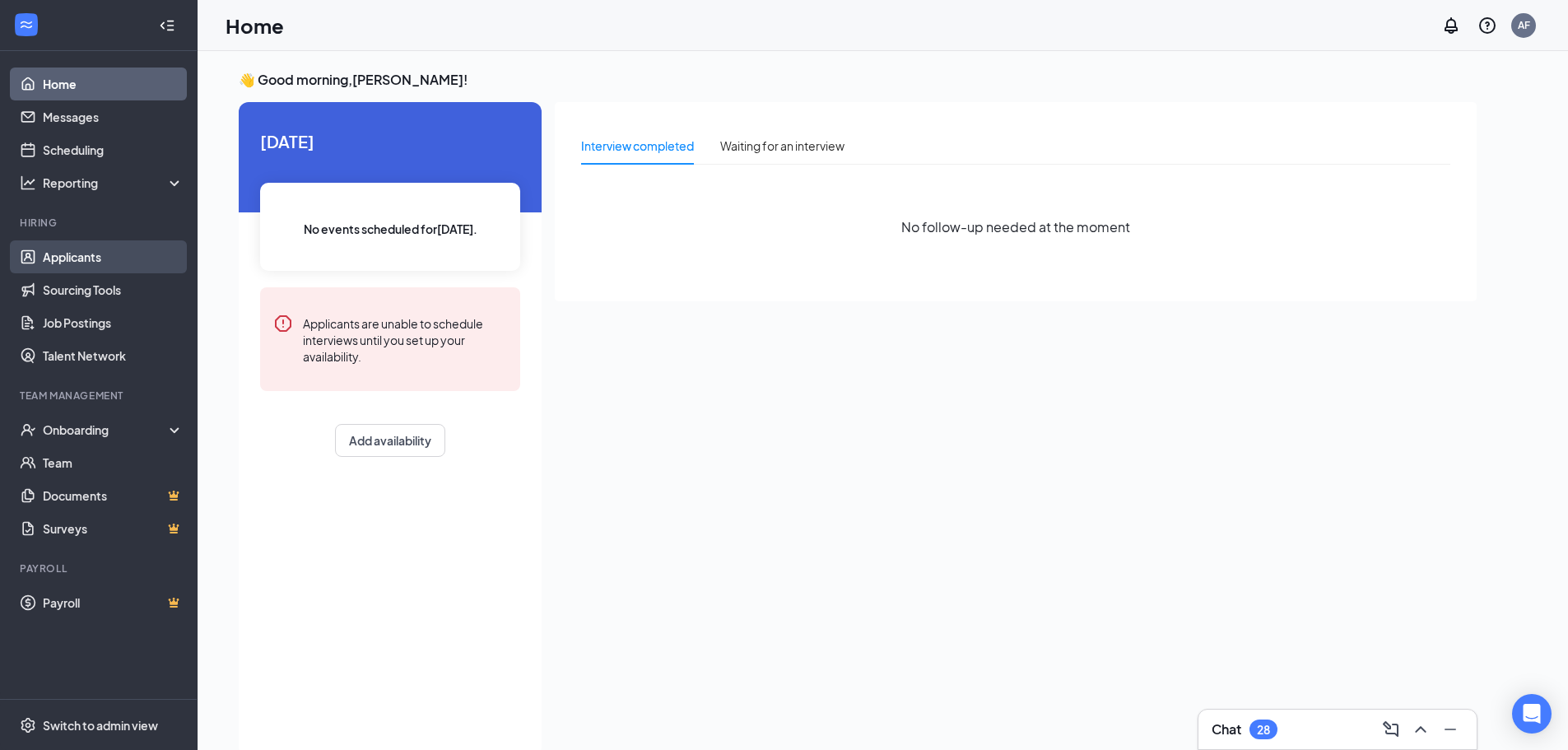
click at [57, 259] on link "Applicants" at bounding box center [112, 257] width 141 height 33
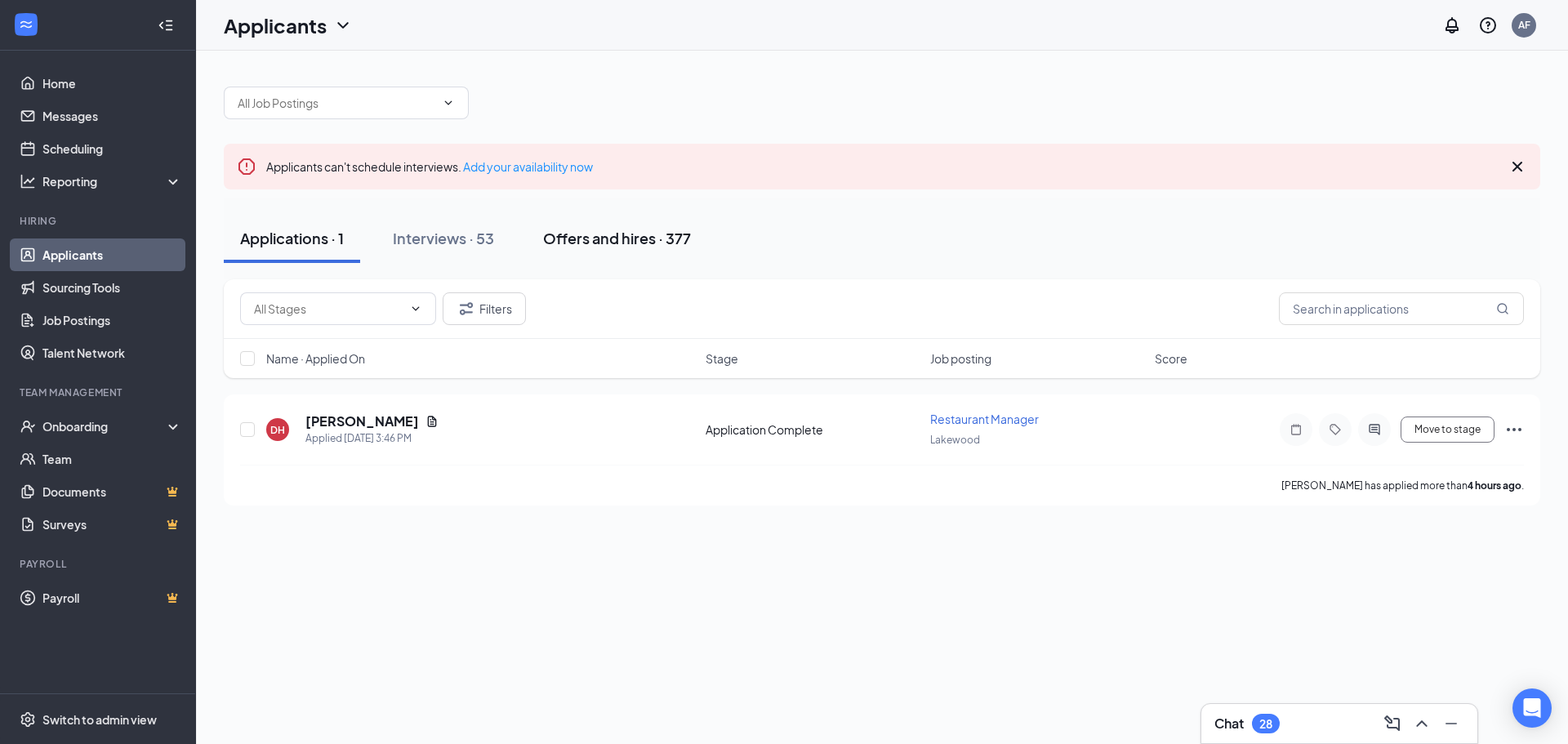
click at [608, 235] on div "Offers and hires · 377" at bounding box center [617, 237] width 148 height 20
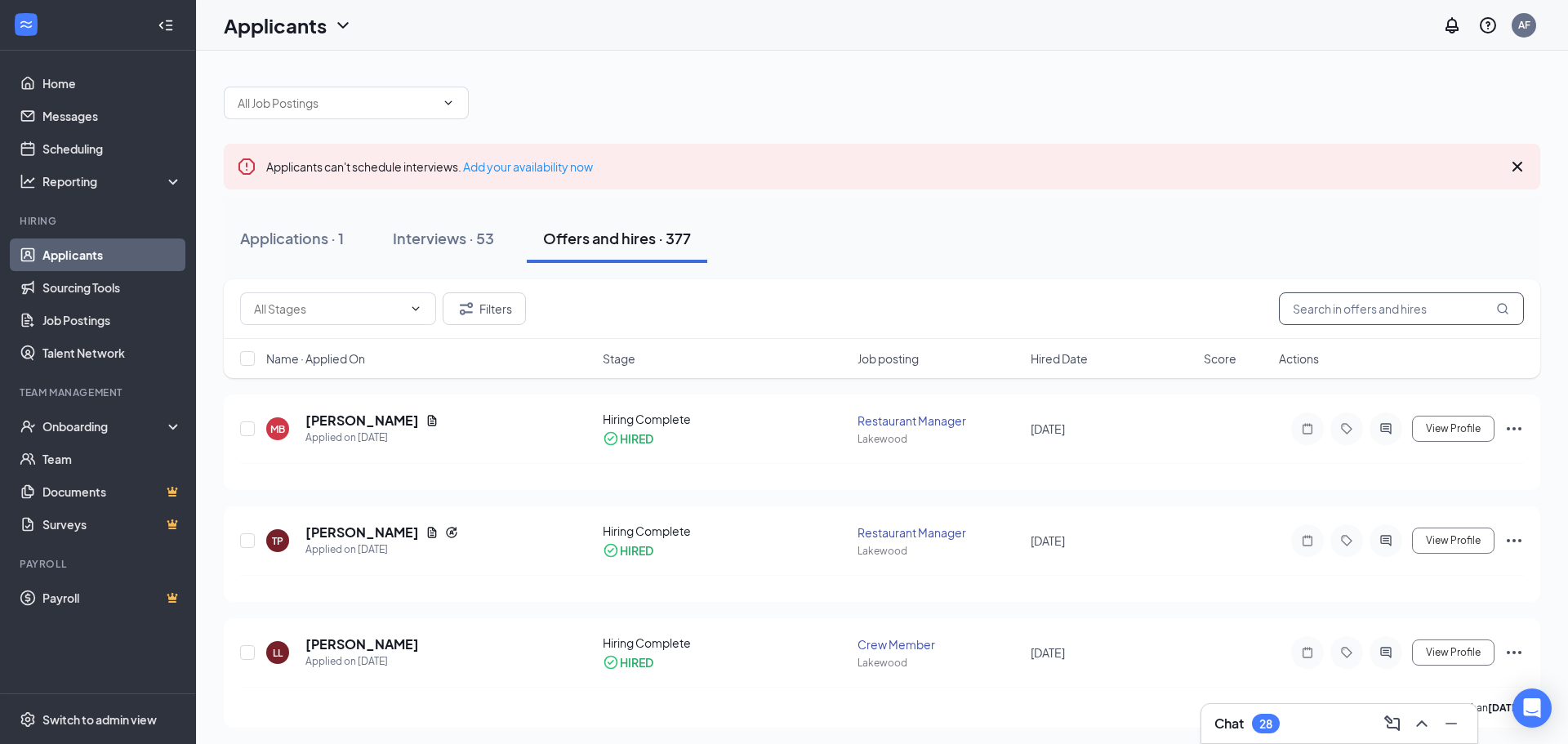
click at [1343, 307] on input "text" at bounding box center [1401, 309] width 245 height 33
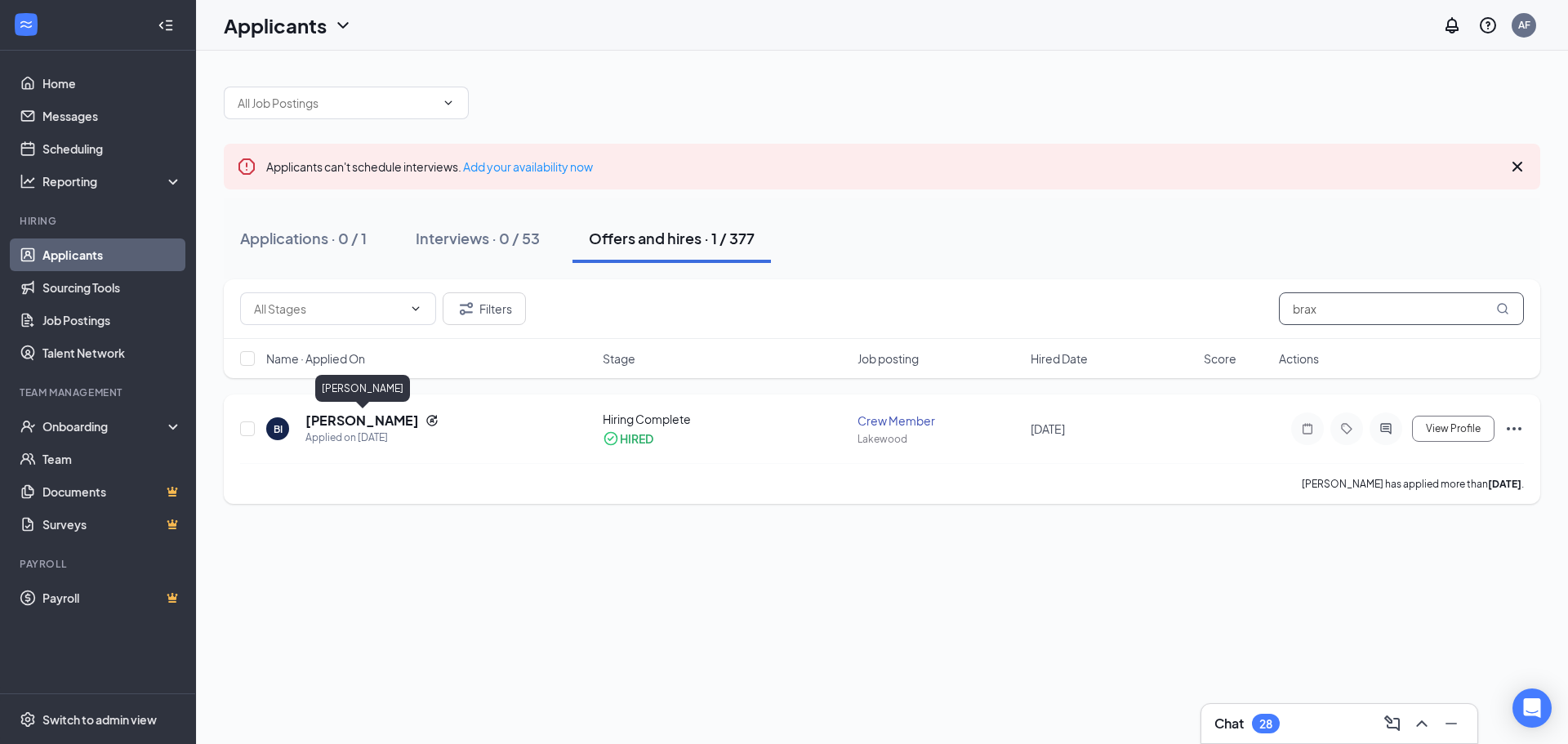
type input "brax"
click at [337, 421] on h5 "[PERSON_NAME]" at bounding box center [362, 420] width 113 height 18
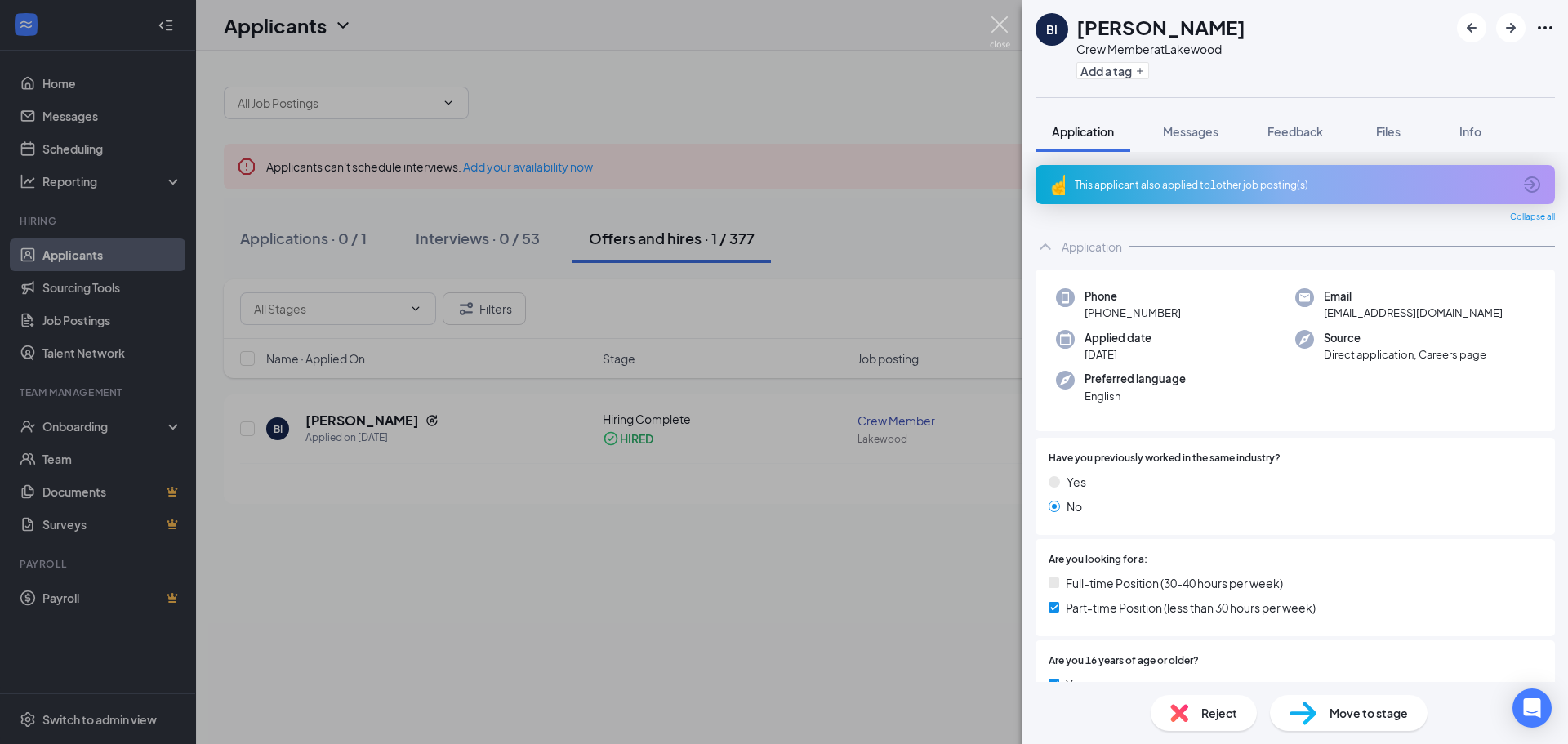
click at [997, 27] on img at bounding box center [1000, 32] width 20 height 32
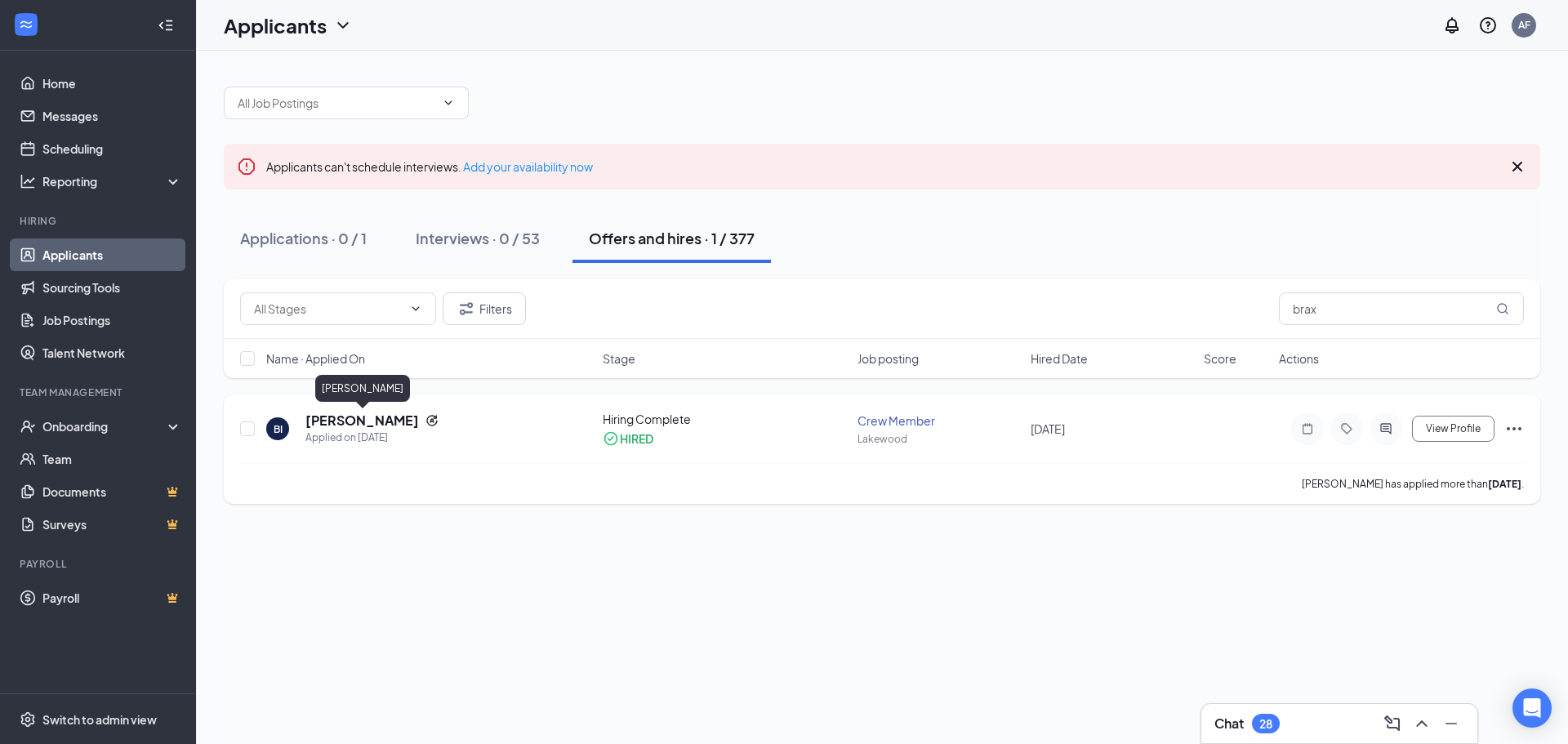
click at [353, 420] on h5 "Braxton Iacovetta" at bounding box center [362, 420] width 113 height 18
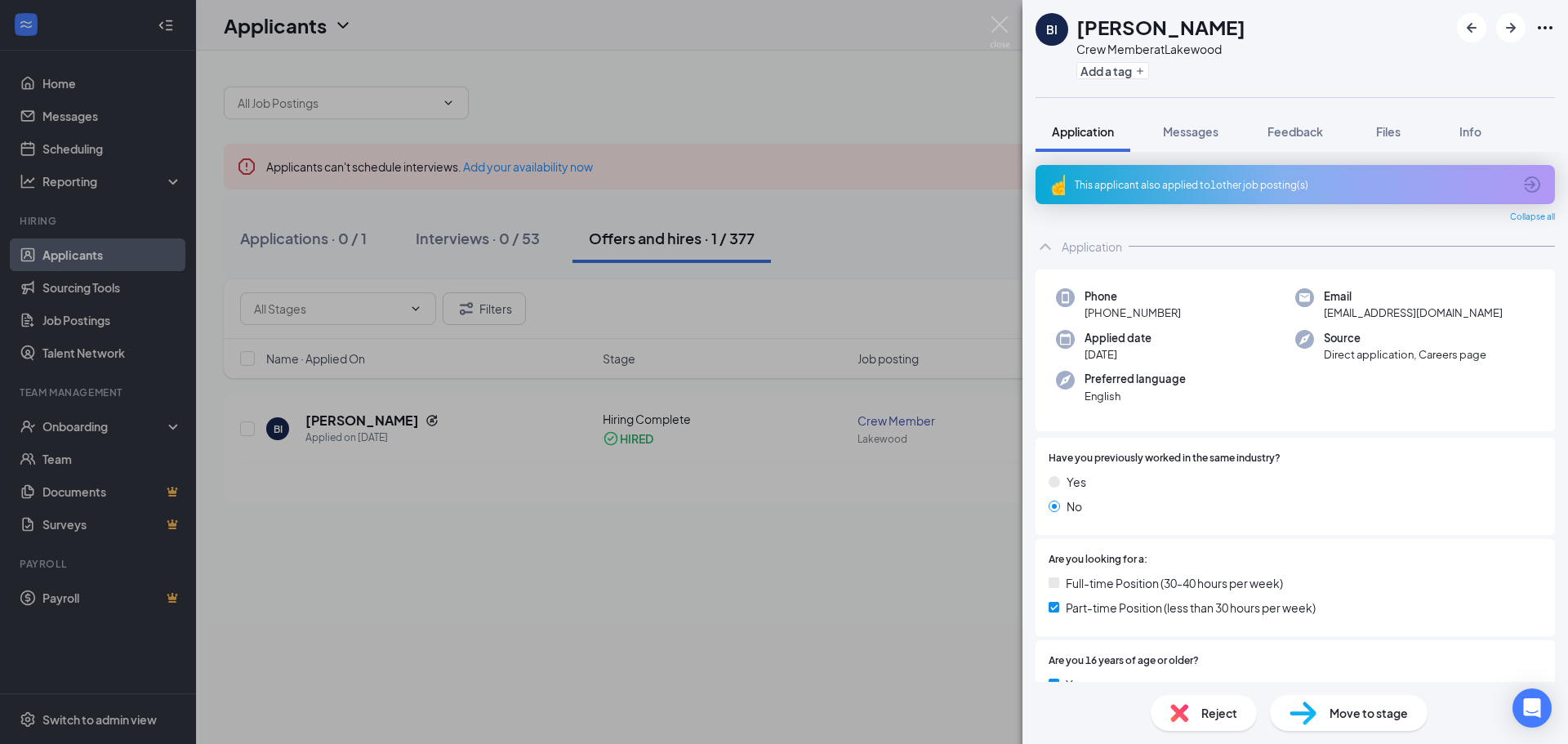
click at [1050, 22] on div "BI" at bounding box center [1052, 29] width 12 height 16
click at [1104, 24] on h1 "Braxton Iacovetta" at bounding box center [1161, 27] width 169 height 28
click at [1044, 33] on div "BI" at bounding box center [1052, 30] width 33 height 33
click at [1061, 24] on div "BI" at bounding box center [1052, 30] width 33 height 33
click at [1469, 131] on span "Info" at bounding box center [1470, 131] width 22 height 14
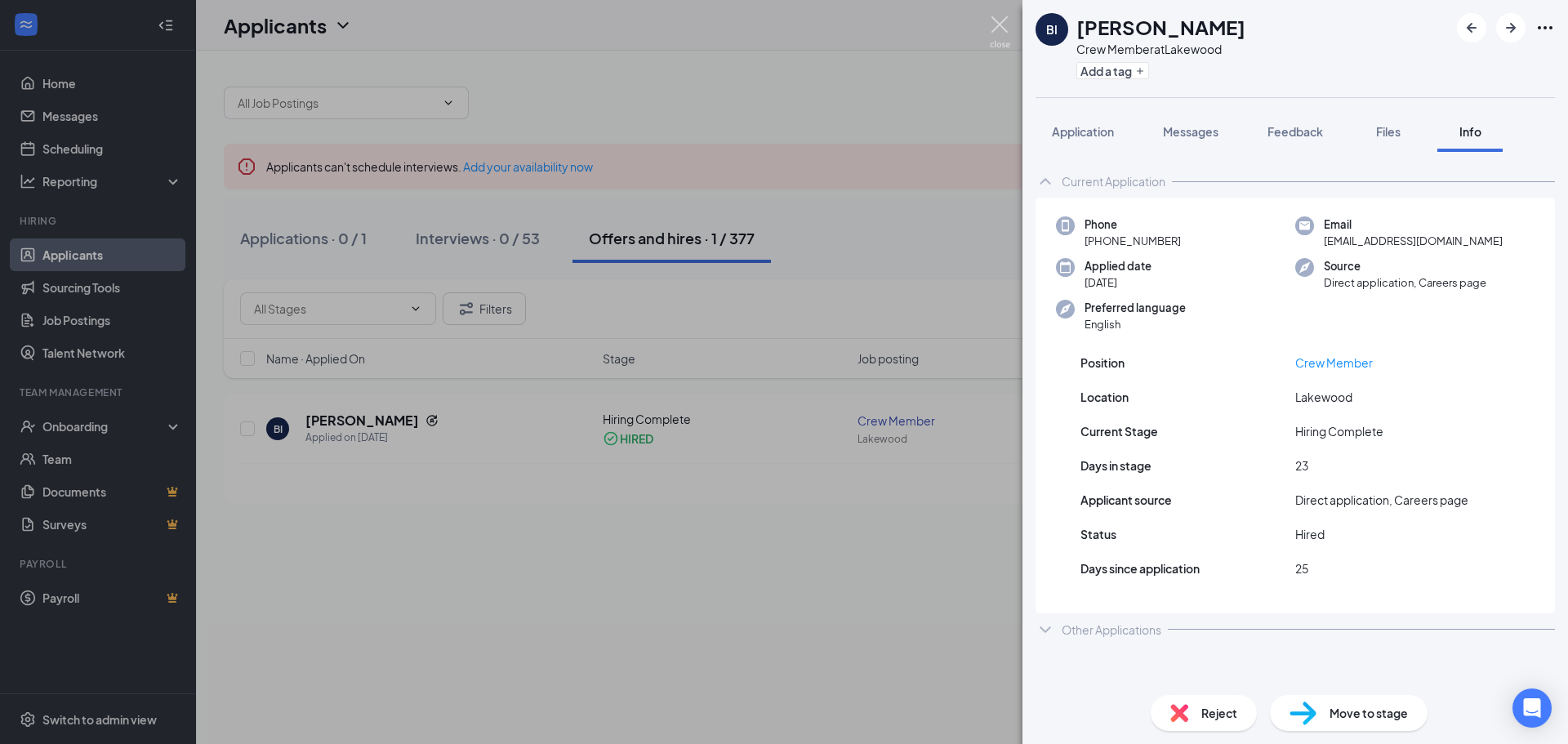
click at [1000, 23] on img at bounding box center [1000, 32] width 20 height 32
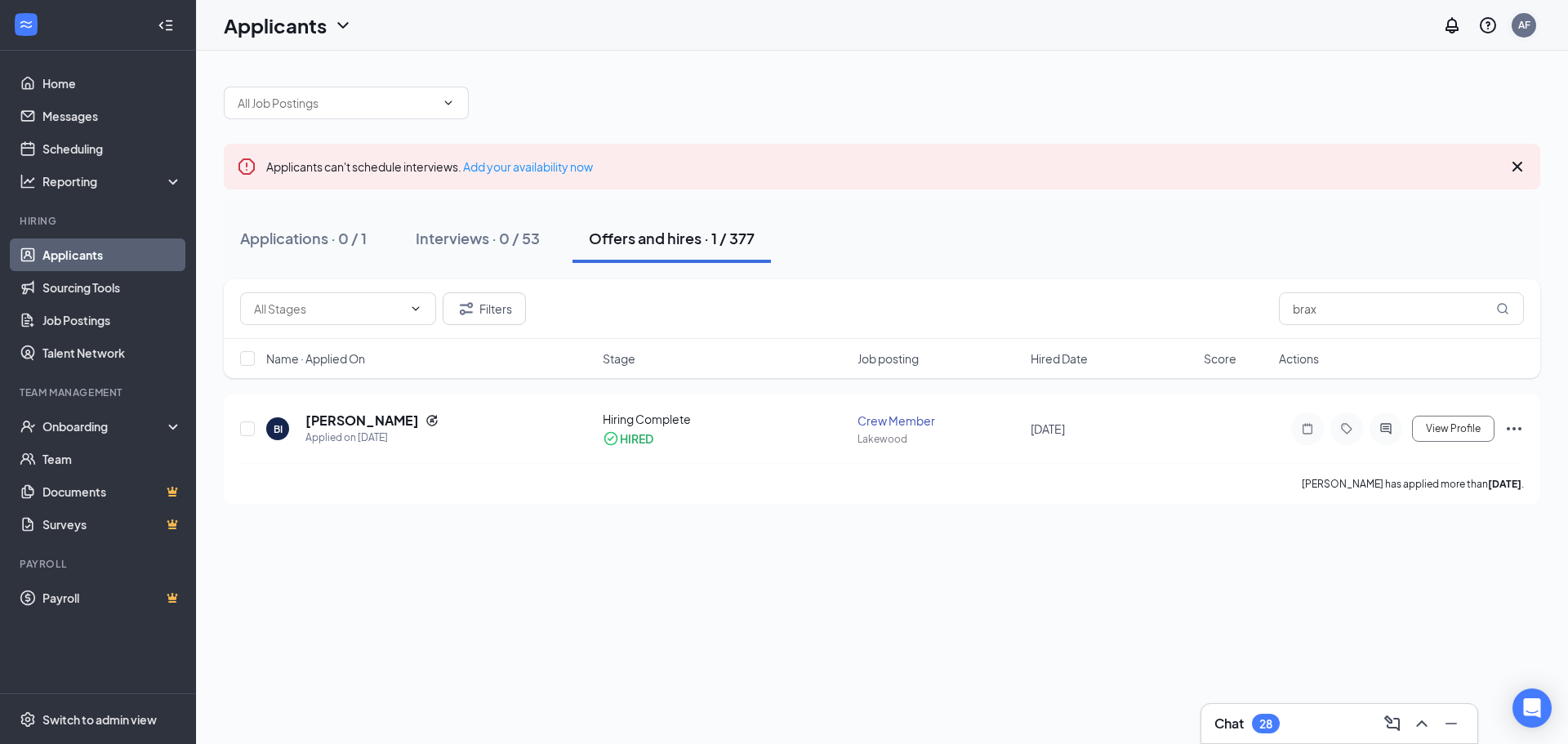
click at [1529, 27] on div "AF" at bounding box center [1524, 25] width 12 height 13
click at [1397, 254] on div "Log out" at bounding box center [1441, 249] width 176 height 16
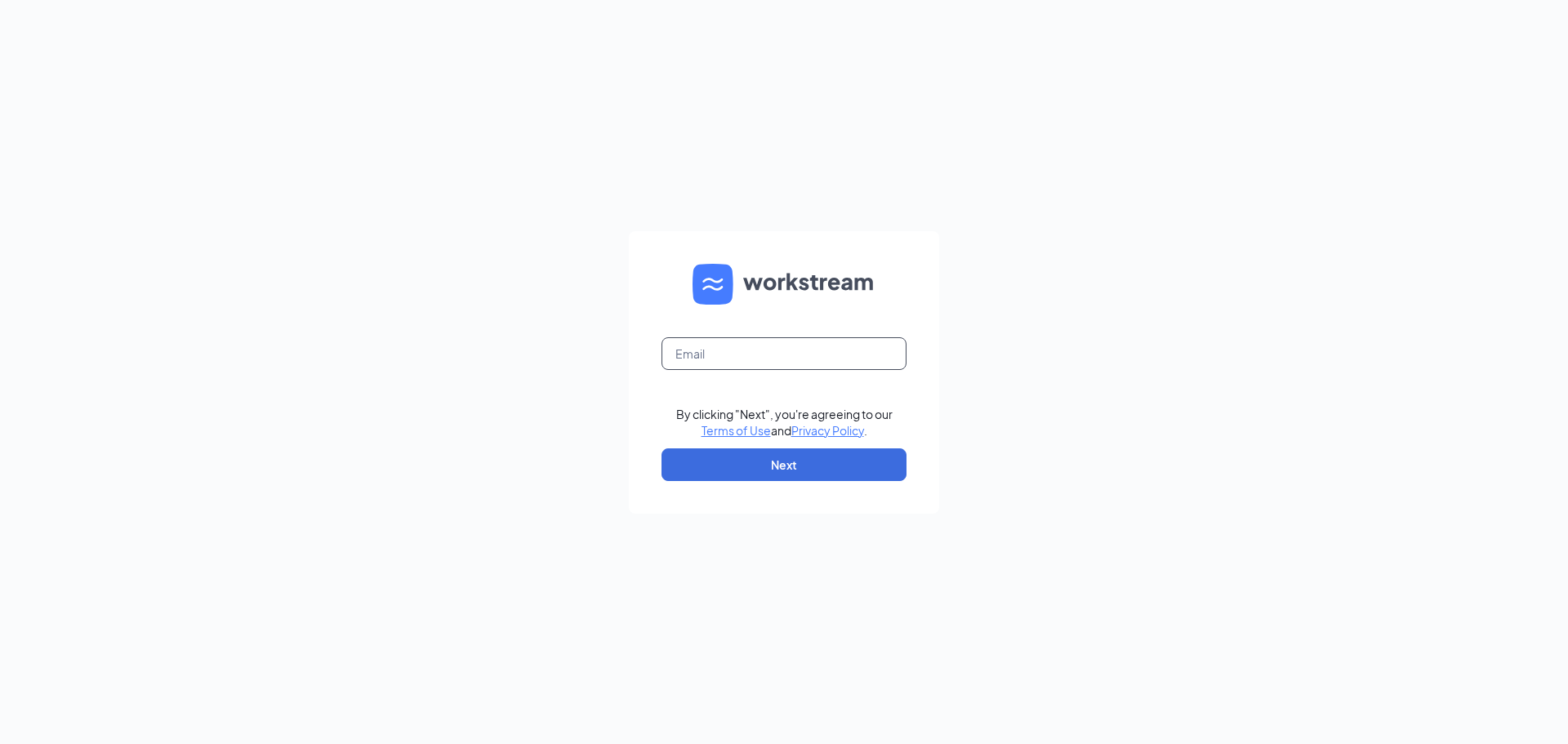
click at [773, 350] on input "text" at bounding box center [784, 354] width 245 height 33
type input "[EMAIL_ADDRESS][PERSON_NAME][DOMAIN_NAME]"
click at [761, 459] on button "Next" at bounding box center [784, 464] width 245 height 33
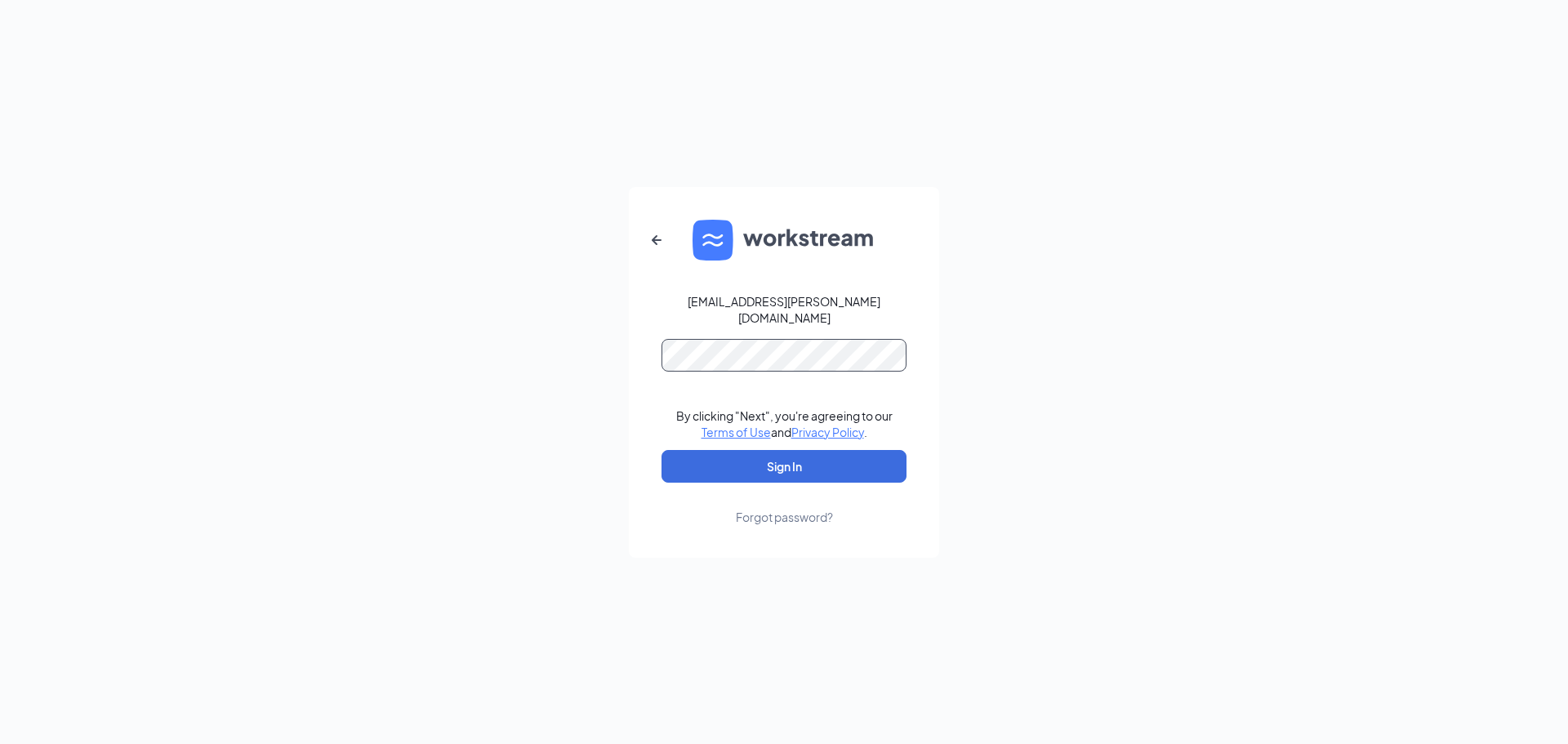
click at [661, 450] on button "Sign In" at bounding box center [784, 466] width 245 height 33
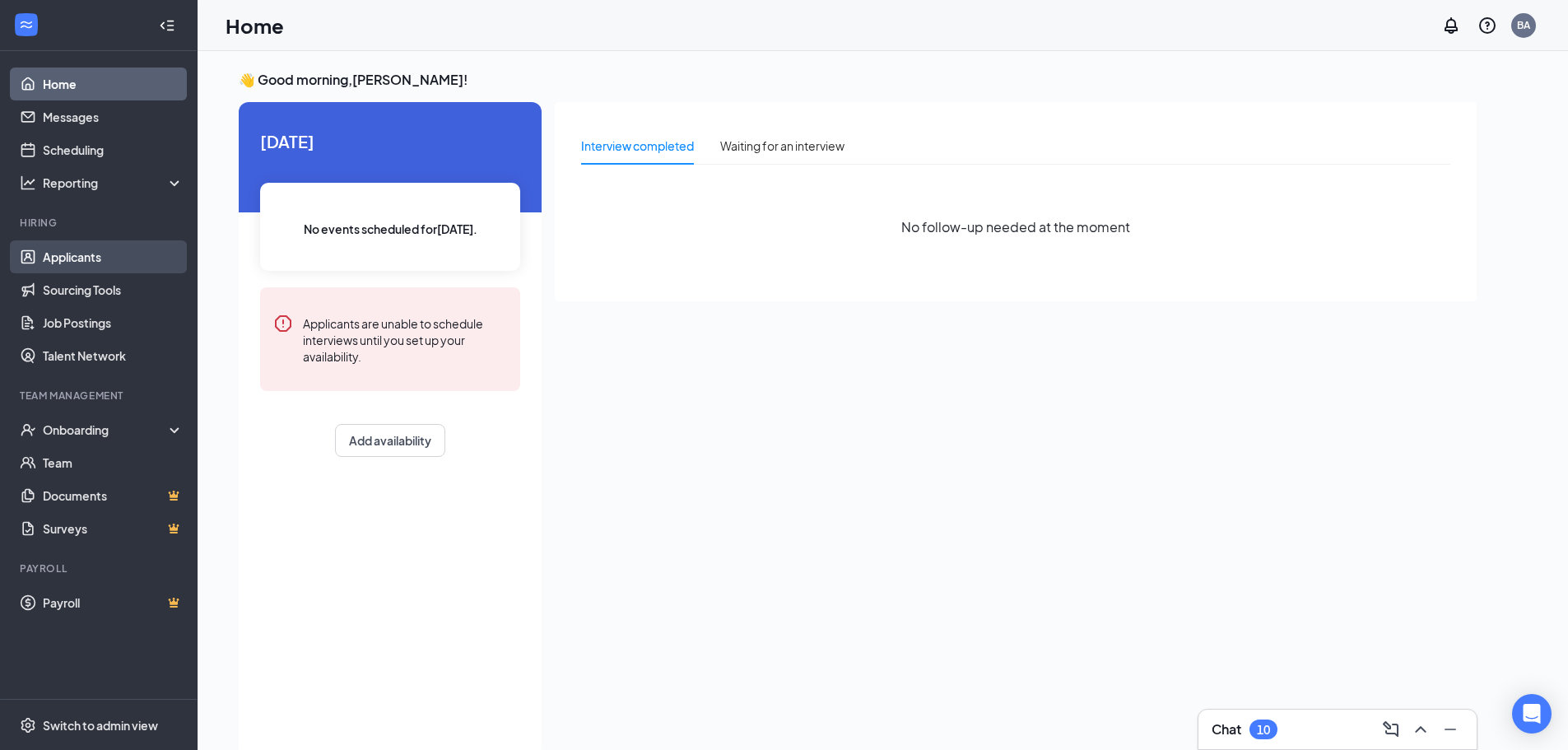
click at [90, 264] on link "Applicants" at bounding box center [112, 257] width 141 height 33
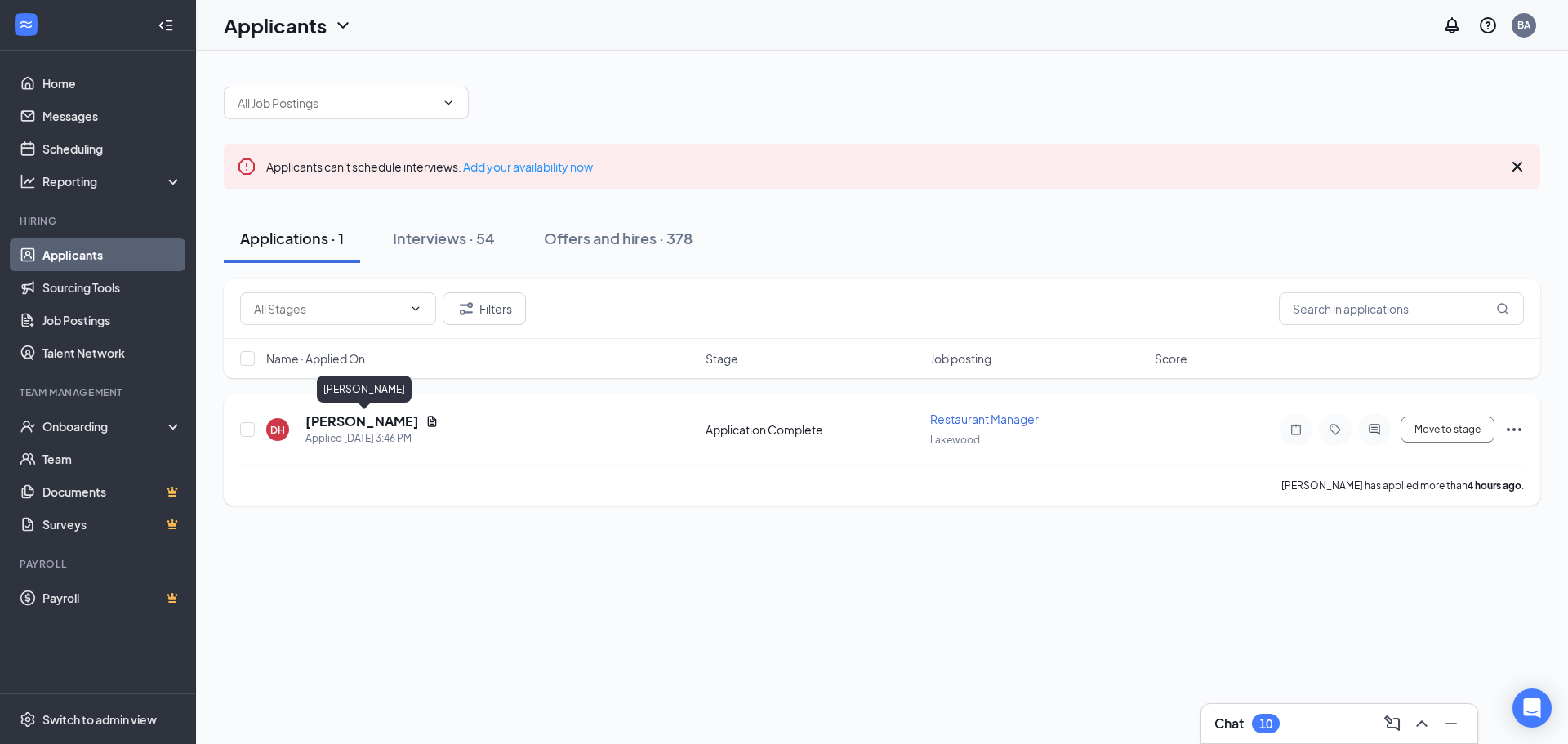
click at [376, 417] on h5 "[PERSON_NAME]" at bounding box center [362, 421] width 113 height 18
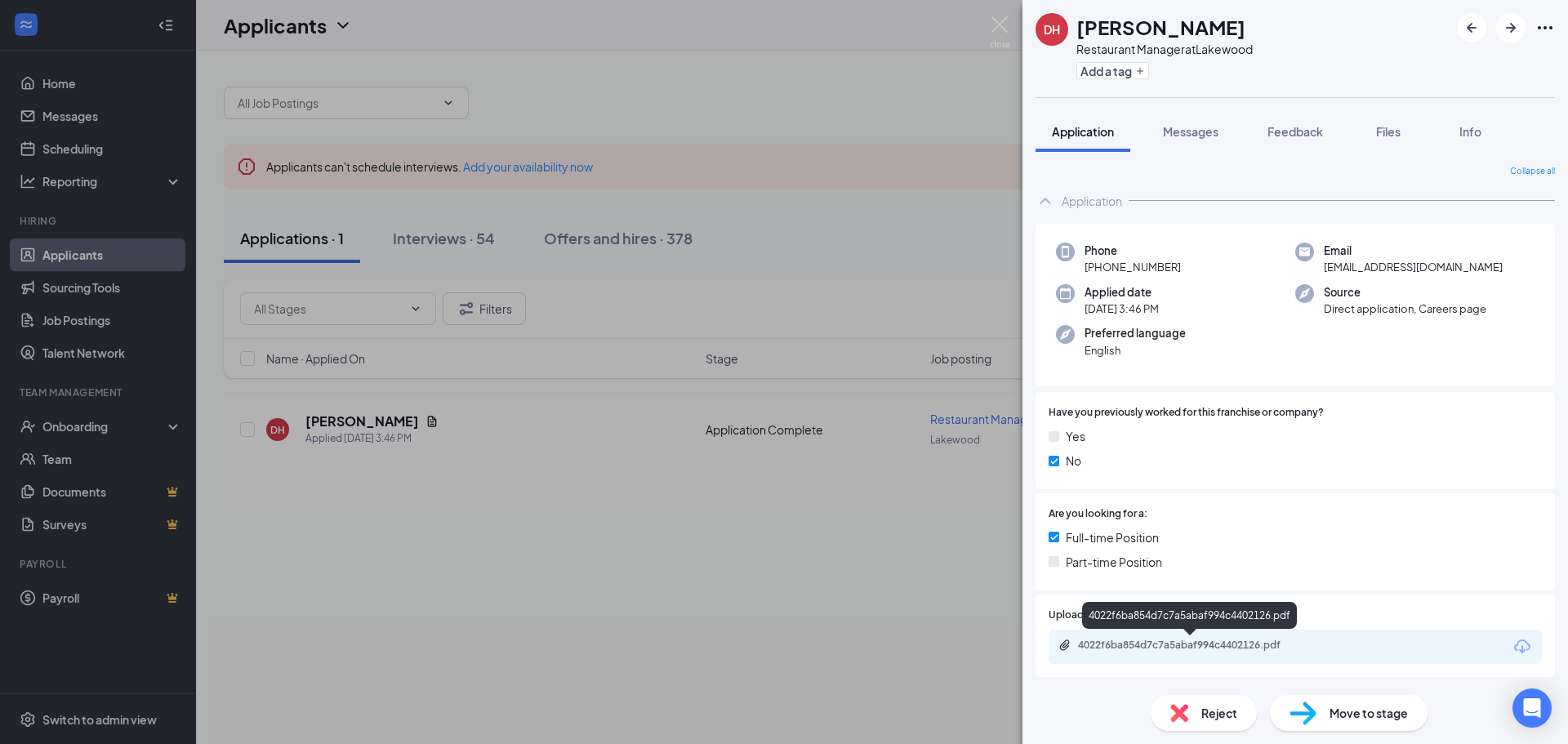
click at [1256, 652] on div "4022f6ba854d7c7a5abaf994c4402126.pdf" at bounding box center [1192, 645] width 229 height 13
click at [1002, 19] on img at bounding box center [1000, 32] width 20 height 32
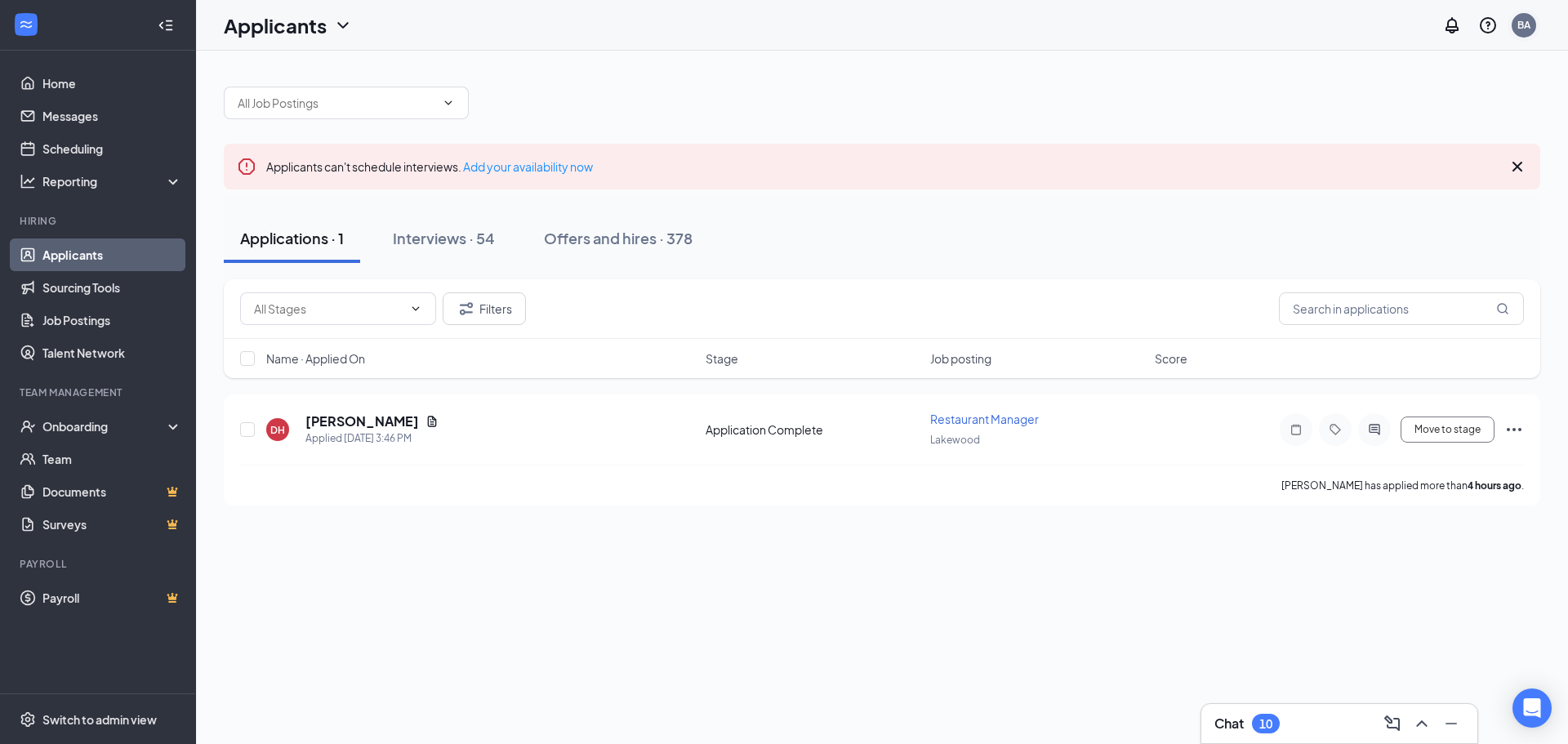
click at [1518, 31] on div "BA" at bounding box center [1524, 25] width 13 height 13
click at [1405, 258] on li "Log out" at bounding box center [1442, 250] width 196 height 33
